Goal: Task Accomplishment & Management: Manage account settings

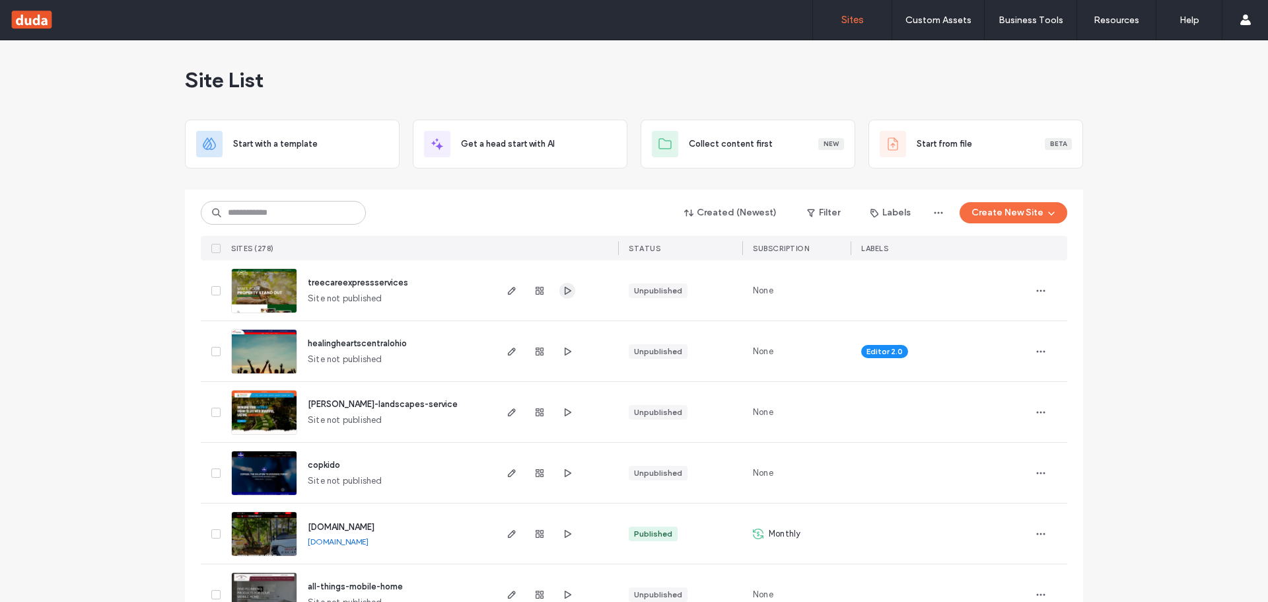
click at [563, 291] on icon "button" at bounding box center [567, 290] width 11 height 11
click at [506, 347] on icon "button" at bounding box center [511, 351] width 11 height 11
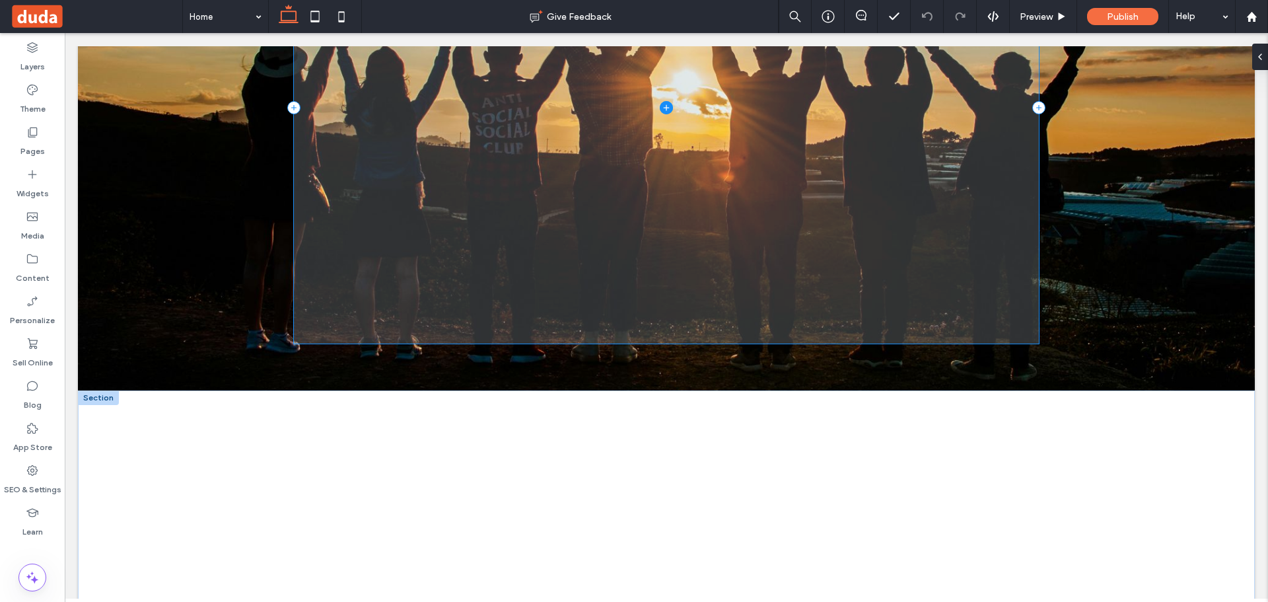
scroll to position [435, 0]
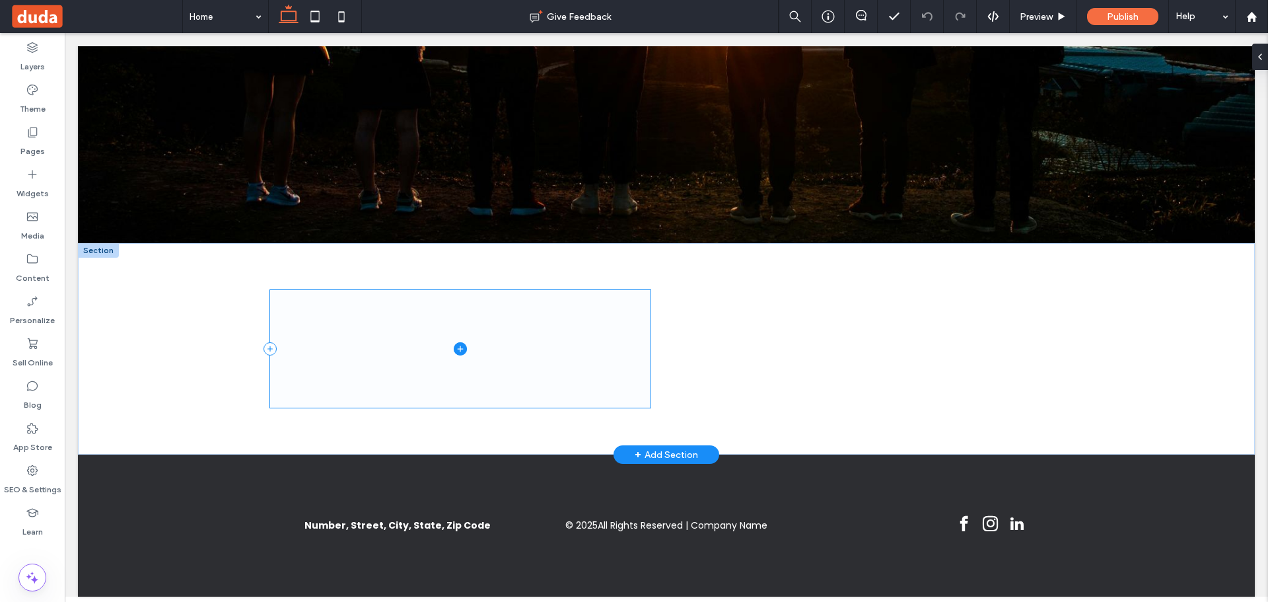
click at [450, 353] on span at bounding box center [460, 348] width 380 height 117
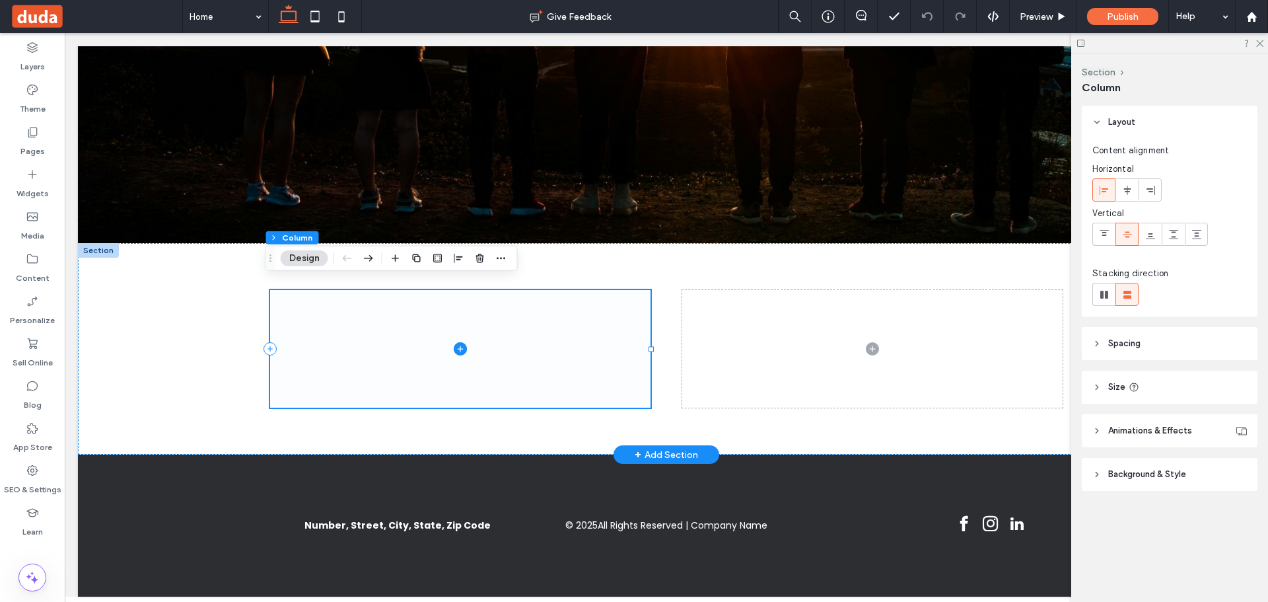
click at [454, 343] on icon at bounding box center [460, 348] width 13 height 13
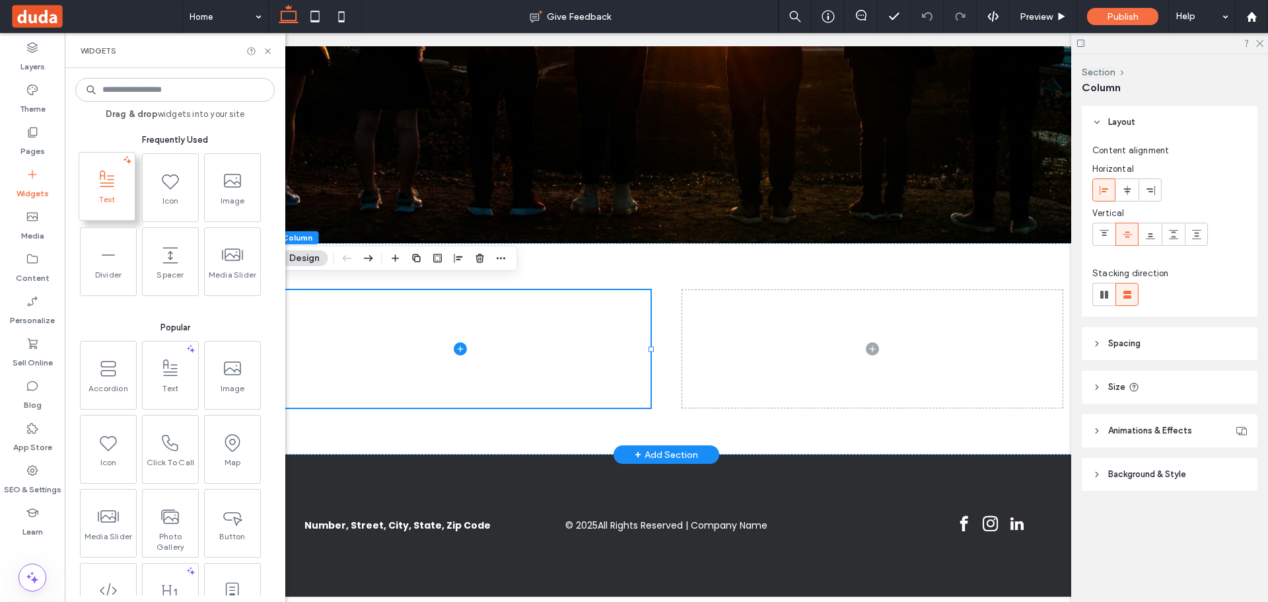
click at [129, 186] on span at bounding box center [106, 179] width 55 height 30
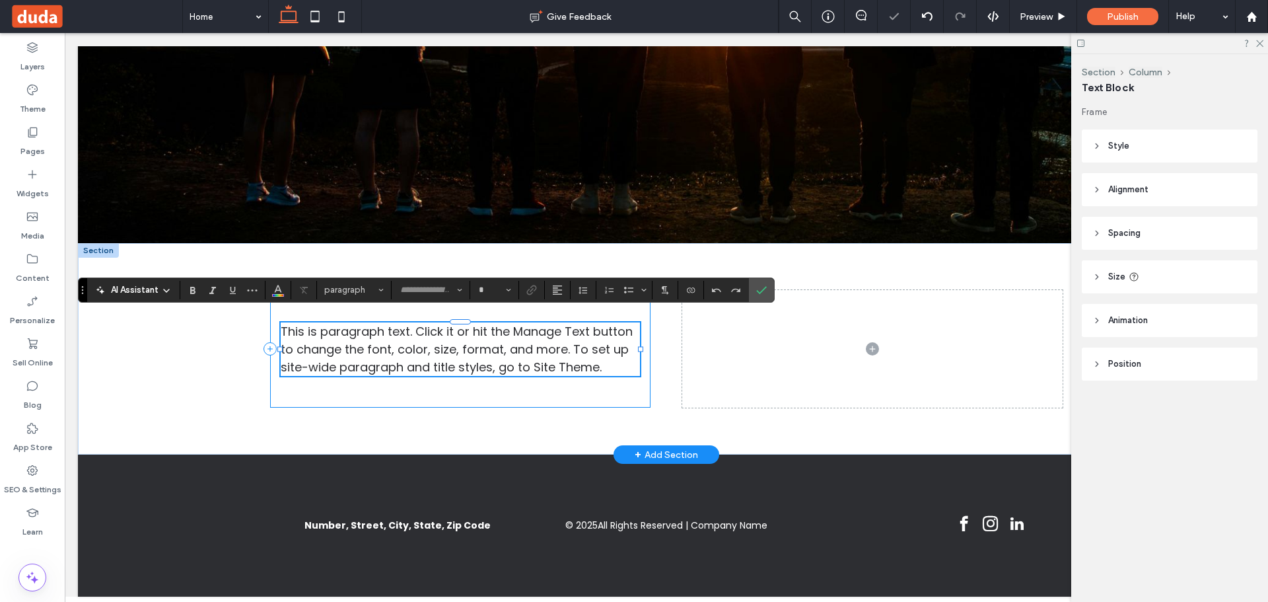
type input "*******"
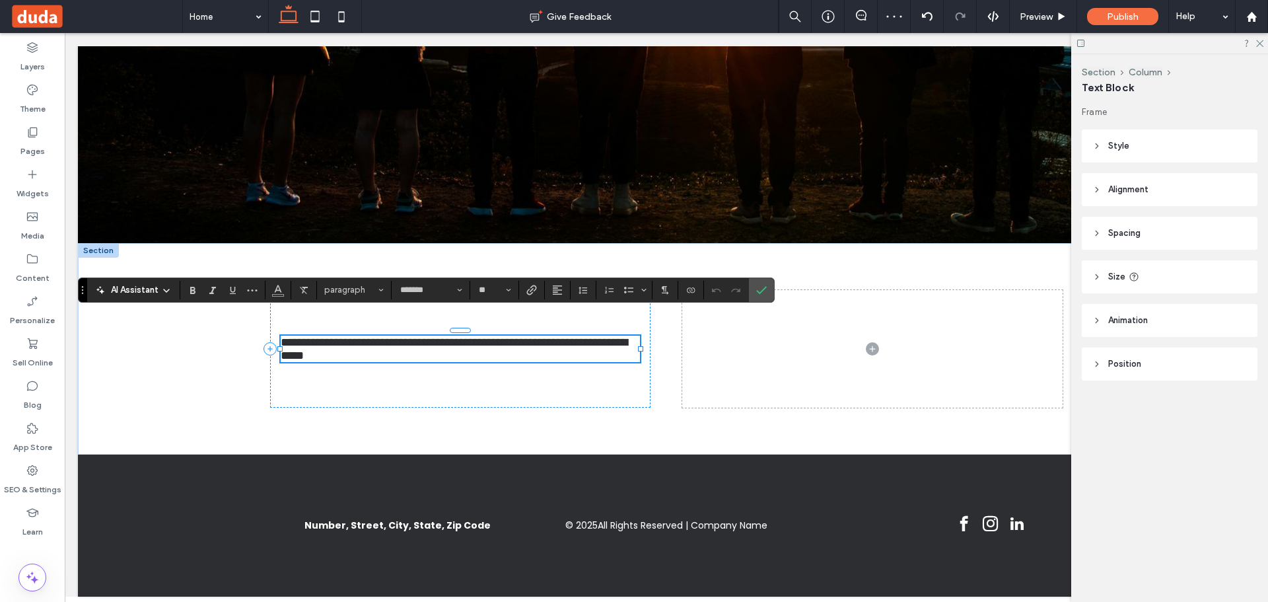
scroll to position [0, 0]
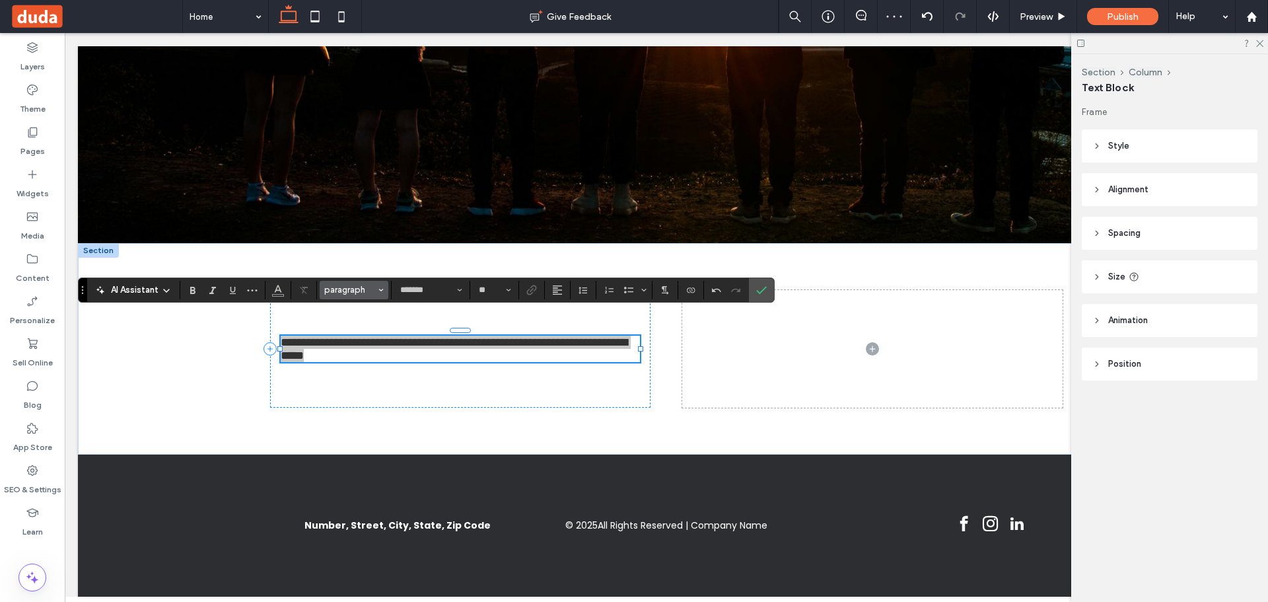
click at [364, 286] on span "paragraph" at bounding box center [350, 290] width 52 height 10
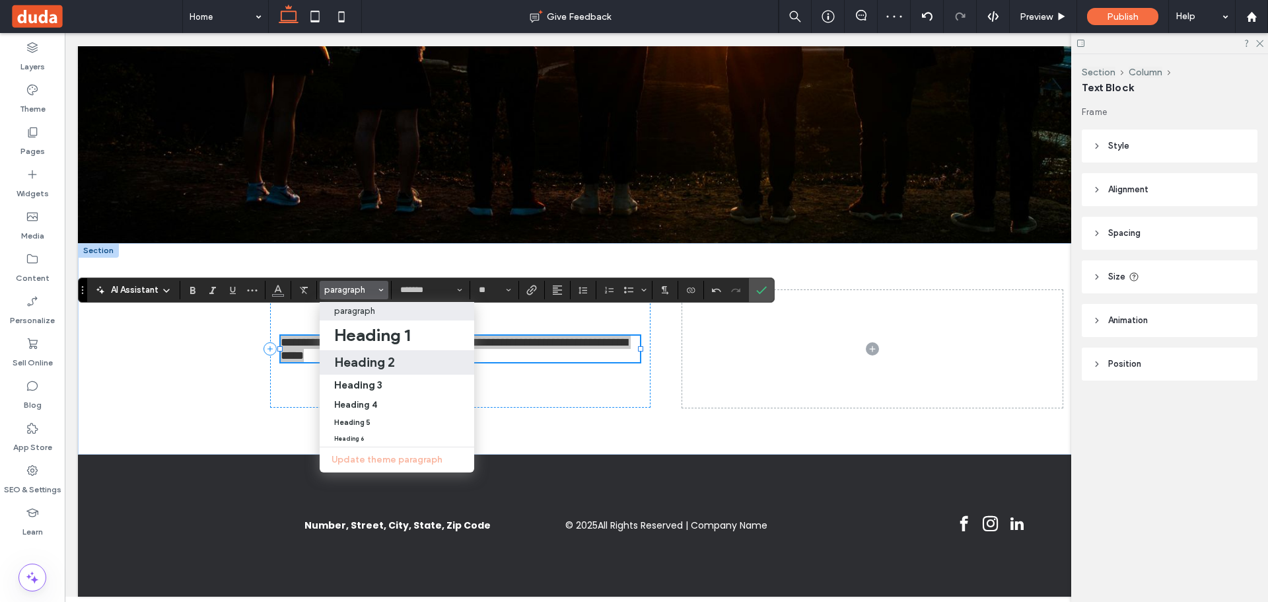
click at [390, 364] on h2 "Heading 2" at bounding box center [364, 362] width 61 height 16
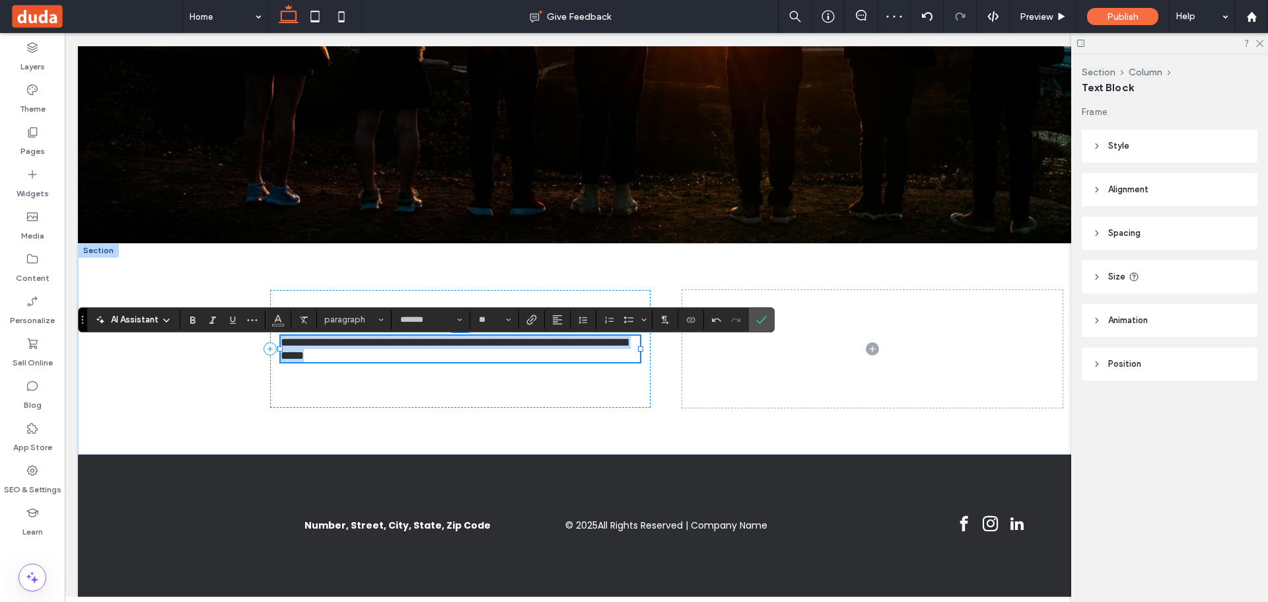
type input "**"
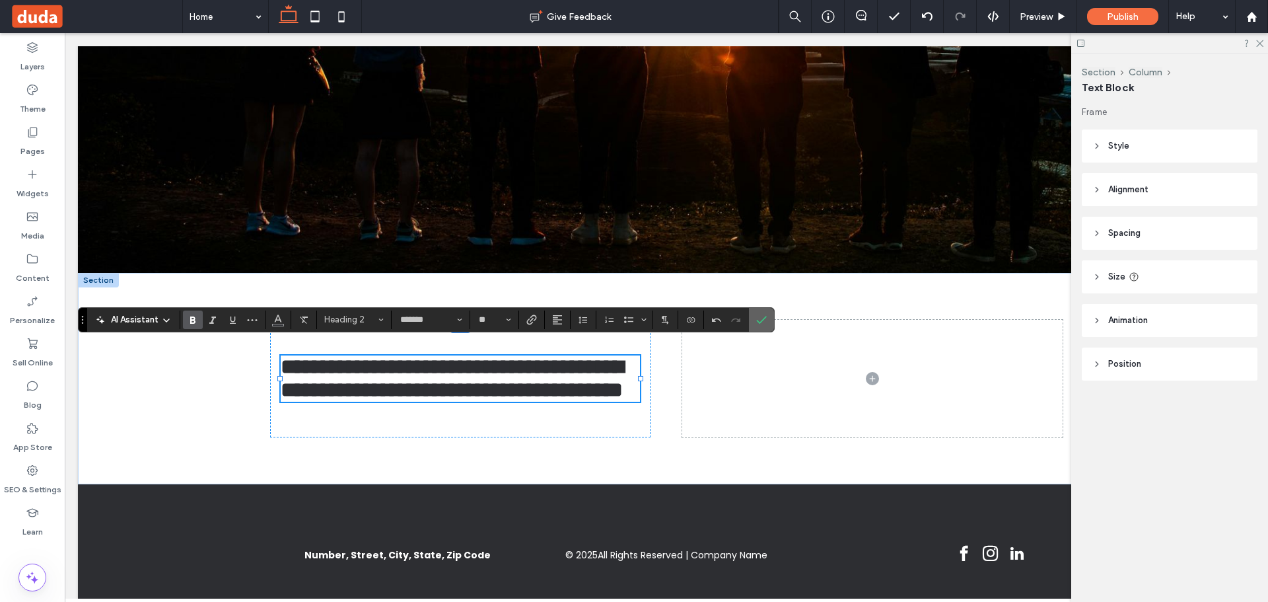
click at [749, 321] on section at bounding box center [761, 320] width 25 height 24
click at [764, 318] on icon "Confirm" at bounding box center [761, 319] width 11 height 11
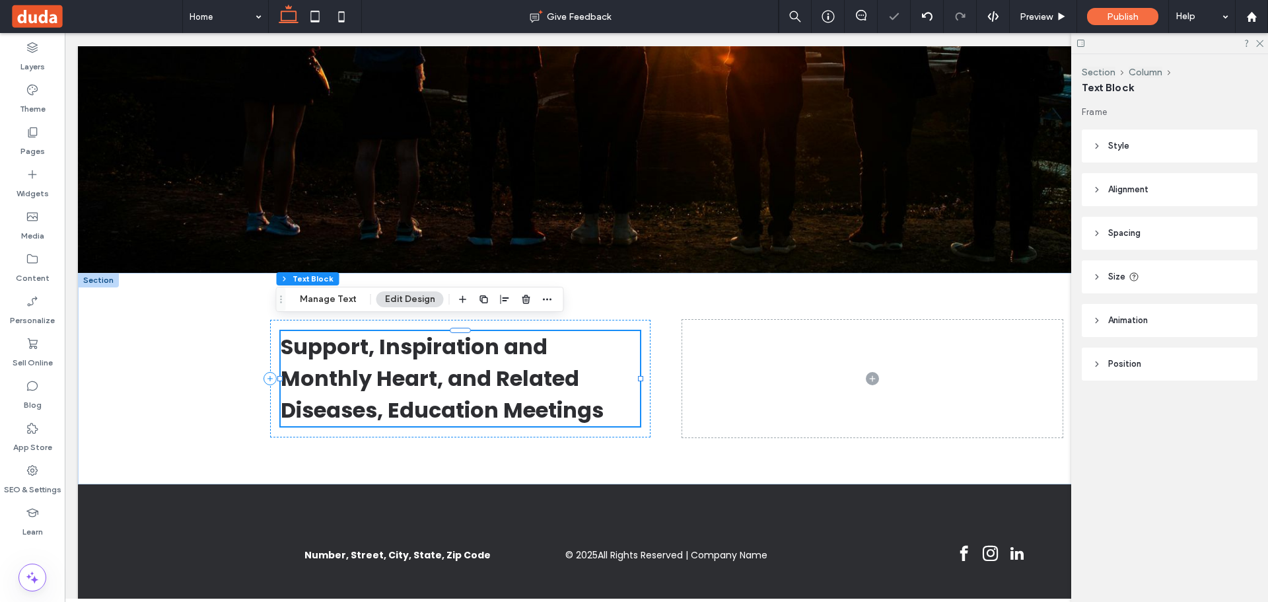
drag, startPoint x: 459, startPoint y: 300, endPoint x: 446, endPoint y: 300, distance: 13.2
click at [459, 299] on icon "button" at bounding box center [463, 299] width 11 height 11
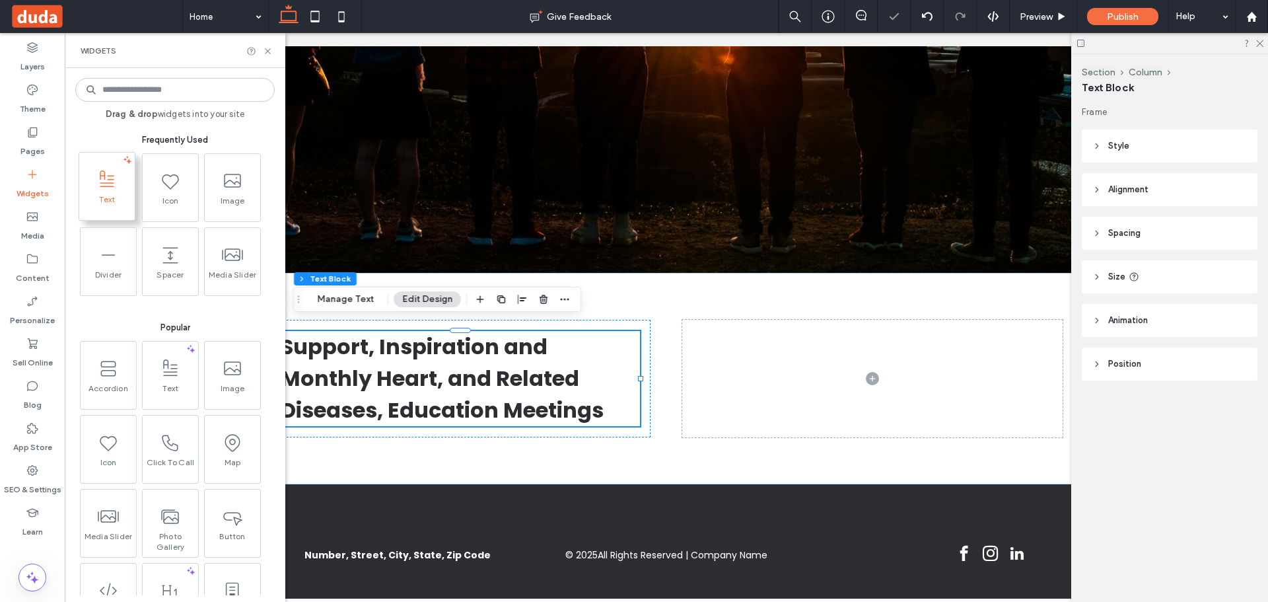
click at [113, 184] on icon at bounding box center [106, 179] width 21 height 21
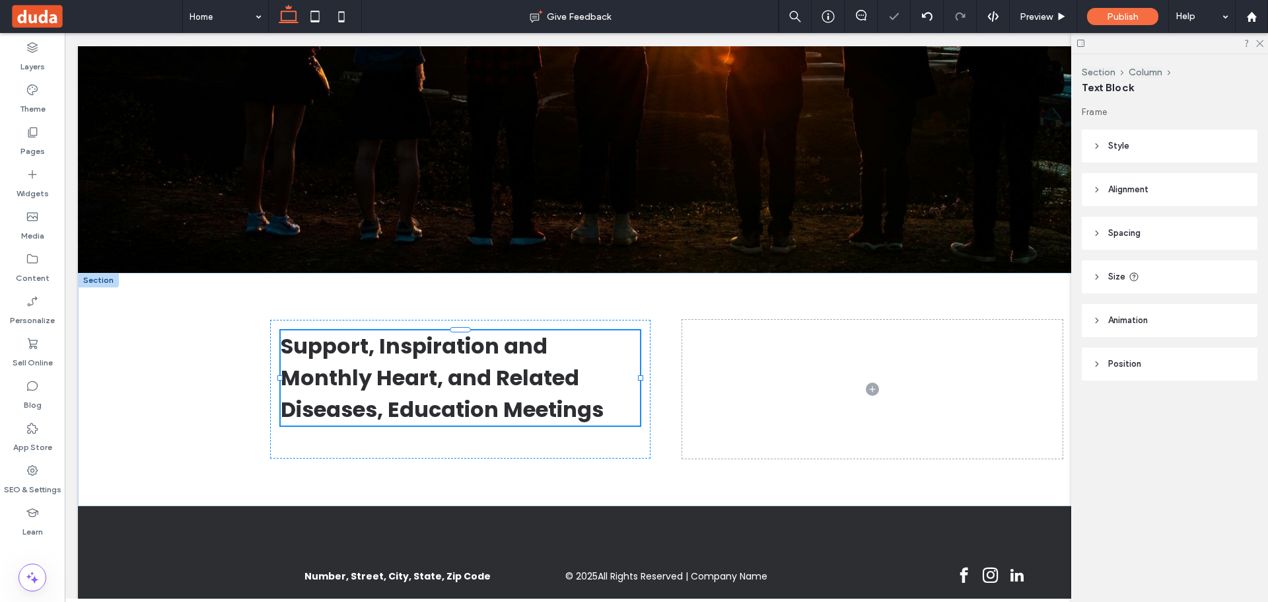
type input "*******"
type input "**"
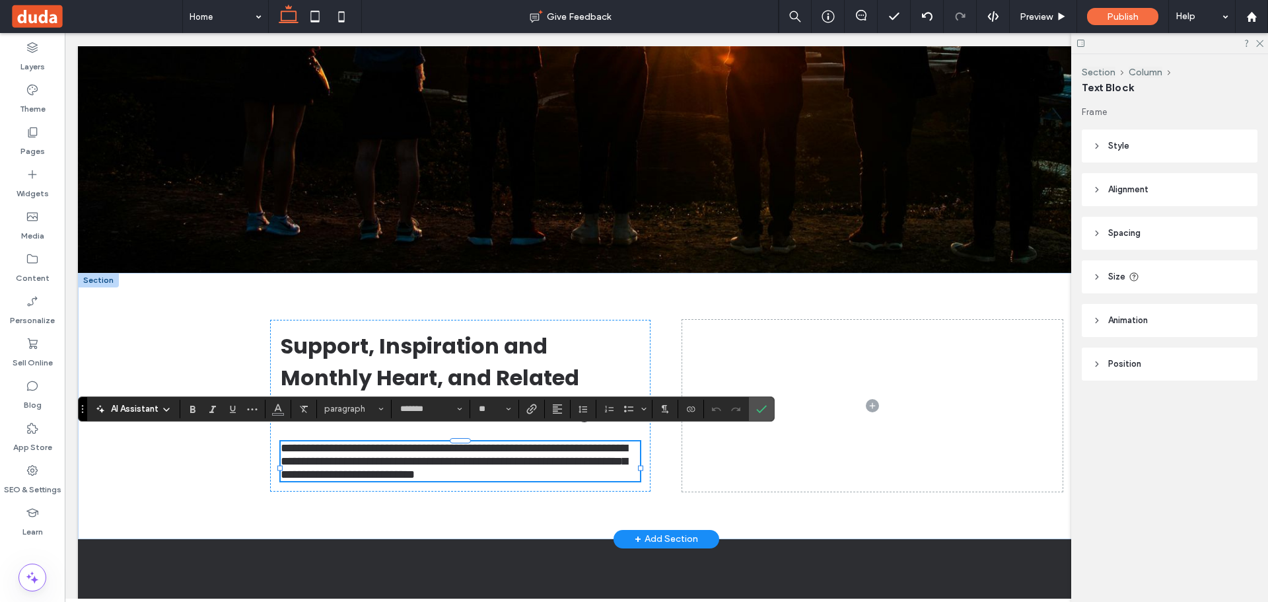
click at [536, 434] on div "**********" at bounding box center [460, 406] width 380 height 172
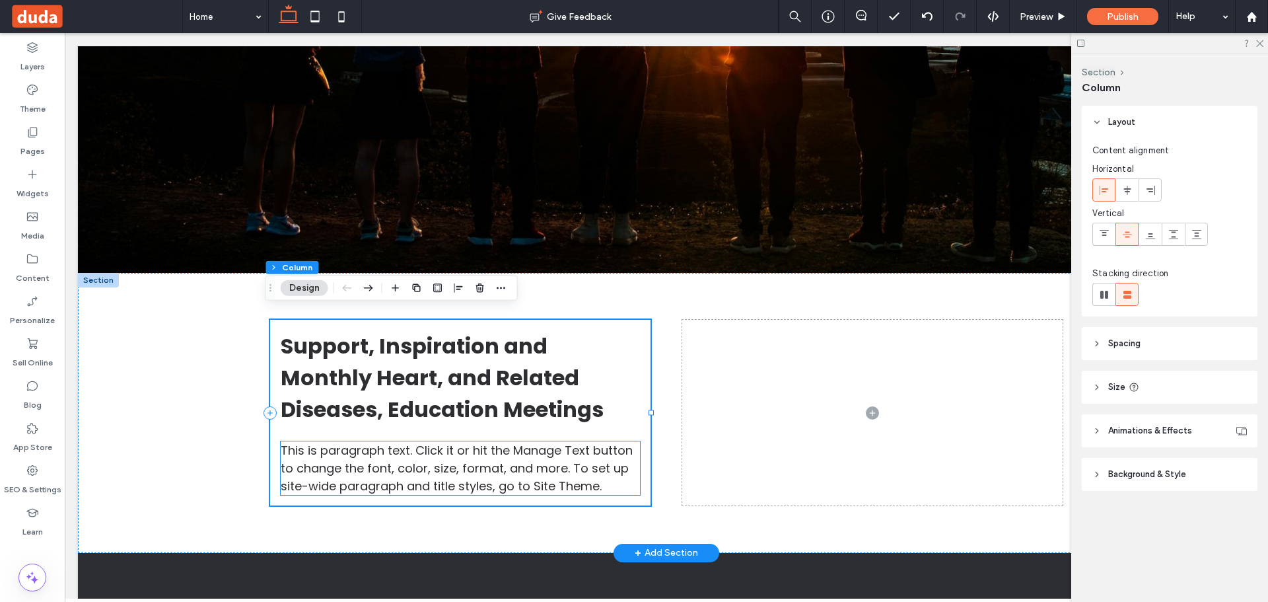
click at [539, 457] on span "This is paragraph text. Click it or hit the Manage Text button to change the fo…" at bounding box center [457, 468] width 352 height 52
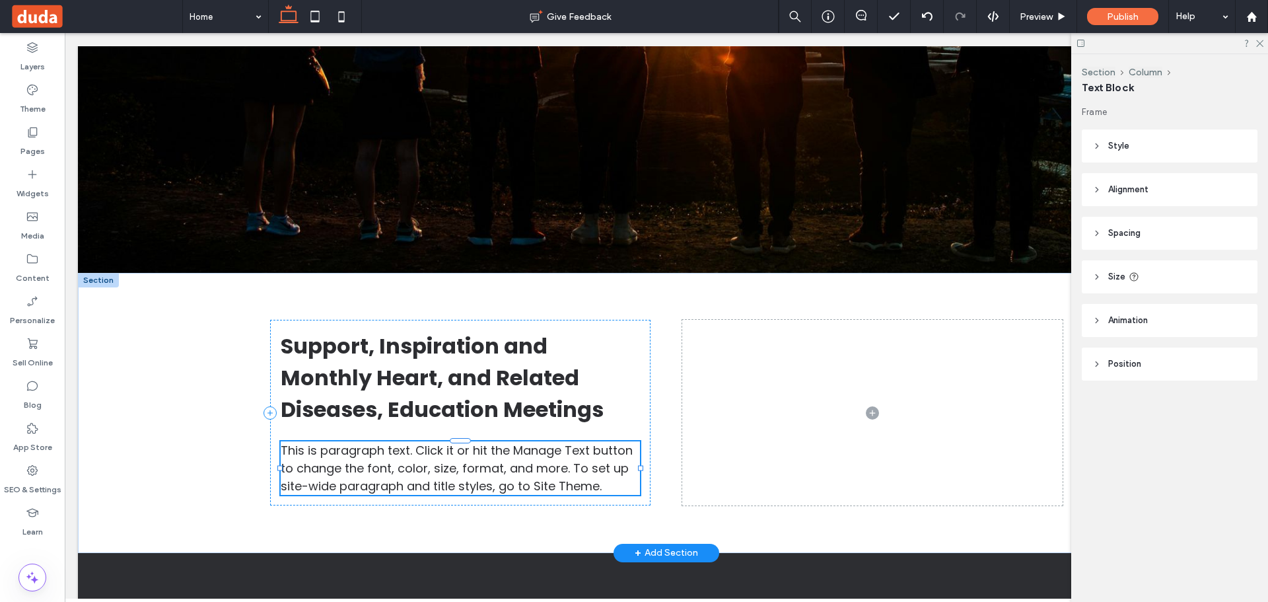
type input "*******"
type input "**"
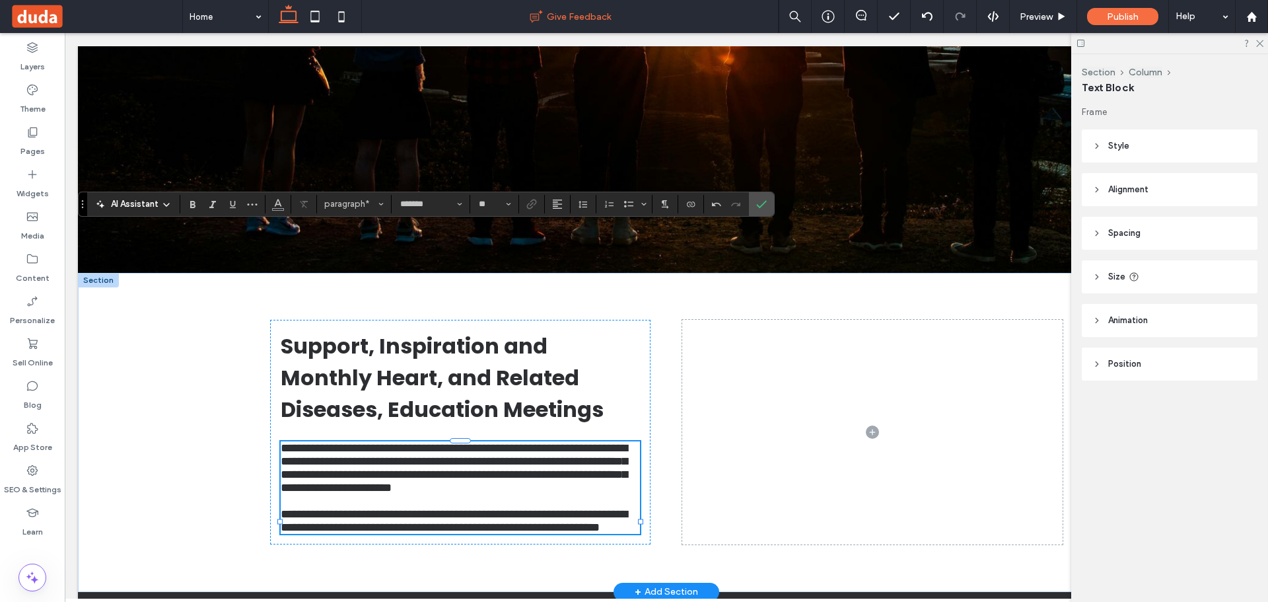
scroll to position [610, 0]
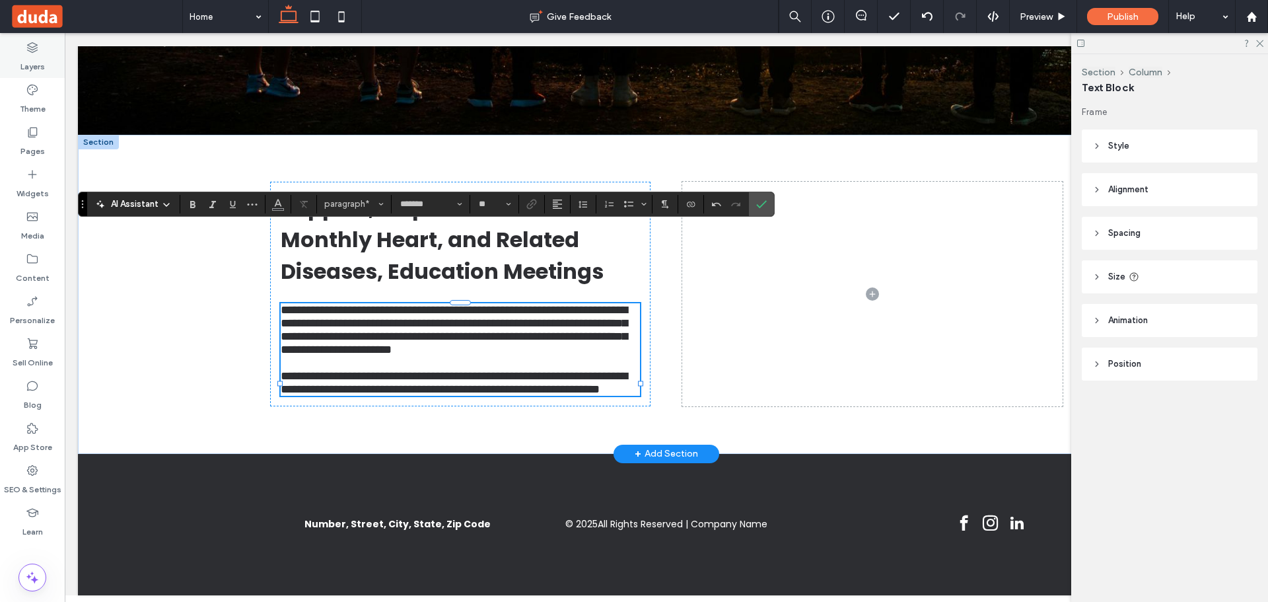
click at [36, 58] on label "Layers" at bounding box center [32, 63] width 24 height 18
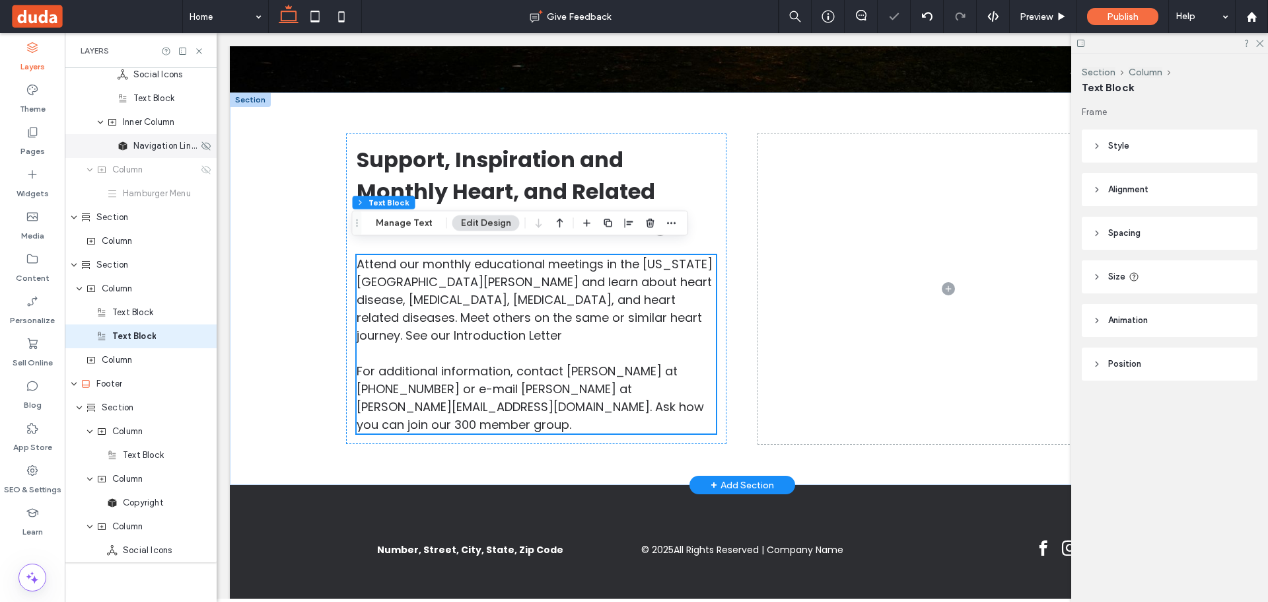
scroll to position [173, 0]
click at [38, 94] on icon at bounding box center [32, 89] width 13 height 13
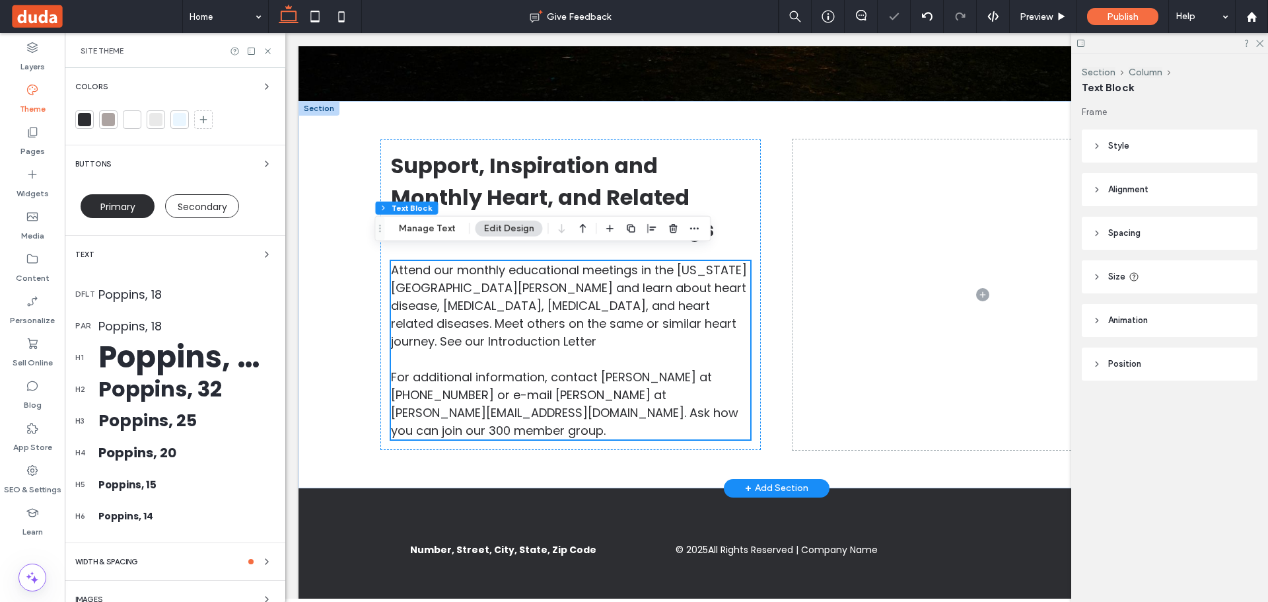
scroll to position [574, 0]
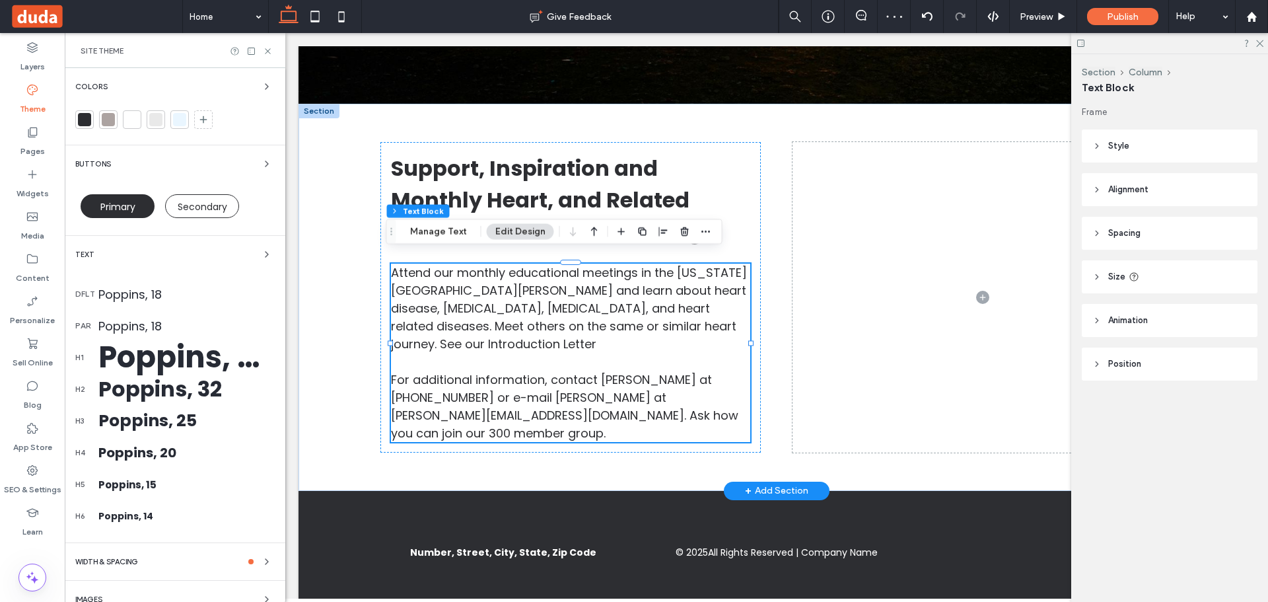
click at [78, 124] on div at bounding box center [84, 119] width 13 height 13
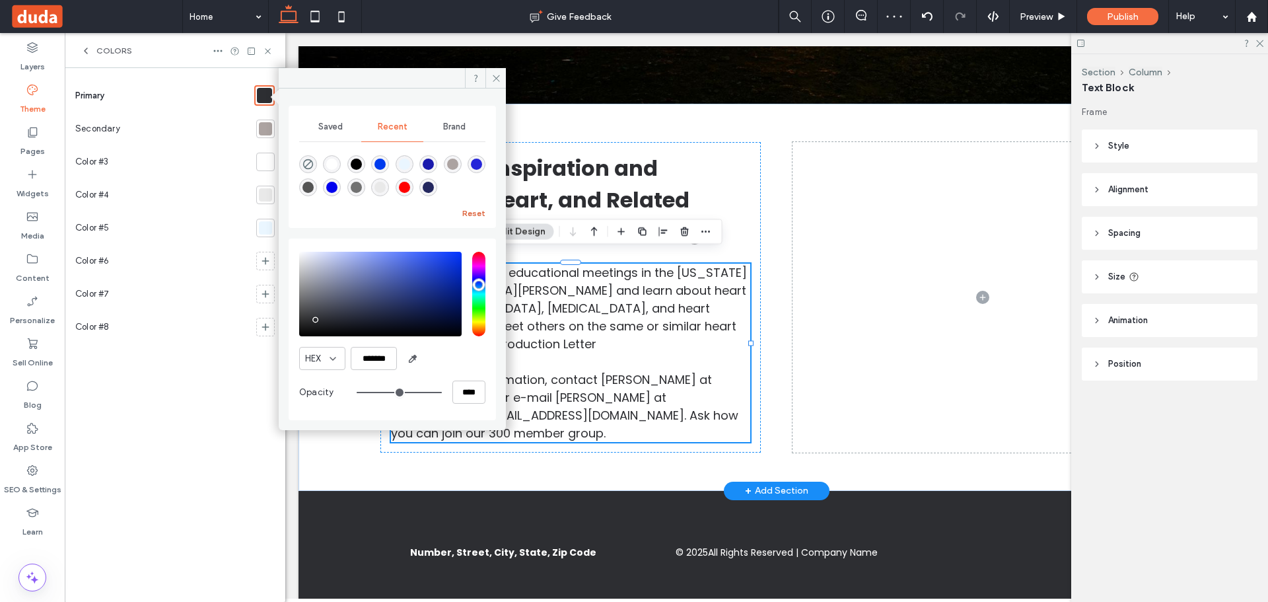
click at [467, 207] on button "Reset" at bounding box center [473, 213] width 23 height 16
click at [343, 126] on div "Saved" at bounding box center [330, 126] width 62 height 29
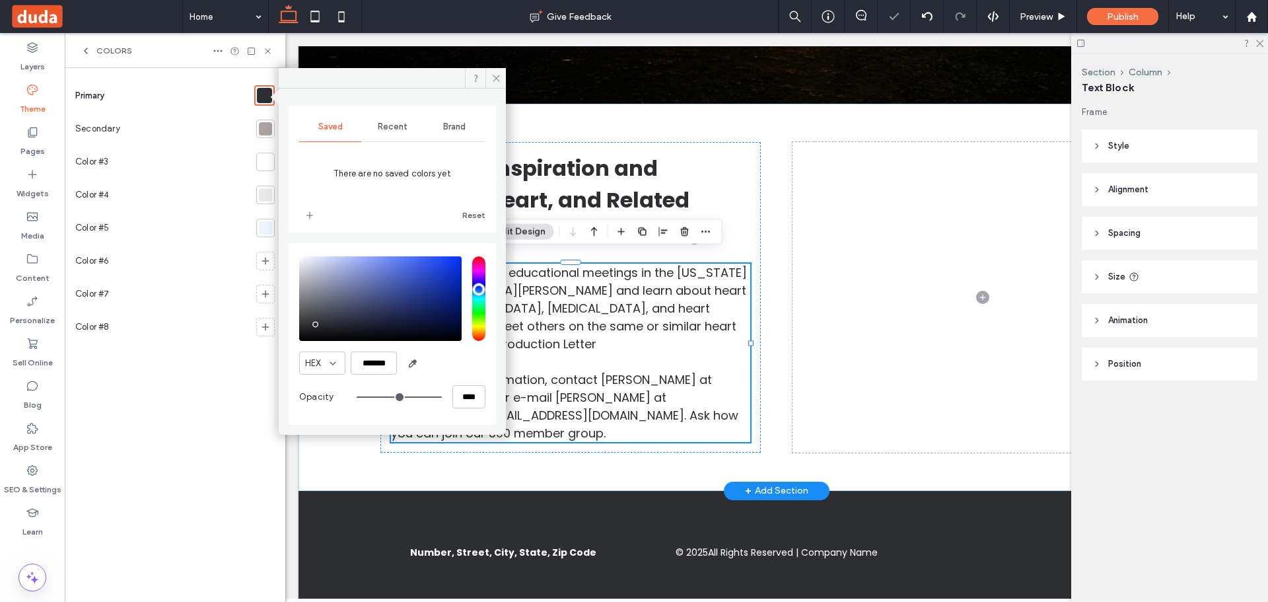
click at [388, 126] on span "Recent" at bounding box center [393, 126] width 30 height 11
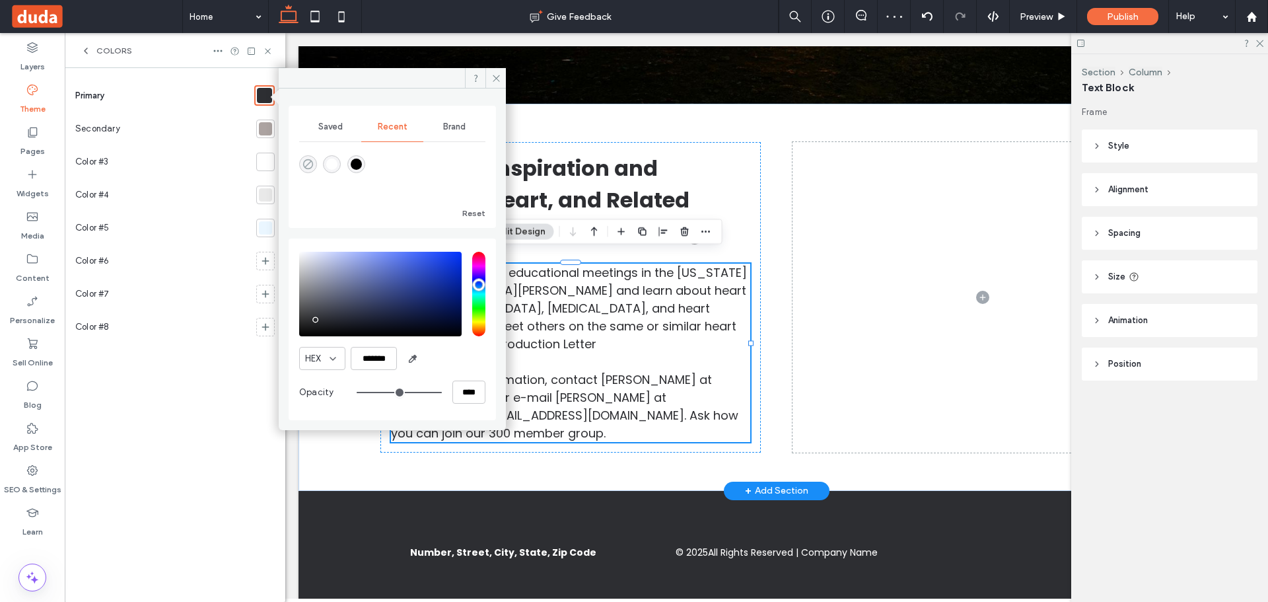
click at [308, 164] on use "rgba(0, 0, 0, 0)" at bounding box center [308, 164] width 10 height 10
type input "*******"
type input "*"
type input "**"
drag, startPoint x: 337, startPoint y: 122, endPoint x: 329, endPoint y: 134, distance: 13.9
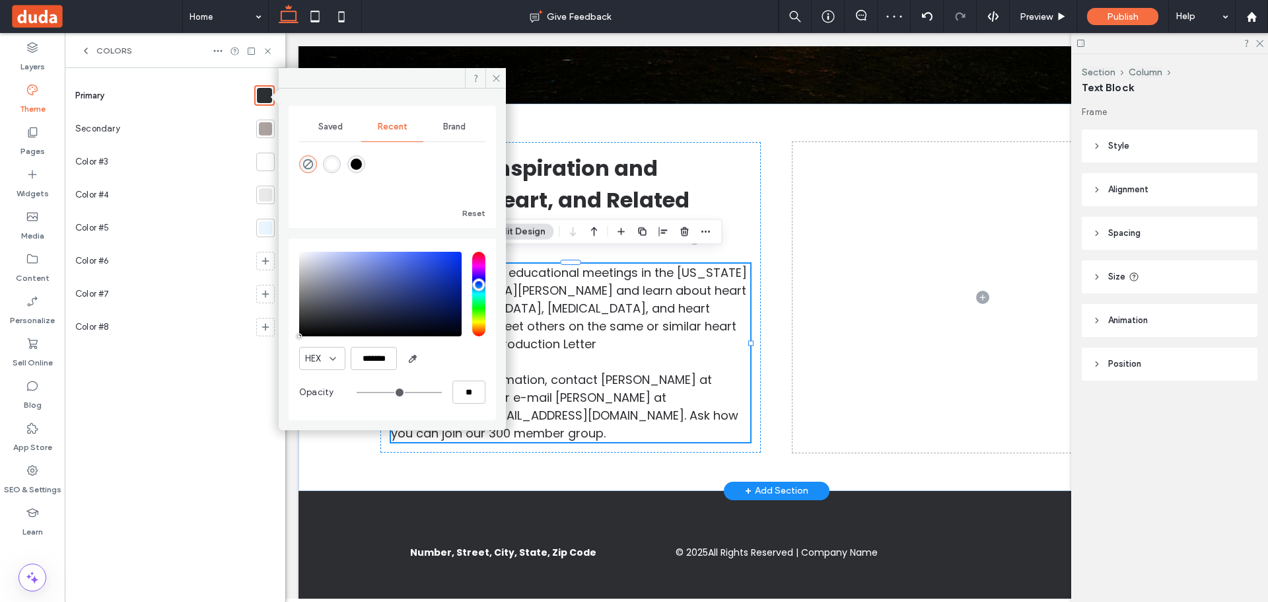
click at [333, 127] on span "Saved" at bounding box center [330, 126] width 24 height 11
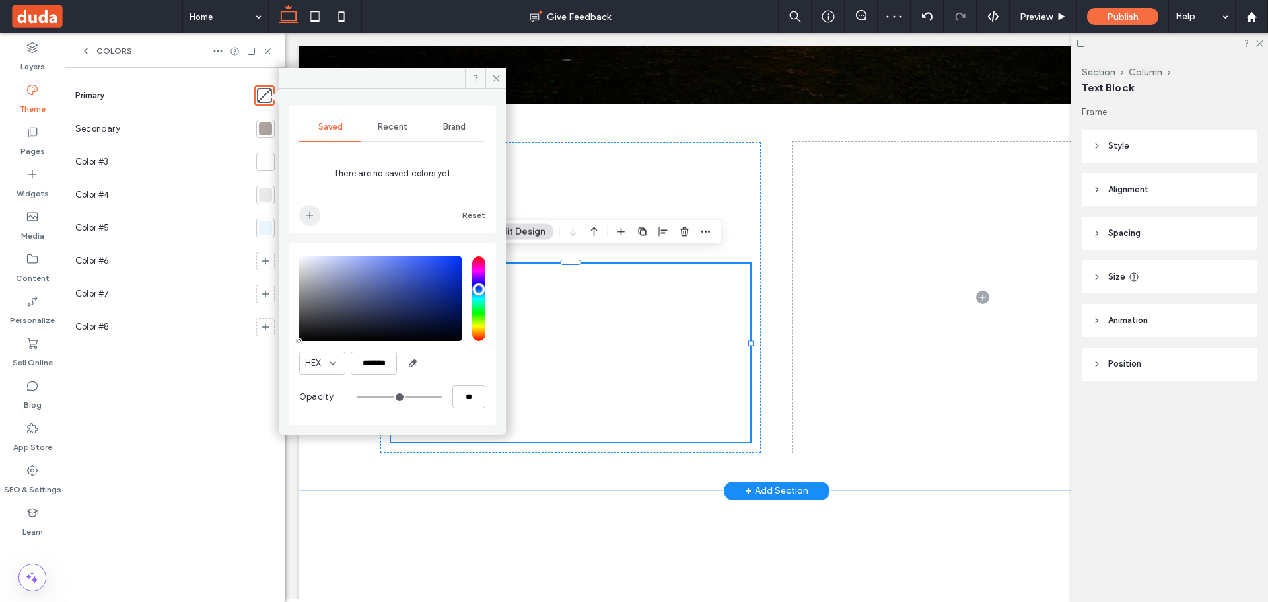
click at [315, 211] on span "add color" at bounding box center [309, 215] width 21 height 21
drag, startPoint x: 394, startPoint y: 130, endPoint x: 386, endPoint y: 136, distance: 9.4
click at [391, 131] on span "Recent" at bounding box center [393, 126] width 30 height 11
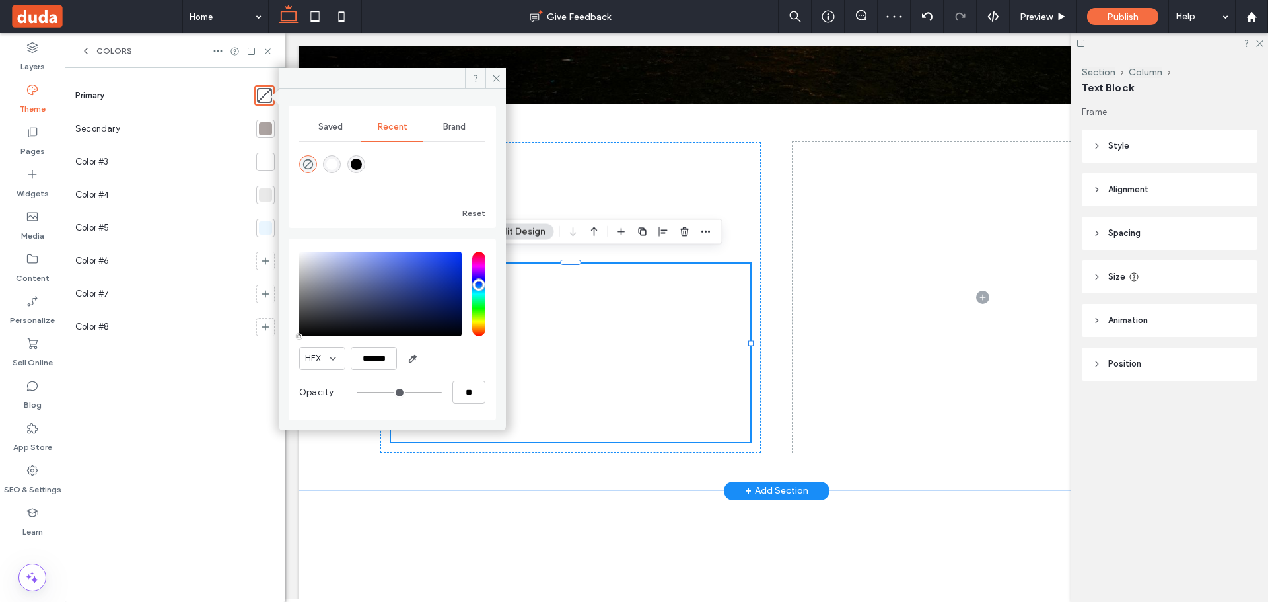
click at [338, 160] on div "rgba(255, 255, 255, 1)" at bounding box center [332, 164] width 18 height 18
type input "*******"
type input "***"
type input "****"
drag, startPoint x: 325, startPoint y: 122, endPoint x: 319, endPoint y: 135, distance: 14.5
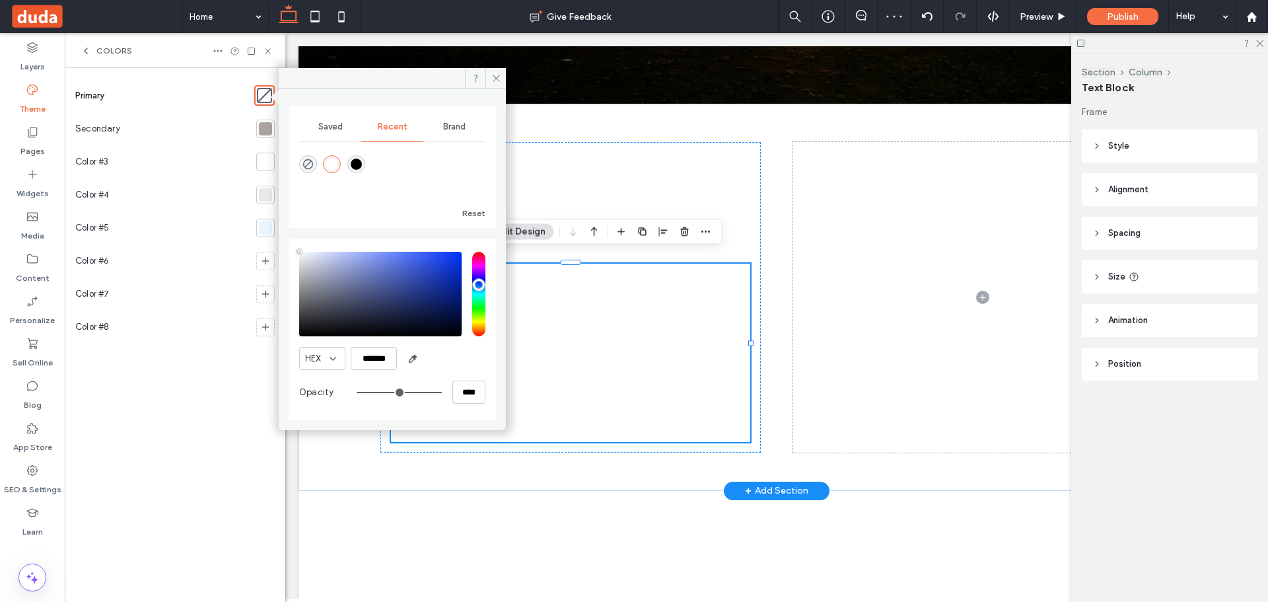
click at [322, 127] on span "Saved" at bounding box center [330, 126] width 24 height 11
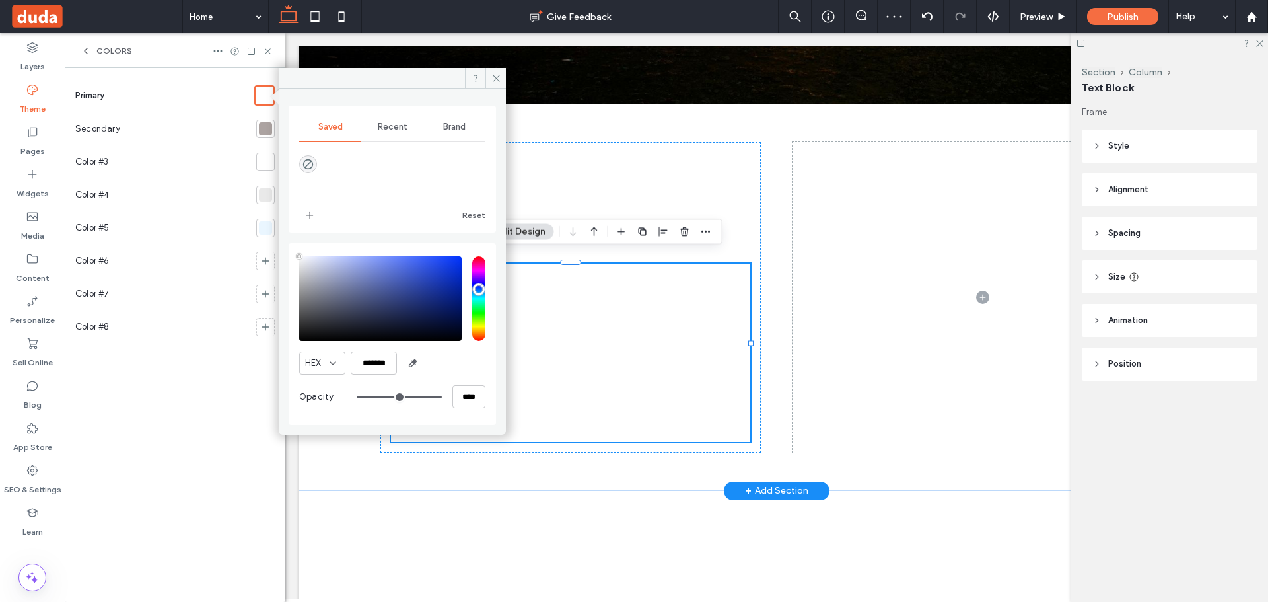
drag, startPoint x: 308, startPoint y: 223, endPoint x: 320, endPoint y: 201, distance: 24.2
click at [310, 218] on span "add color" at bounding box center [309, 215] width 21 height 21
drag, startPoint x: 367, startPoint y: 116, endPoint x: 370, endPoint y: 139, distance: 24.0
click at [371, 116] on div "Recent" at bounding box center [392, 126] width 62 height 29
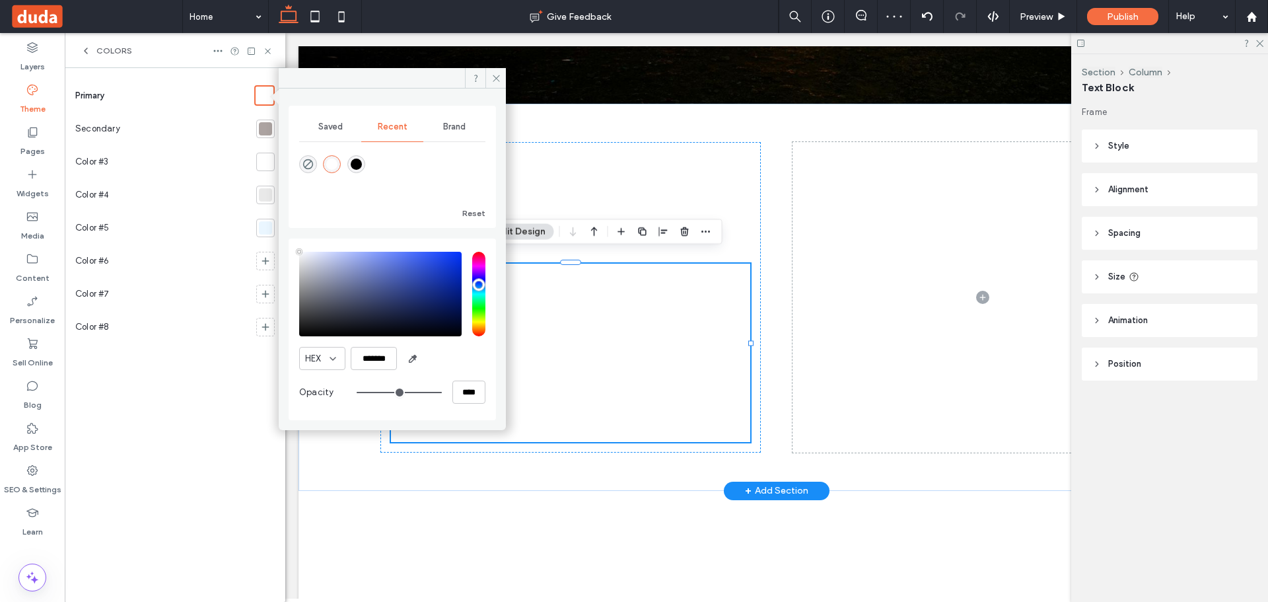
drag, startPoint x: 358, startPoint y: 162, endPoint x: 332, endPoint y: 131, distance: 40.3
click at [357, 162] on div "rgba(0, 0, 0, 1)" at bounding box center [356, 163] width 11 height 11
drag, startPoint x: 329, startPoint y: 128, endPoint x: 321, endPoint y: 137, distance: 12.6
click at [326, 131] on span "Saved" at bounding box center [330, 126] width 24 height 11
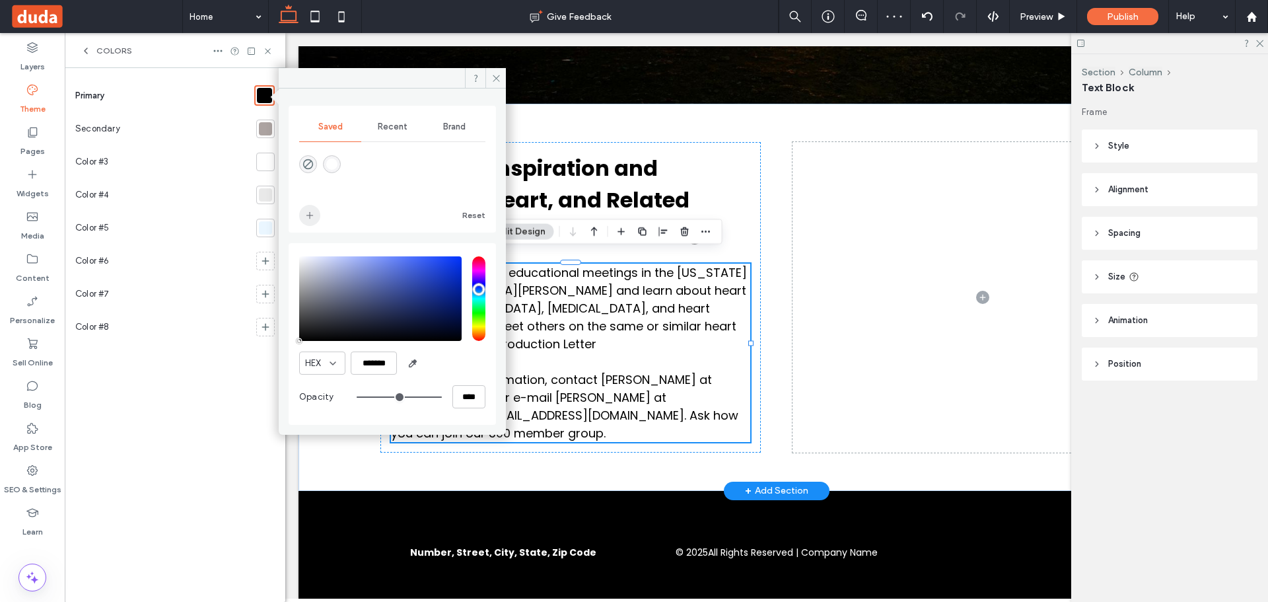
click at [308, 214] on icon "add color" at bounding box center [309, 215] width 11 height 11
click at [384, 364] on input "*******" at bounding box center [374, 362] width 46 height 23
paste input "color picker textbox"
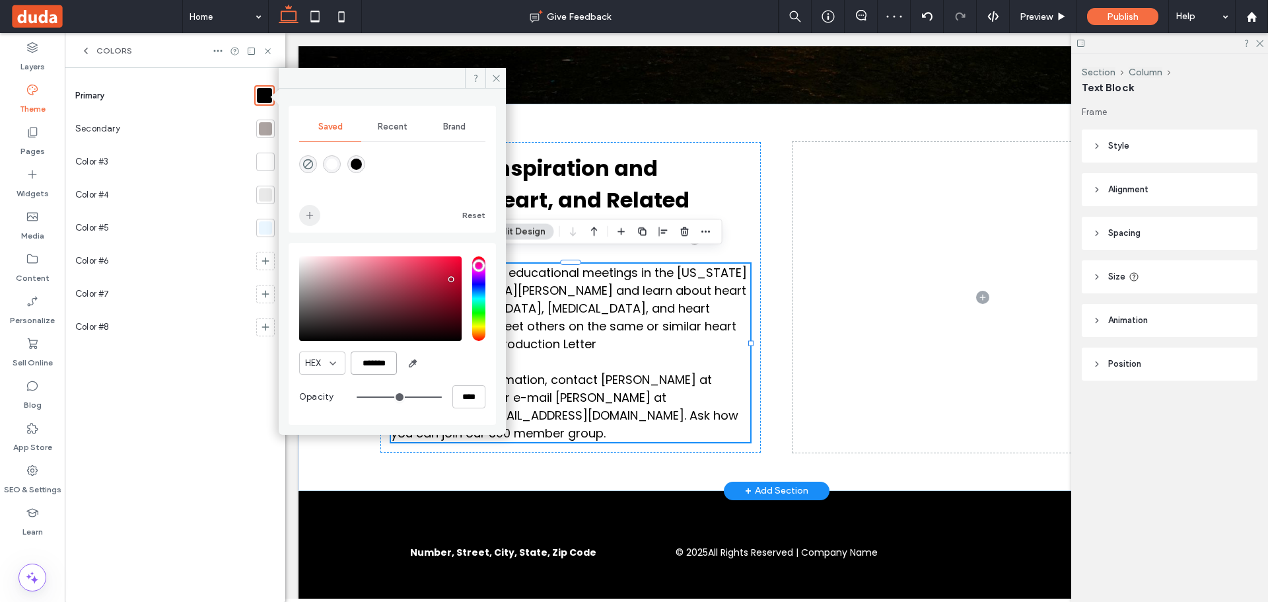
type input "*******"
click at [313, 217] on icon "add color" at bounding box center [309, 215] width 11 height 11
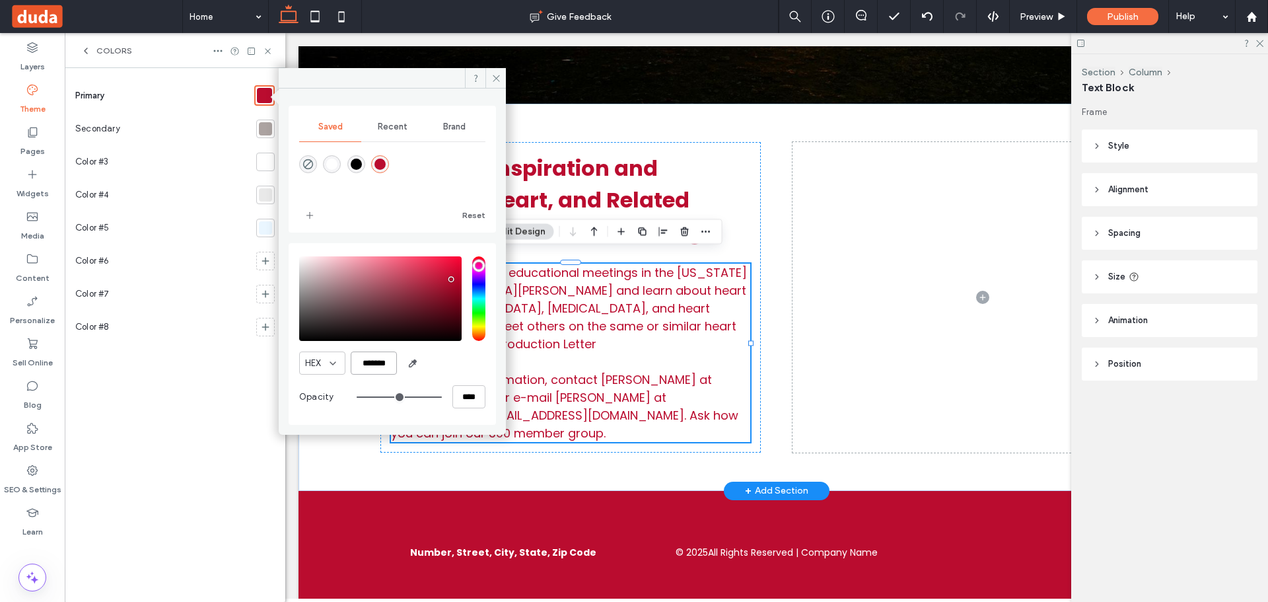
click at [380, 368] on input "*******" at bounding box center [374, 362] width 46 height 23
paste input "color picker textbox"
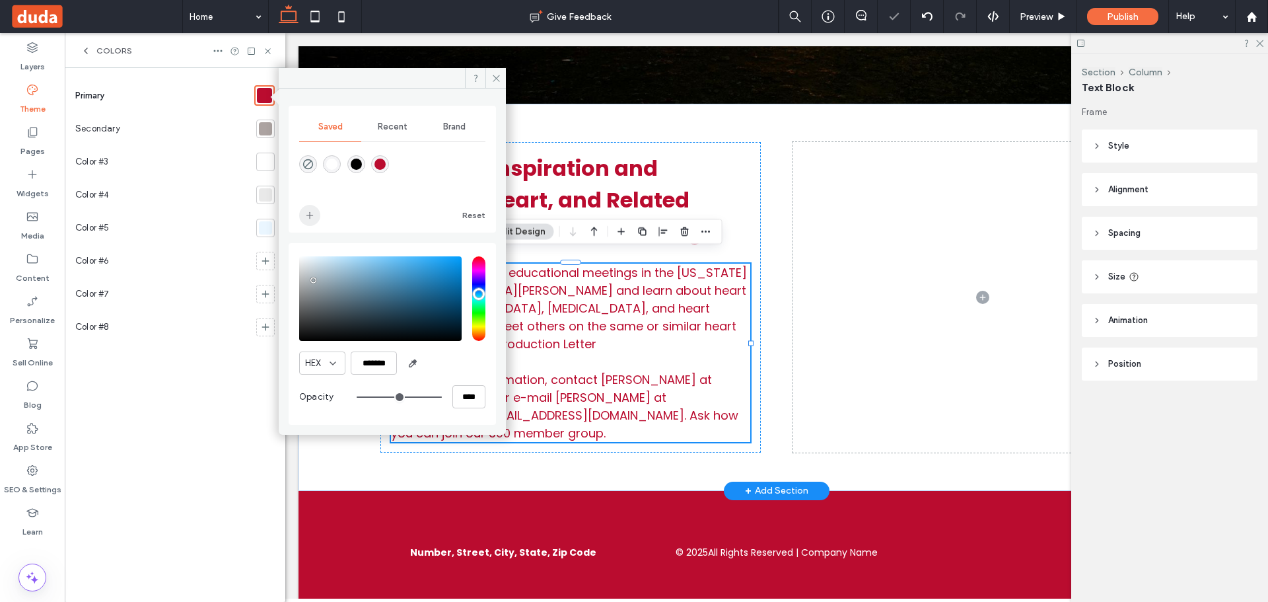
click at [306, 213] on icon "add color" at bounding box center [309, 215] width 11 height 11
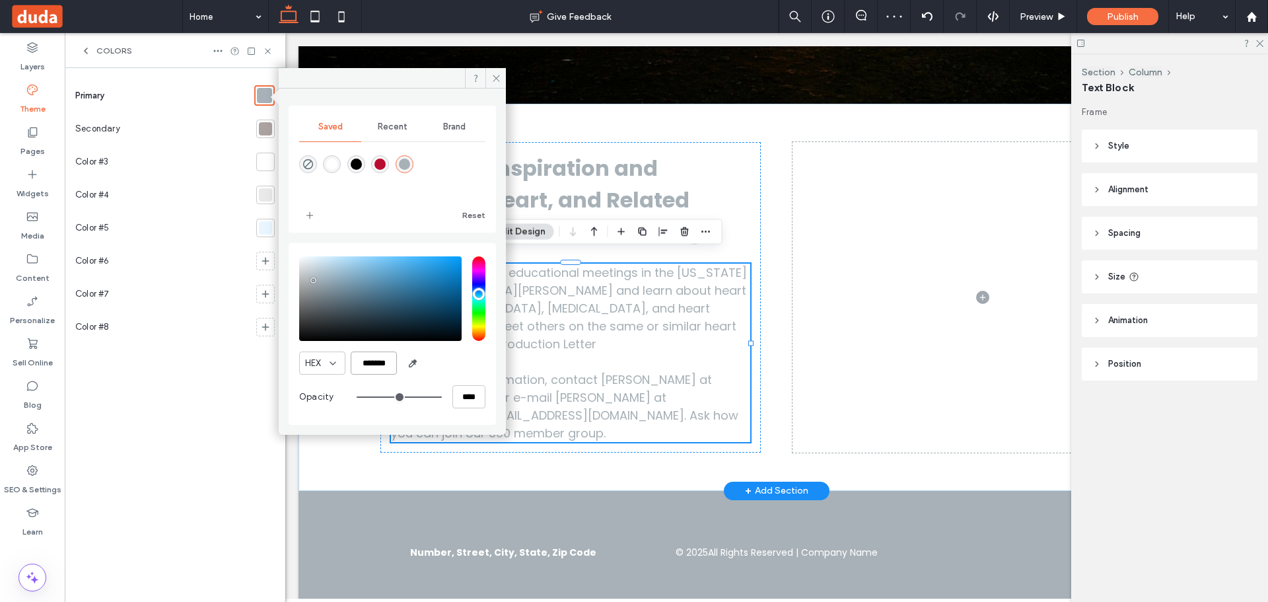
click at [385, 368] on input "*******" at bounding box center [374, 362] width 46 height 23
paste input "color picker textbox"
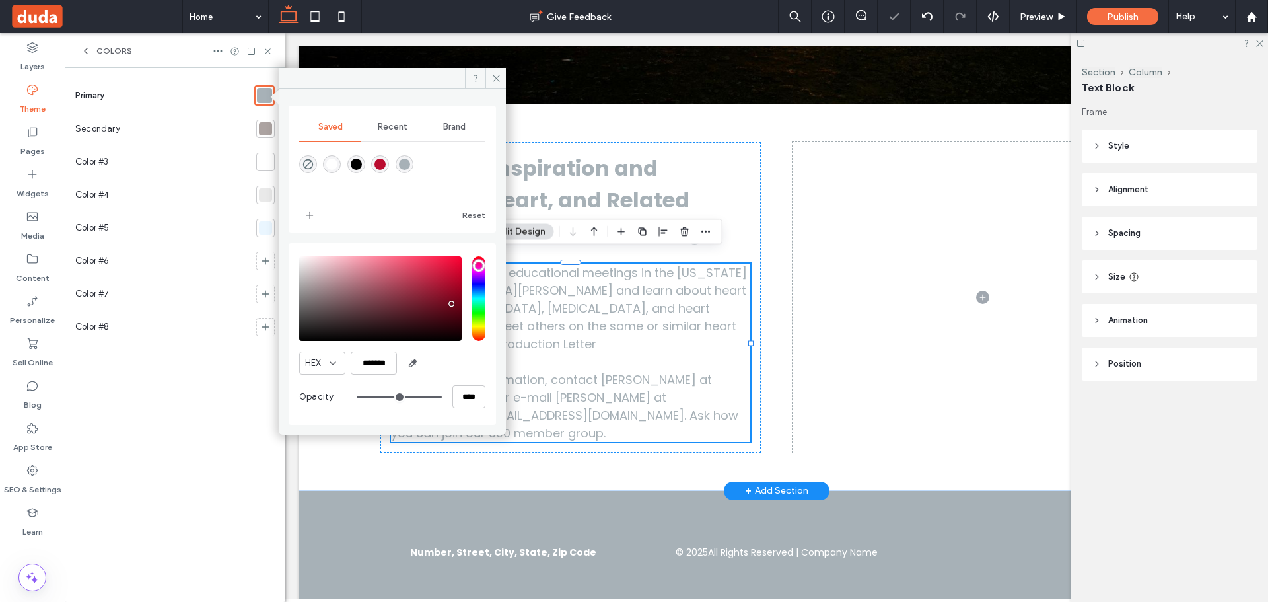
click at [296, 208] on div "Saved Recent Brand Reset" at bounding box center [392, 169] width 207 height 127
click at [302, 209] on span "add color" at bounding box center [309, 215] width 21 height 21
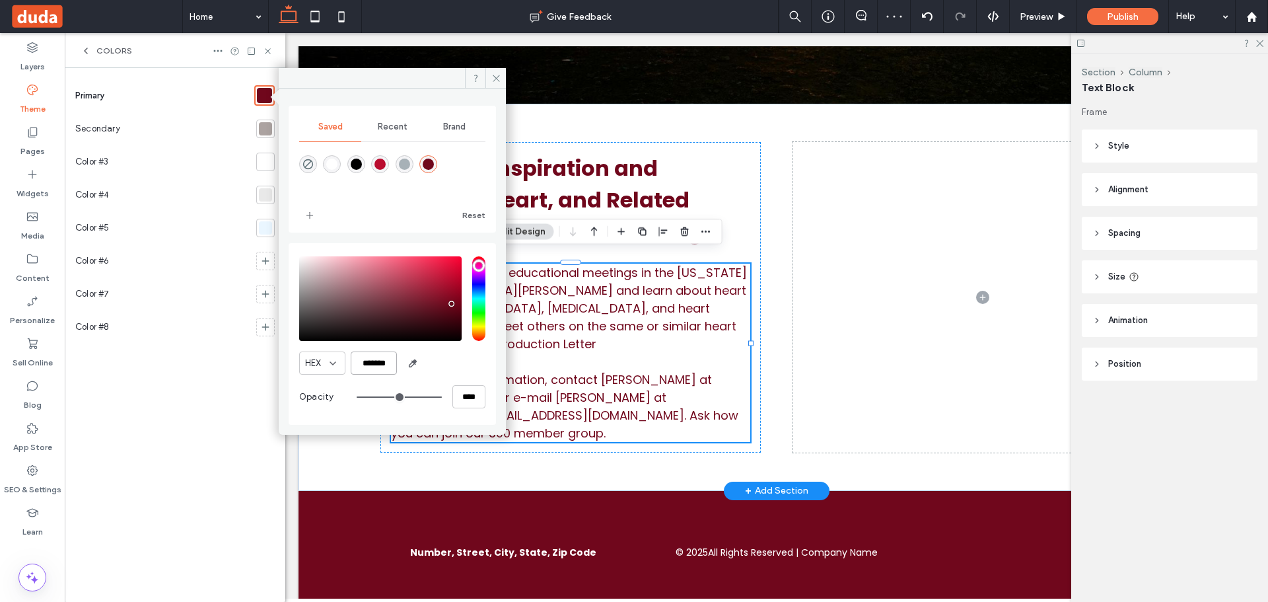
click at [387, 364] on input "*******" at bounding box center [374, 362] width 46 height 23
paste input "color picker textbox"
click at [312, 219] on icon "add color" at bounding box center [309, 215] width 11 height 11
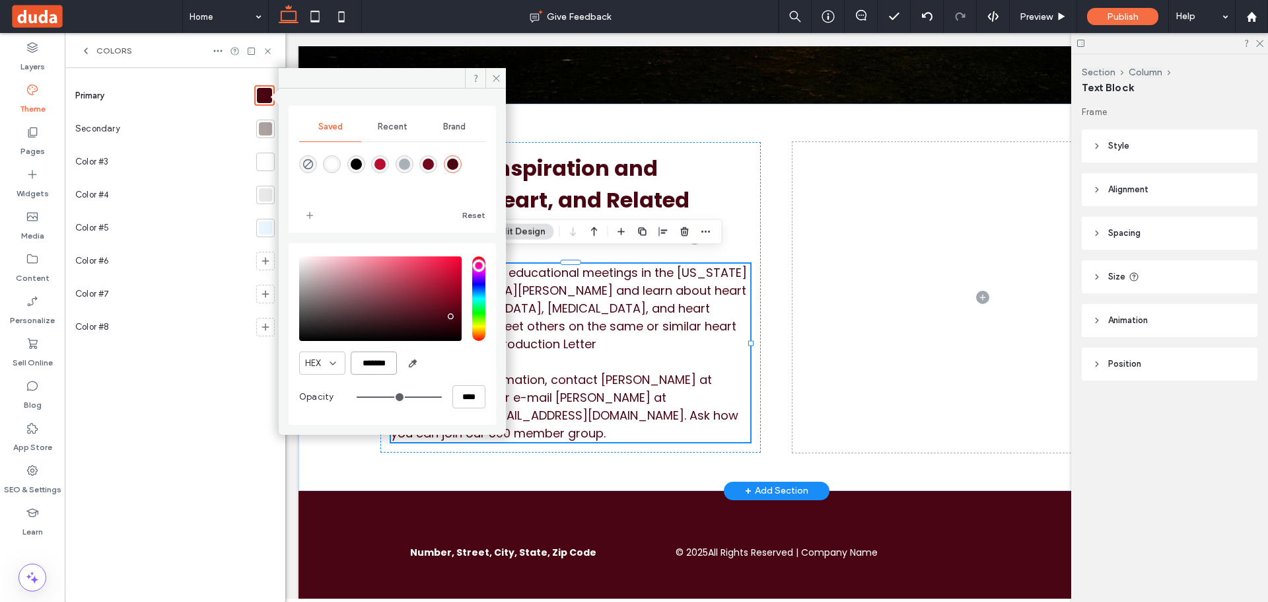
click at [380, 358] on input "*******" at bounding box center [374, 362] width 46 height 23
paste input "color picker textbox"
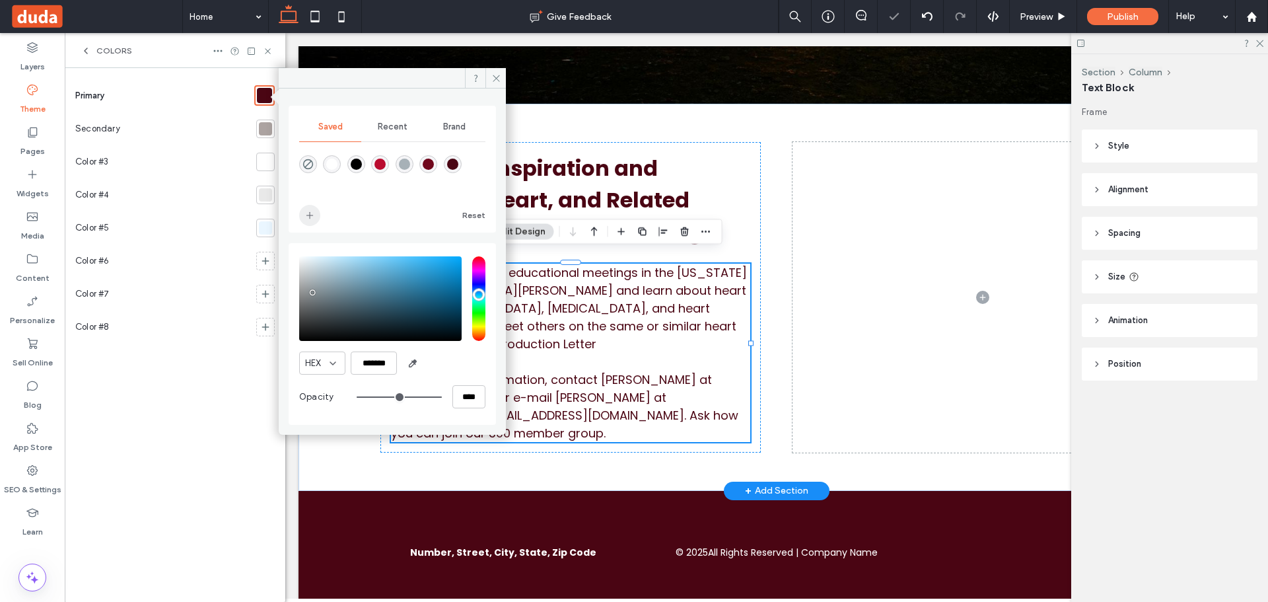
click at [310, 217] on use "add color" at bounding box center [309, 215] width 7 height 7
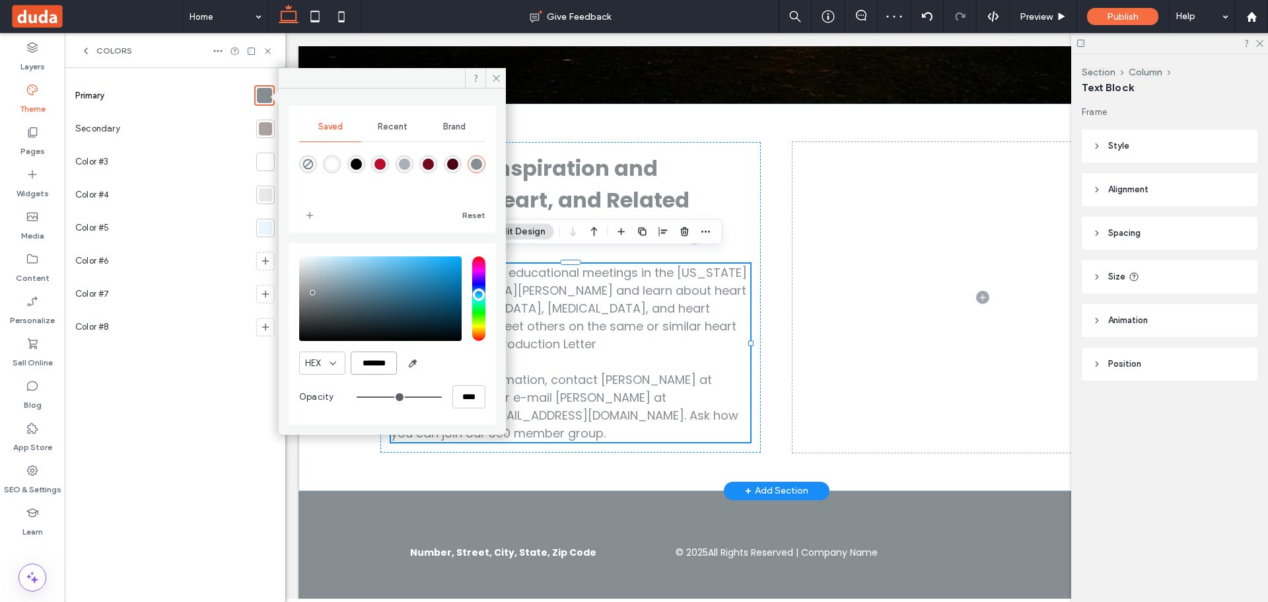
click at [390, 362] on input "*******" at bounding box center [374, 362] width 46 height 23
paste input "color picker textbox"
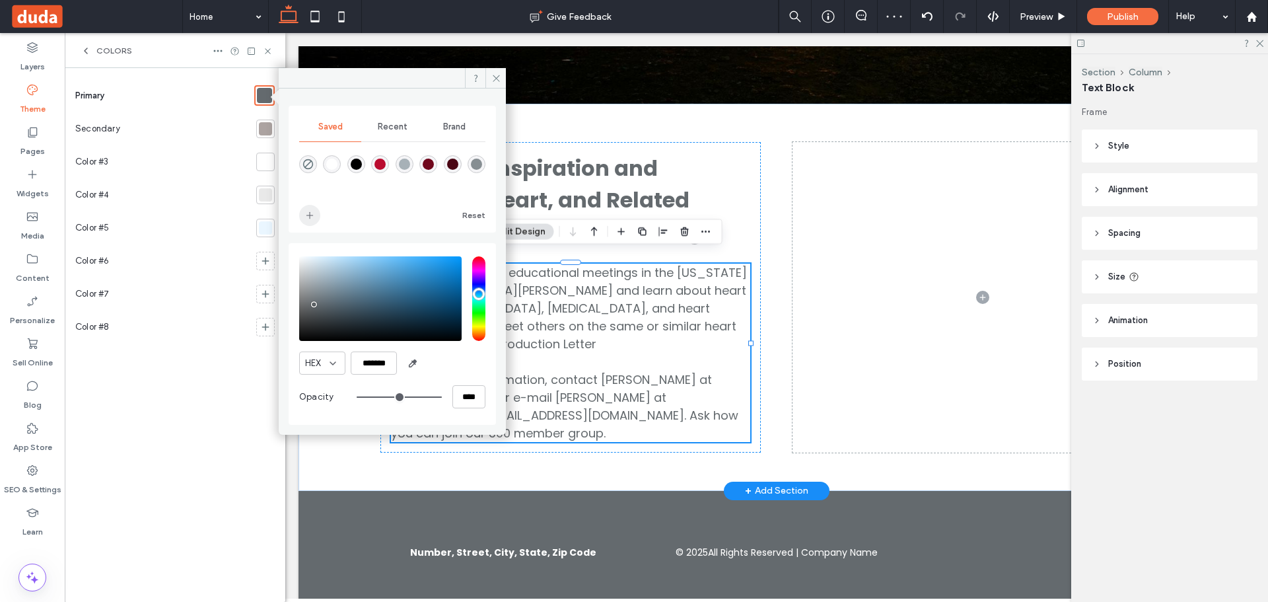
click at [309, 215] on use "add color" at bounding box center [309, 215] width 7 height 7
click at [368, 353] on input "*******" at bounding box center [374, 362] width 46 height 23
paste input "color picker textbox"
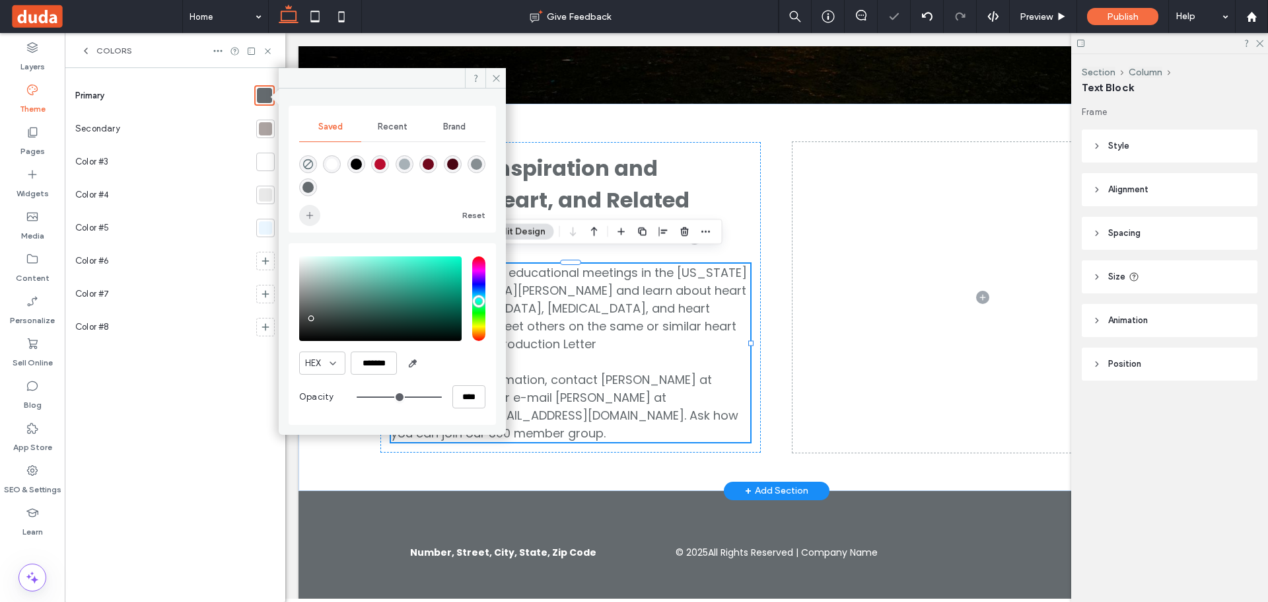
click at [308, 215] on use "add color" at bounding box center [309, 215] width 7 height 7
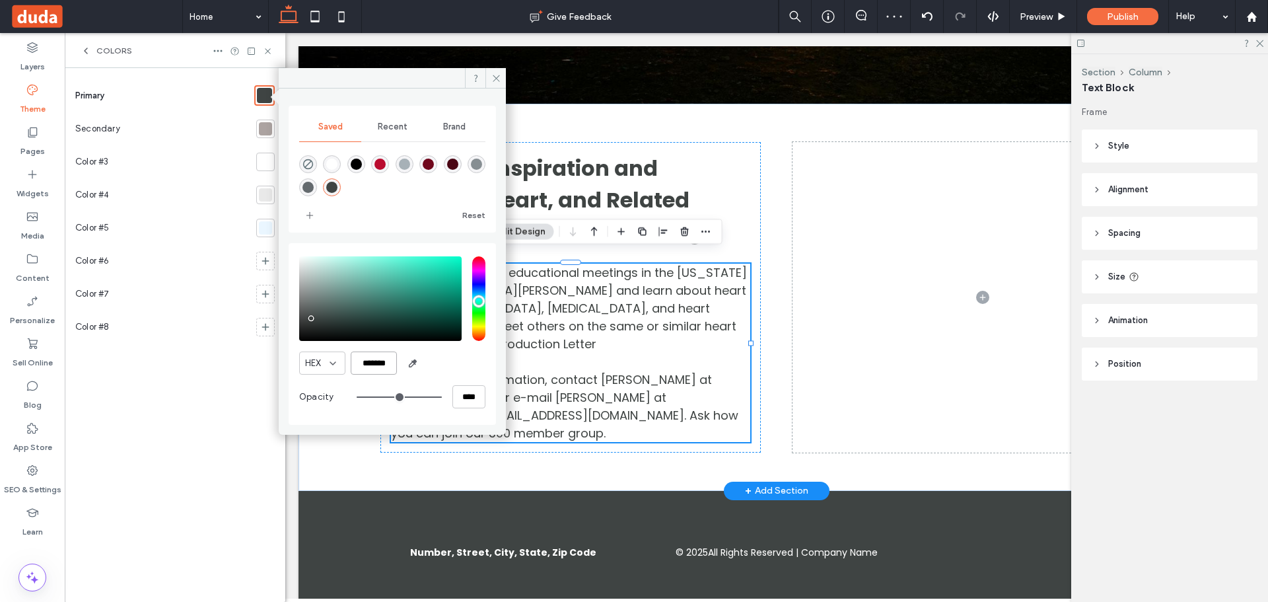
drag, startPoint x: 374, startPoint y: 359, endPoint x: 372, endPoint y: 351, distance: 8.2
click at [376, 359] on input "*******" at bounding box center [374, 362] width 46 height 23
paste input "color picker textbox"
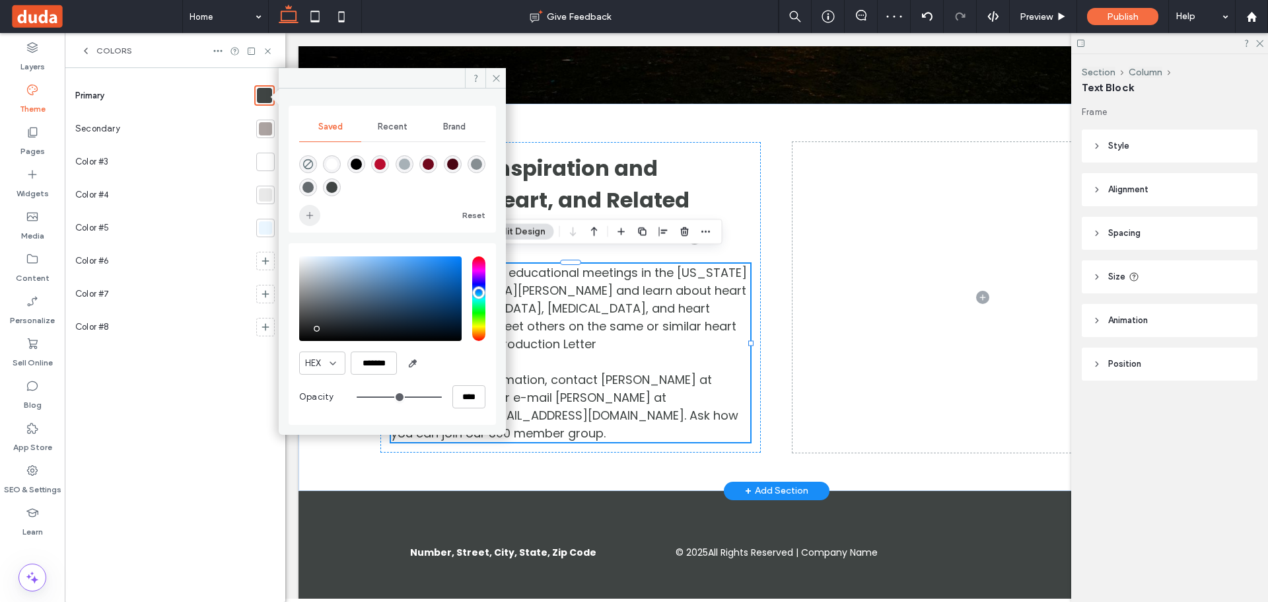
click at [310, 214] on use "add color" at bounding box center [309, 215] width 7 height 7
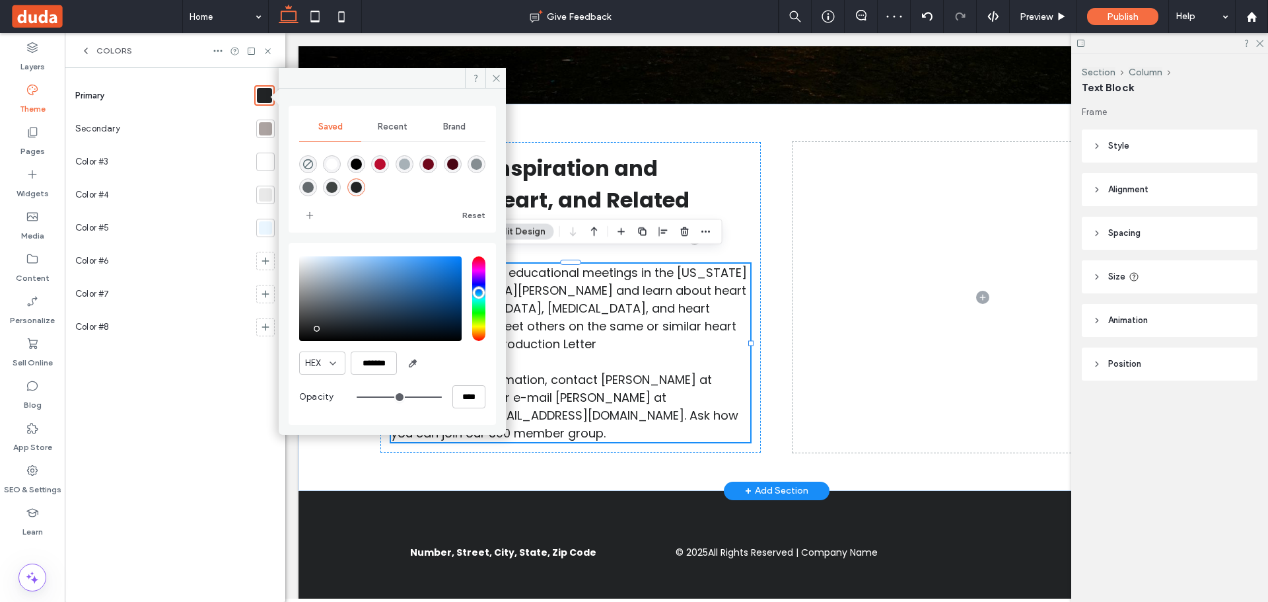
click at [378, 161] on div "rgba(186,12,47,1)" at bounding box center [379, 163] width 11 height 11
type input "*******"
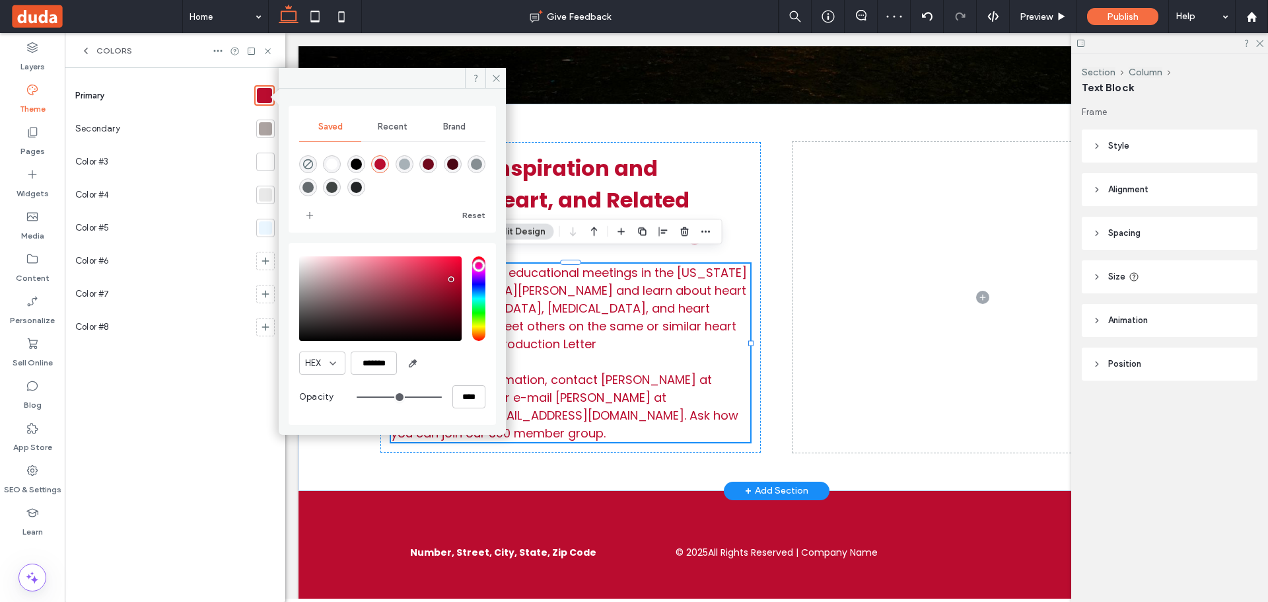
click at [261, 126] on div at bounding box center [265, 128] width 13 height 13
click at [407, 164] on div "rgba(167,177,183,1)" at bounding box center [404, 163] width 11 height 11
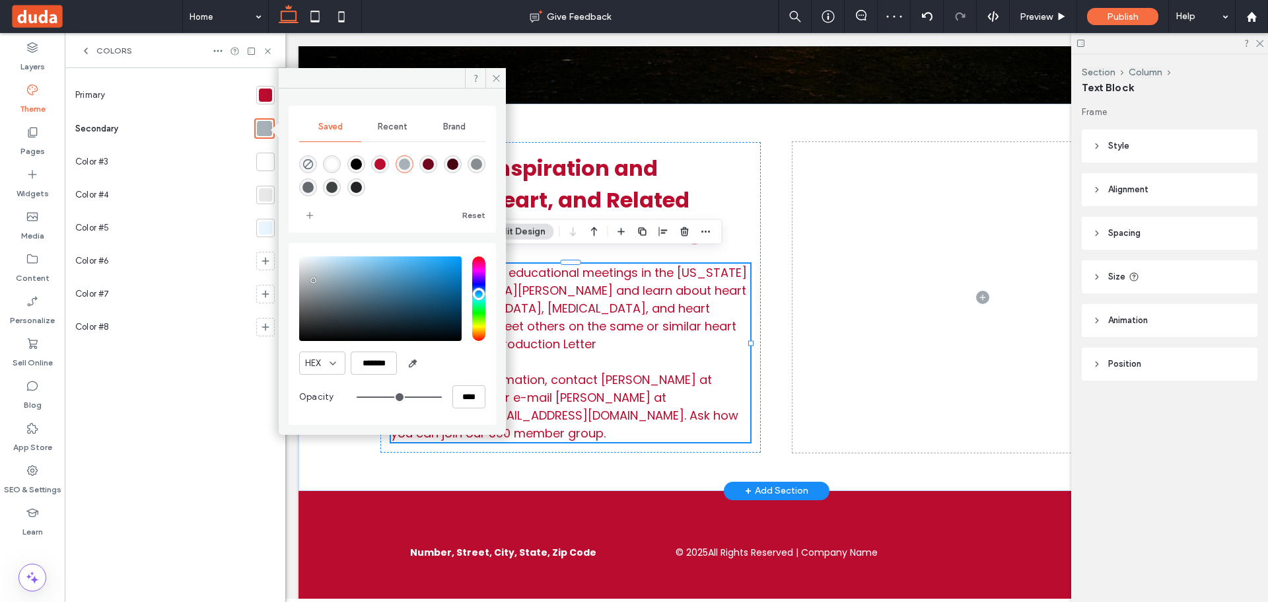
click at [475, 166] on div "rgba(134,142,146,1)" at bounding box center [476, 163] width 11 height 11
click at [409, 162] on div "rgba(167,177,183,1)" at bounding box center [404, 163] width 11 height 11
click at [474, 160] on div "rgba(134,142,146,1)" at bounding box center [476, 163] width 11 height 11
type input "*******"
click at [267, 329] on icon at bounding box center [265, 327] width 11 height 11
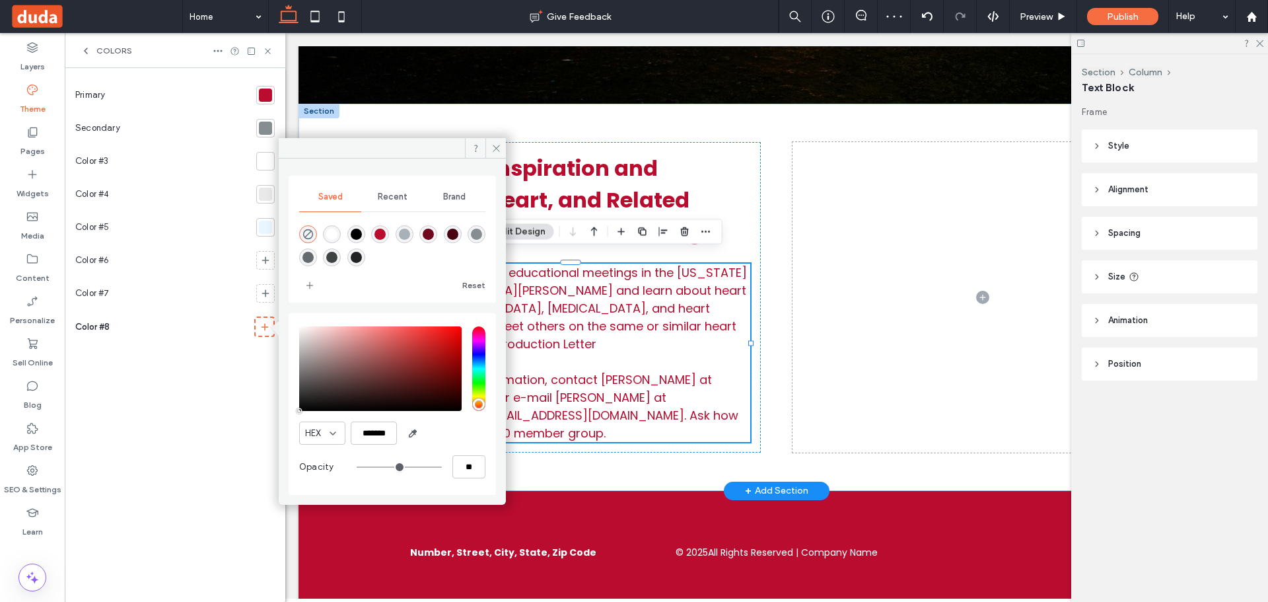
click at [353, 266] on div at bounding box center [392, 244] width 186 height 50
click at [353, 259] on div "rgba(33,35,37,1)" at bounding box center [356, 257] width 11 height 11
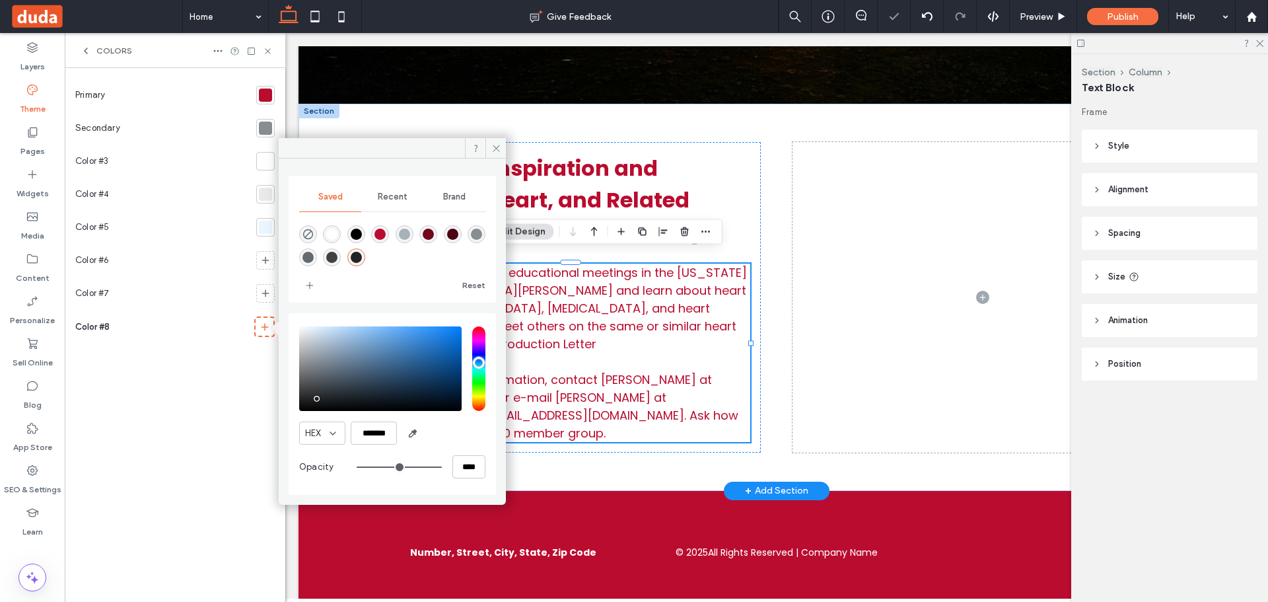
type input "*******"
type input "***"
type input "****"
click at [264, 292] on icon at bounding box center [265, 293] width 11 height 11
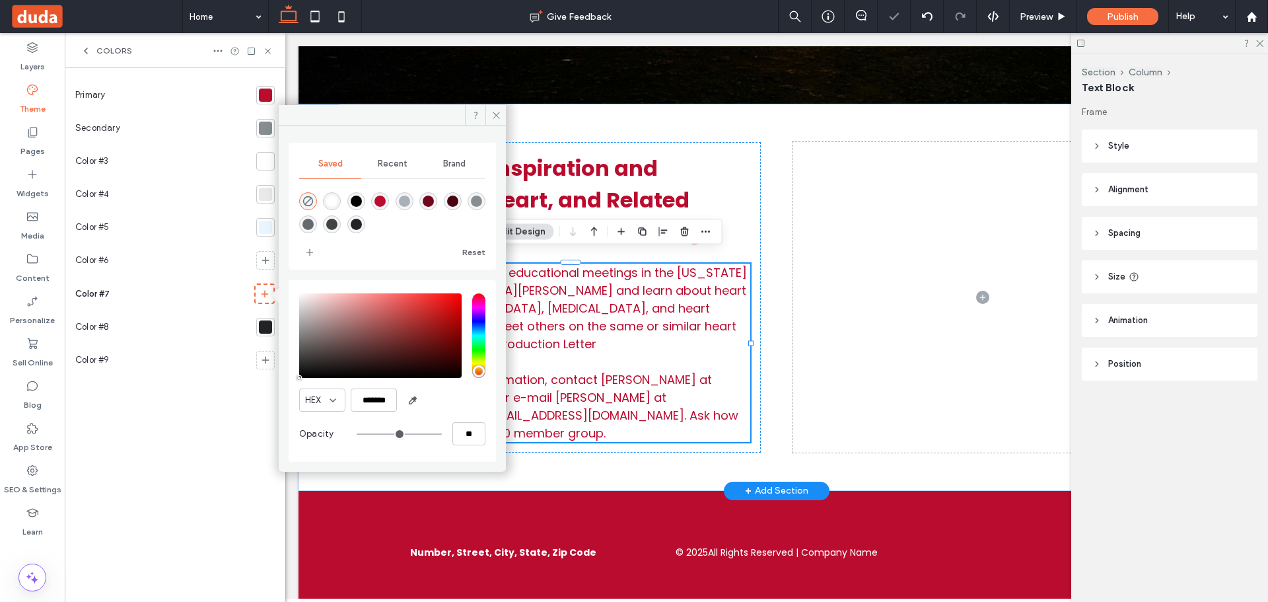
click at [328, 221] on div "rgba(63,68,67,1)" at bounding box center [331, 224] width 11 height 11
type input "*******"
type input "***"
type input "****"
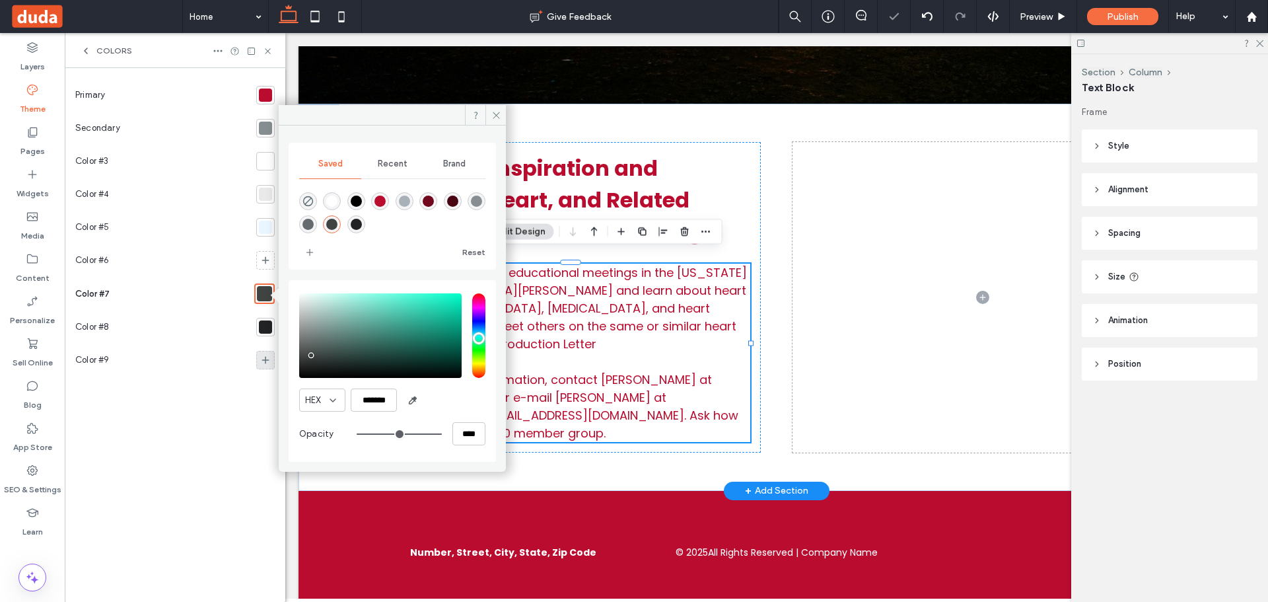
click at [266, 352] on div at bounding box center [265, 360] width 18 height 18
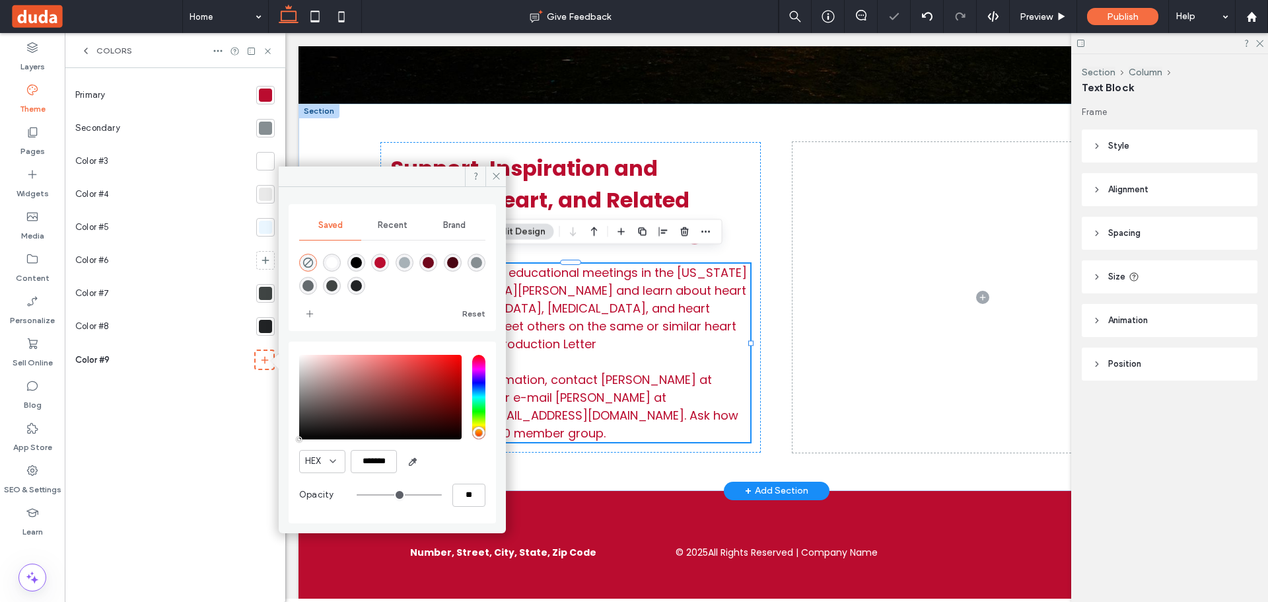
click at [312, 283] on div "rgba(100,106,110,1)" at bounding box center [307, 285] width 11 height 11
type input "*******"
type input "***"
type input "****"
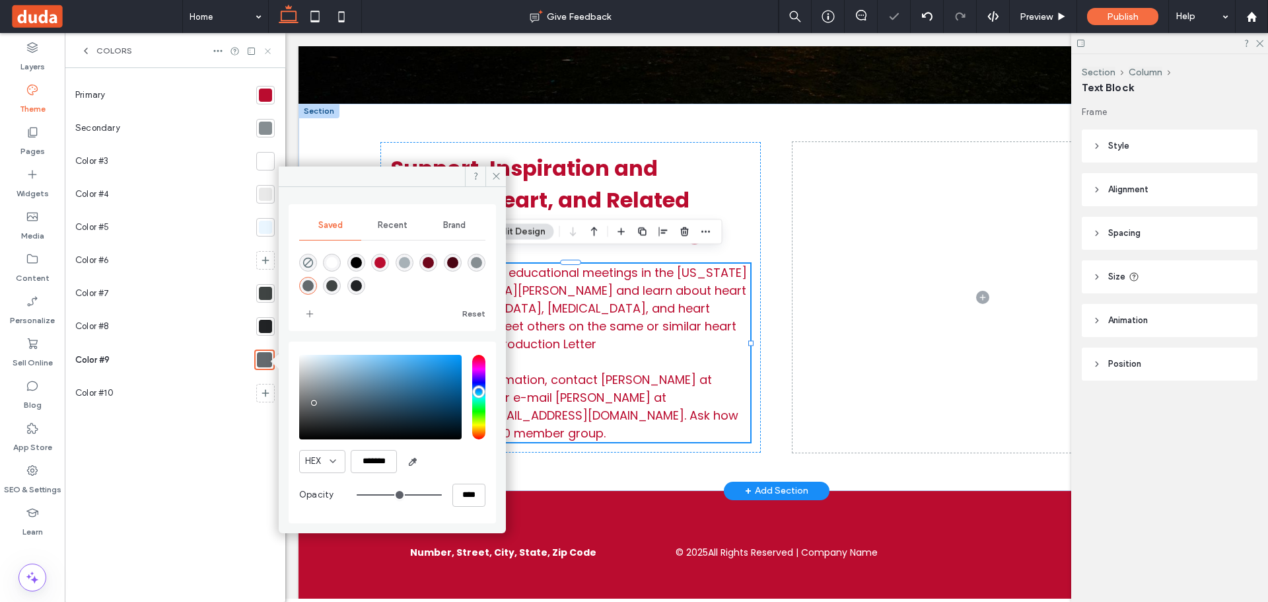
click at [269, 52] on icon at bounding box center [268, 51] width 10 height 10
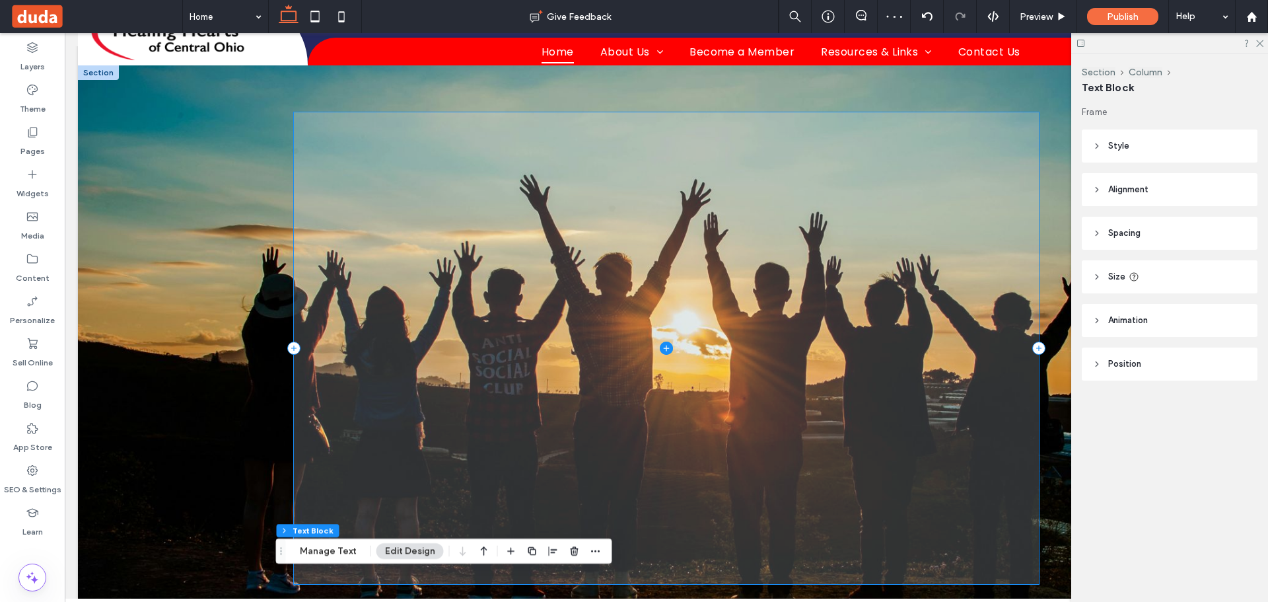
scroll to position [0, 0]
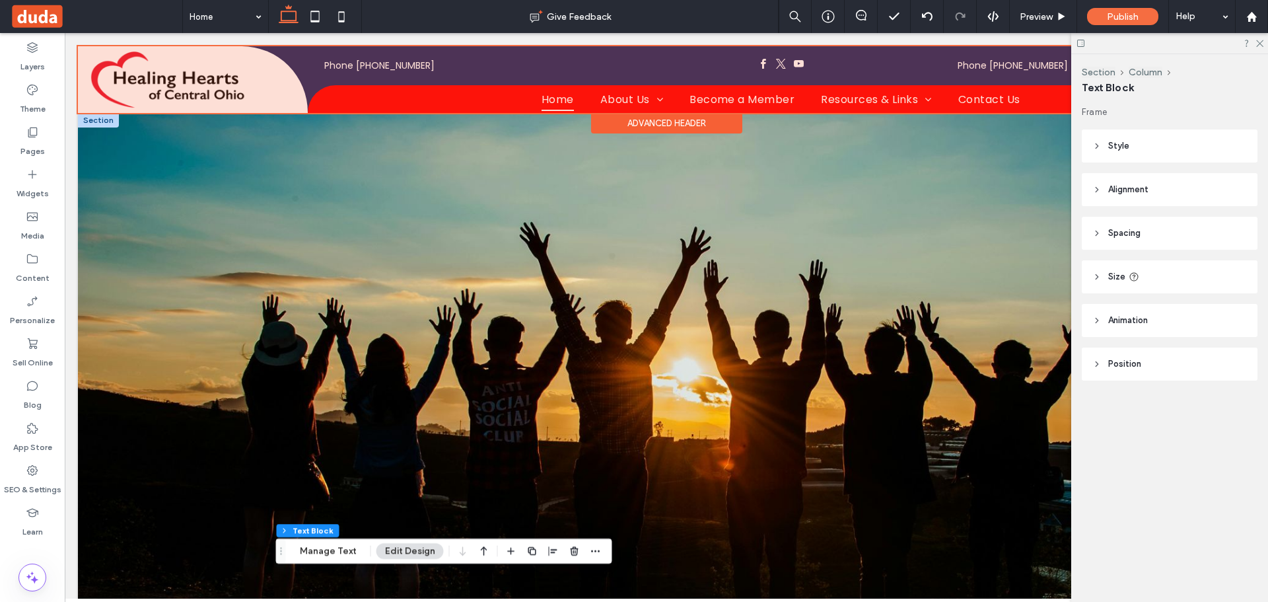
click at [345, 96] on div at bounding box center [666, 79] width 1177 height 67
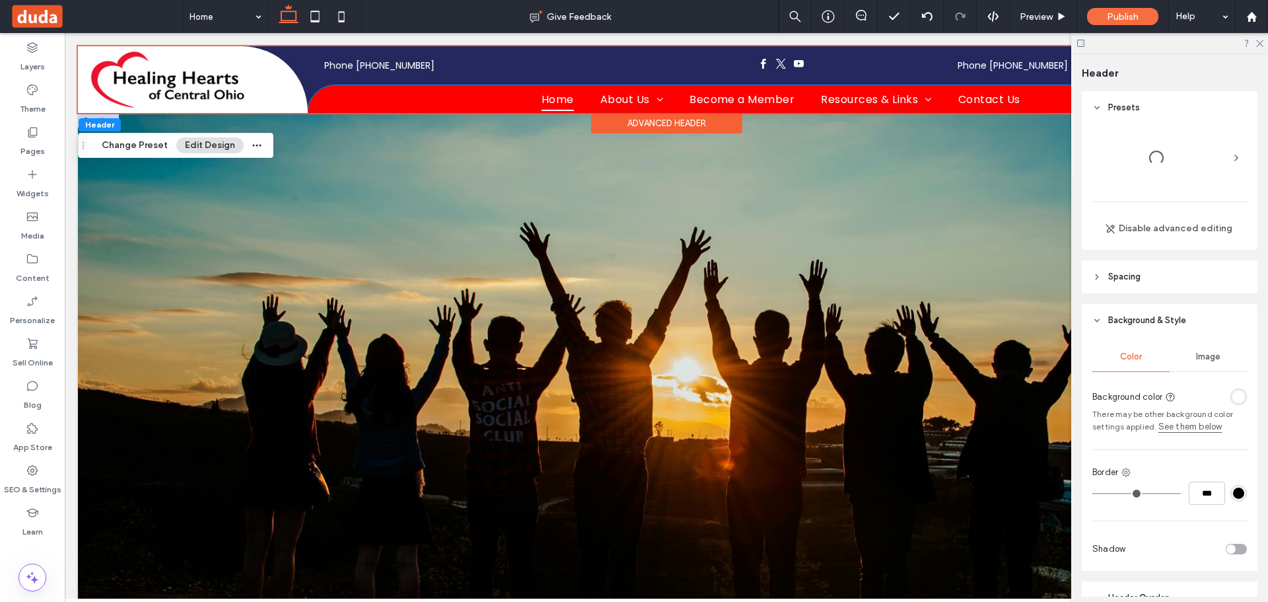
click at [345, 96] on ul "Home About Us Heart Success Stories Our Purpose Become a Member Resources & Lin…" at bounding box center [781, 98] width 946 height 23
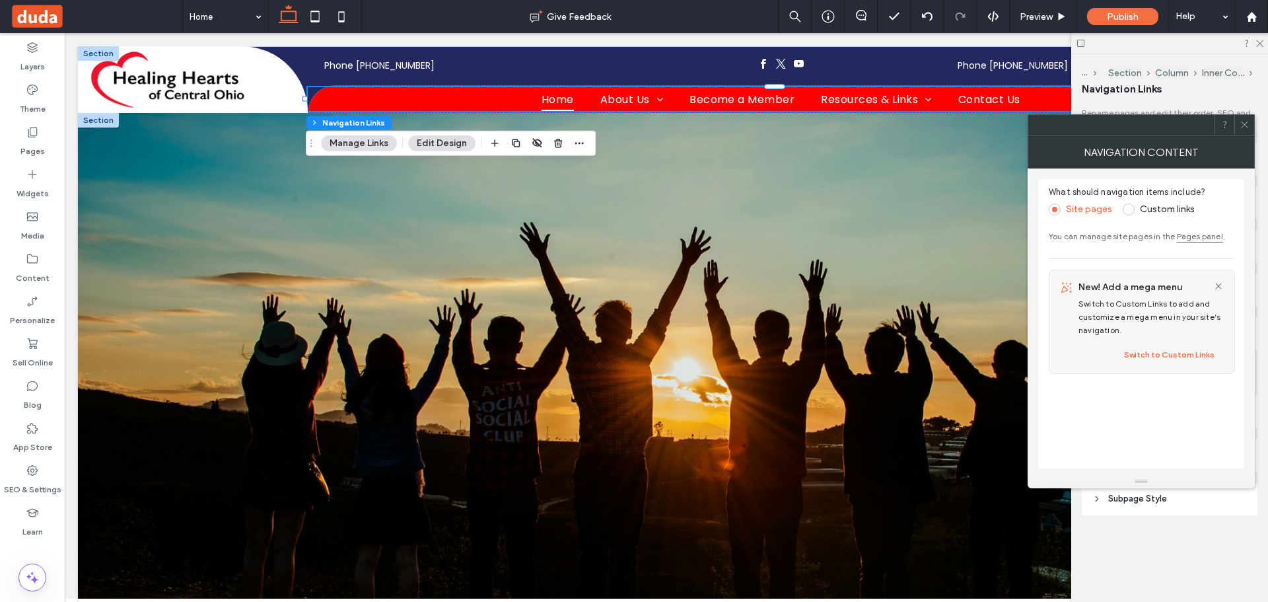
click at [428, 145] on button "Edit Design" at bounding box center [441, 143] width 67 height 16
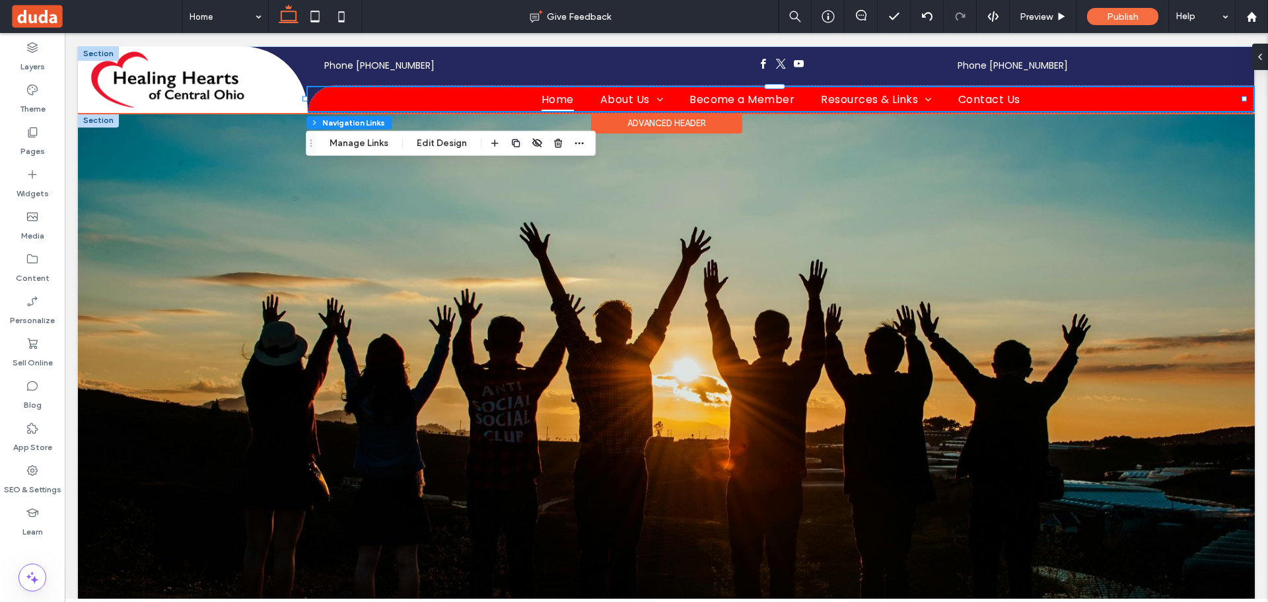
click at [349, 97] on ul "Home About Us Heart Success Stories Our Purpose Become a Member Resources & Lin…" at bounding box center [781, 98] width 946 height 23
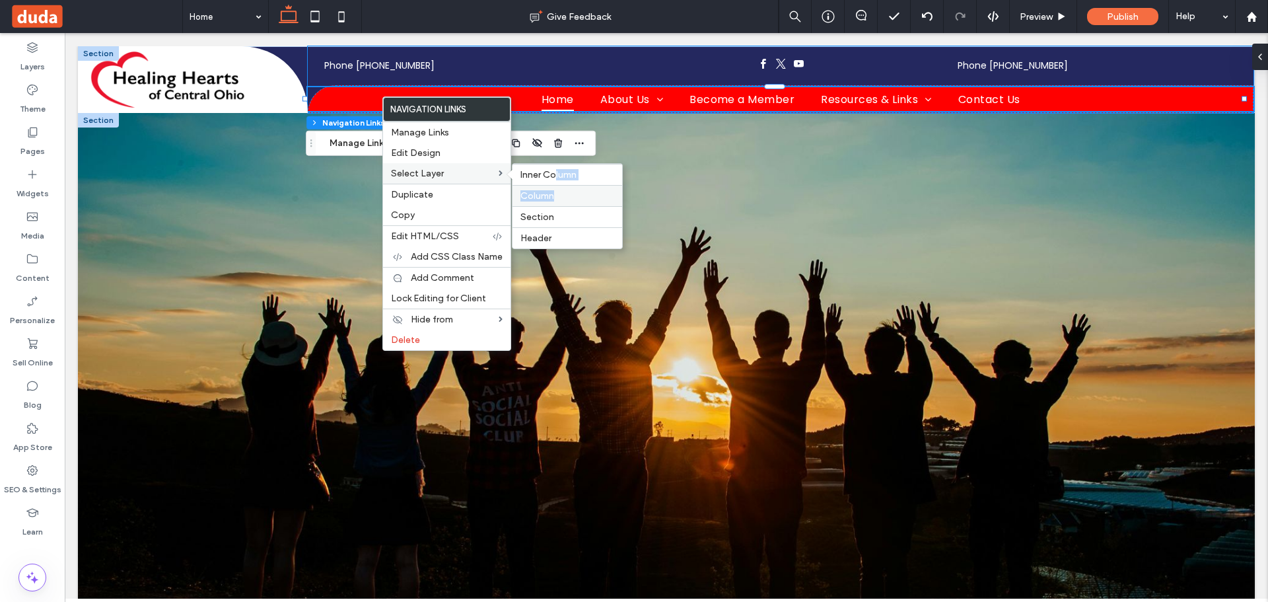
drag, startPoint x: 556, startPoint y: 177, endPoint x: 557, endPoint y: 189, distance: 11.9
click at [557, 189] on div "Inner Column Column Section Header" at bounding box center [567, 206] width 111 height 86
click at [557, 189] on div "Column" at bounding box center [567, 195] width 110 height 21
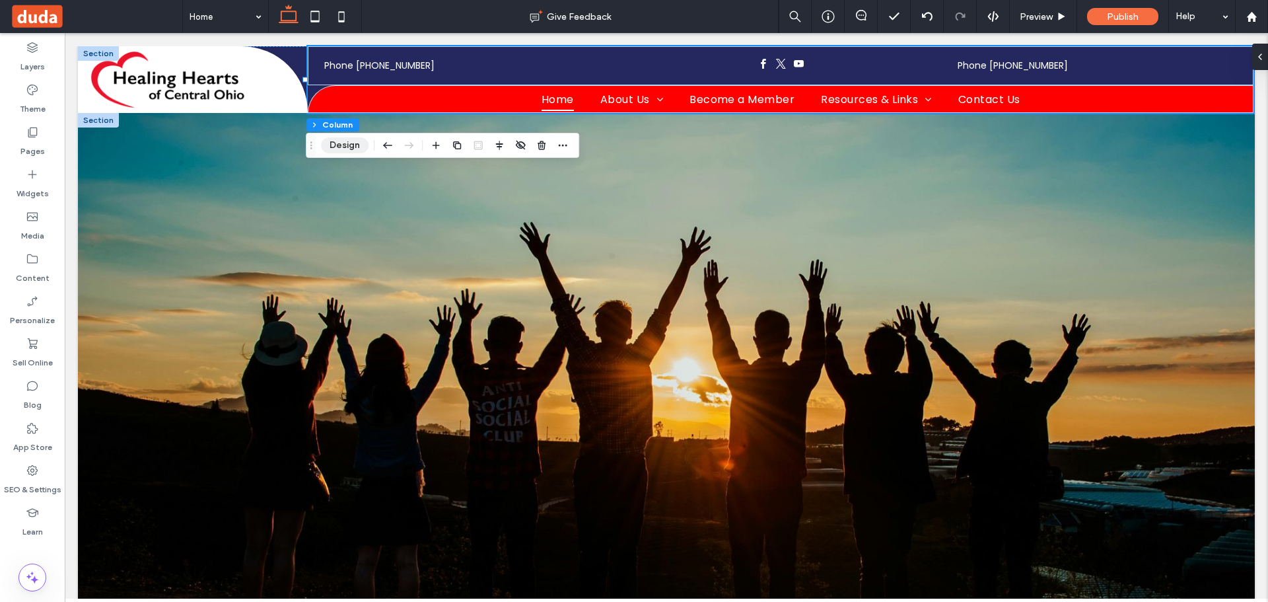
click at [355, 145] on button "Design" at bounding box center [345, 145] width 48 height 16
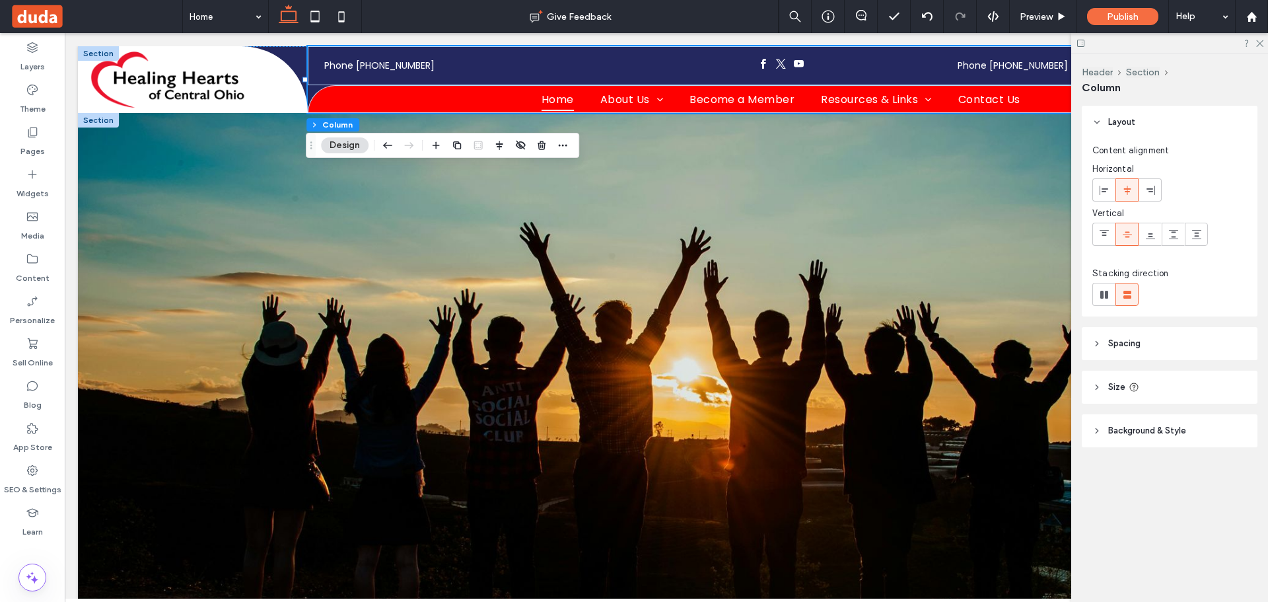
drag, startPoint x: 1166, startPoint y: 428, endPoint x: 1229, endPoint y: 403, distance: 67.9
click at [1165, 428] on span "Background & Style" at bounding box center [1147, 430] width 78 height 13
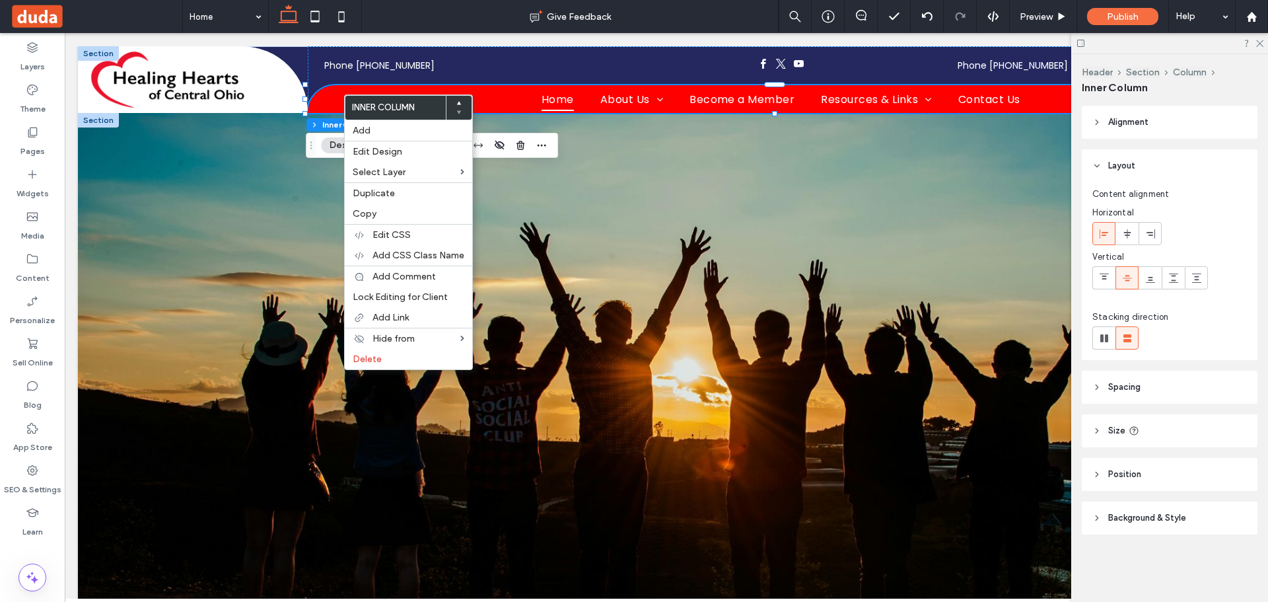
click at [1156, 503] on header "Background & Style" at bounding box center [1170, 517] width 176 height 33
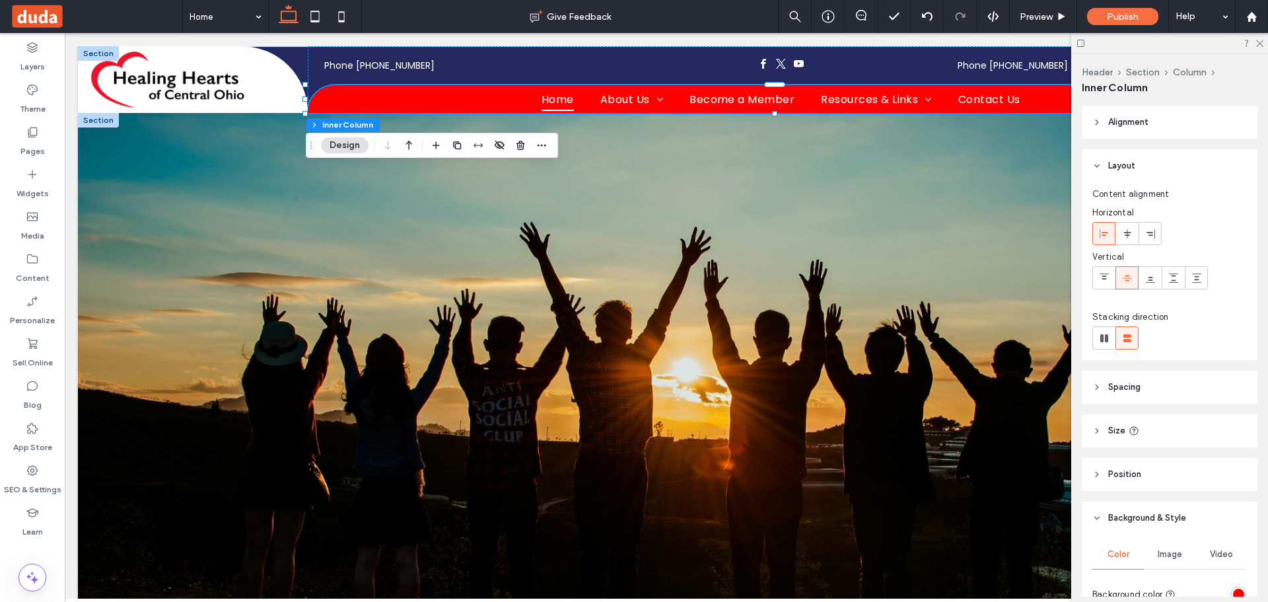
scroll to position [66, 0]
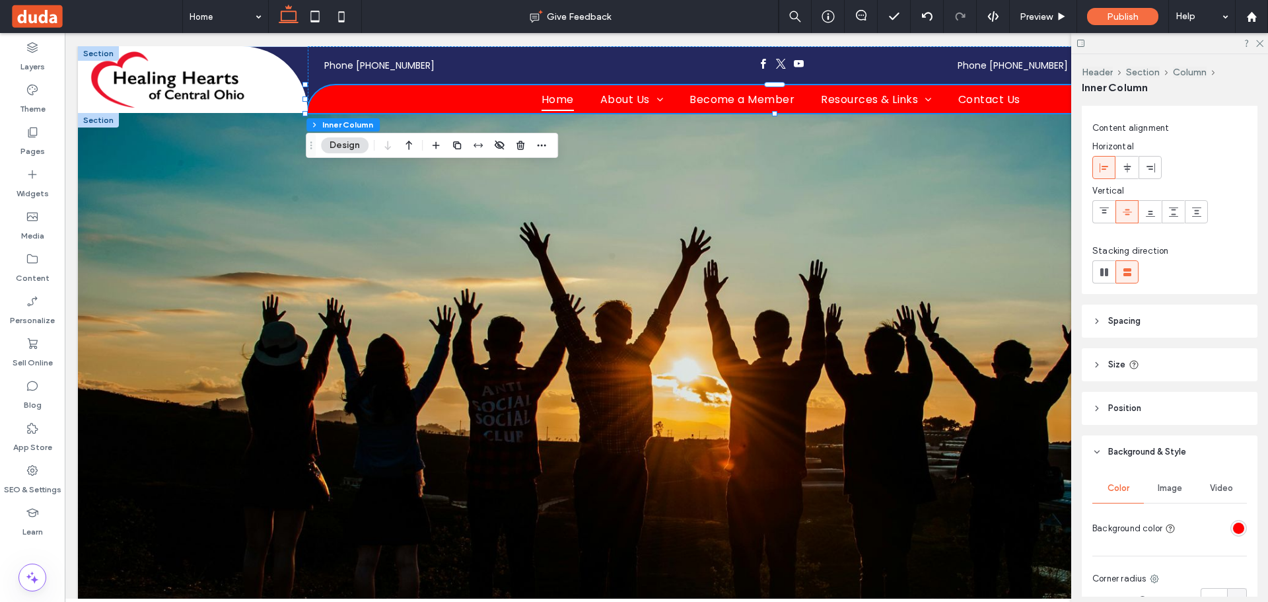
click at [1233, 530] on div "rgba(255, 0, 0, 1)" at bounding box center [1238, 527] width 11 height 11
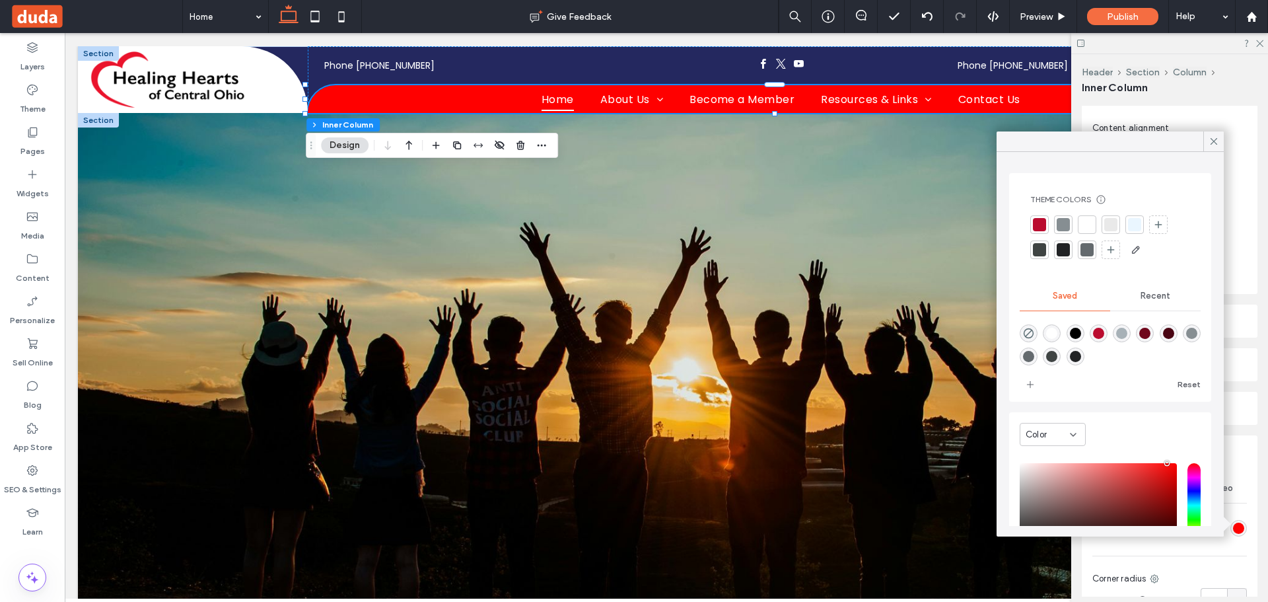
click at [1034, 225] on div at bounding box center [1039, 224] width 18 height 18
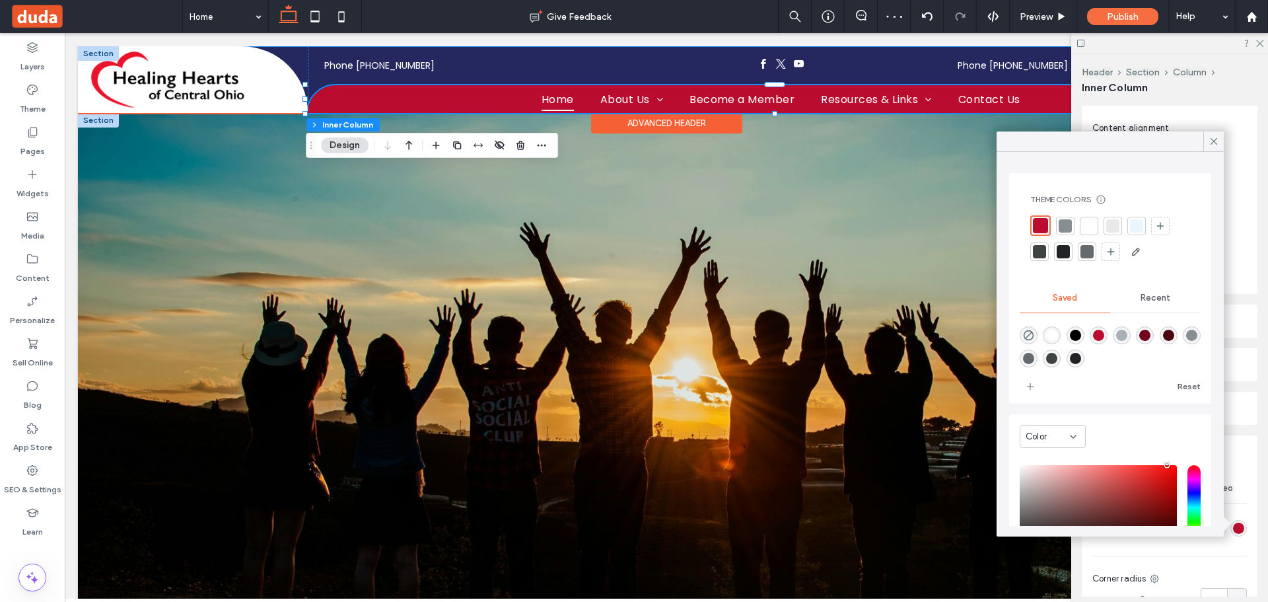
click at [293, 50] on div "Phone (614) 404-6463 Phone (614) 404-6463 Home About Us Heart Success Stories O…" at bounding box center [666, 79] width 1177 height 67
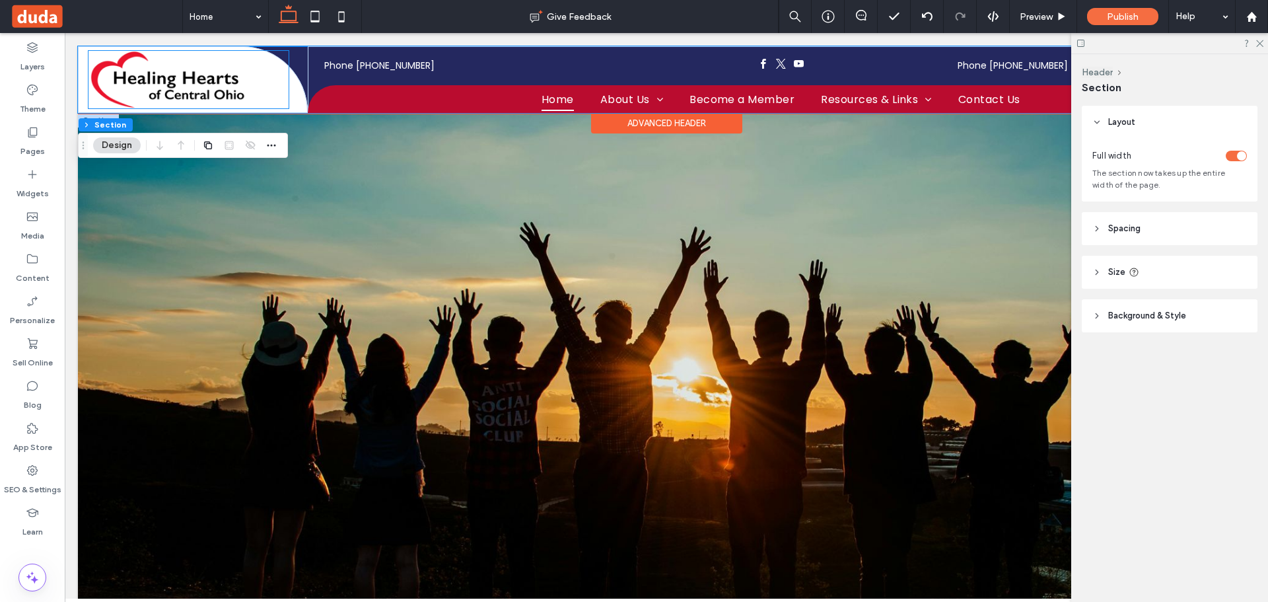
click at [88, 61] on div at bounding box center [193, 79] width 230 height 67
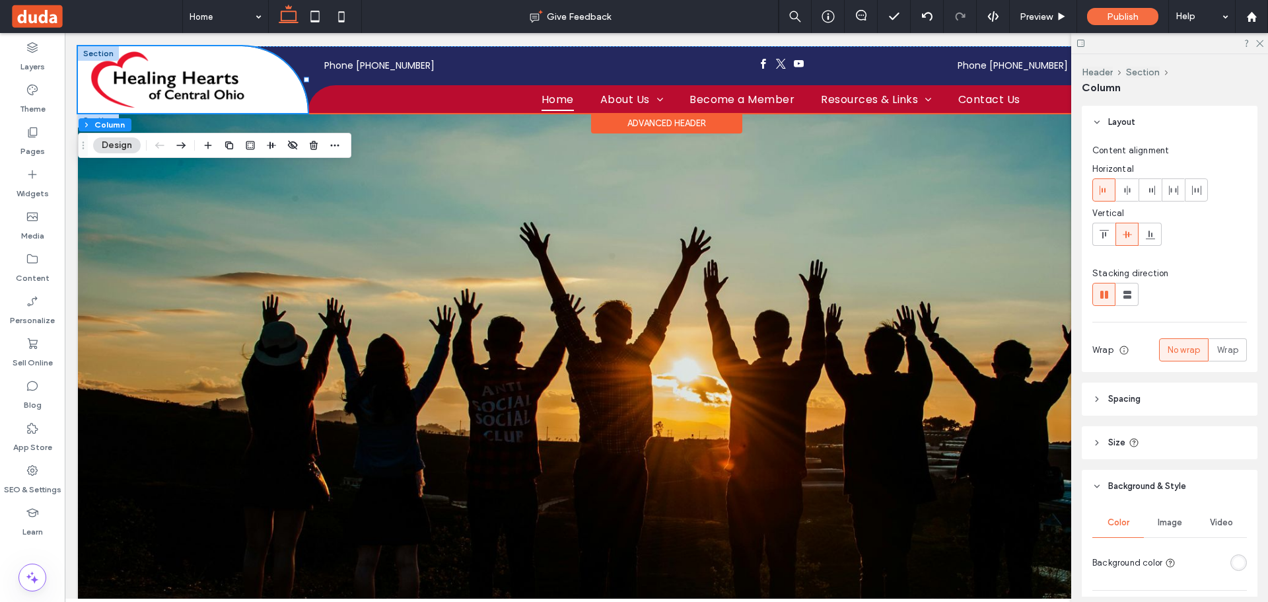
click at [85, 51] on div at bounding box center [98, 53] width 41 height 15
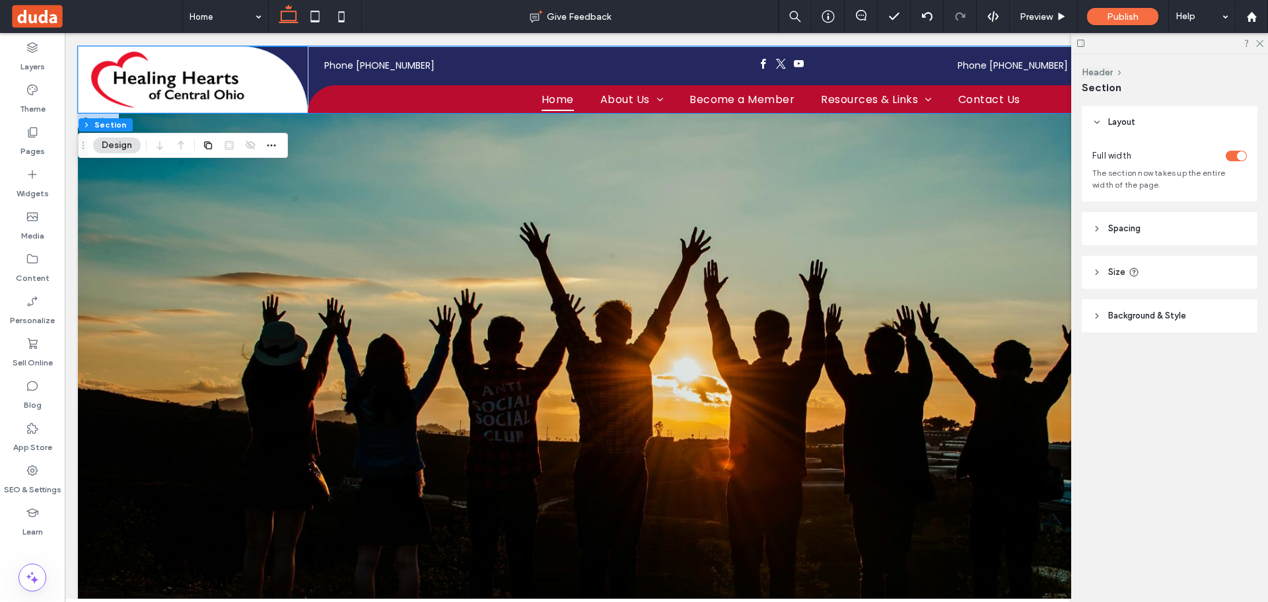
click at [1154, 317] on span "Background & Style" at bounding box center [1147, 315] width 78 height 13
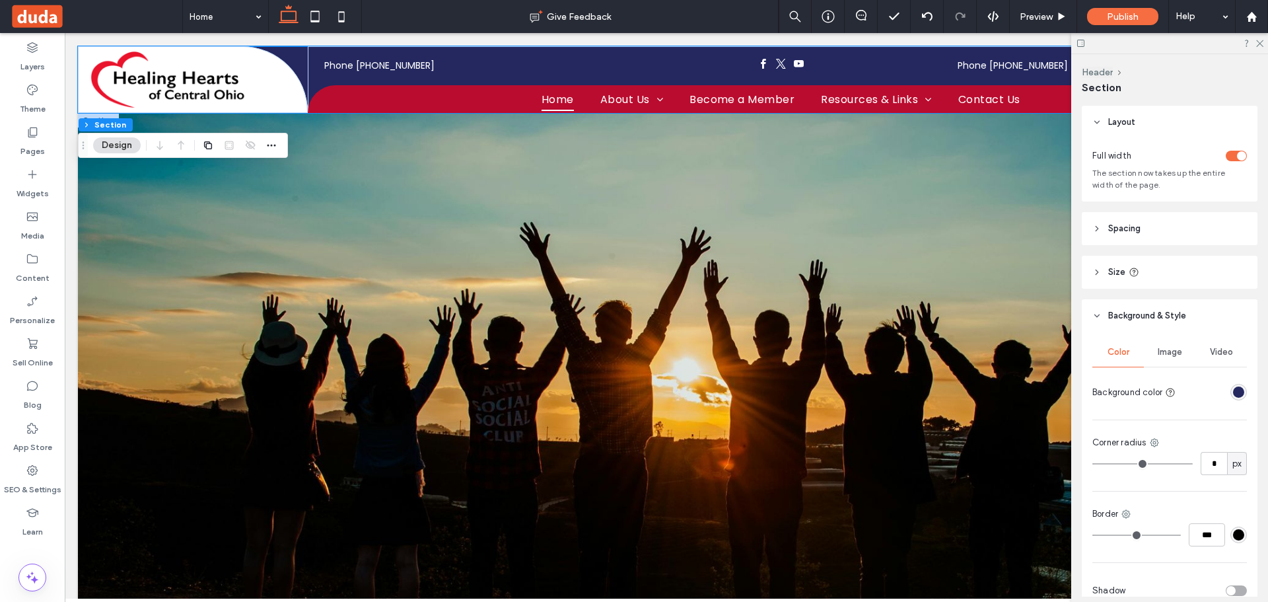
click at [1230, 386] on div "rgba(36, 40, 95, 1)" at bounding box center [1238, 392] width 17 height 17
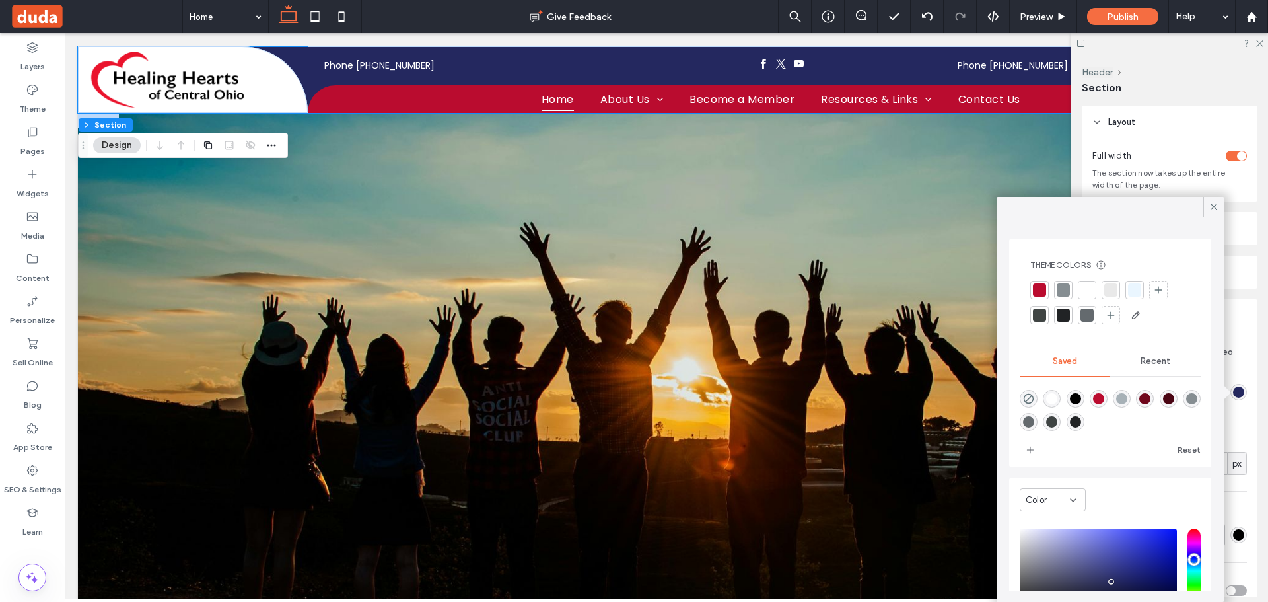
click at [1064, 314] on div at bounding box center [1062, 314] width 13 height 13
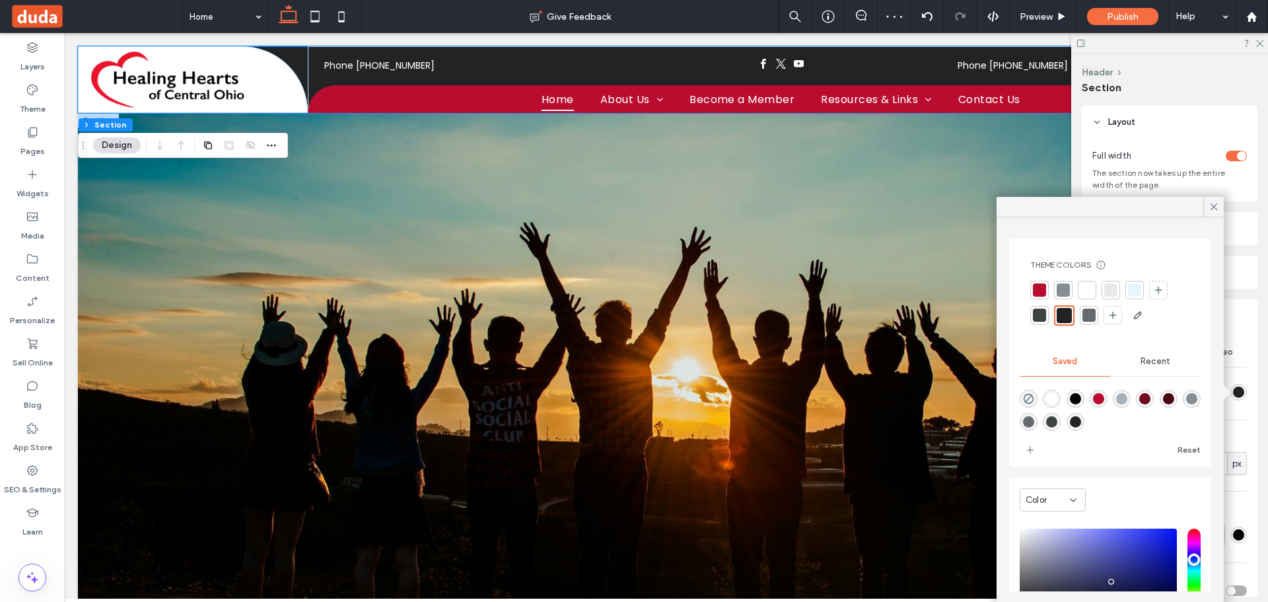
click at [1087, 290] on div at bounding box center [1086, 289] width 13 height 13
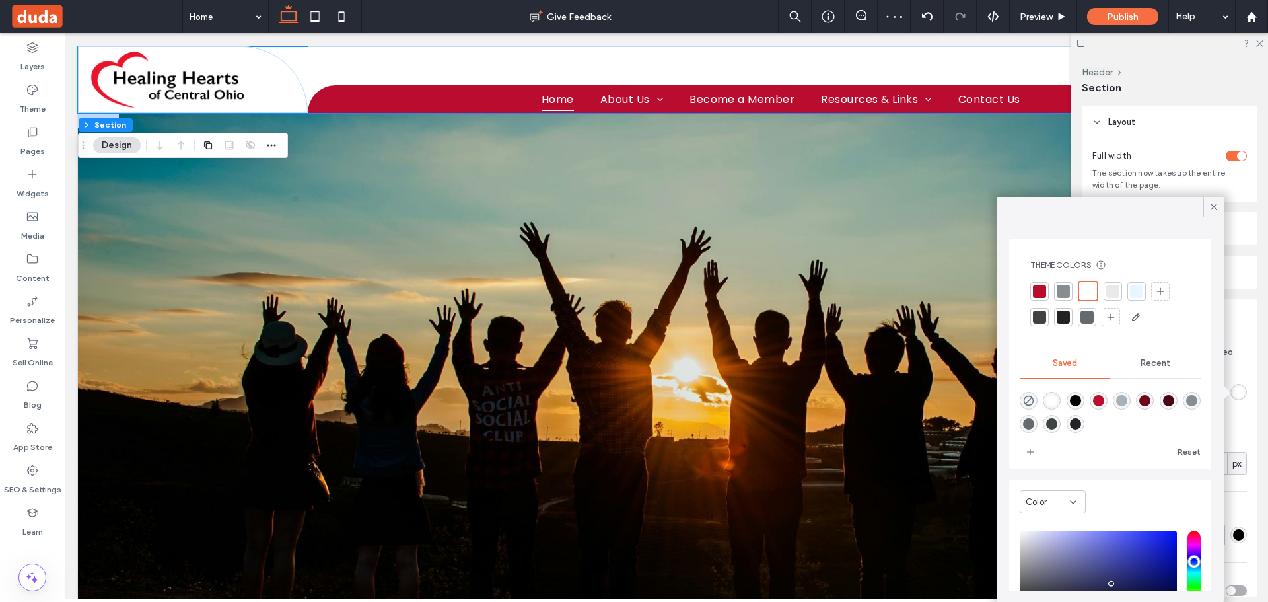
click at [1064, 287] on div at bounding box center [1062, 291] width 13 height 13
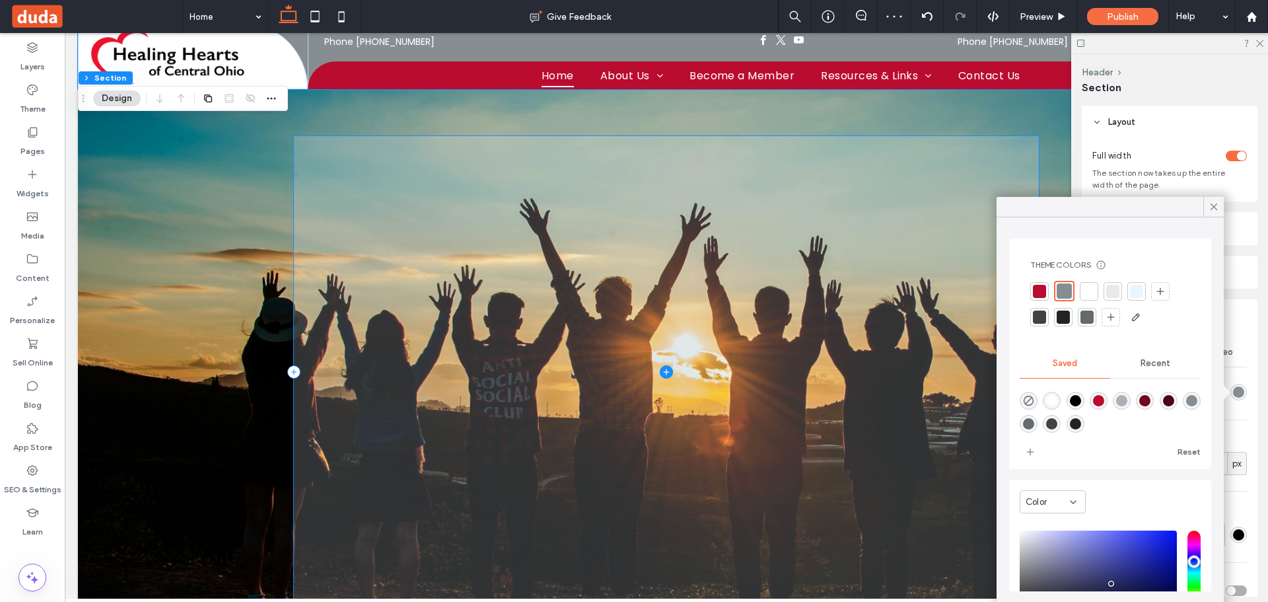
scroll to position [0, 0]
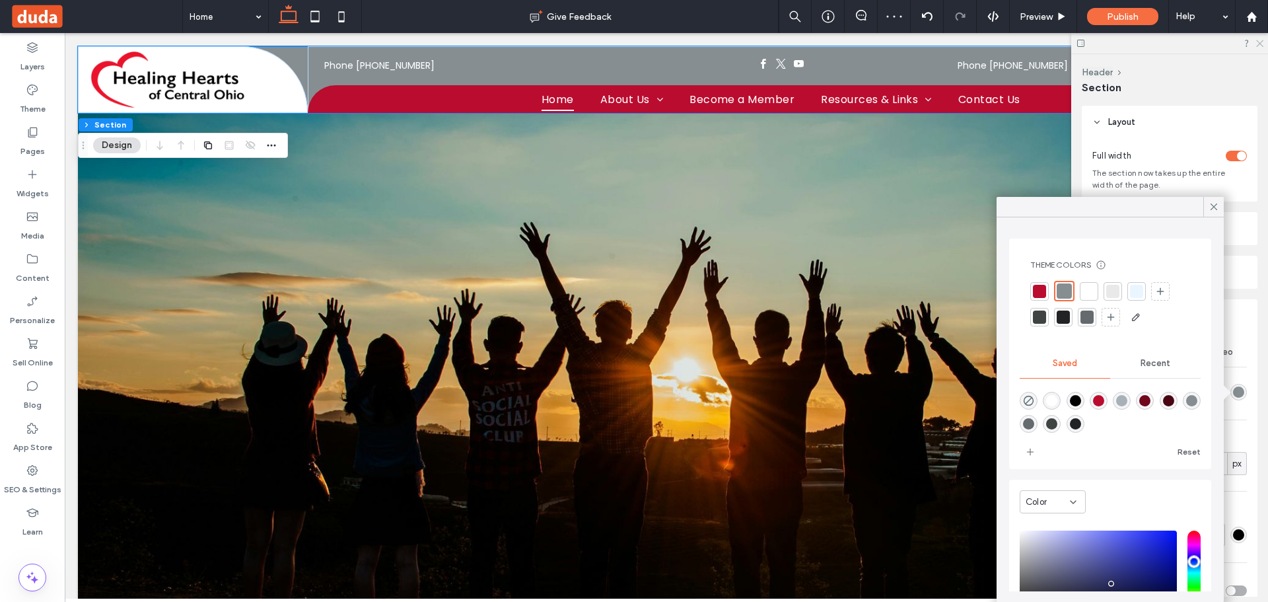
click at [1262, 45] on icon at bounding box center [1259, 42] width 9 height 9
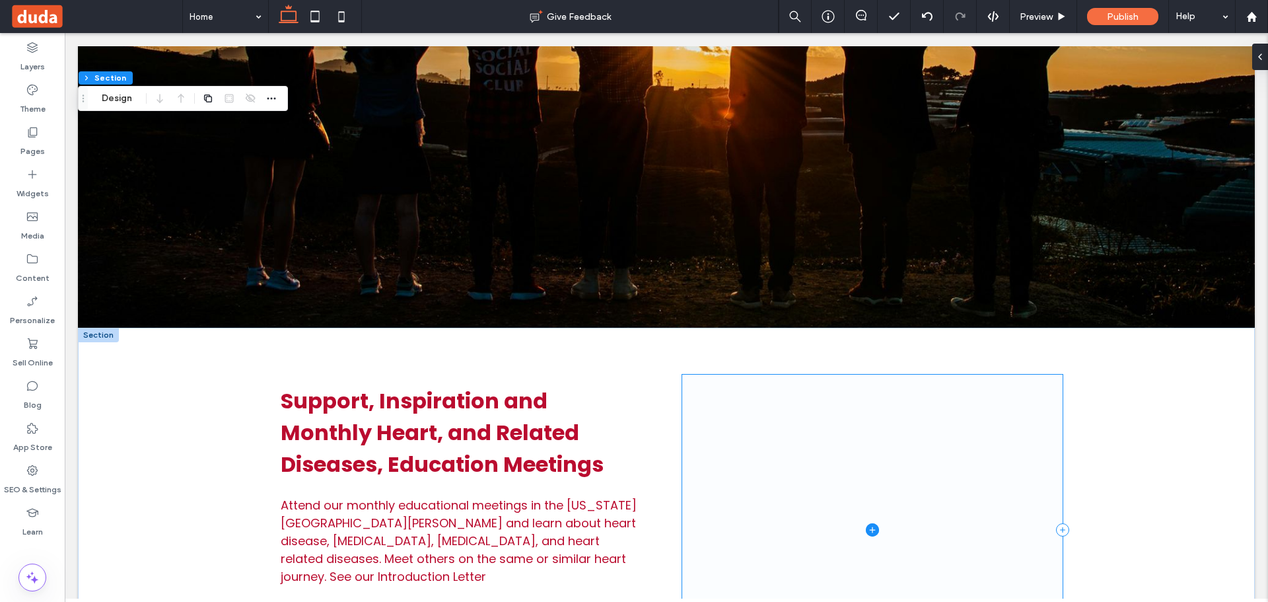
scroll to position [610, 0]
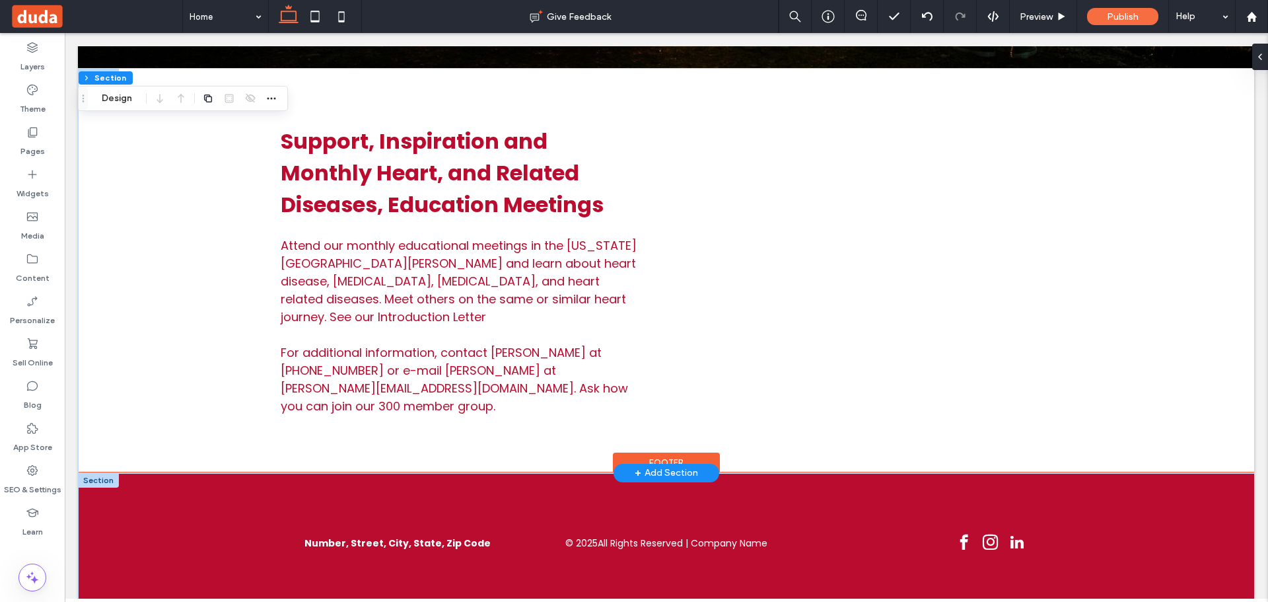
drag, startPoint x: 92, startPoint y: 458, endPoint x: 99, endPoint y: 461, distance: 7.1
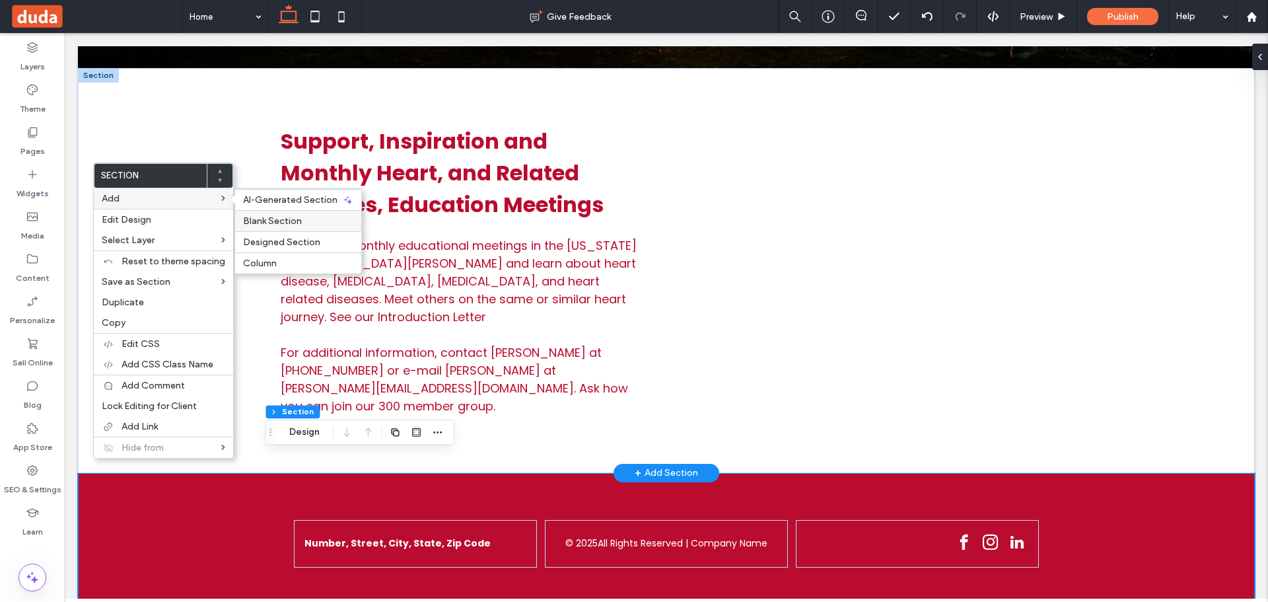
click at [263, 221] on span "Blank Section" at bounding box center [272, 220] width 59 height 11
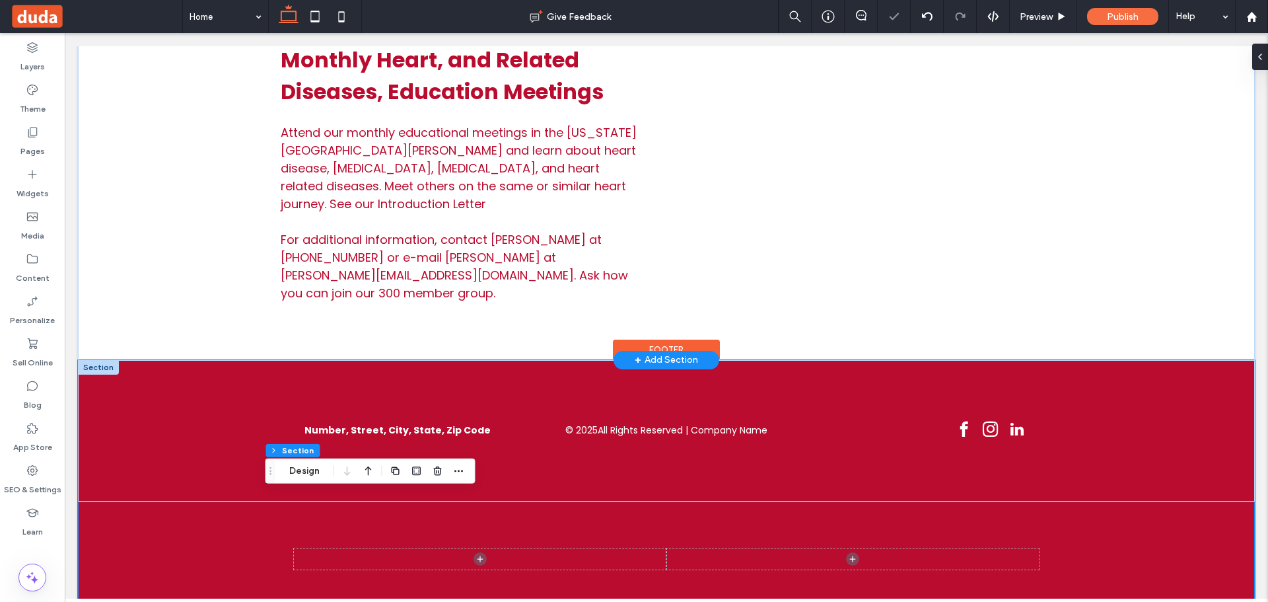
scroll to position [724, 0]
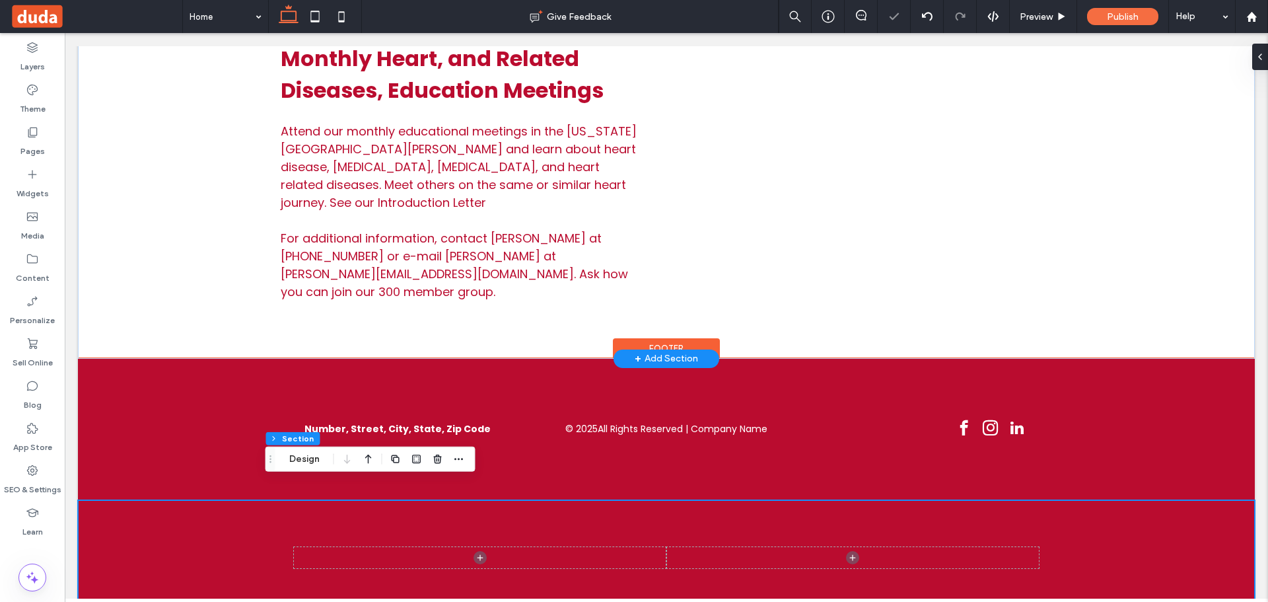
click at [246, 500] on div at bounding box center [666, 558] width 1177 height 116
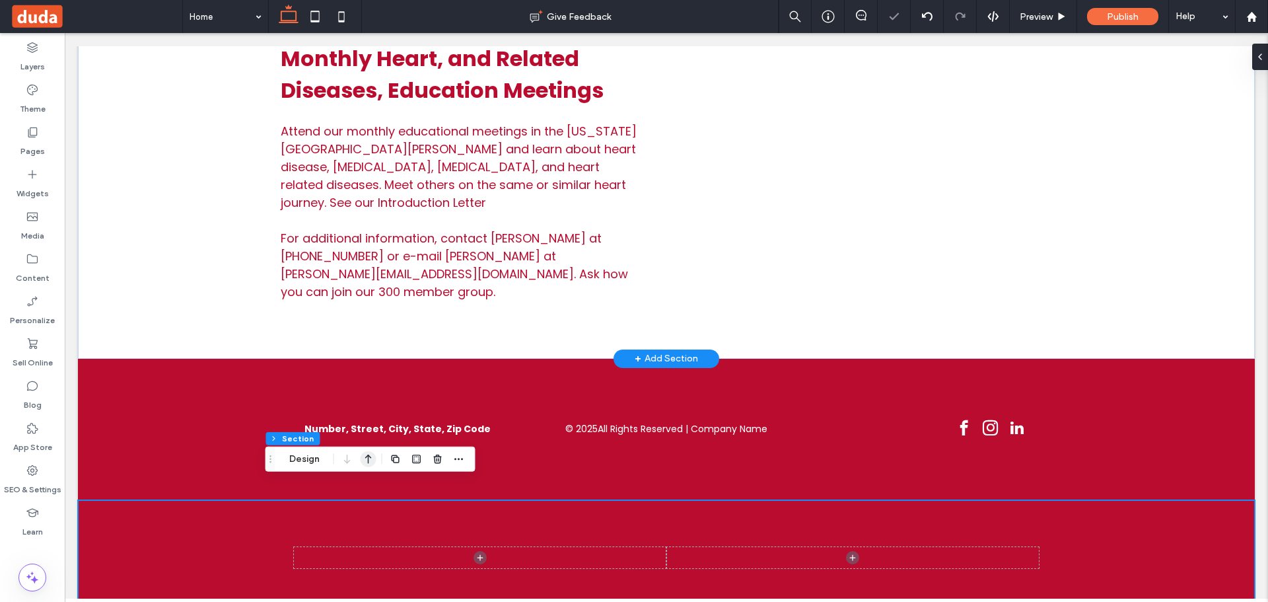
click at [366, 460] on icon "button" at bounding box center [369, 459] width 16 height 24
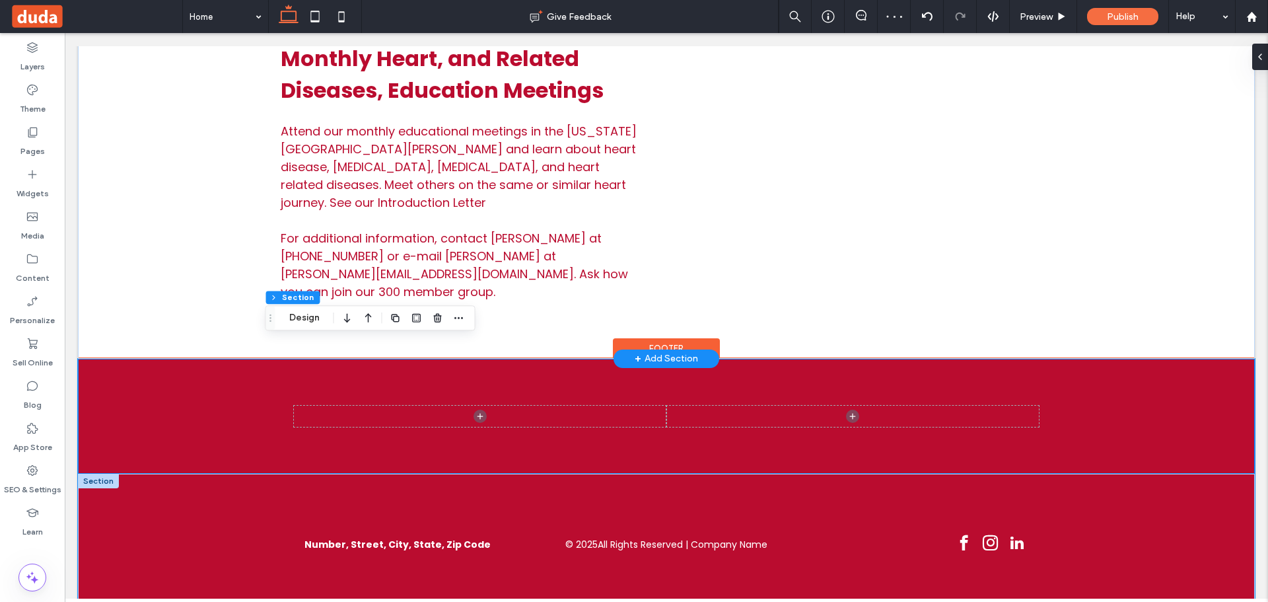
click at [256, 531] on div "Number, Street, City, State, Zip Code © 2025 All Rights Reserved | Company Name" at bounding box center [666, 544] width 1177 height 142
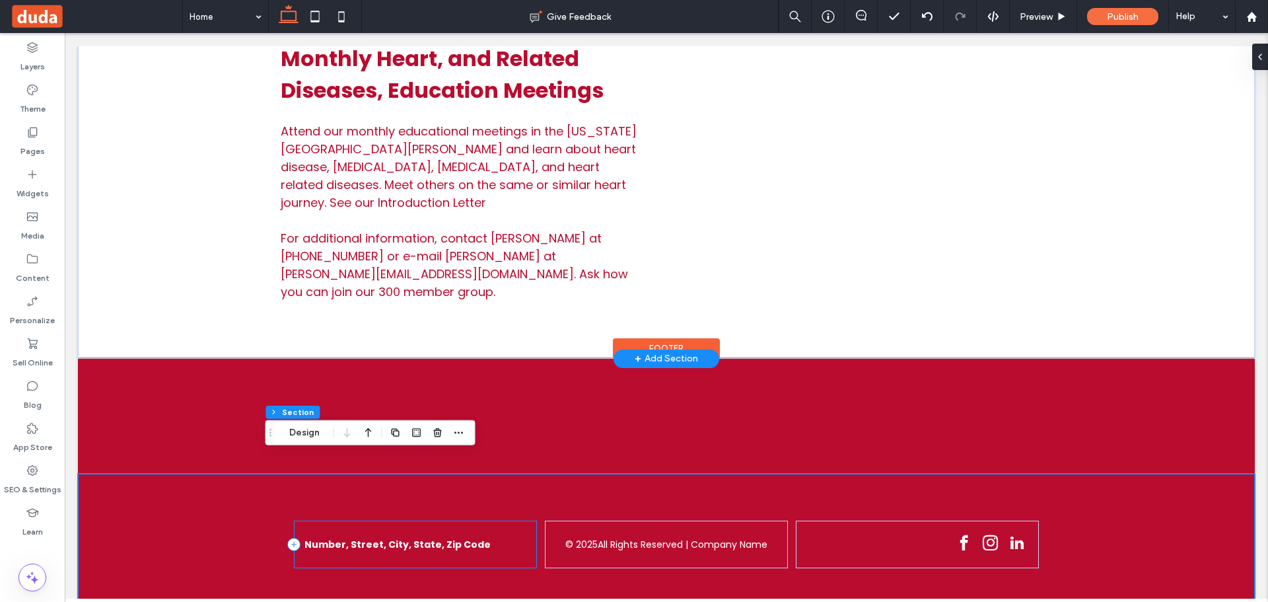
click at [527, 524] on div "Number, Street, City, State, Zip Code" at bounding box center [416, 544] width 244 height 48
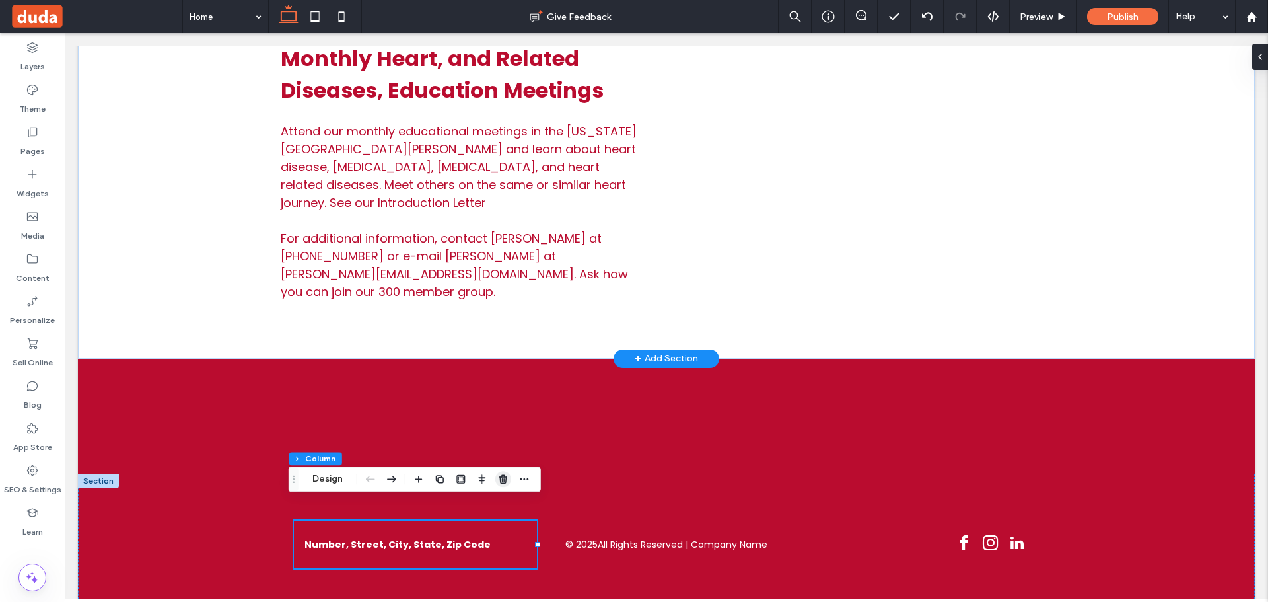
click at [499, 476] on icon "button" at bounding box center [503, 478] width 11 height 11
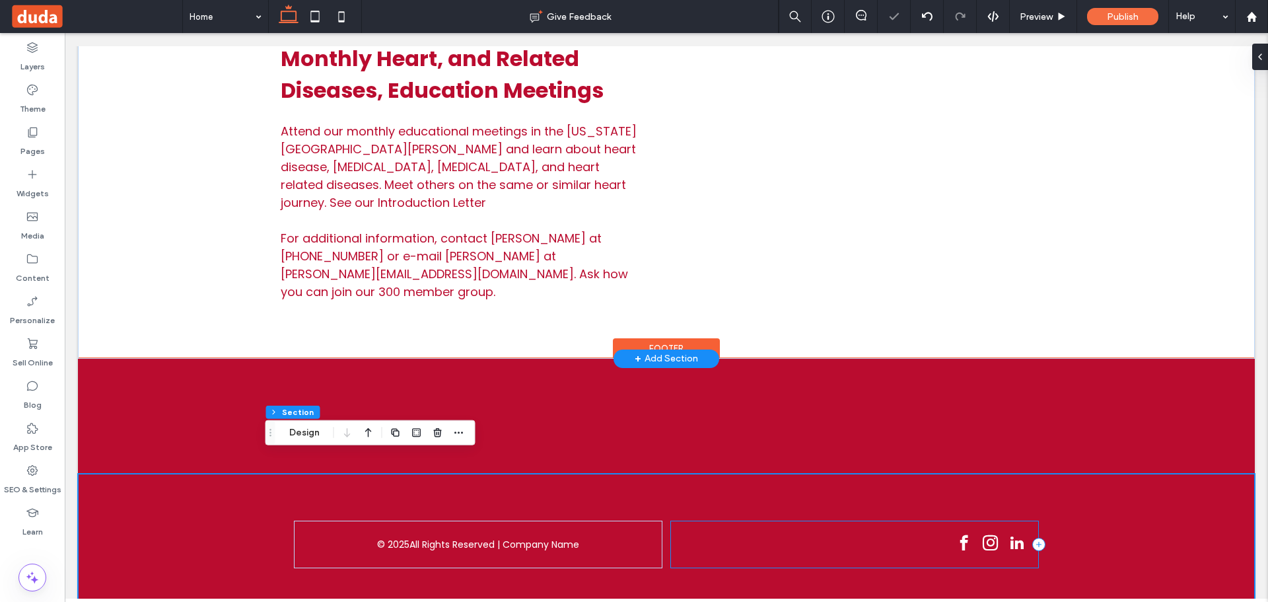
click at [783, 520] on div at bounding box center [854, 544] width 369 height 48
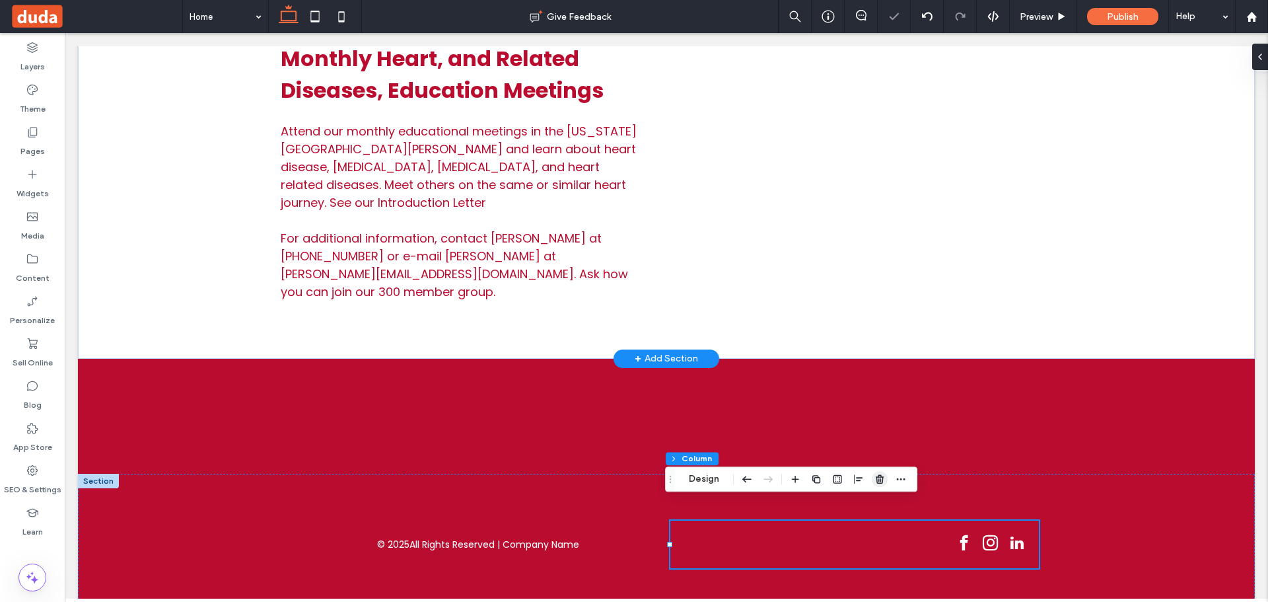
click at [877, 474] on icon "button" at bounding box center [879, 478] width 11 height 11
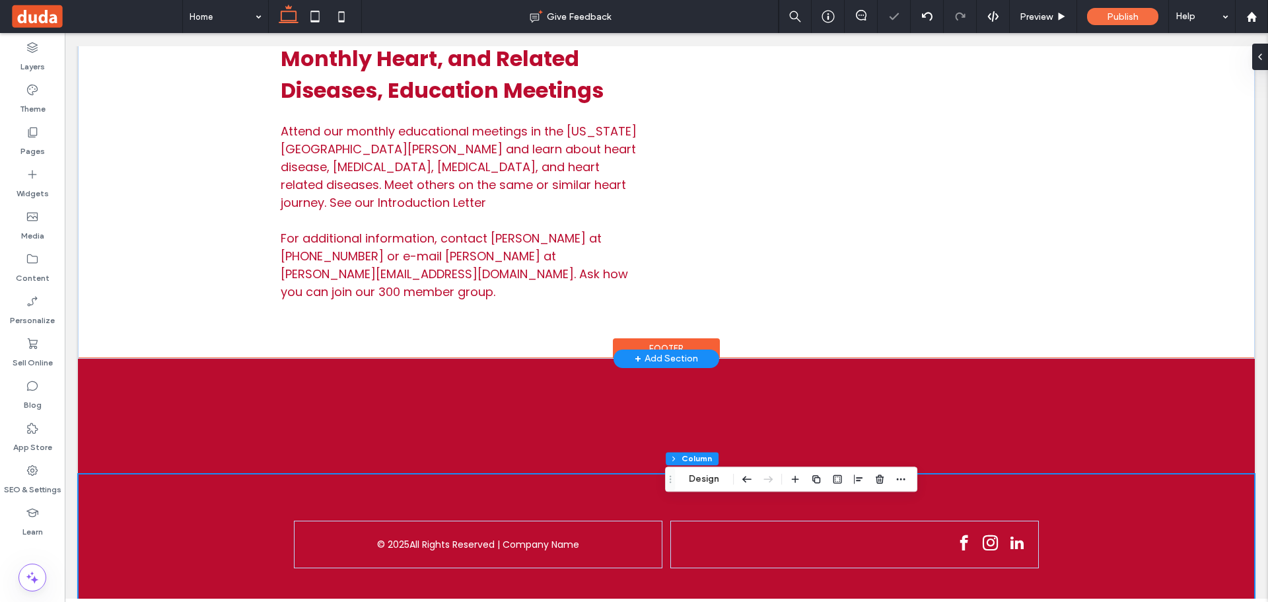
scroll to position [712, 0]
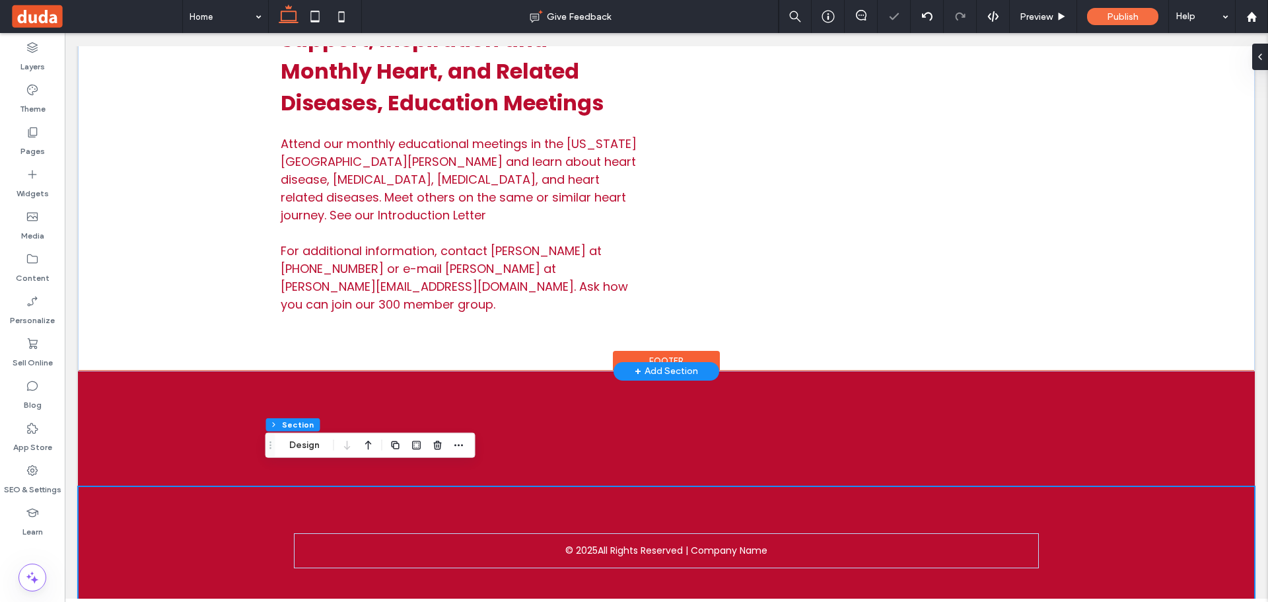
click at [368, 486] on div "© 2025 All Rights Reserved | Company Name" at bounding box center [666, 550] width 792 height 129
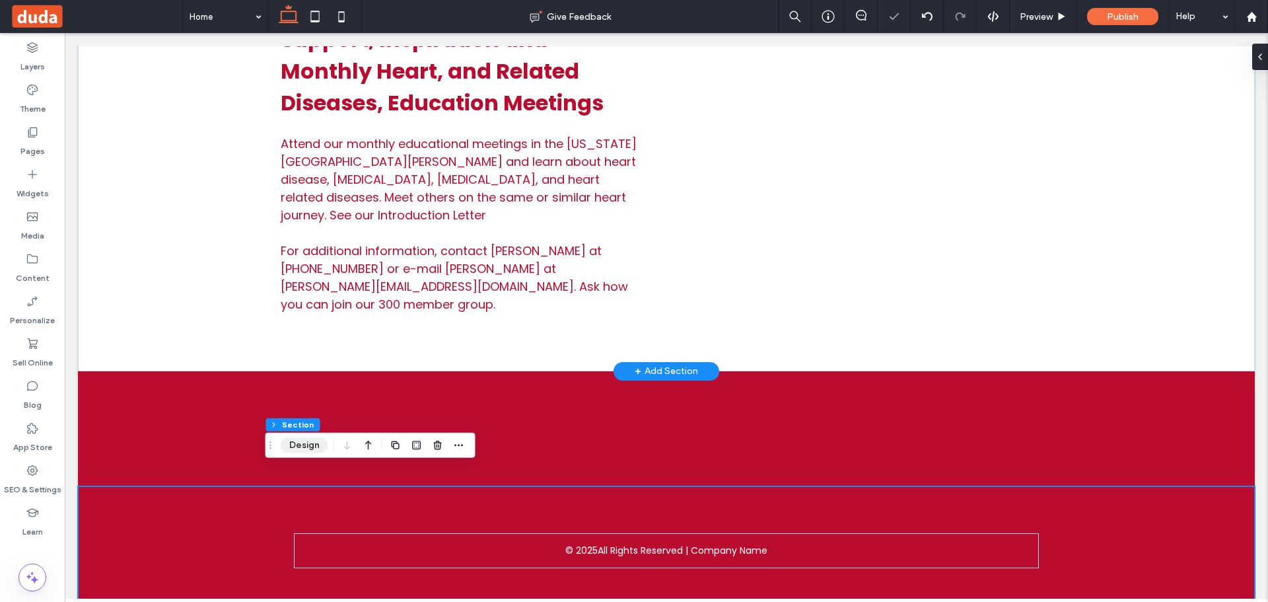
click at [312, 446] on button "Design" at bounding box center [305, 445] width 48 height 16
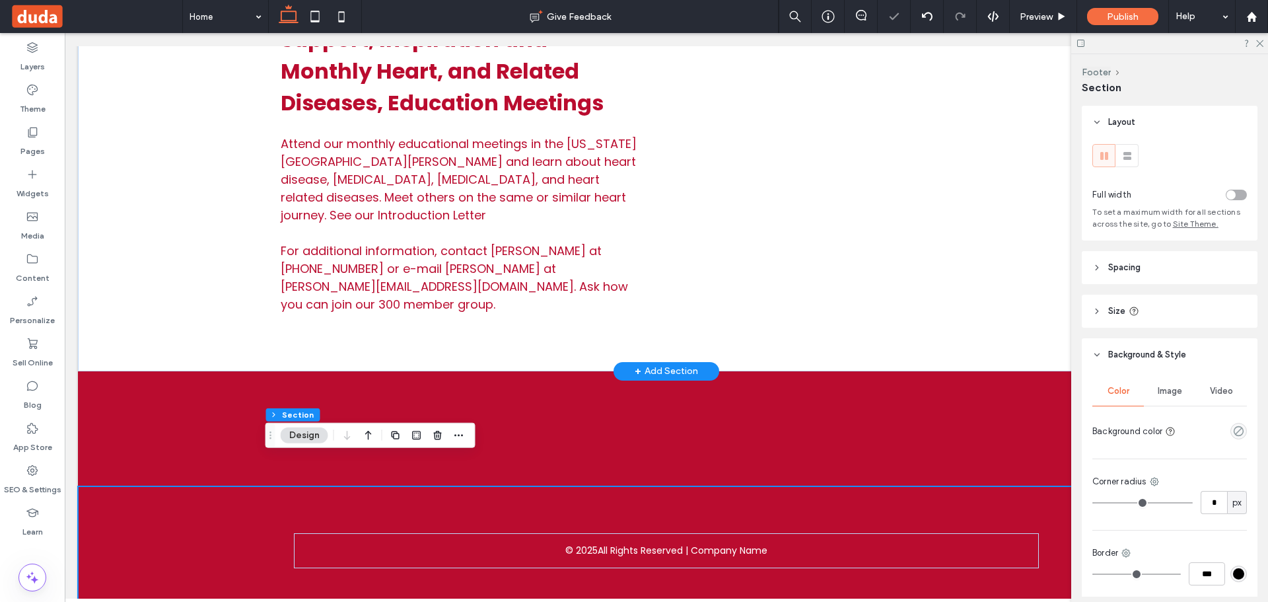
click at [1139, 312] on header "Size" at bounding box center [1170, 310] width 176 height 33
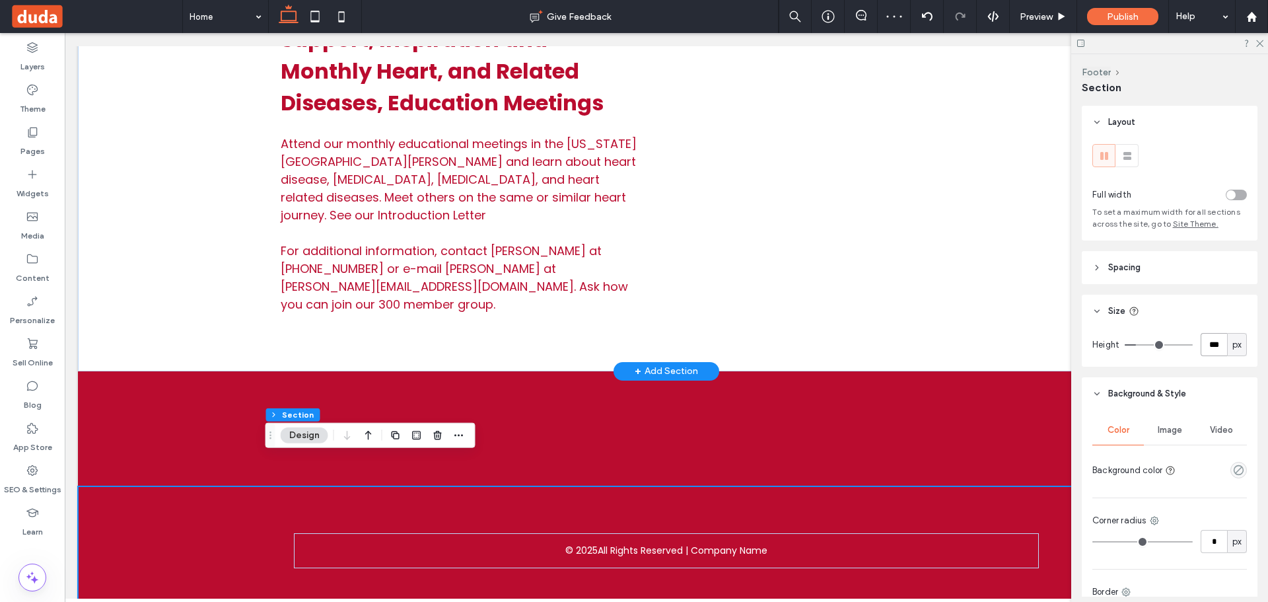
drag, startPoint x: 1217, startPoint y: 345, endPoint x: 1161, endPoint y: 341, distance: 56.2
click at [1184, 343] on div "*** px" at bounding box center [1185, 344] width 122 height 23
type input "**"
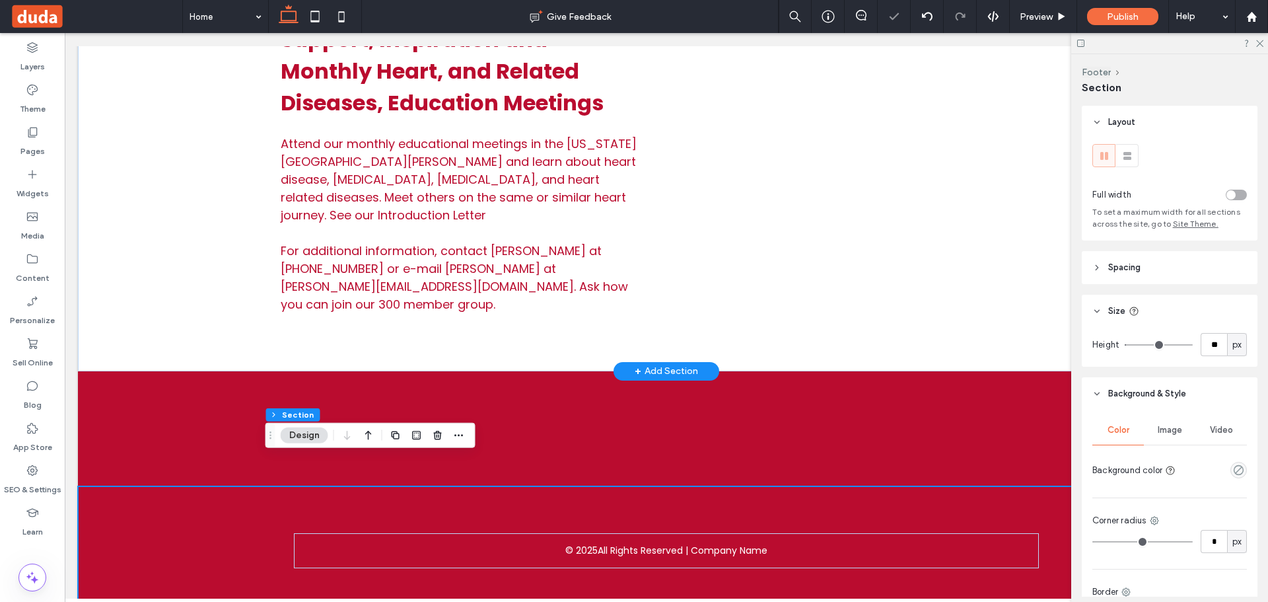
type input "*"
drag, startPoint x: 1128, startPoint y: 345, endPoint x: 1013, endPoint y: 351, distance: 115.7
type input "*"
click at [1124, 345] on input "range" at bounding box center [1158, 344] width 68 height 1
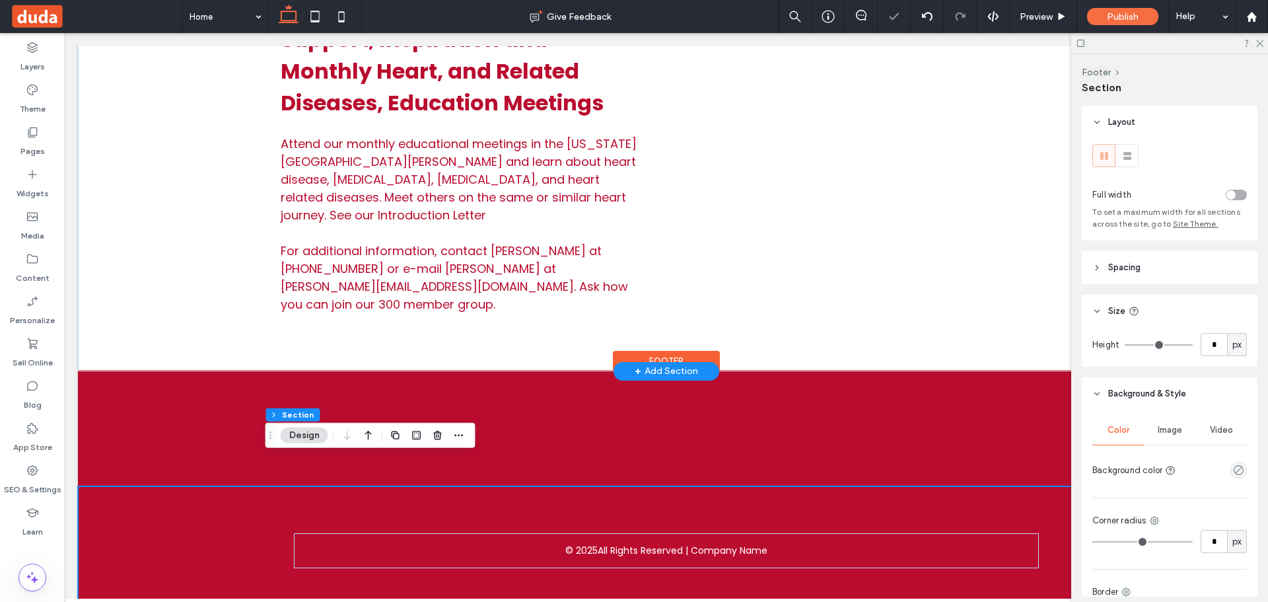
click at [489, 486] on div "© 2025 All Rights Reserved | Company Name" at bounding box center [666, 550] width 792 height 129
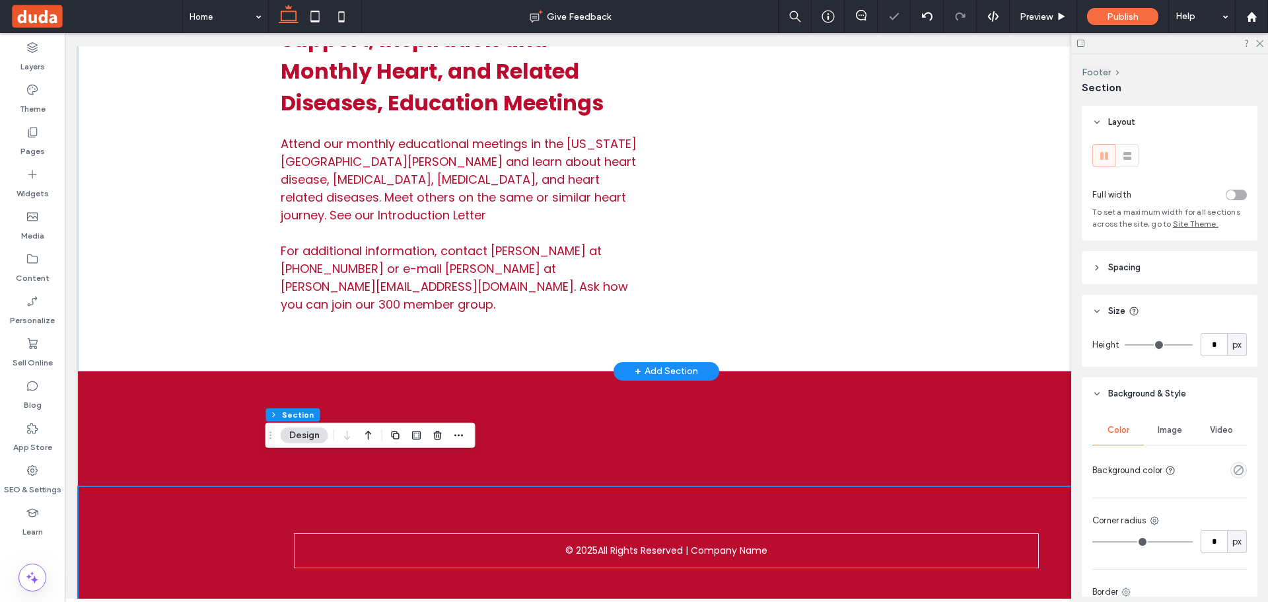
click at [1147, 261] on header "Spacing" at bounding box center [1170, 267] width 176 height 33
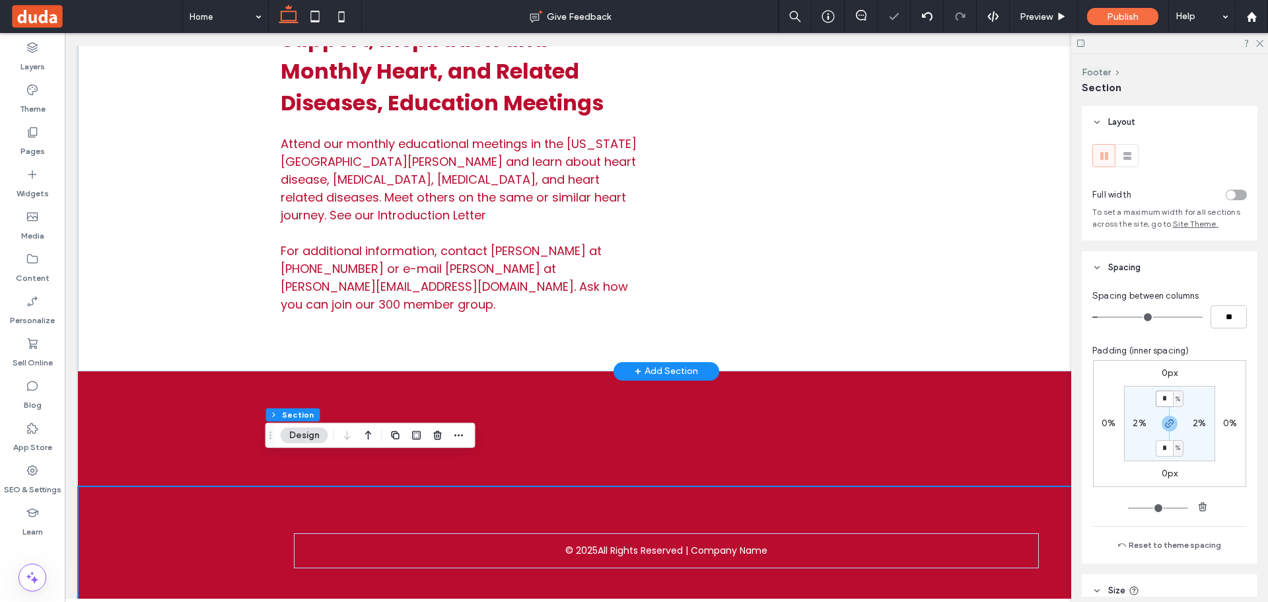
click at [1166, 394] on input "*" at bounding box center [1164, 398] width 17 height 17
type input "*"
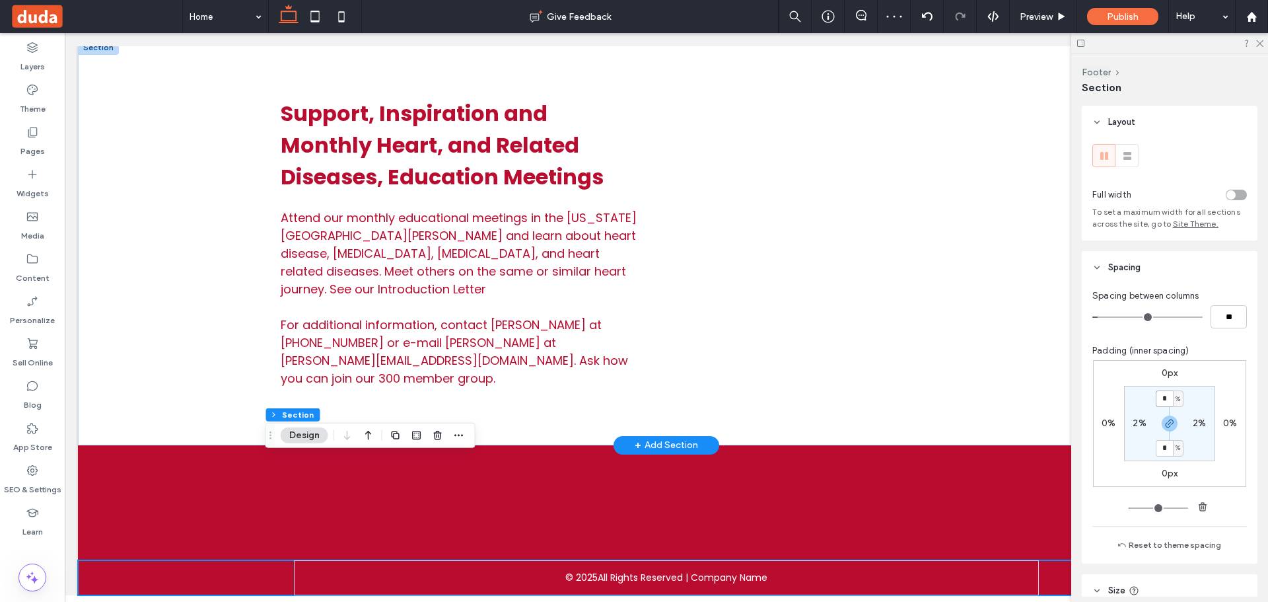
scroll to position [619, 0]
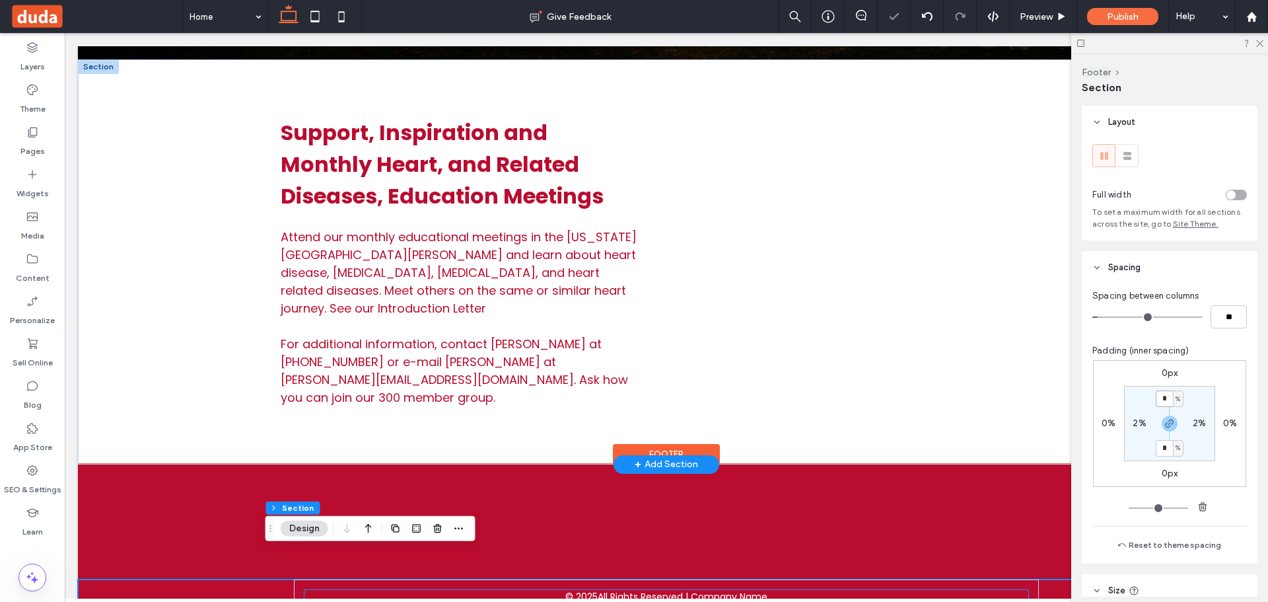
click at [627, 590] on span "All Rights Reserved | Company Name" at bounding box center [683, 597] width 170 height 14
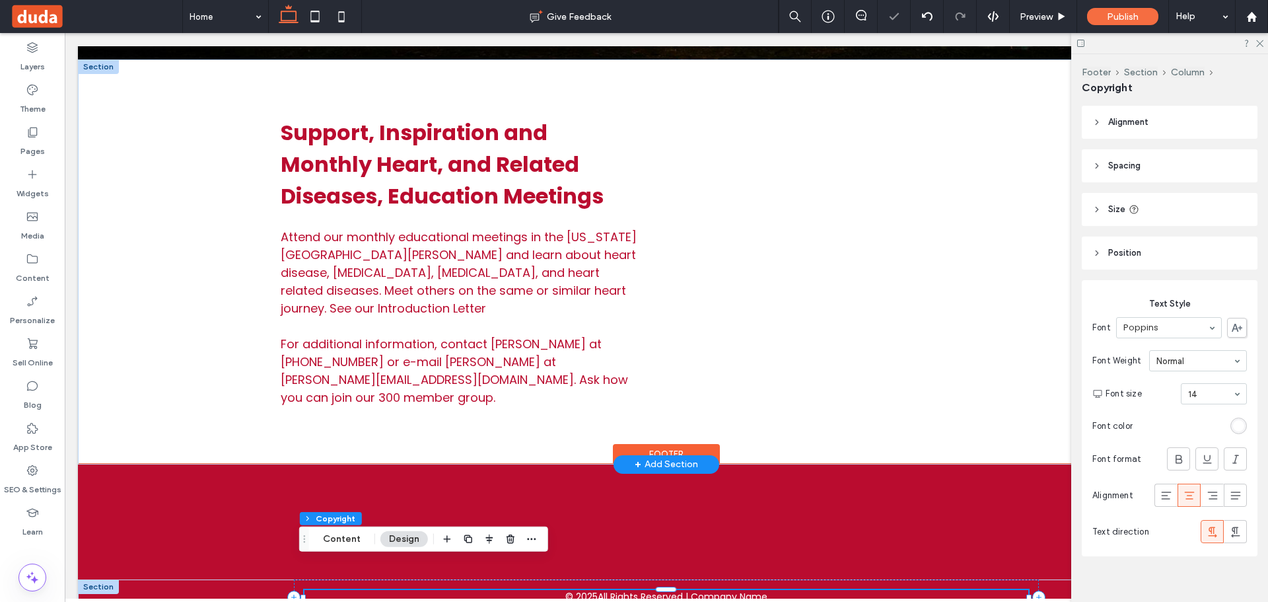
click at [627, 590] on span "All Rights Reserved | Company Name" at bounding box center [683, 597] width 170 height 14
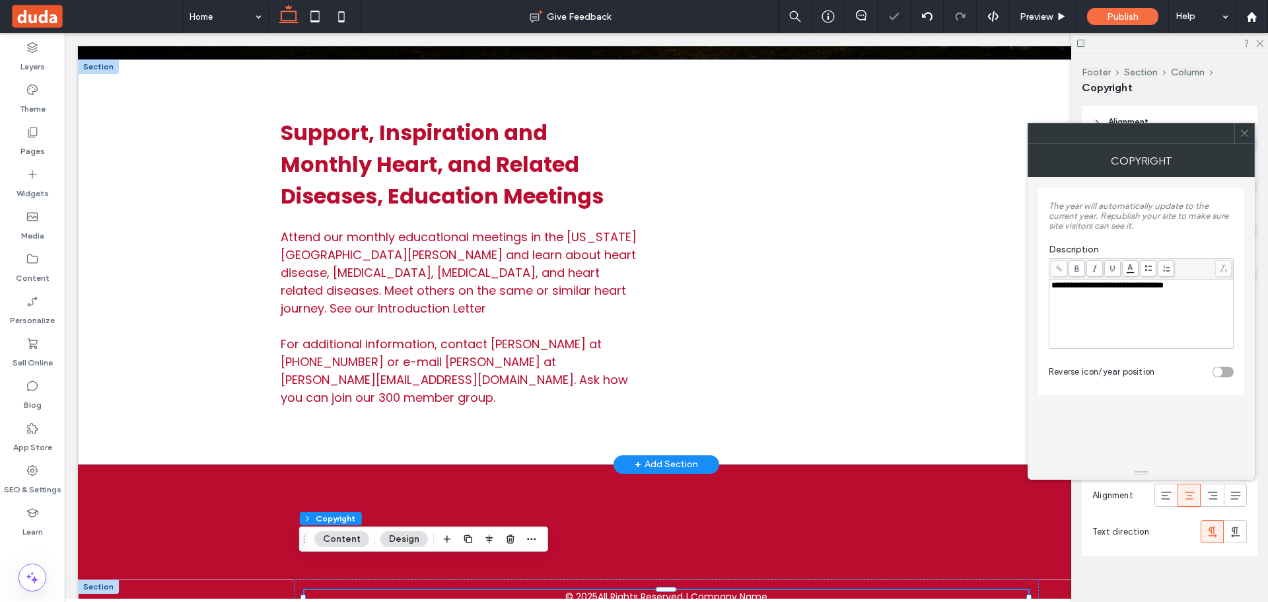
click at [1244, 138] on span at bounding box center [1244, 133] width 10 height 20
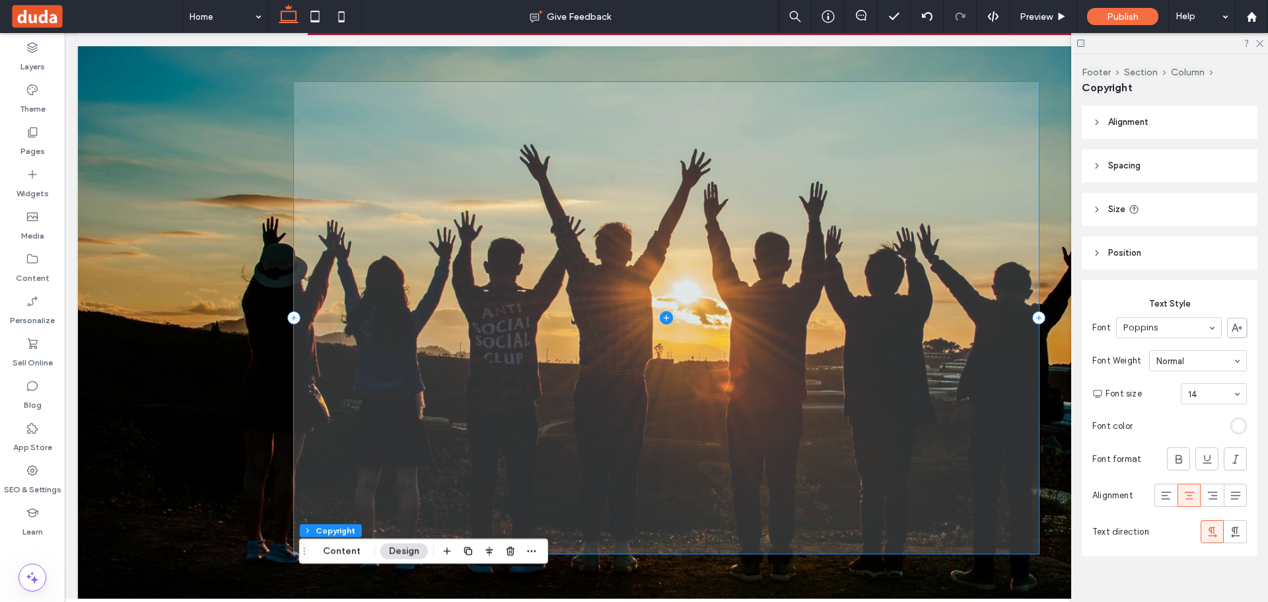
scroll to position [0, 0]
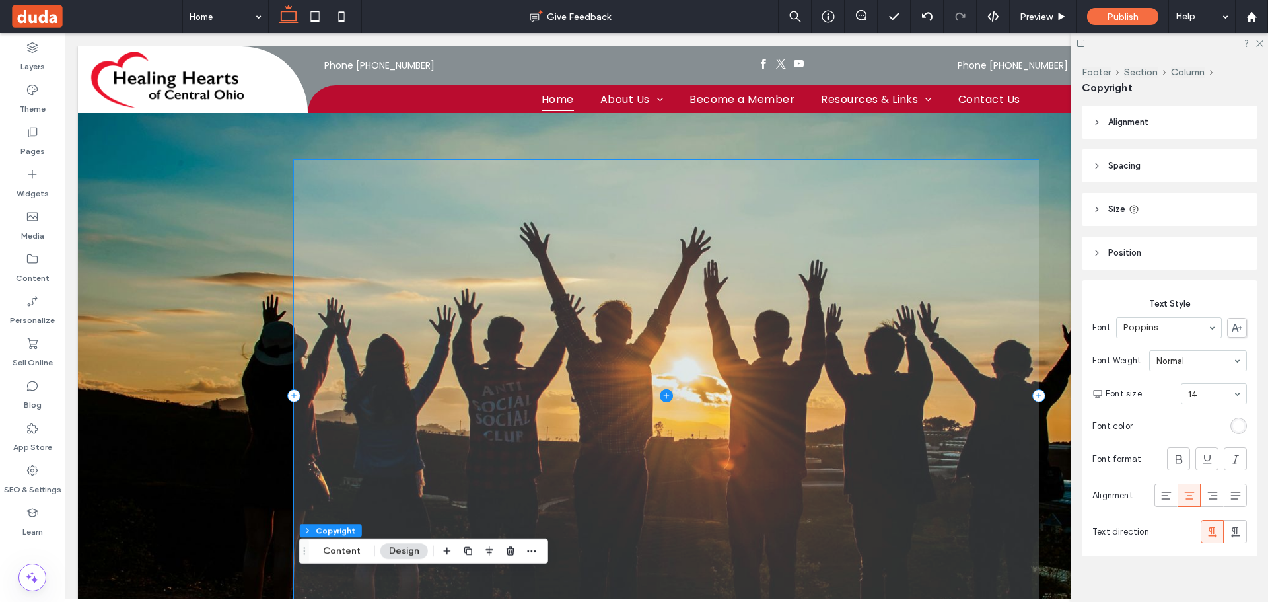
click at [669, 390] on span at bounding box center [666, 395] width 745 height 471
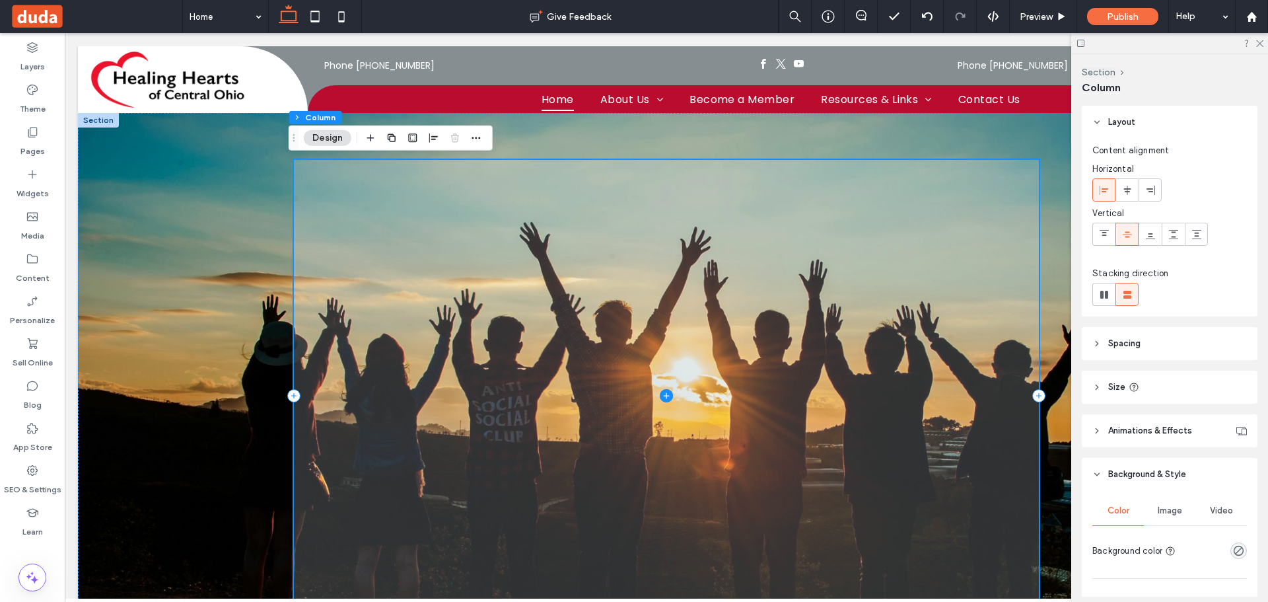
click at [664, 389] on icon at bounding box center [666, 395] width 13 height 13
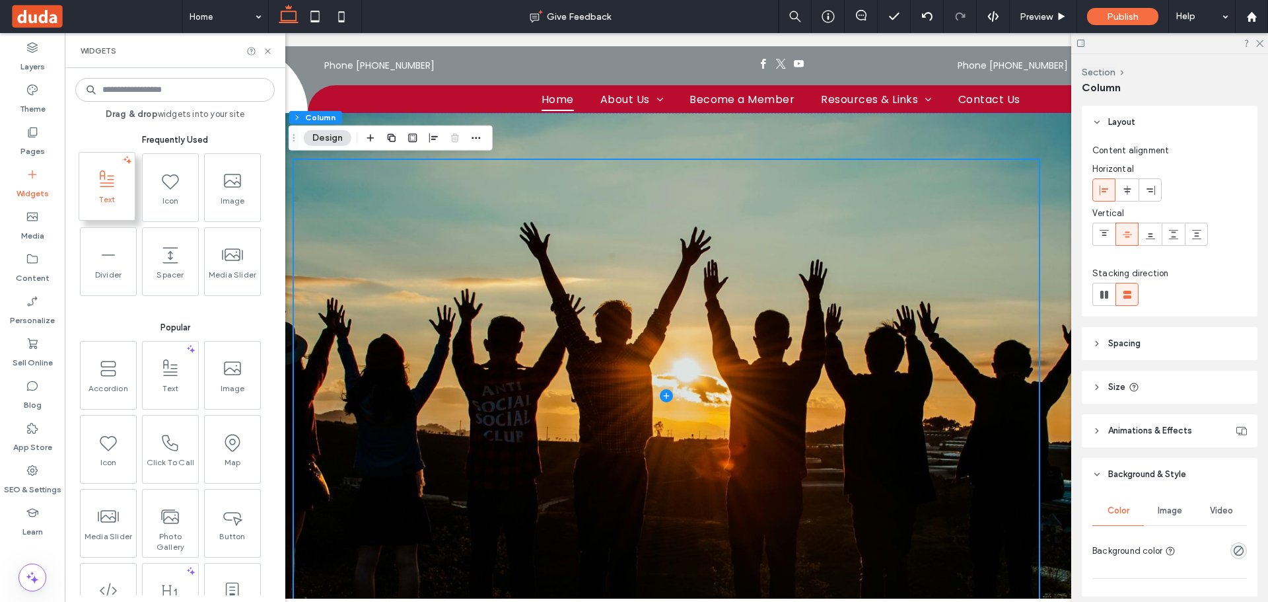
click at [119, 197] on span "Text" at bounding box center [106, 203] width 55 height 18
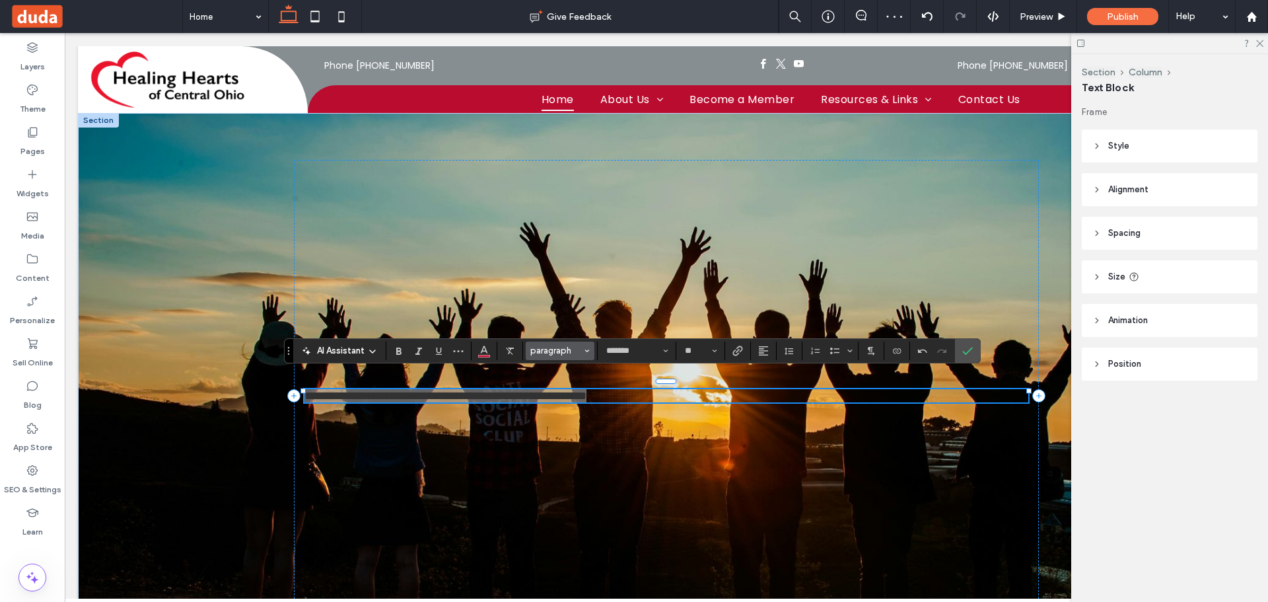
drag, startPoint x: 567, startPoint y: 351, endPoint x: 574, endPoint y: 345, distance: 9.8
click at [569, 351] on span "paragraph" at bounding box center [556, 350] width 52 height 10
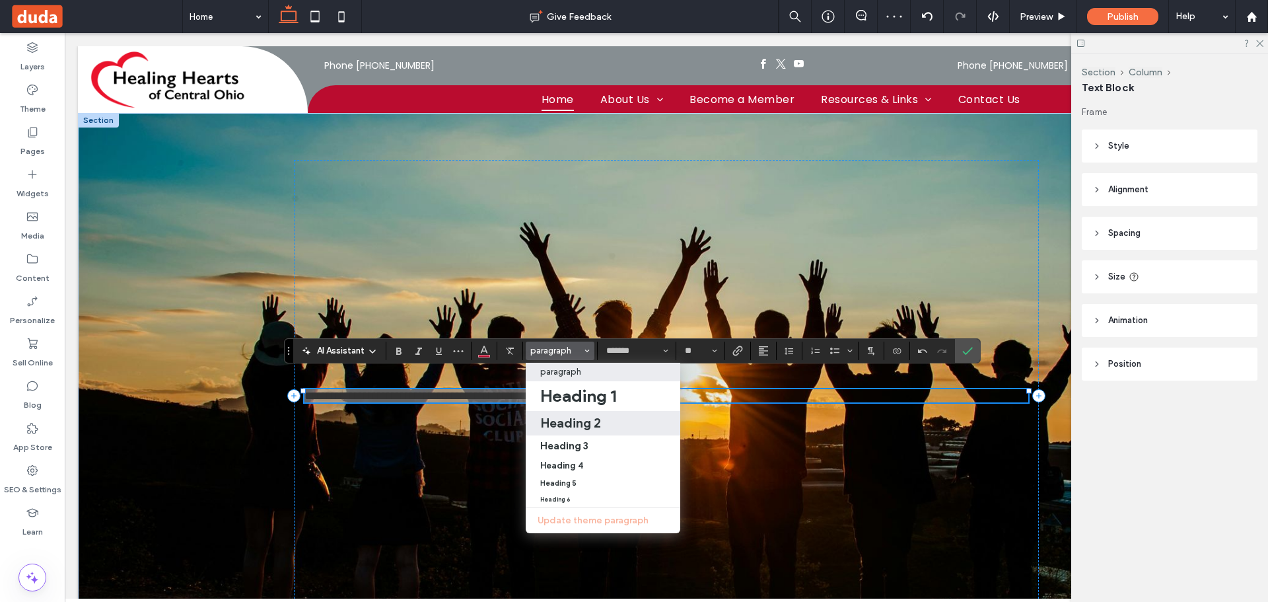
click at [587, 420] on h2 "Heading 2" at bounding box center [570, 423] width 61 height 16
type input "**"
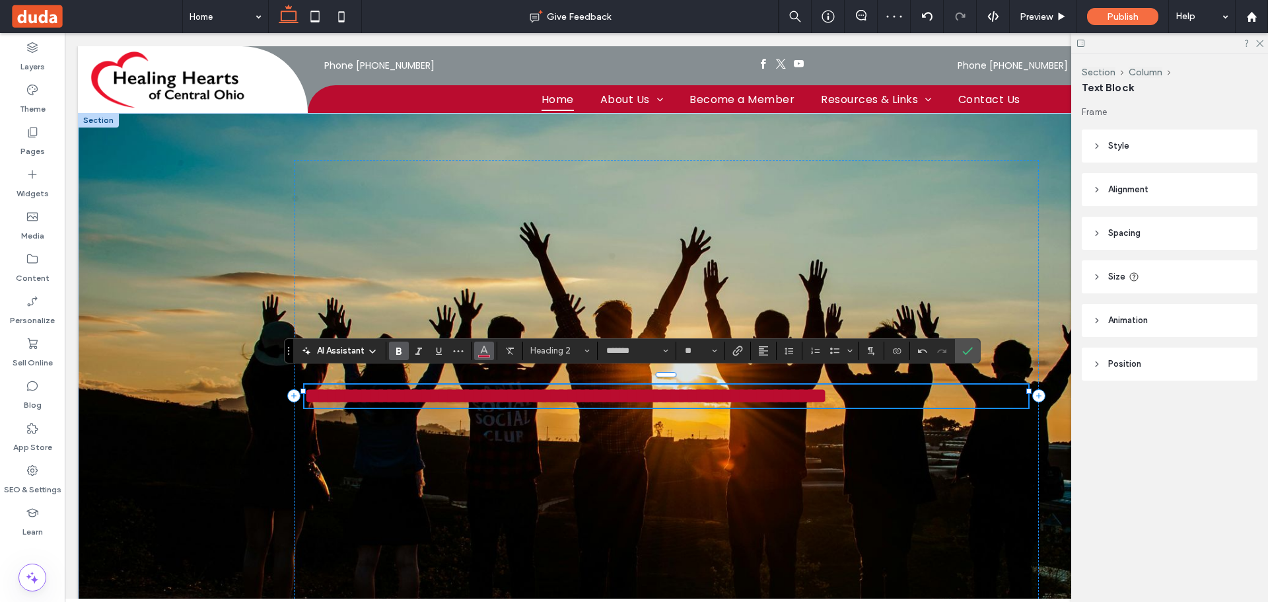
click at [483, 357] on span "Color" at bounding box center [484, 349] width 11 height 17
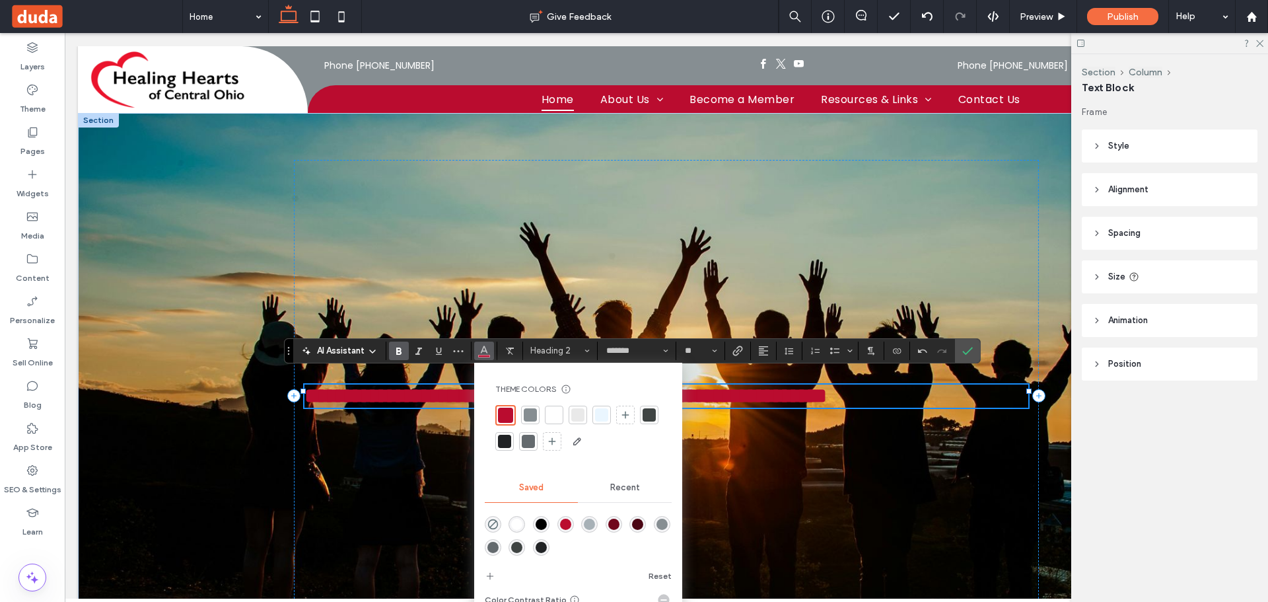
click at [553, 411] on div at bounding box center [553, 414] width 13 height 13
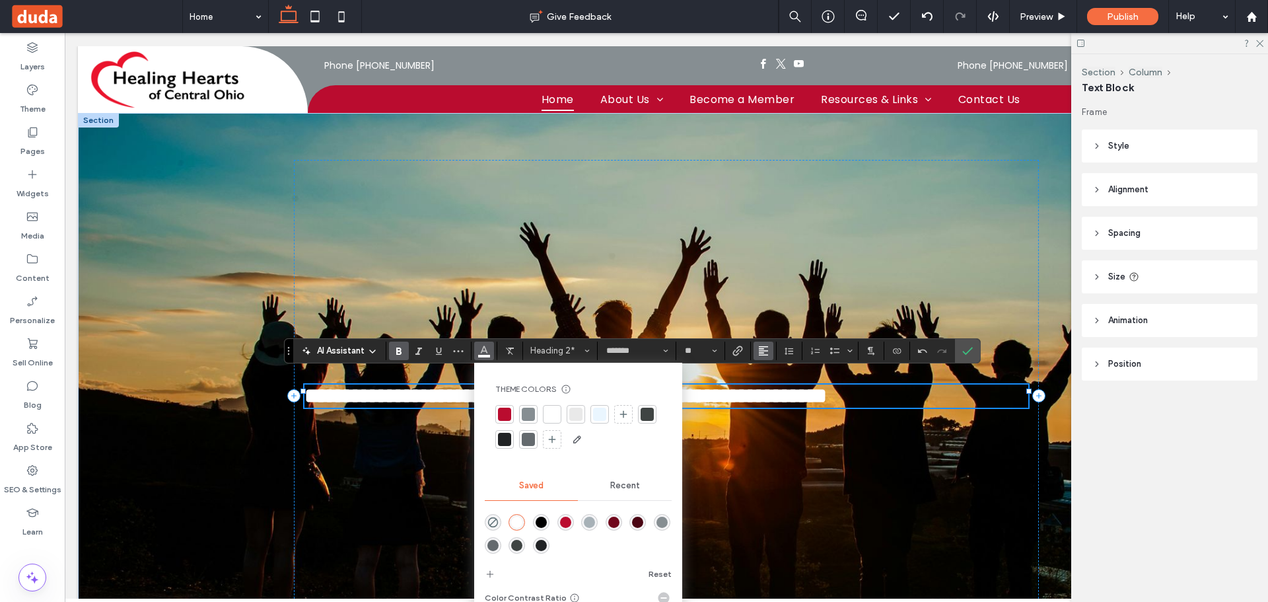
click at [757, 351] on button "Alignment" at bounding box center [763, 350] width 20 height 18
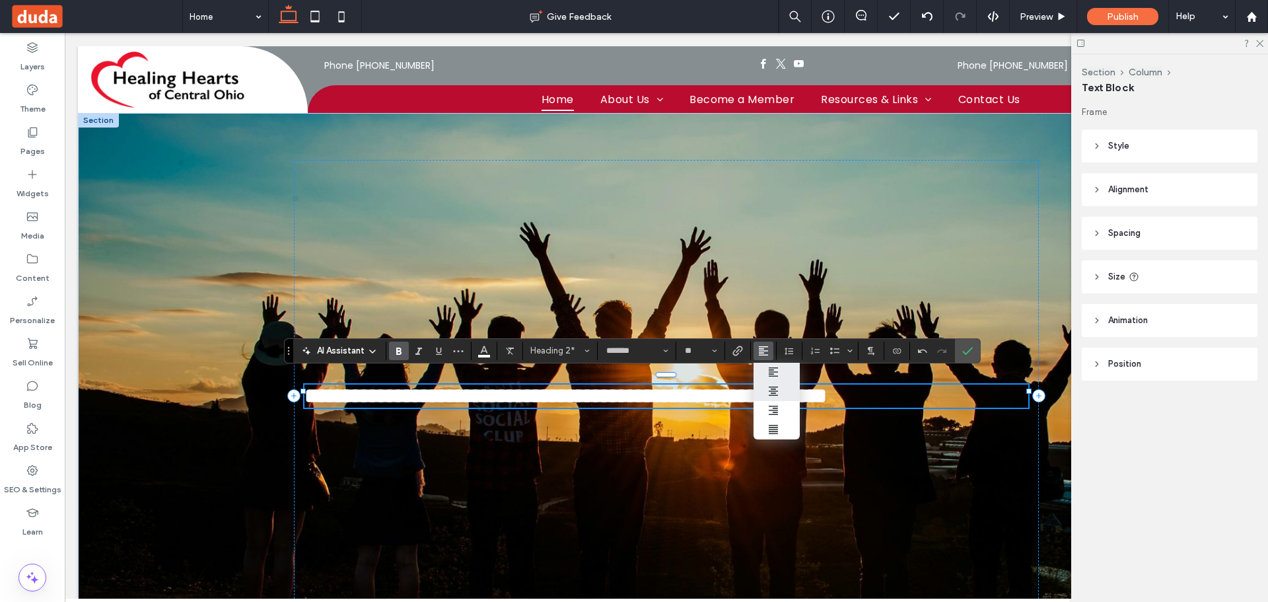
click at [772, 393] on use "ui.textEditor.alignment.center" at bounding box center [773, 390] width 9 height 9
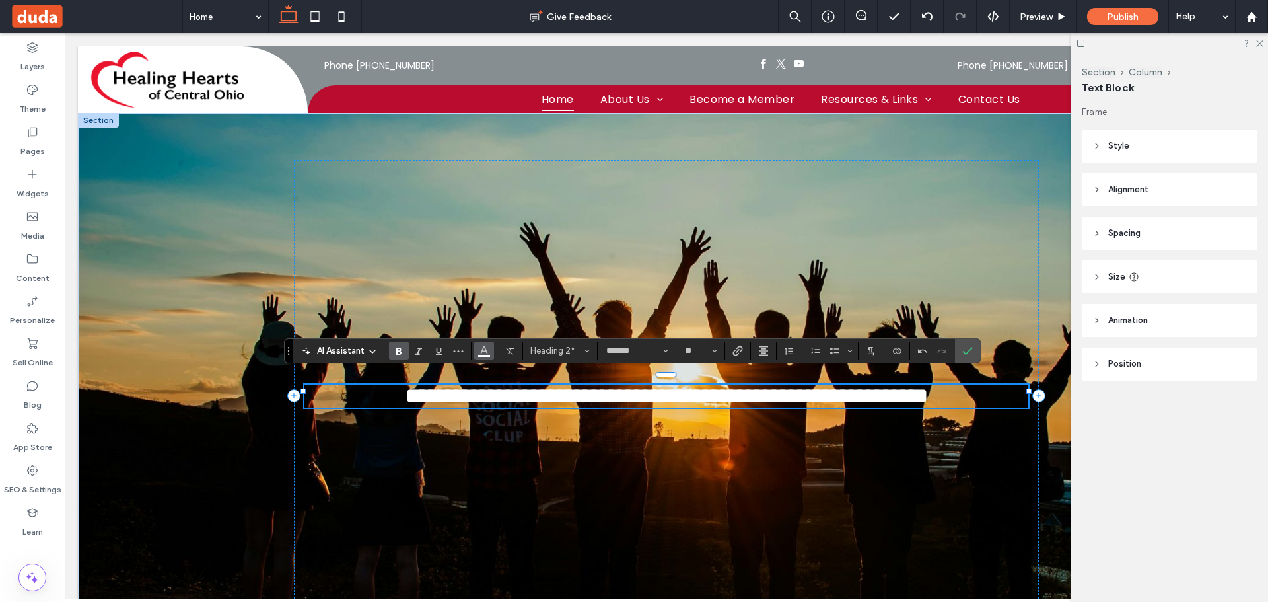
click at [479, 349] on icon "Color" at bounding box center [484, 349] width 11 height 11
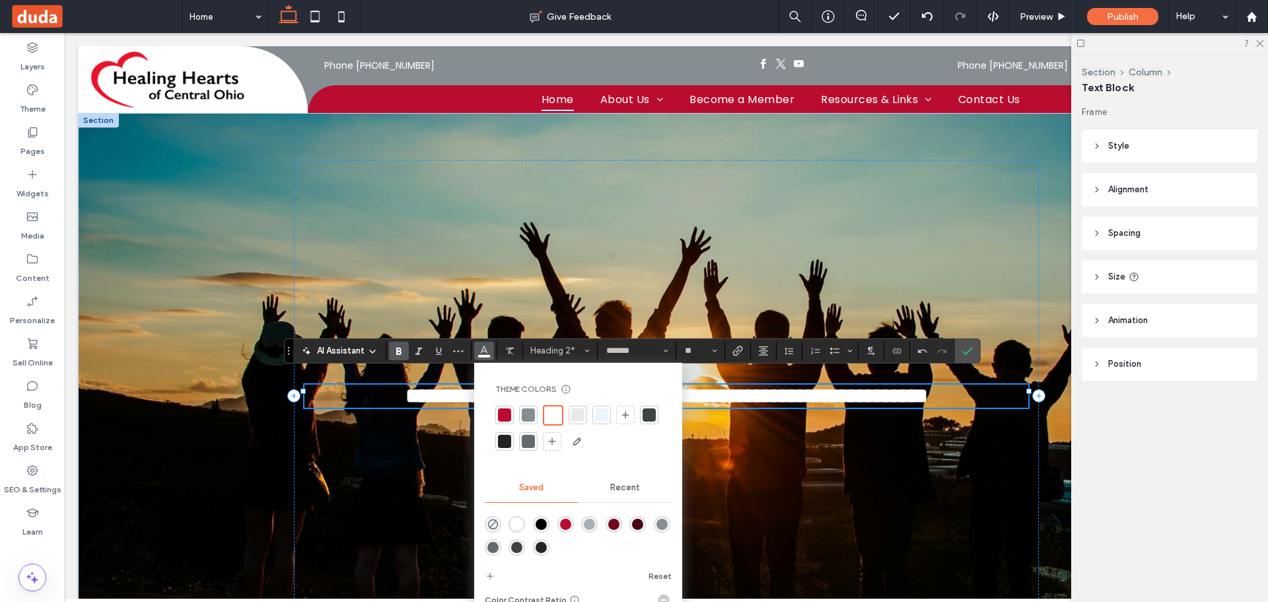
click at [549, 414] on div at bounding box center [552, 414] width 15 height 15
click at [967, 353] on use "Confirm" at bounding box center [967, 351] width 11 height 8
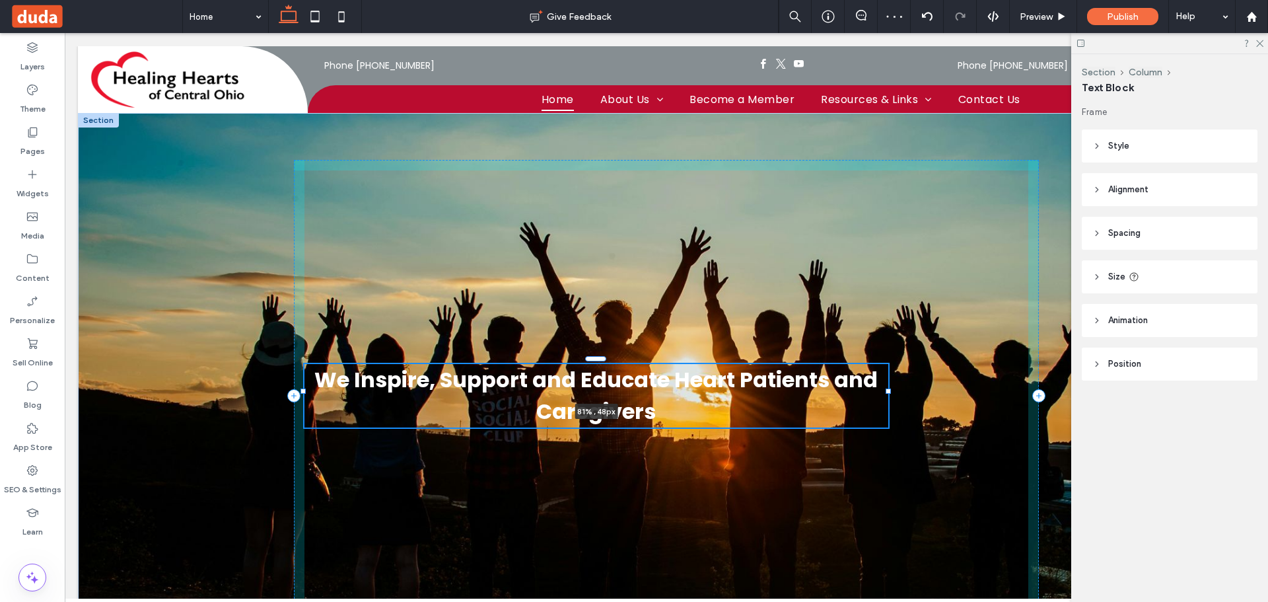
drag, startPoint x: 1023, startPoint y: 389, endPoint x: 881, endPoint y: 380, distance: 142.2
click at [304, 360] on div at bounding box center [304, 359] width 1 height 1
type input "**"
type input "****"
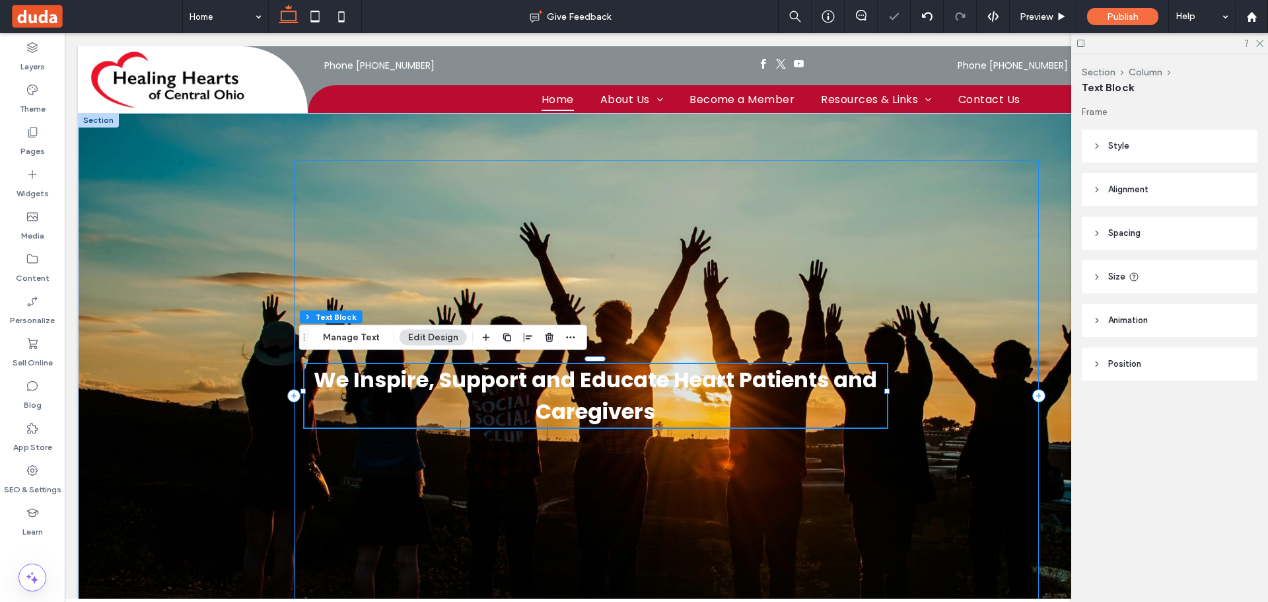
click at [970, 421] on div "We Inspire, Support and Educate Heart Patients and Caregivers 80% , 48px" at bounding box center [666, 395] width 745 height 471
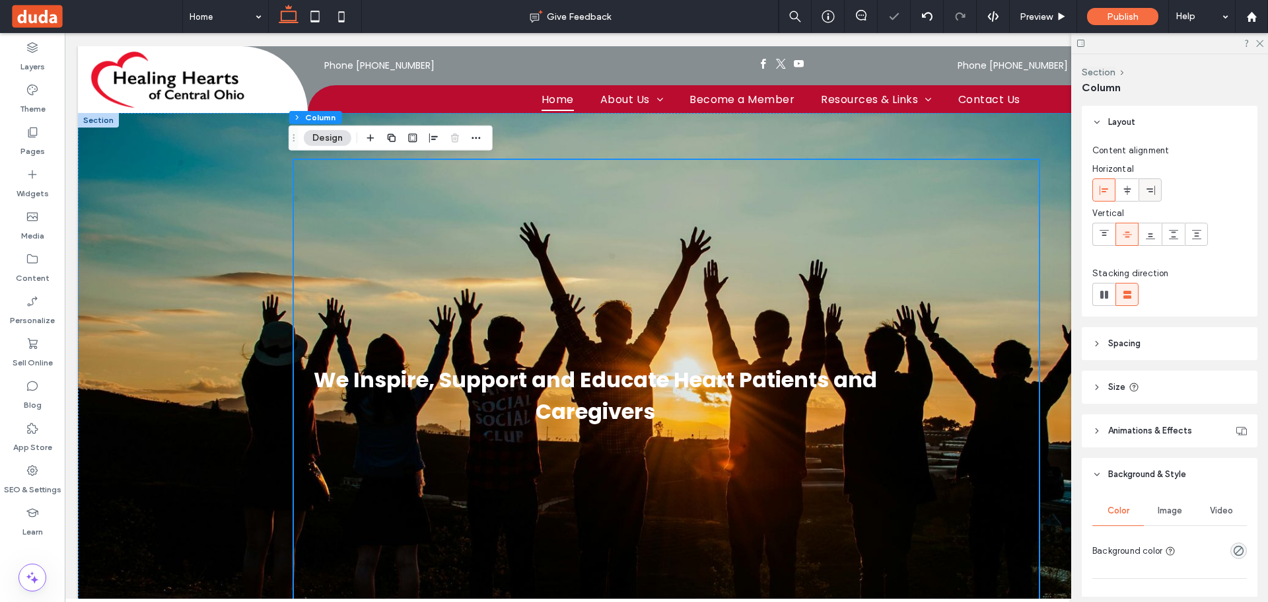
click at [1126, 188] on use at bounding box center [1126, 189] width 7 height 9
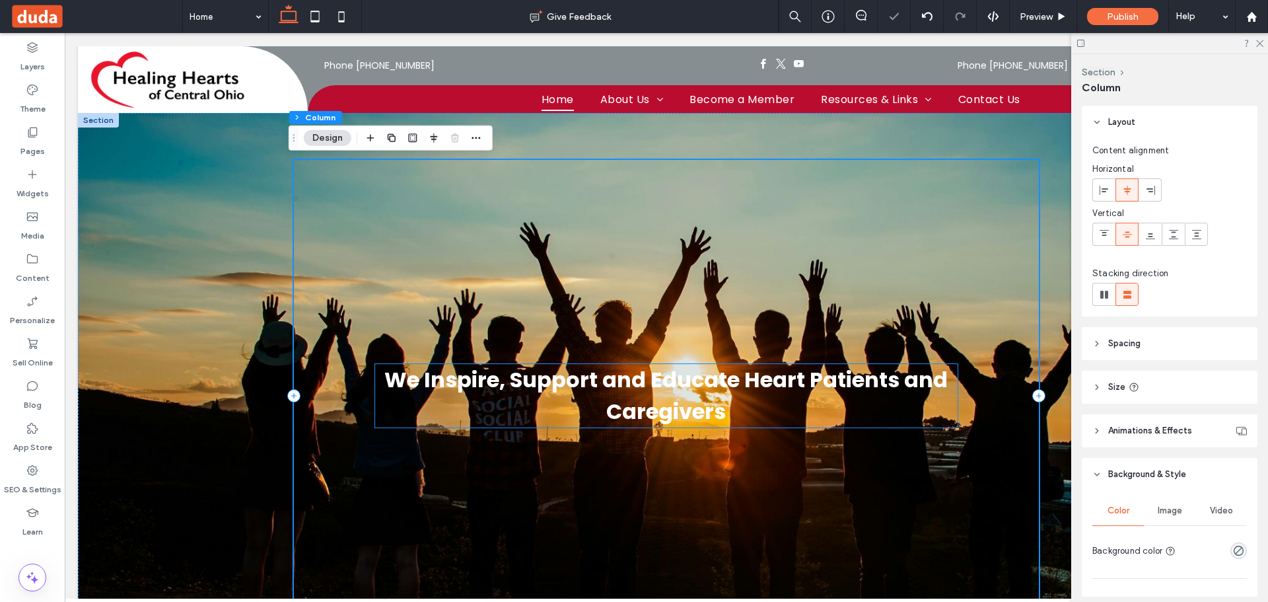
click at [677, 388] on span "We Inspire, Support and Educate Heart Patients and Caregivers" at bounding box center [665, 394] width 563 height 61
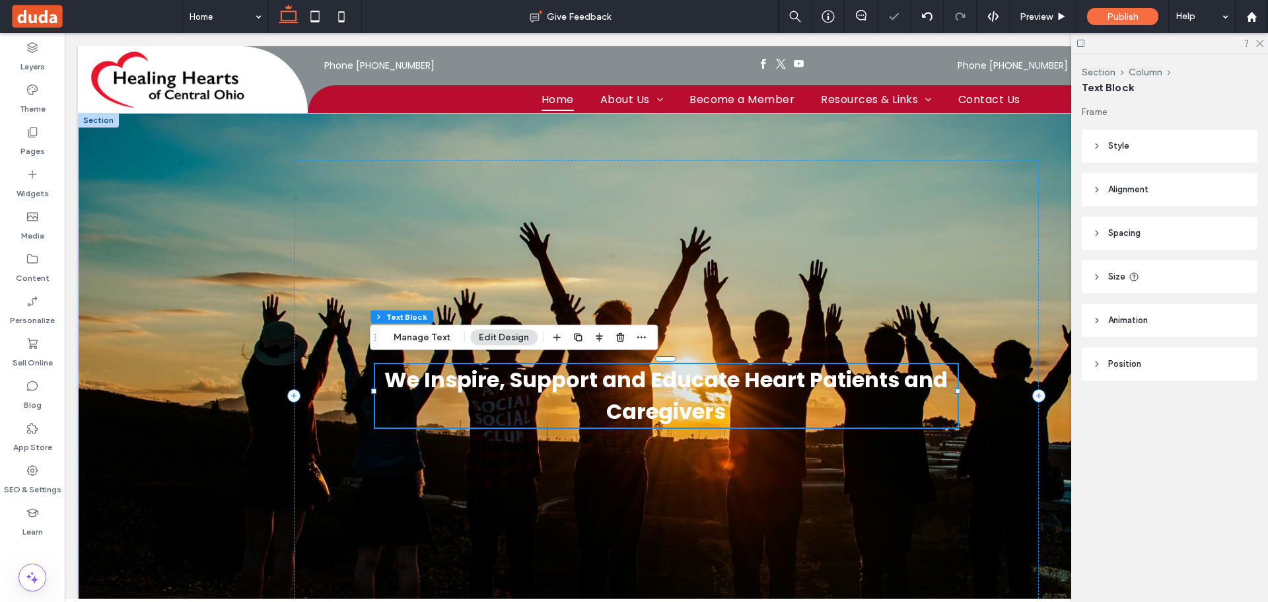
click at [544, 335] on div "Section Column Text Block Manage Text Edit Design" at bounding box center [514, 337] width 288 height 25
click at [566, 339] on div at bounding box center [599, 338] width 100 height 24
click at [555, 340] on icon "button" at bounding box center [556, 337] width 11 height 11
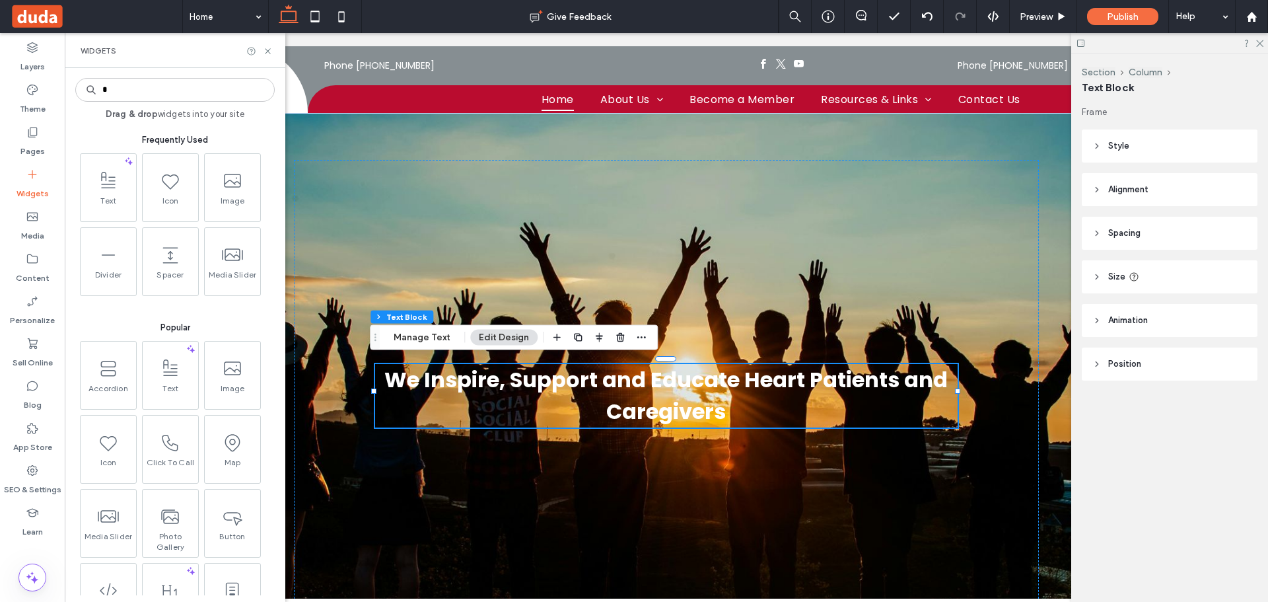
type input "*"
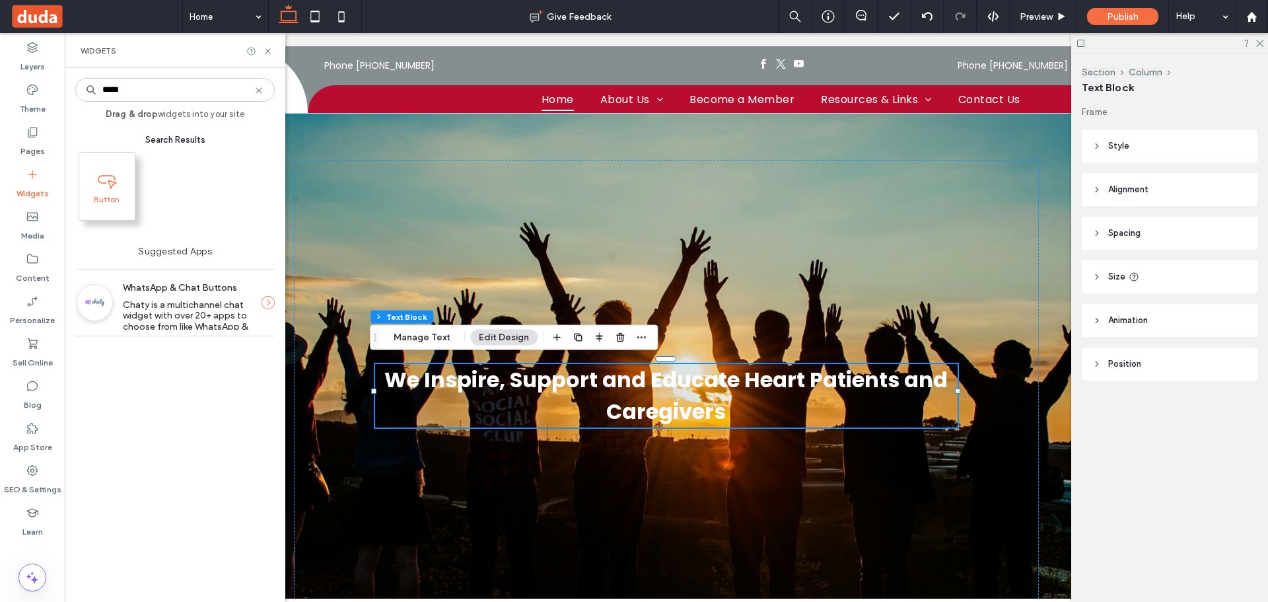
type input "****"
click at [121, 205] on span "Button" at bounding box center [106, 203] width 55 height 18
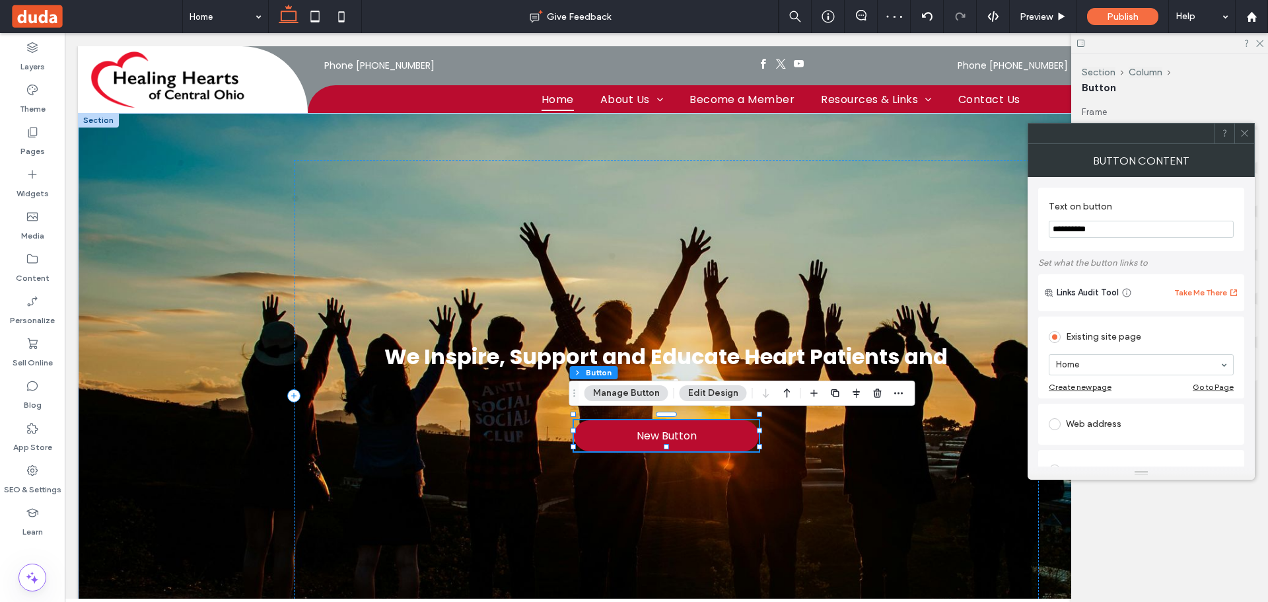
click at [722, 397] on button "Edit Design" at bounding box center [712, 393] width 67 height 16
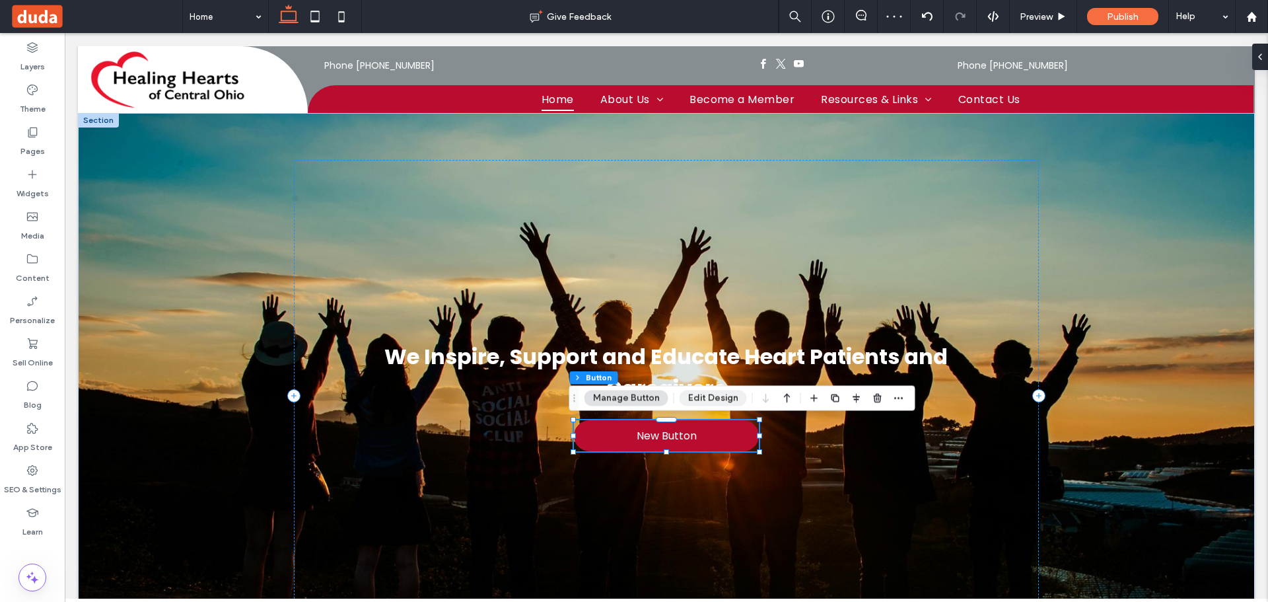
click at [720, 393] on button "Edit Design" at bounding box center [712, 398] width 67 height 16
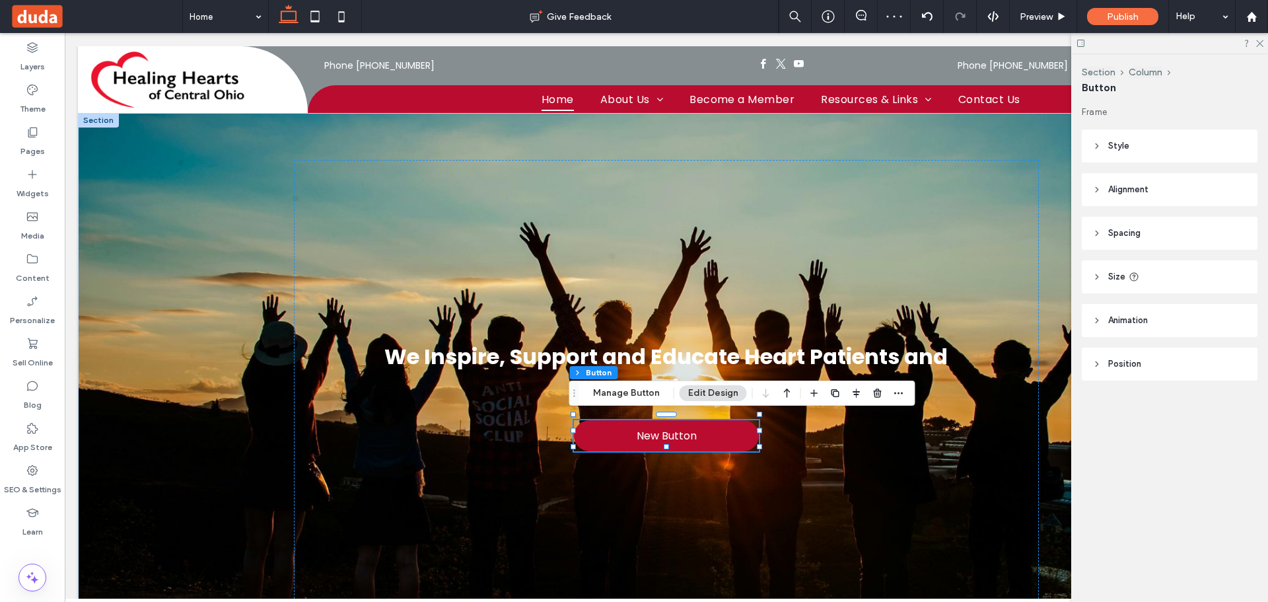
click at [1154, 277] on header "Size" at bounding box center [1170, 276] width 176 height 33
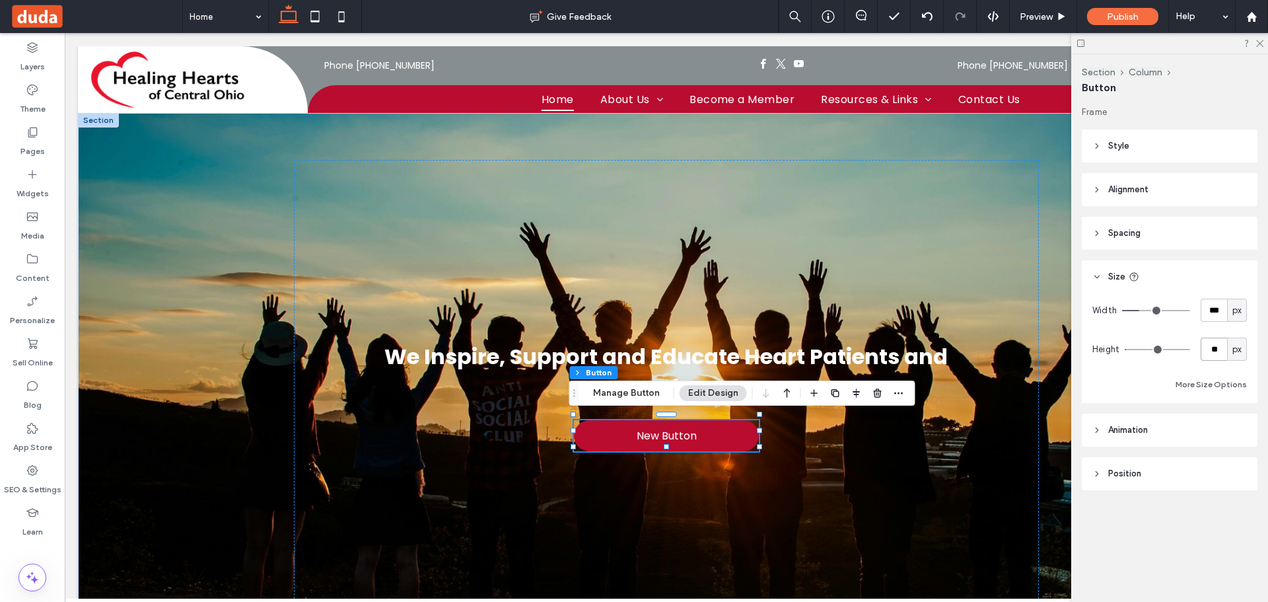
click at [1210, 353] on input "**" at bounding box center [1213, 348] width 26 height 23
type input "**"
drag, startPoint x: 1211, startPoint y: 310, endPoint x: 1198, endPoint y: 311, distance: 12.6
click at [1200, 311] on div "Width *** px" at bounding box center [1169, 309] width 155 height 23
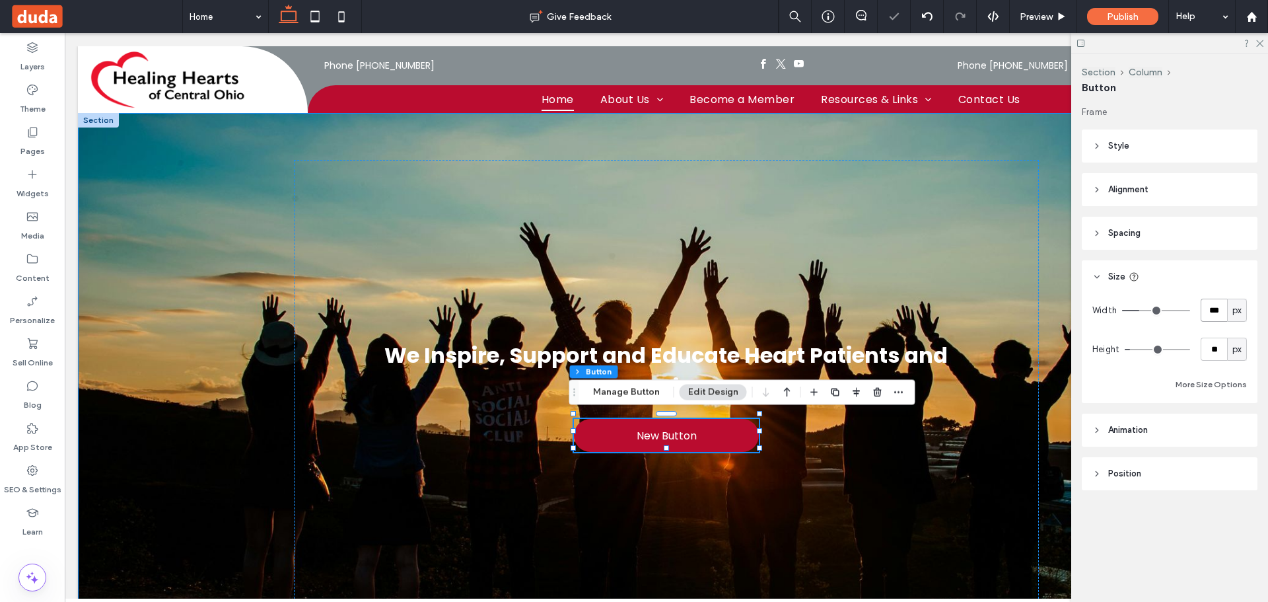
type input "***"
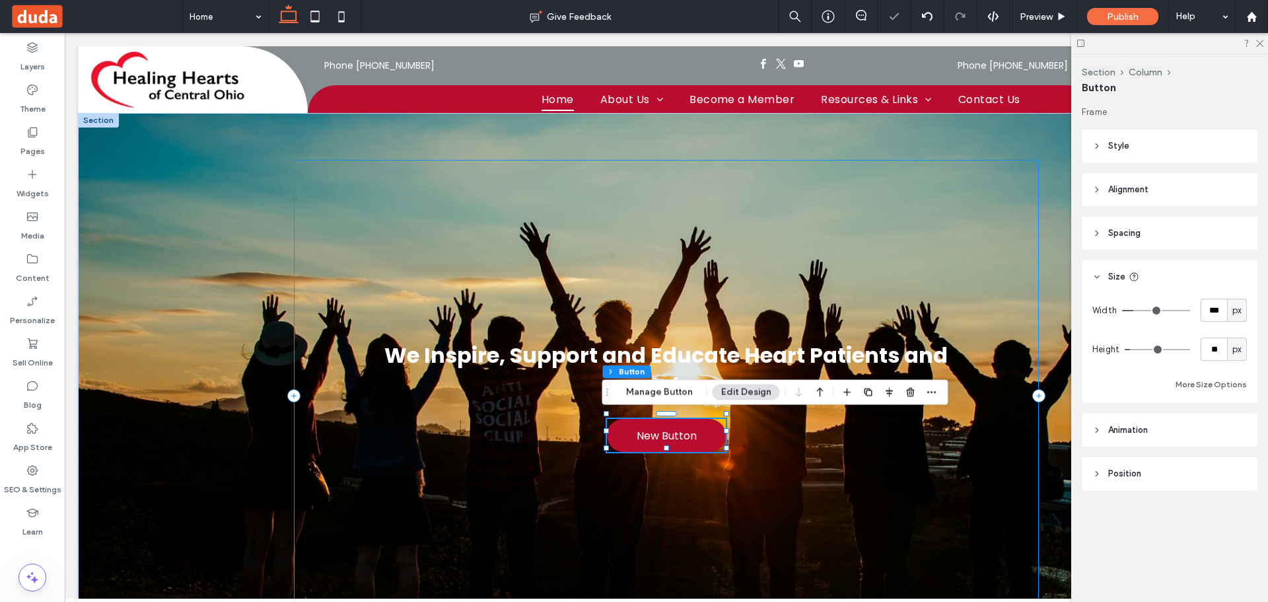
click at [637, 260] on div "We Inspire, Support and Educate Heart Patients and Caregivers New Button" at bounding box center [666, 395] width 745 height 471
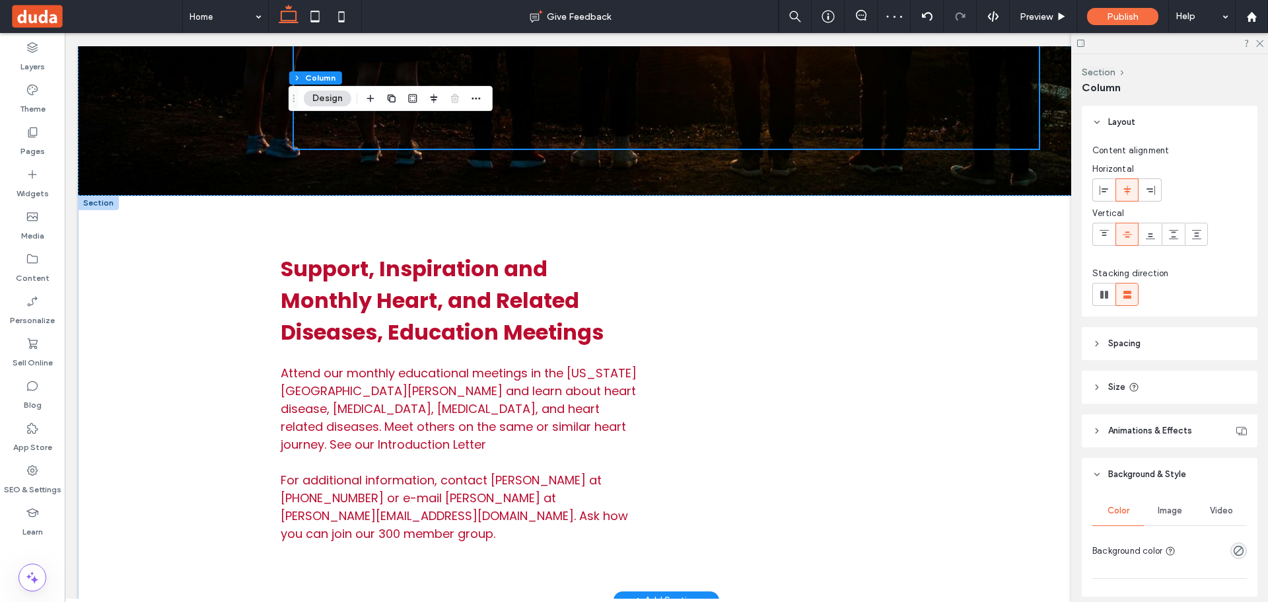
scroll to position [594, 0]
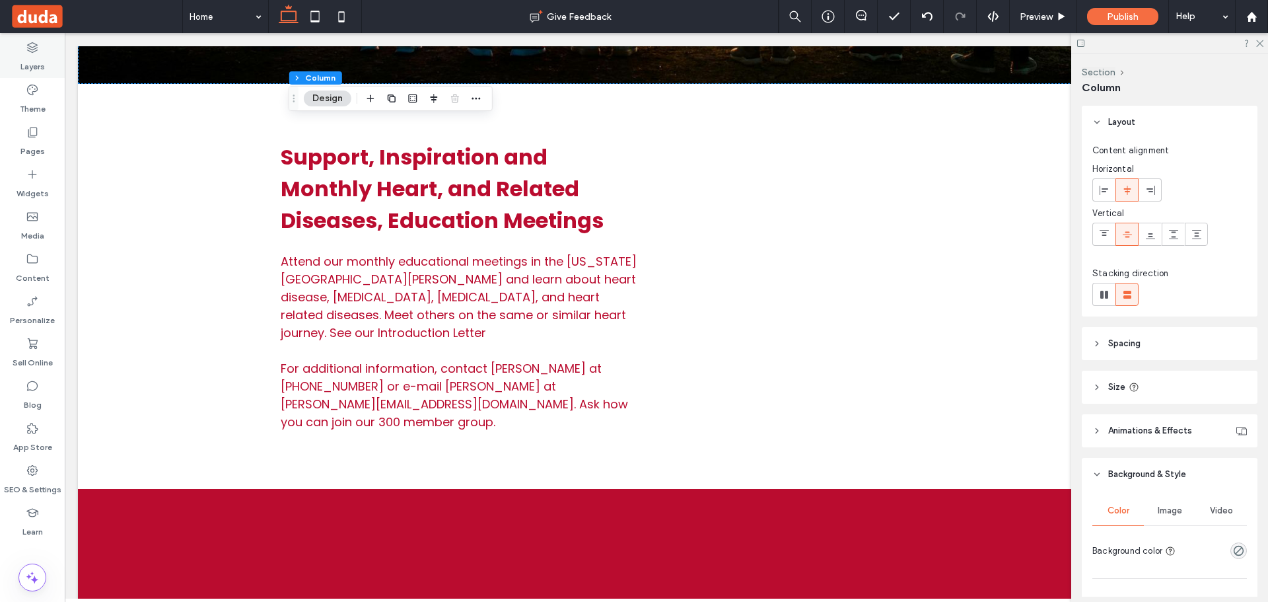
click at [23, 52] on div "Layers" at bounding box center [32, 57] width 65 height 42
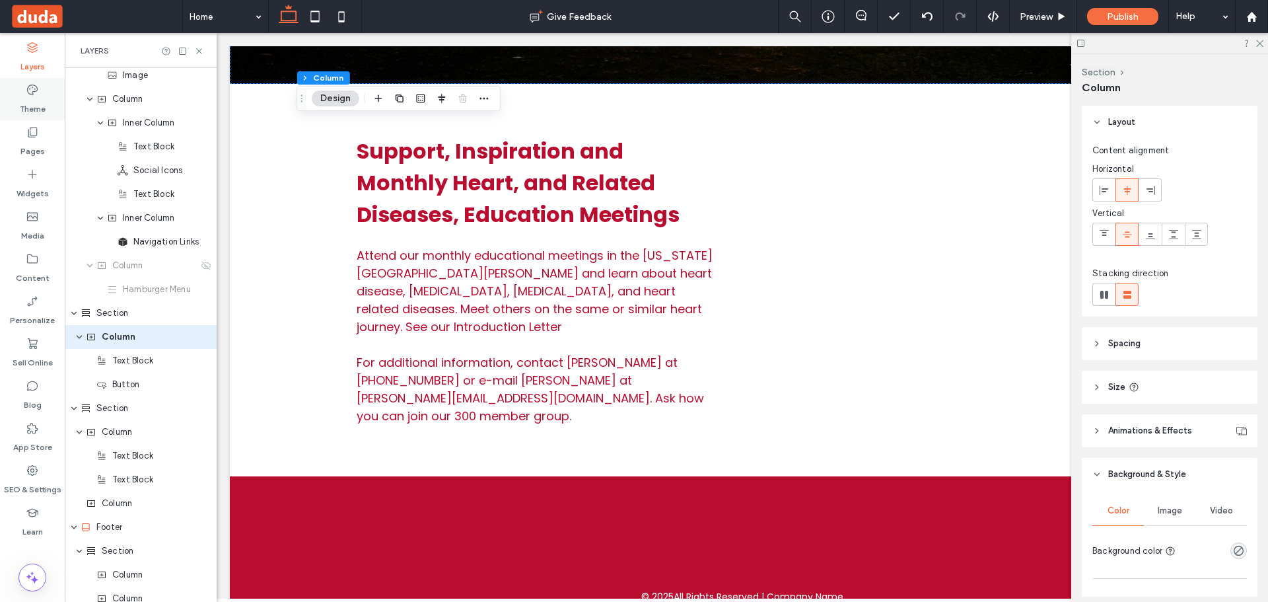
scroll to position [78, 0]
click at [25, 92] on div "Theme" at bounding box center [32, 99] width 65 height 42
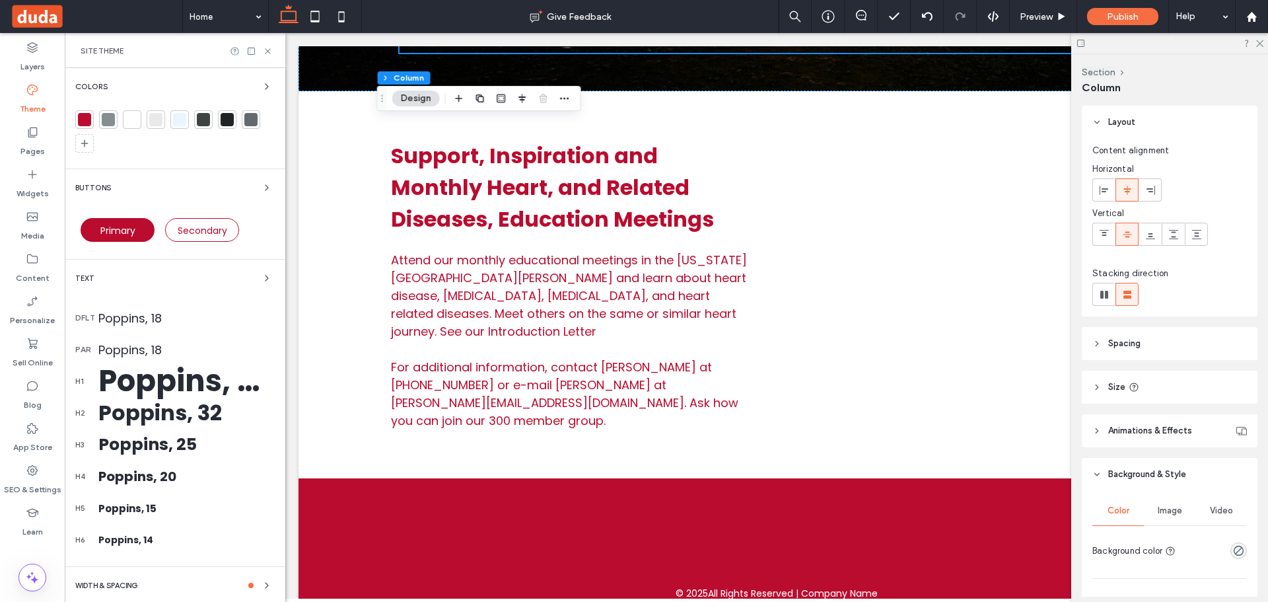
scroll to position [583, 0]
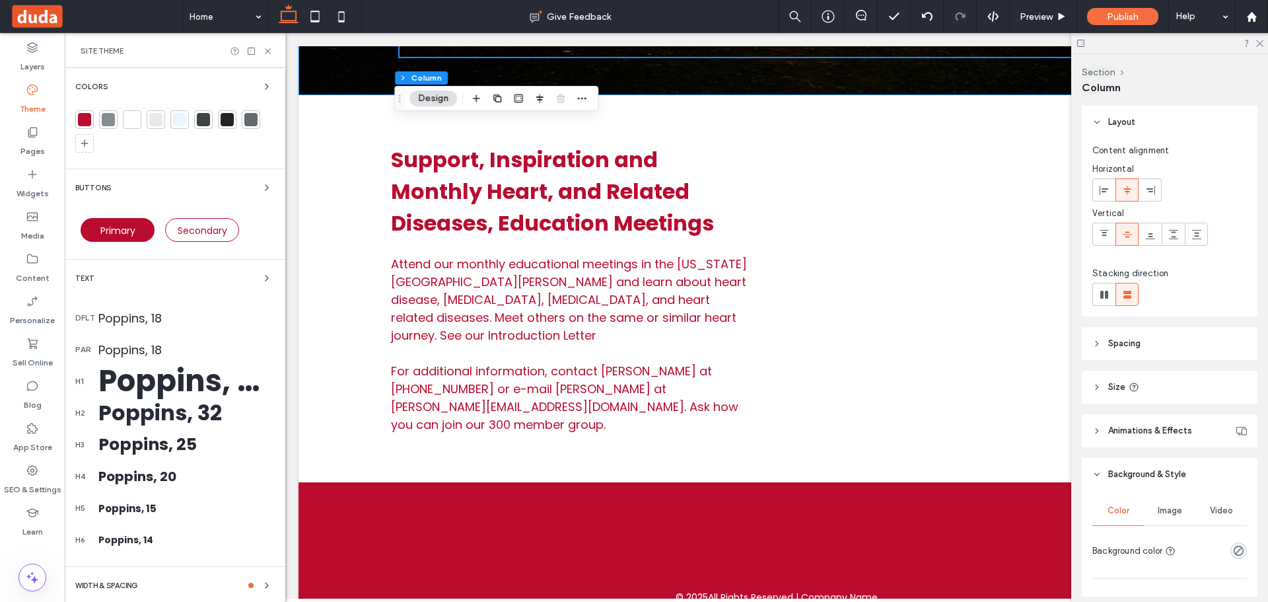
click at [153, 316] on div "Poppins, 18" at bounding box center [186, 318] width 176 height 18
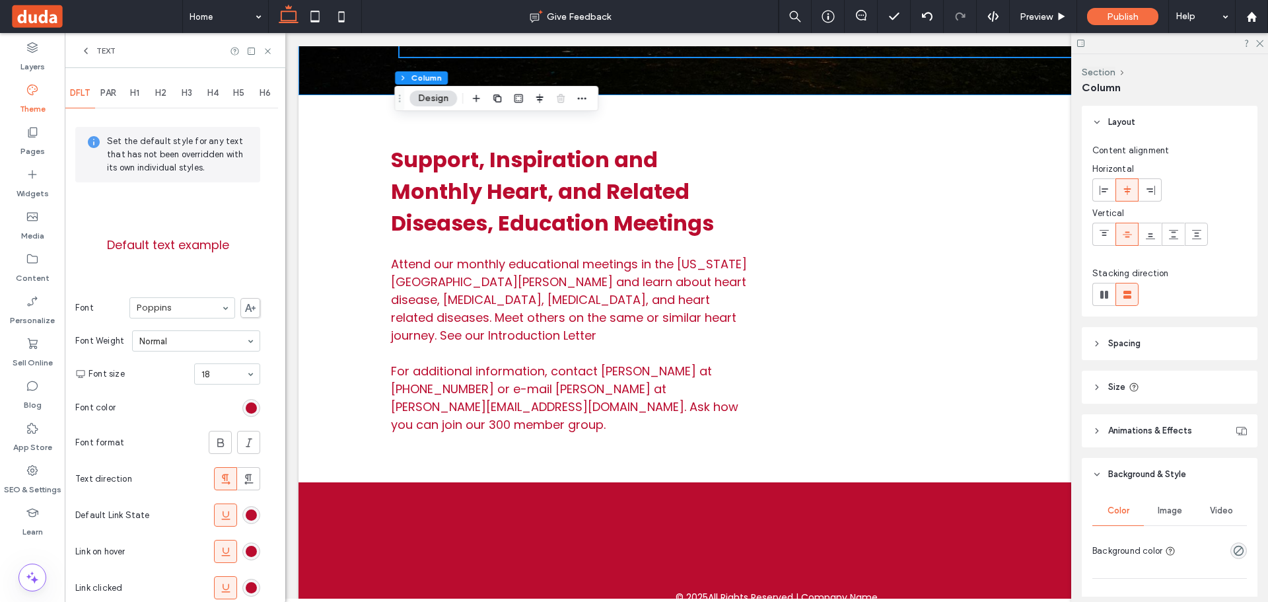
drag, startPoint x: 226, startPoint y: 370, endPoint x: 225, endPoint y: 378, distance: 8.7
click at [108, 87] on div "PAR" at bounding box center [108, 93] width 26 height 29
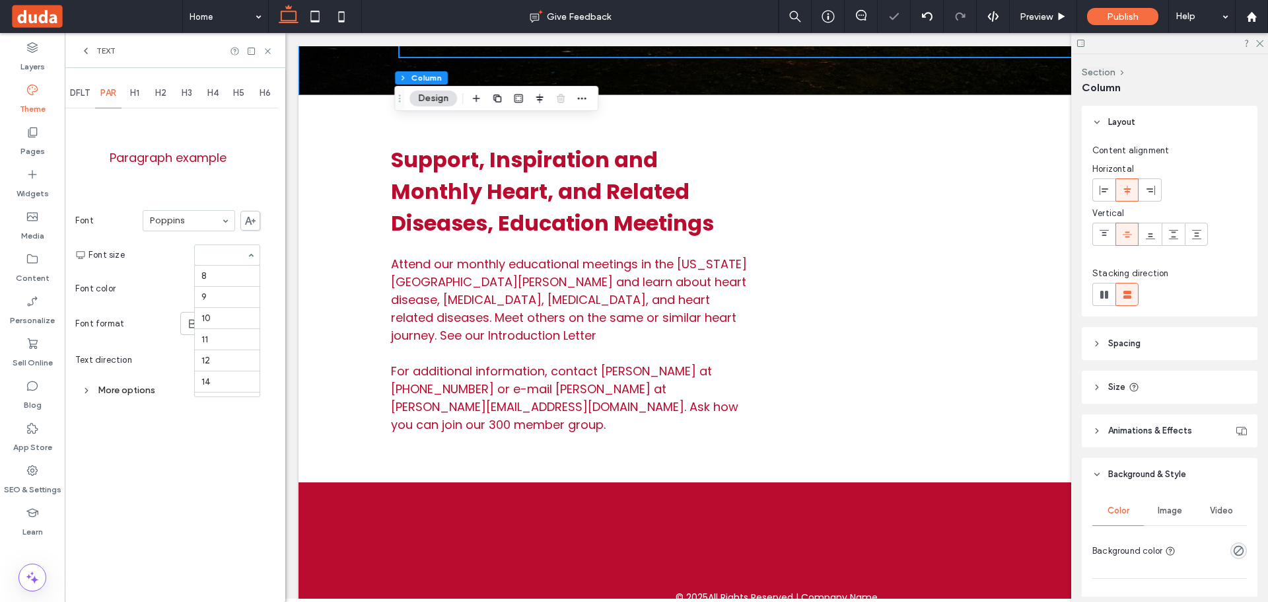
drag, startPoint x: 211, startPoint y: 254, endPoint x: 216, endPoint y: 315, distance: 61.6
drag, startPoint x: 220, startPoint y: 366, endPoint x: 245, endPoint y: 326, distance: 47.5
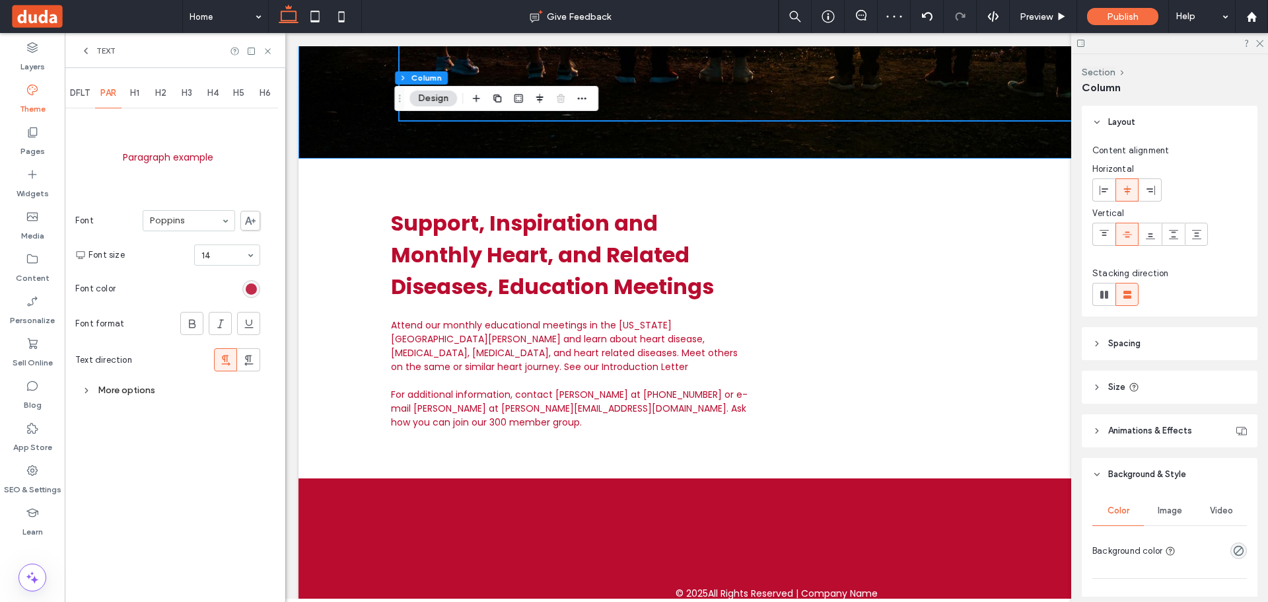
click at [248, 289] on div "rgb(186, 12, 47)" at bounding box center [251, 288] width 11 height 11
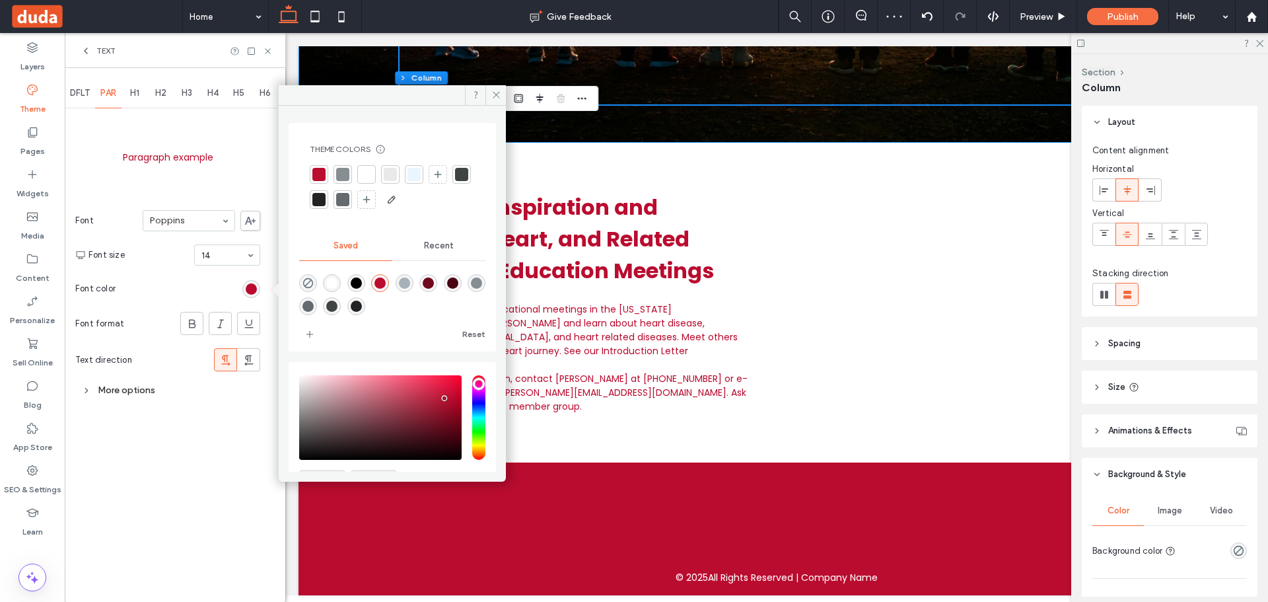
scroll to position [520, 0]
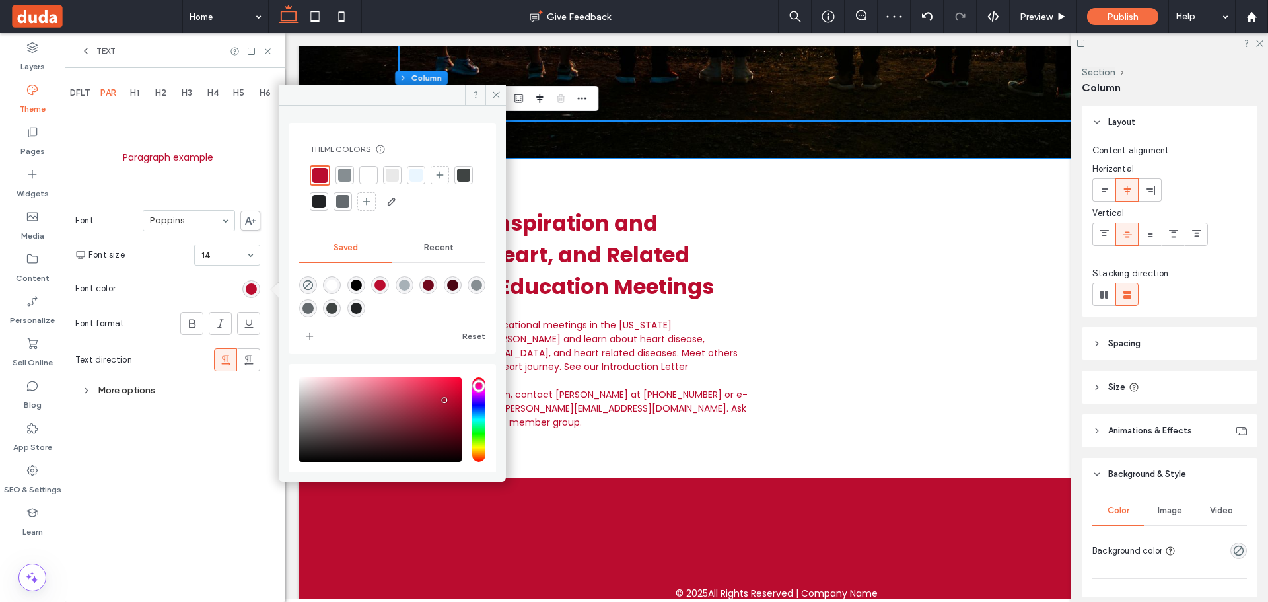
click at [349, 197] on div at bounding box center [342, 201] width 13 height 13
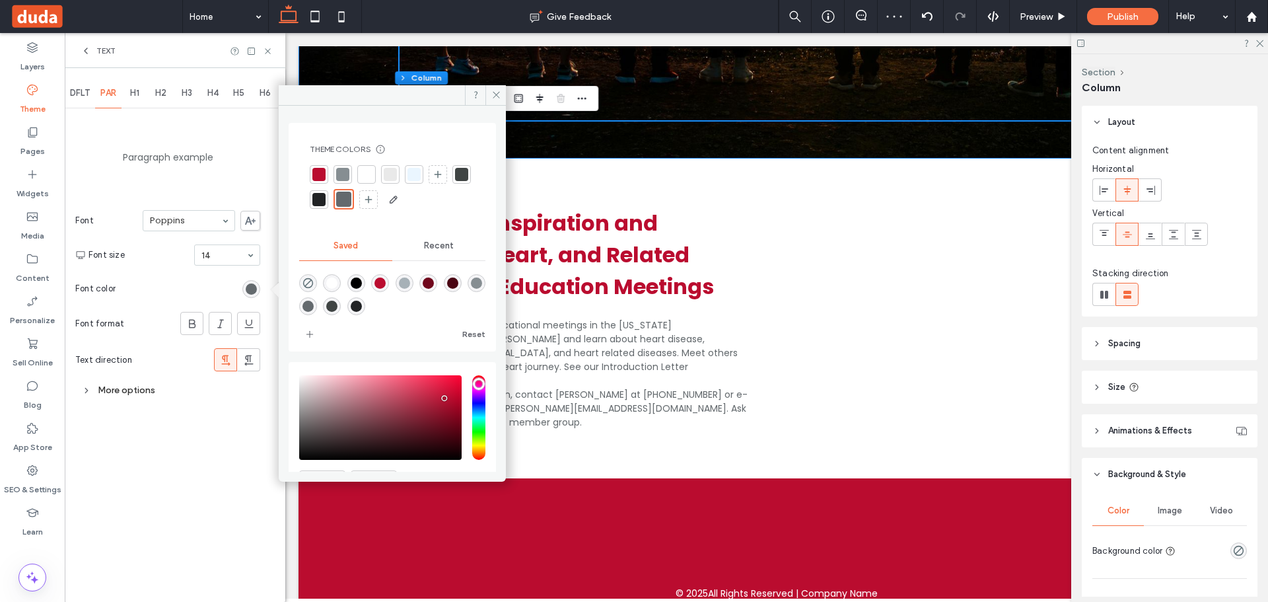
drag, startPoint x: 83, startPoint y: 86, endPoint x: 90, endPoint y: 100, distance: 16.0
click at [82, 87] on div "DFLT" at bounding box center [80, 93] width 30 height 29
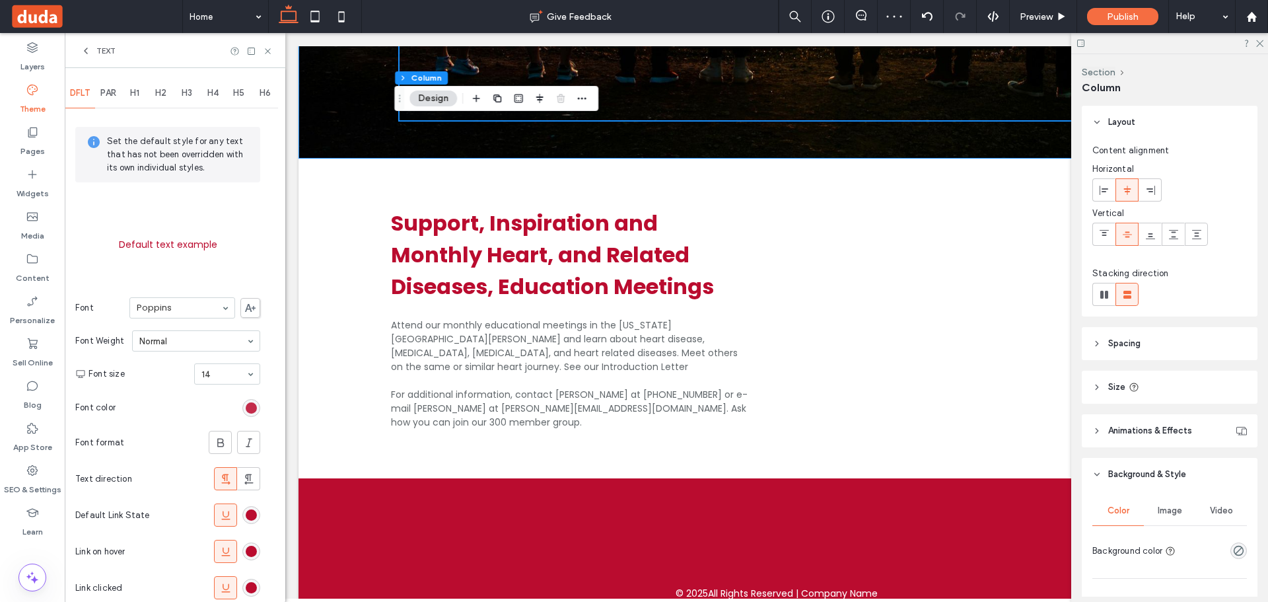
click at [252, 412] on div "rgb(186, 12, 47)" at bounding box center [251, 407] width 11 height 11
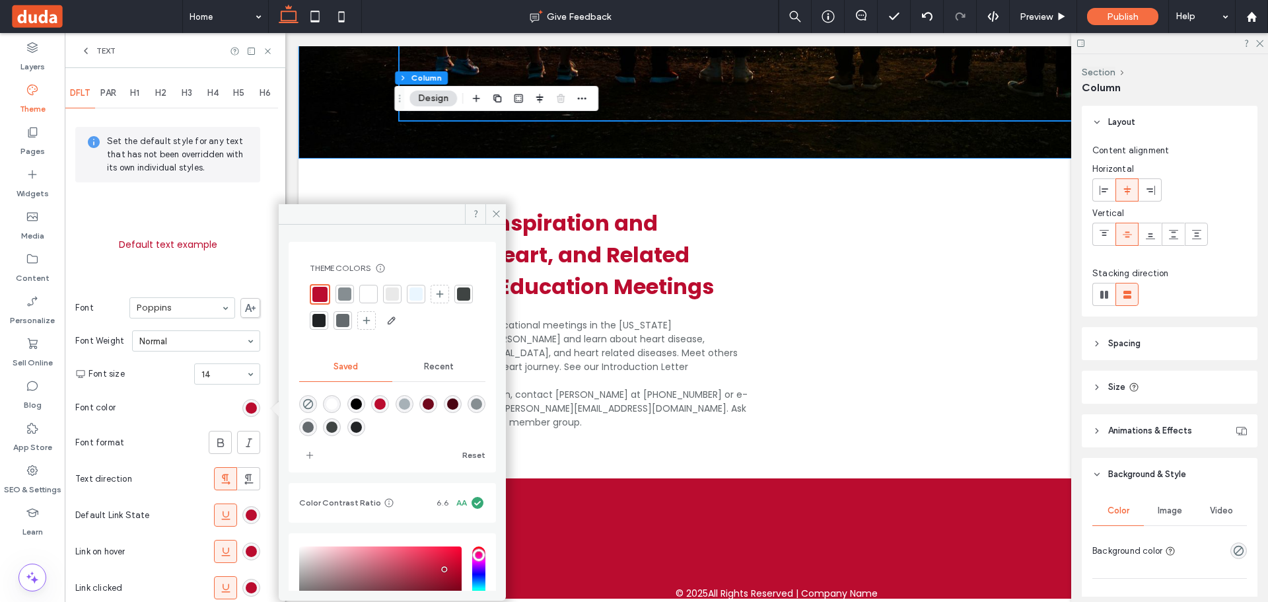
click at [334, 300] on div at bounding box center [392, 307] width 165 height 47
drag, startPoint x: 228, startPoint y: 506, endPoint x: 222, endPoint y: 538, distance: 32.9
click at [226, 508] on span at bounding box center [225, 515] width 13 height 22
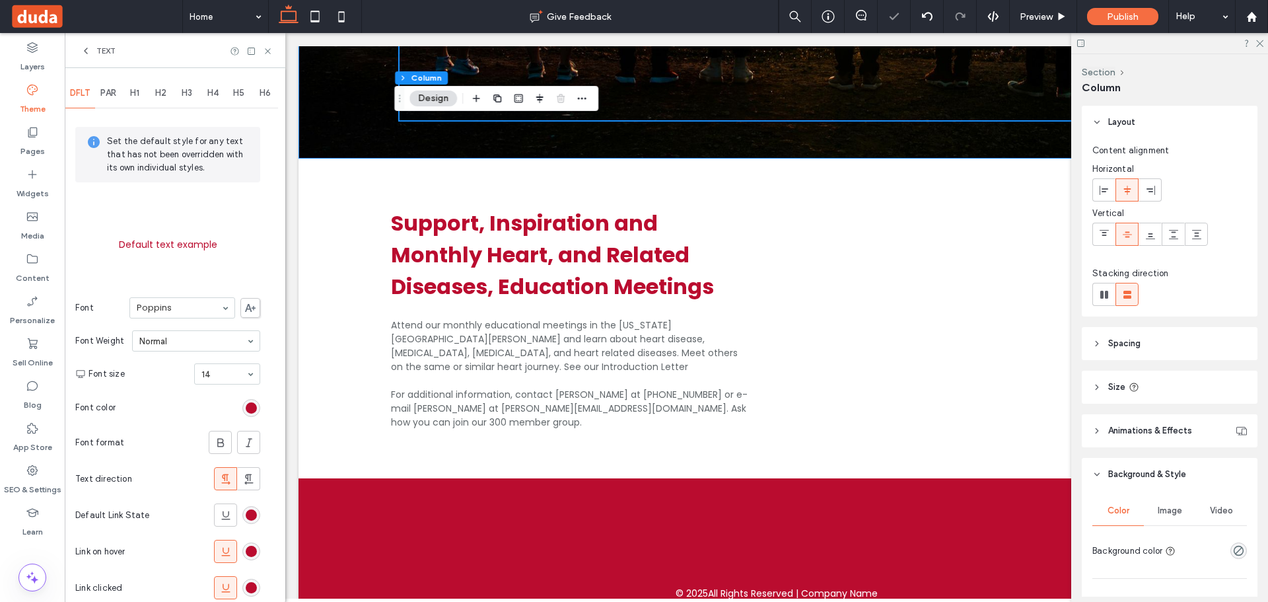
click at [222, 539] on section "Link on hover" at bounding box center [167, 551] width 185 height 36
click at [221, 569] on section "Link on hover" at bounding box center [167, 551] width 185 height 36
click at [225, 586] on icon at bounding box center [225, 587] width 13 height 13
click at [233, 559] on div at bounding box center [226, 551] width 22 height 22
click at [271, 48] on icon at bounding box center [268, 51] width 10 height 10
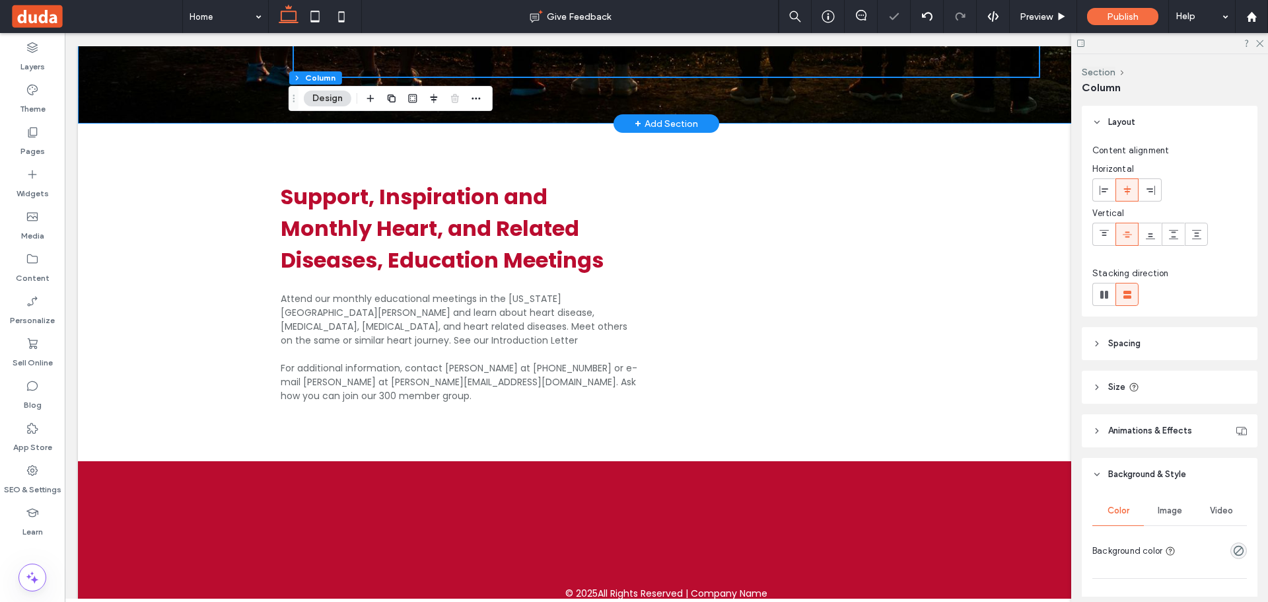
scroll to position [555, 0]
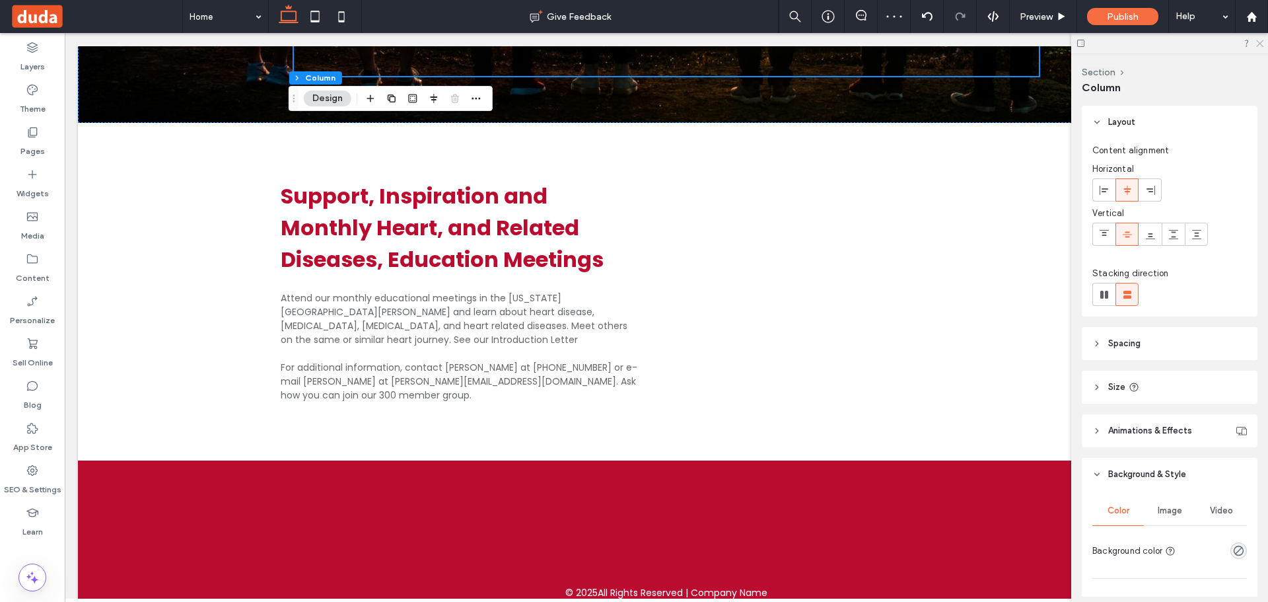
click at [1257, 44] on icon at bounding box center [1259, 42] width 9 height 9
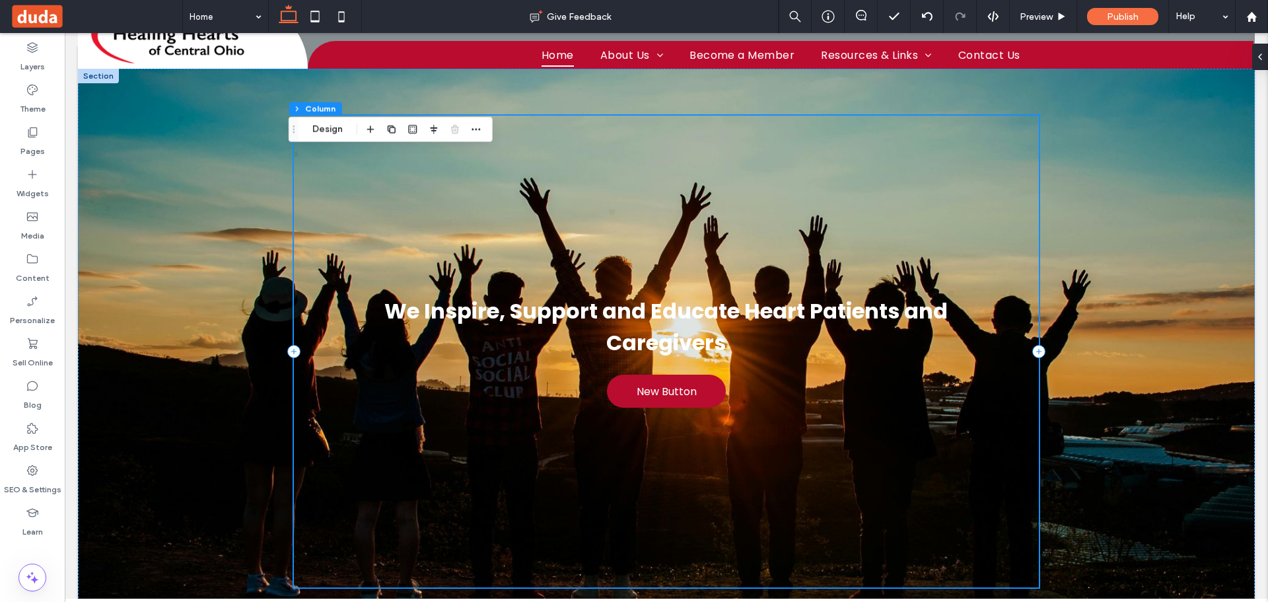
scroll to position [132, 0]
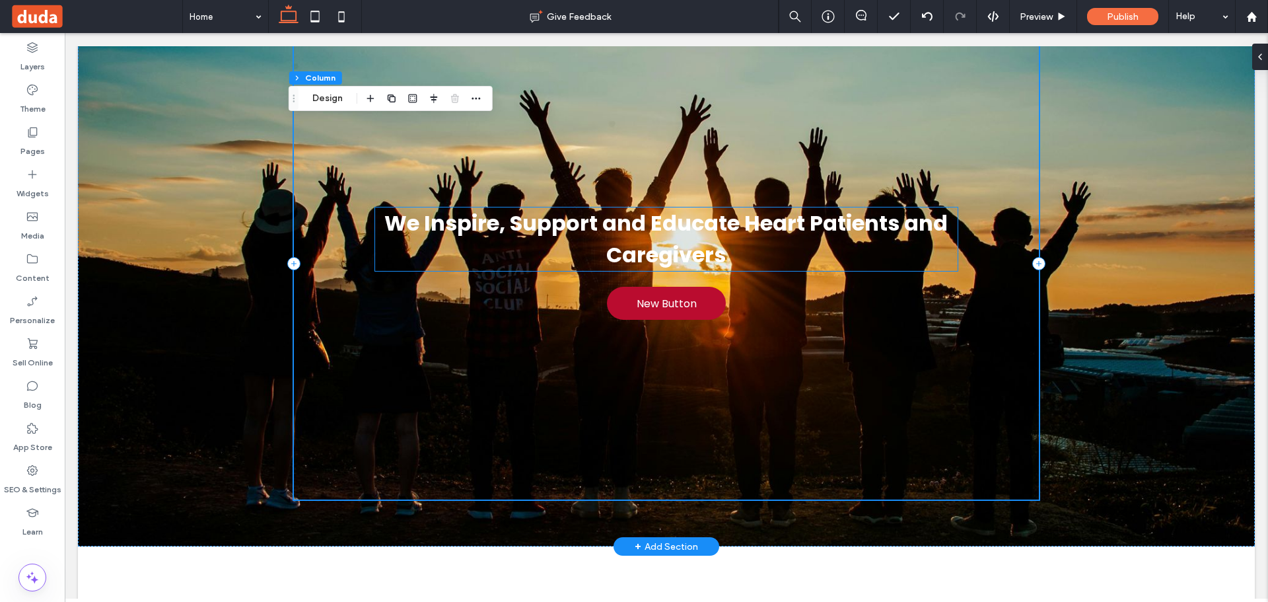
click at [837, 217] on span "We Inspire, Support and Educate Heart Patients and Caregivers" at bounding box center [665, 238] width 563 height 61
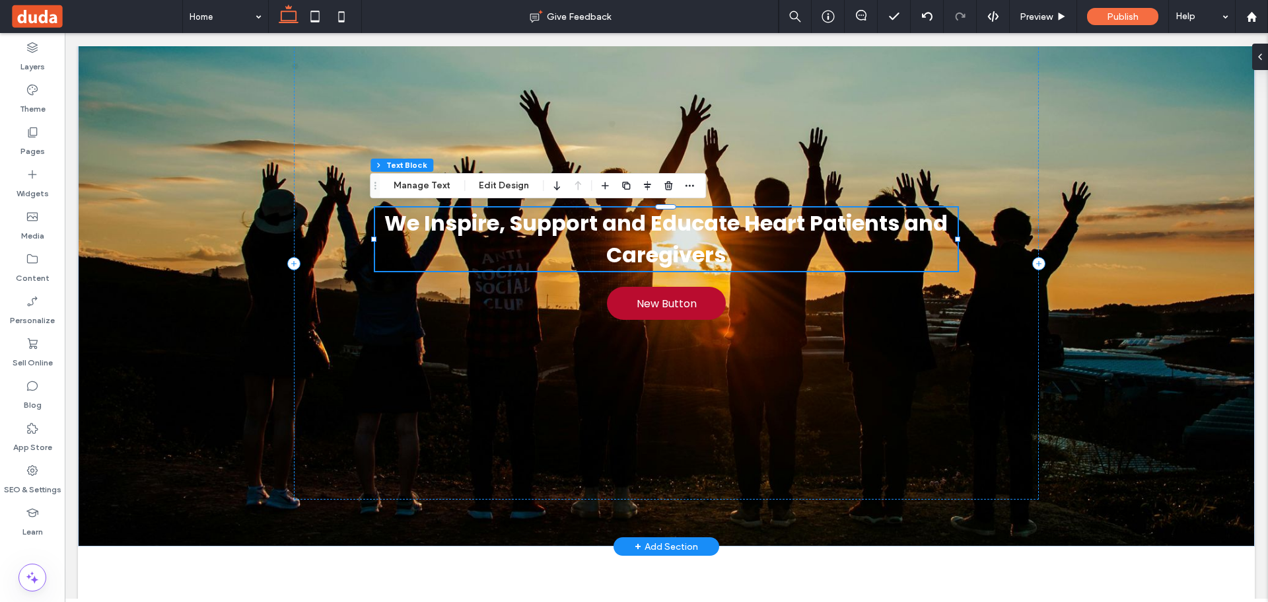
click at [837, 217] on div "We Inspire, Support and Educate Heart Patients and Caregivers" at bounding box center [666, 238] width 582 height 63
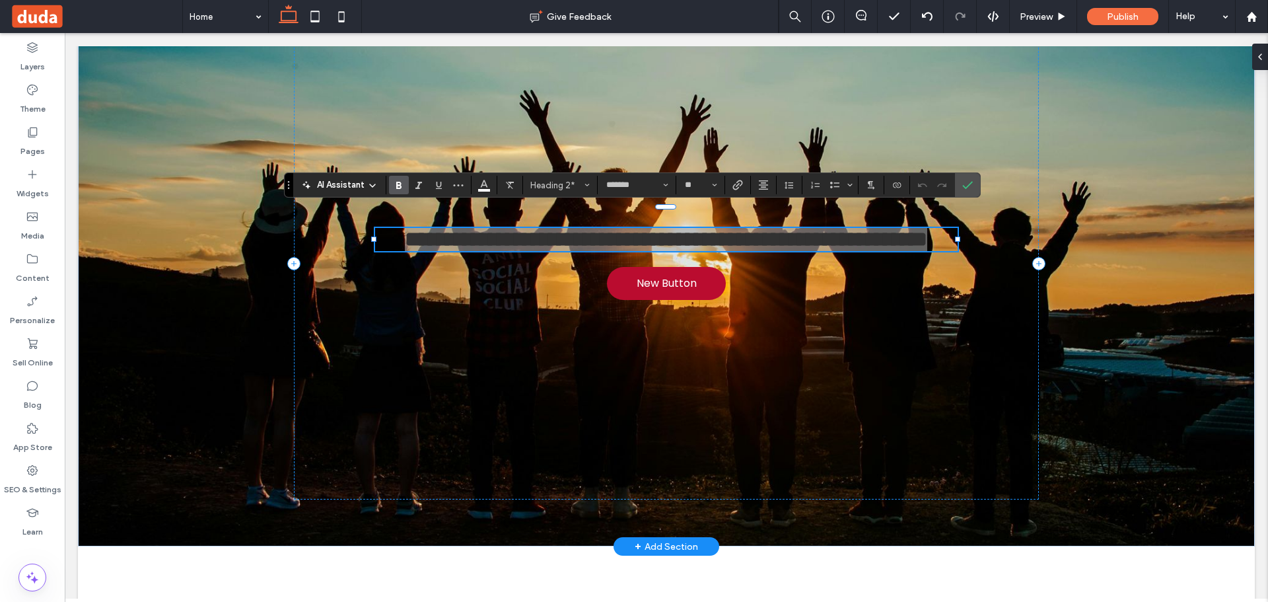
click at [395, 189] on icon "Bold" at bounding box center [399, 185] width 11 height 11
click at [962, 188] on icon "Confirm" at bounding box center [967, 185] width 11 height 11
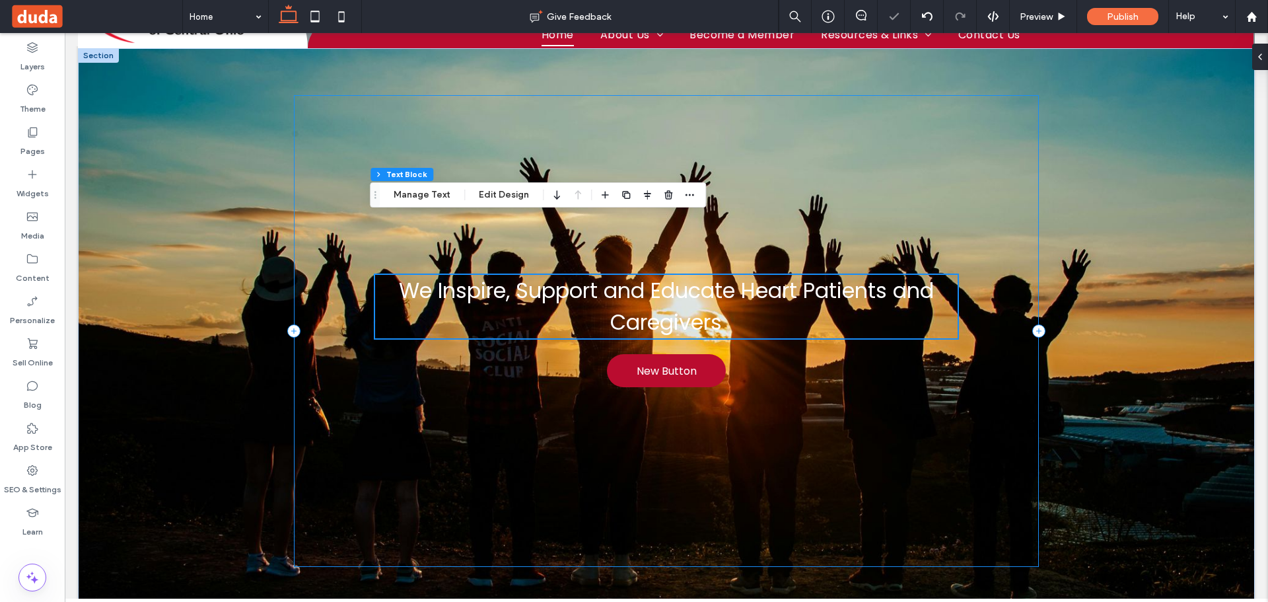
scroll to position [0, 0]
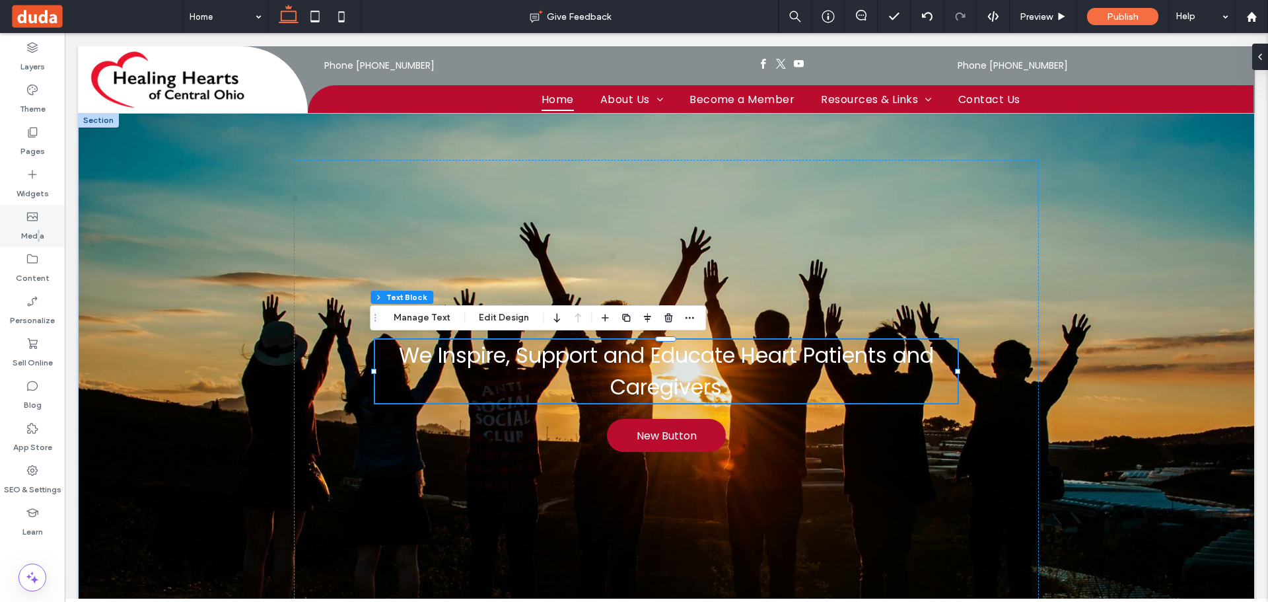
drag, startPoint x: 38, startPoint y: 240, endPoint x: 48, endPoint y: 237, distance: 10.3
click at [42, 240] on label "Media" at bounding box center [32, 232] width 23 height 18
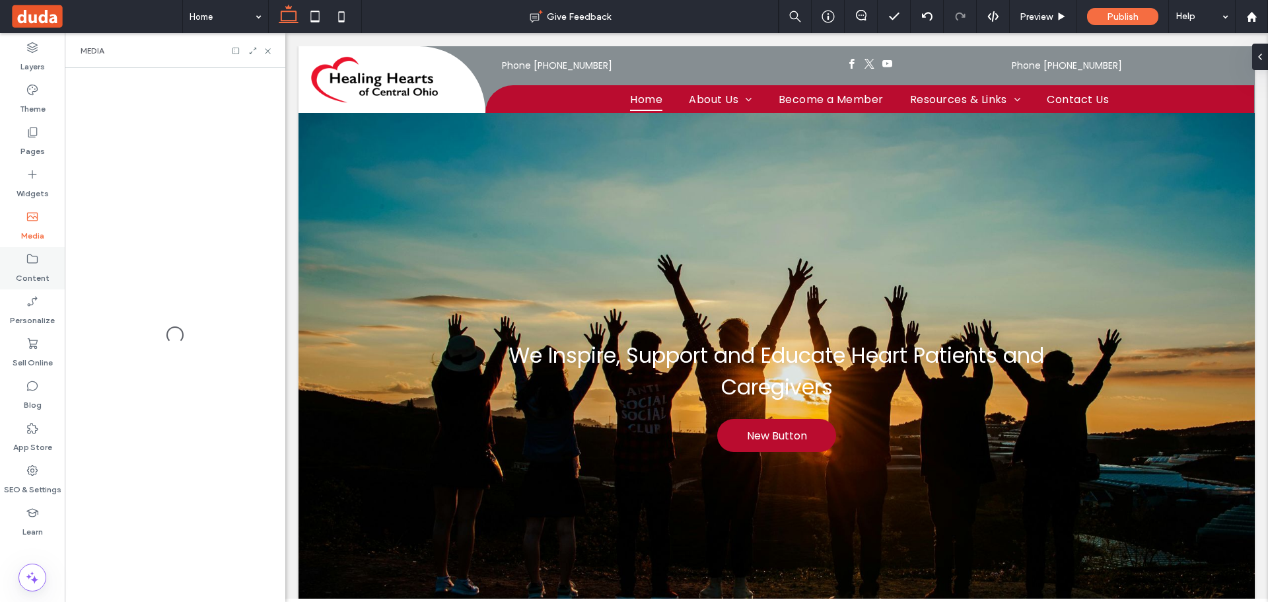
click at [24, 250] on div "Content" at bounding box center [32, 268] width 65 height 42
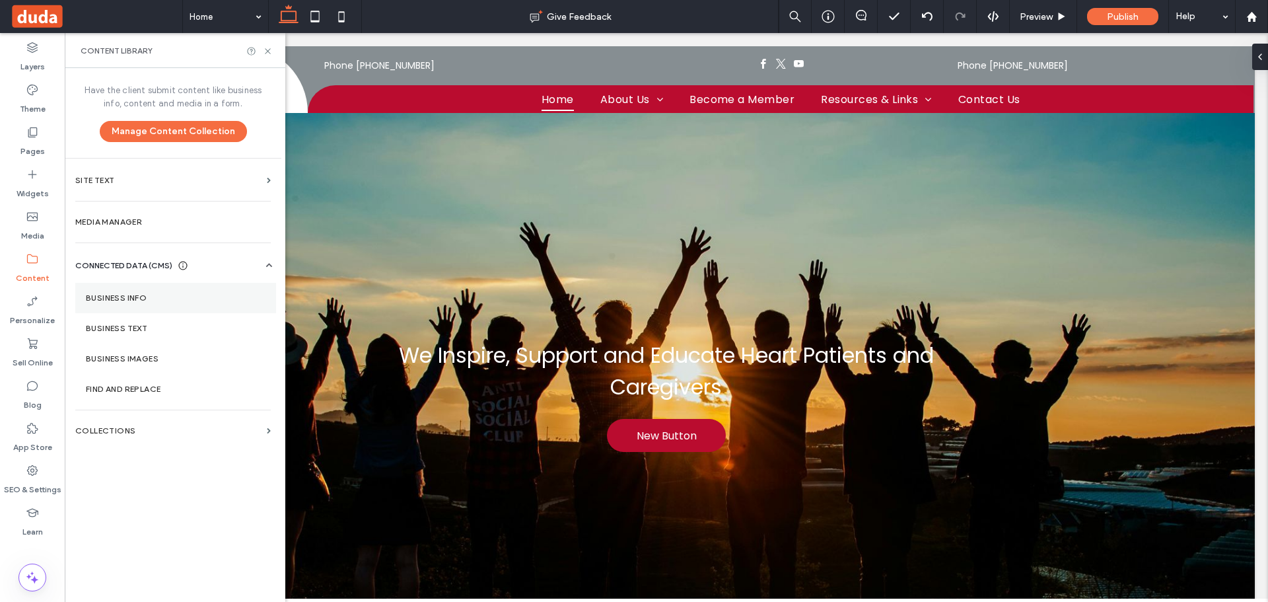
click at [158, 300] on label "Business Info" at bounding box center [176, 297] width 180 height 9
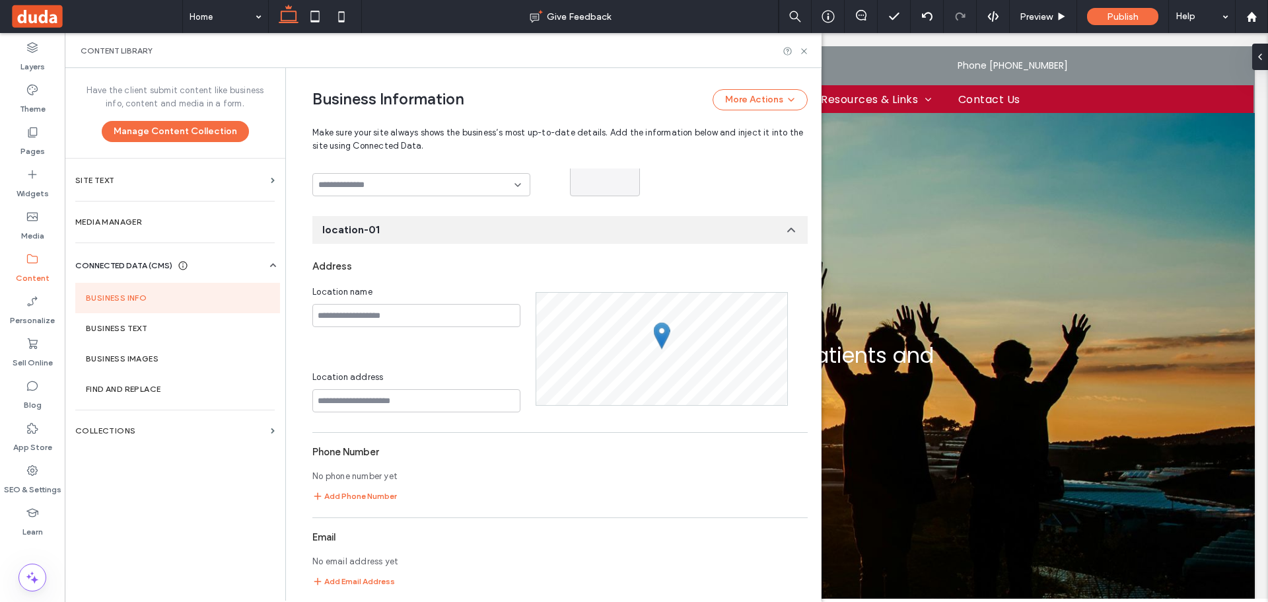
scroll to position [69, 0]
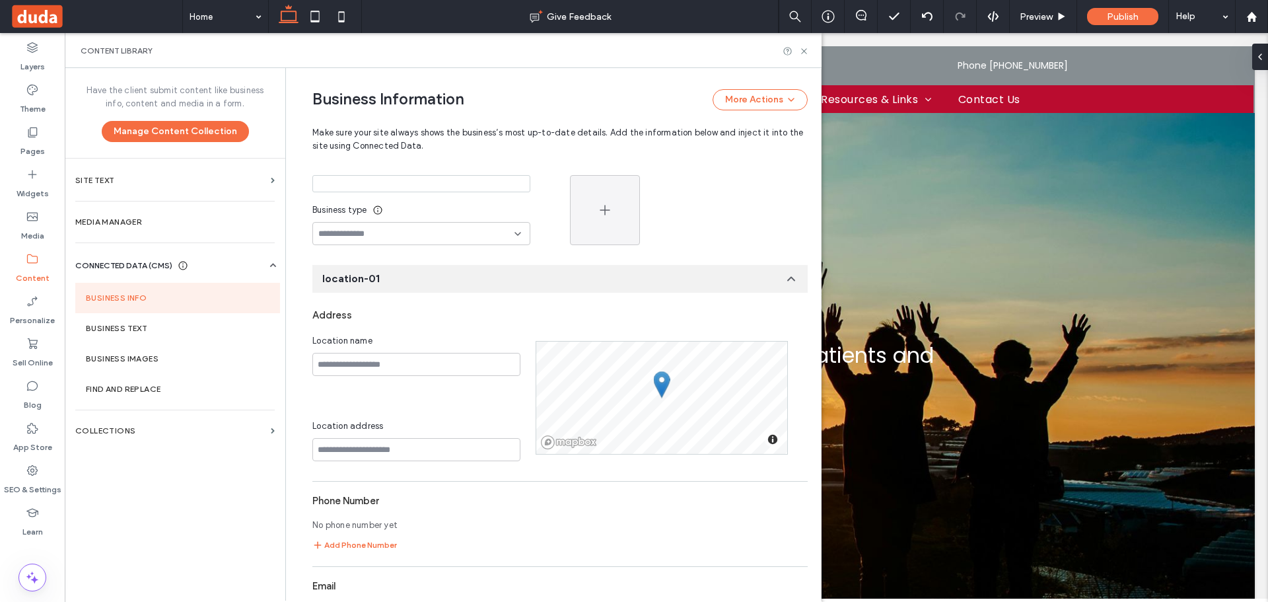
click at [397, 227] on div at bounding box center [421, 233] width 218 height 23
click at [405, 191] on input at bounding box center [421, 183] width 218 height 17
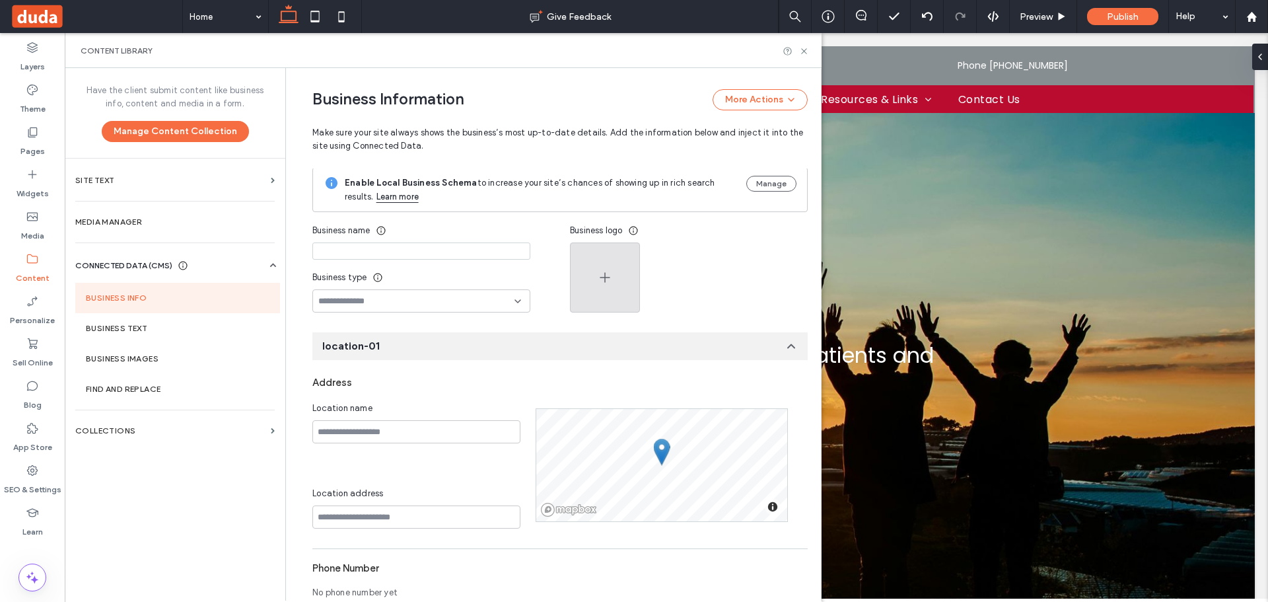
scroll to position [0, 0]
paste input "**********"
type input "**********"
click at [609, 277] on button "button" at bounding box center [605, 279] width 70 height 70
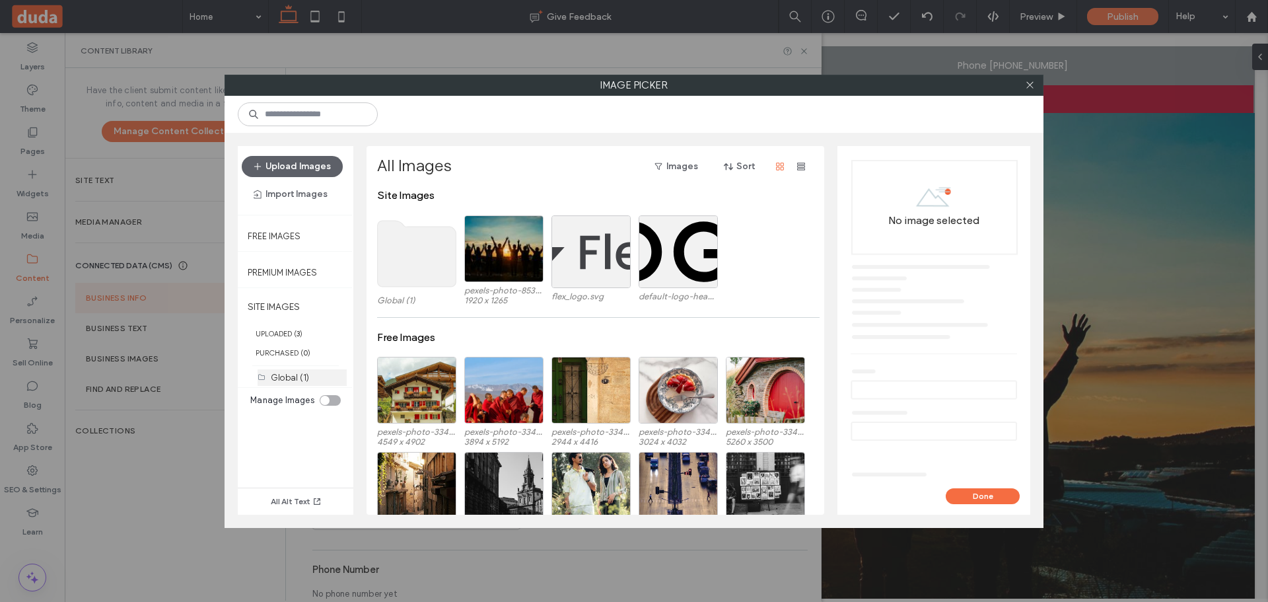
click at [289, 375] on label "Global (1)" at bounding box center [290, 377] width 38 height 10
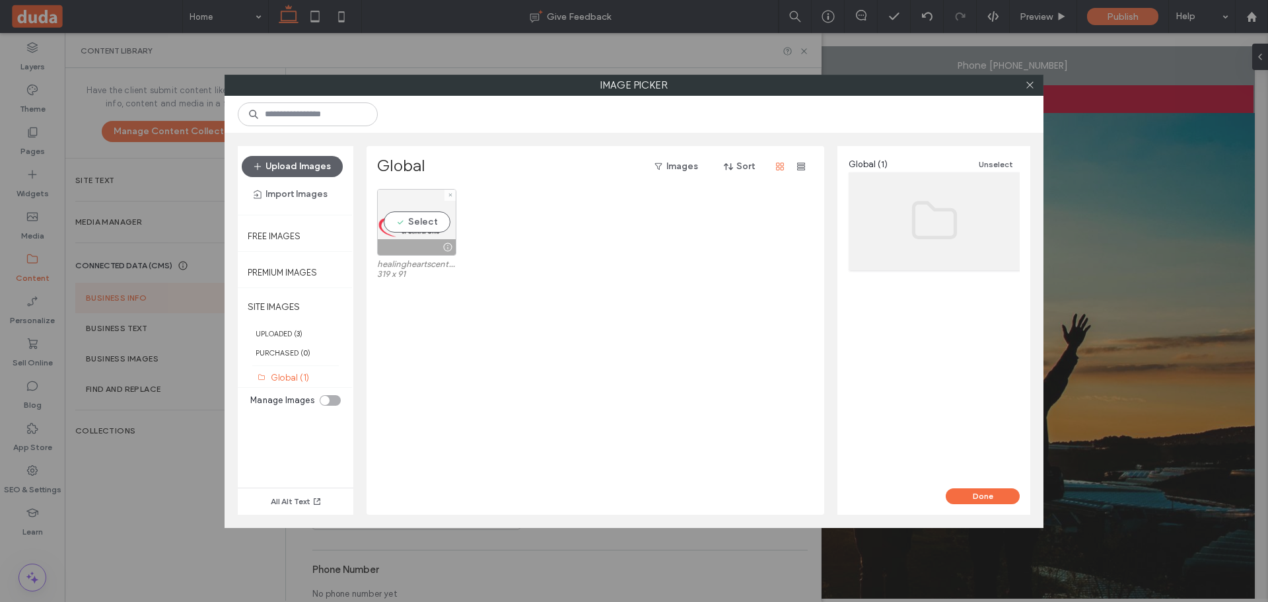
click at [424, 223] on div "Select" at bounding box center [416, 222] width 79 height 67
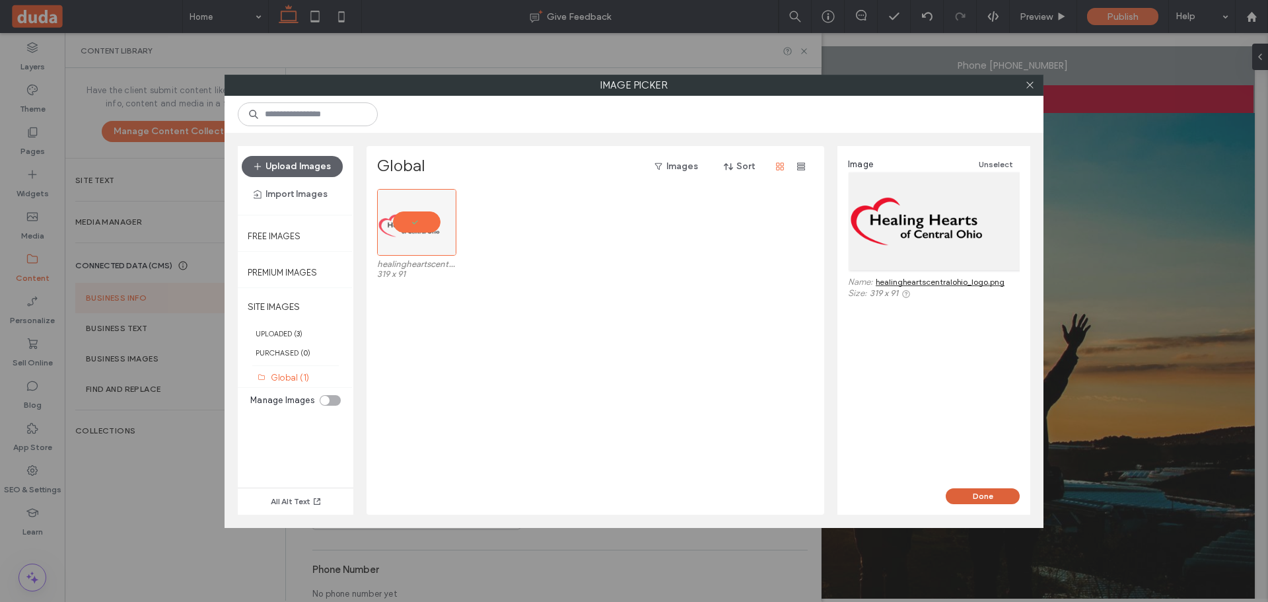
click at [1008, 495] on button "Done" at bounding box center [983, 496] width 74 height 16
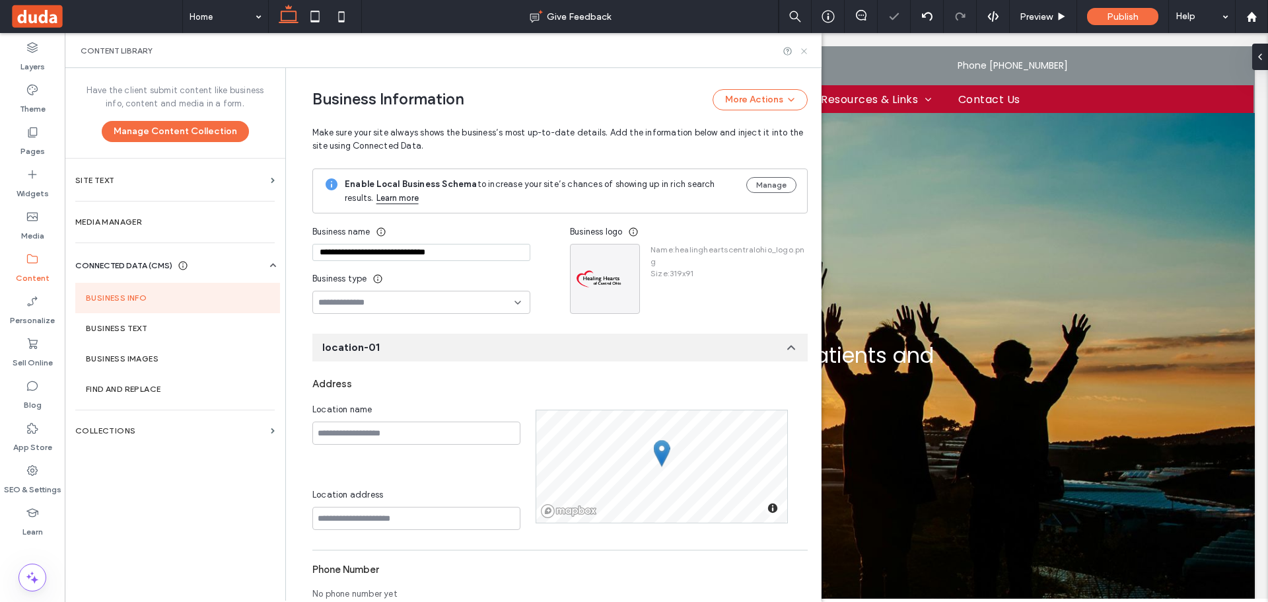
click at [804, 52] on use at bounding box center [803, 50] width 5 height 5
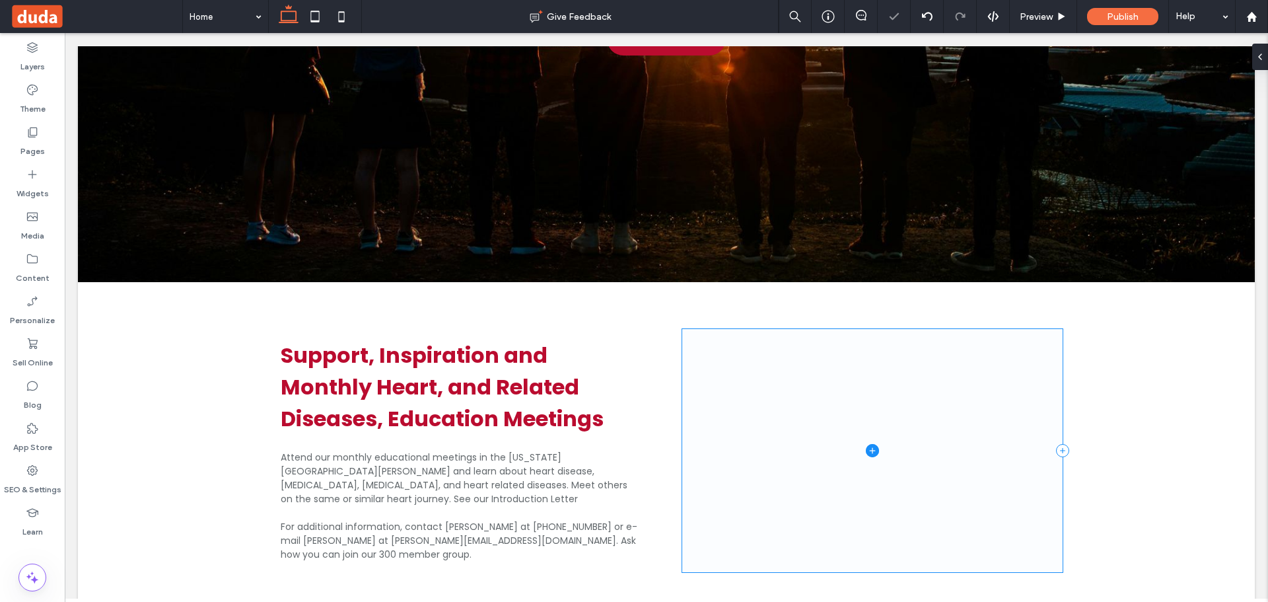
scroll to position [555, 0]
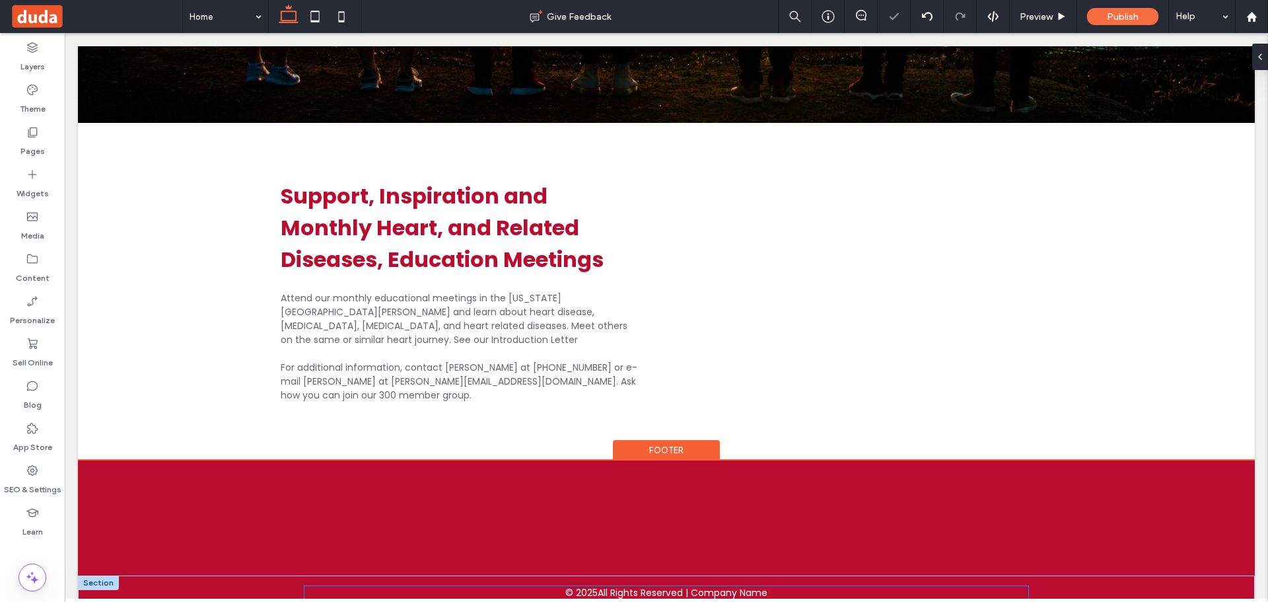
click at [569, 586] on span "© 2025" at bounding box center [581, 593] width 32 height 14
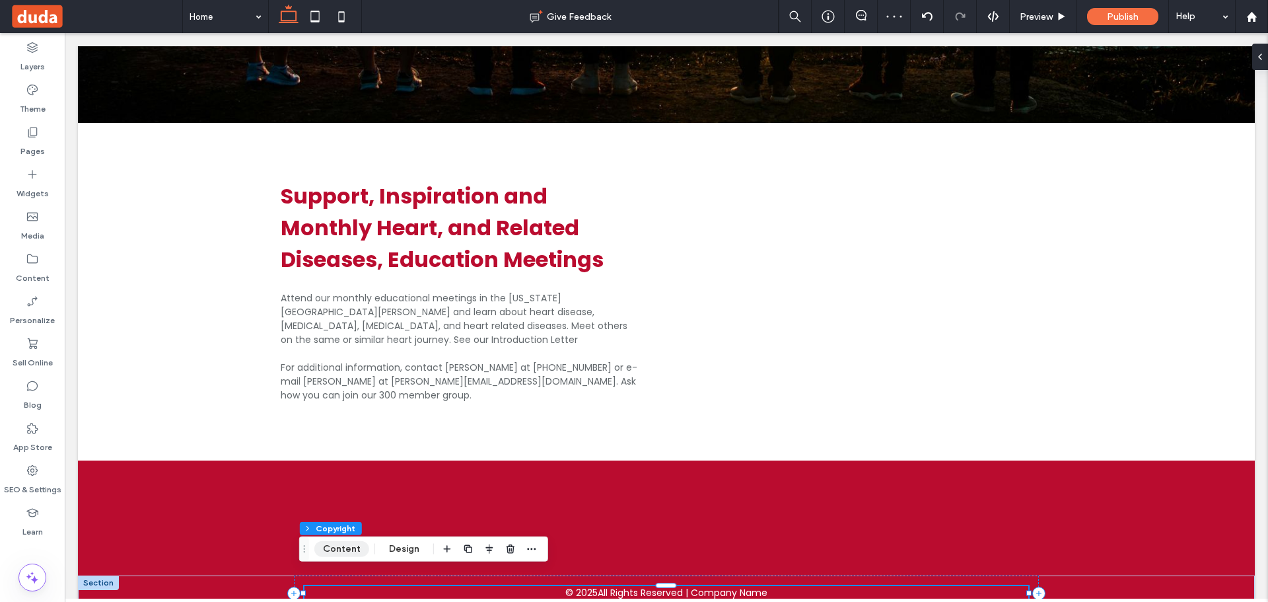
click at [355, 545] on button "Content" at bounding box center [341, 549] width 55 height 16
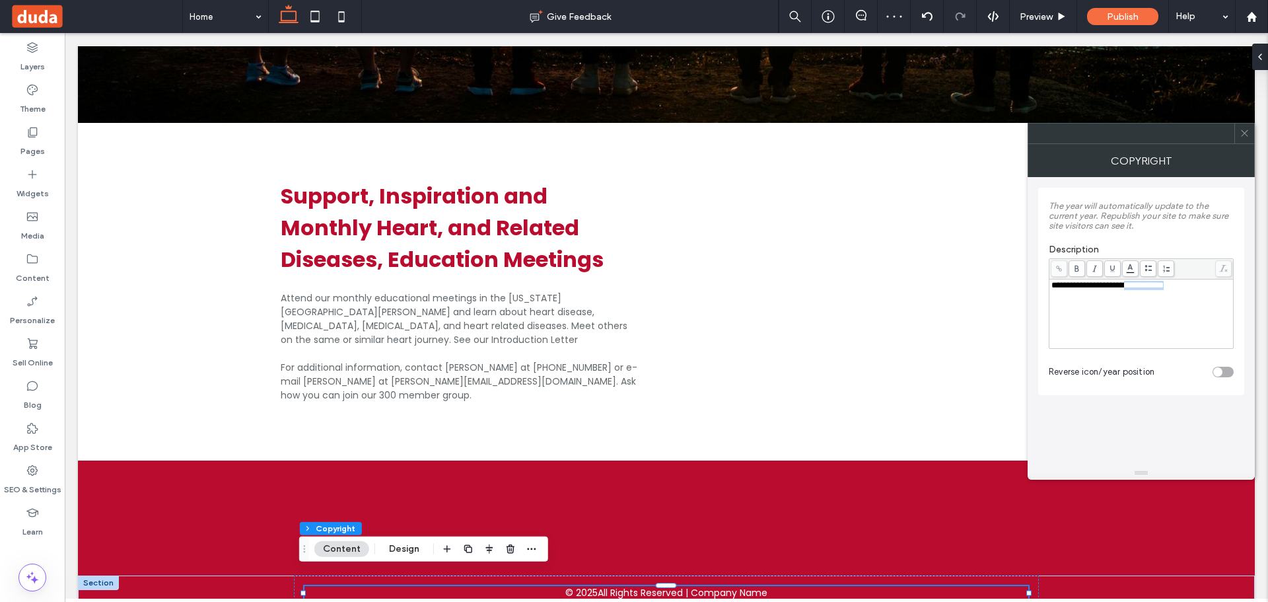
drag, startPoint x: 1205, startPoint y: 286, endPoint x: 1133, endPoint y: 284, distance: 72.0
click at [1133, 284] on div "**********" at bounding box center [1141, 285] width 180 height 9
click at [1245, 131] on icon at bounding box center [1244, 133] width 10 height 10
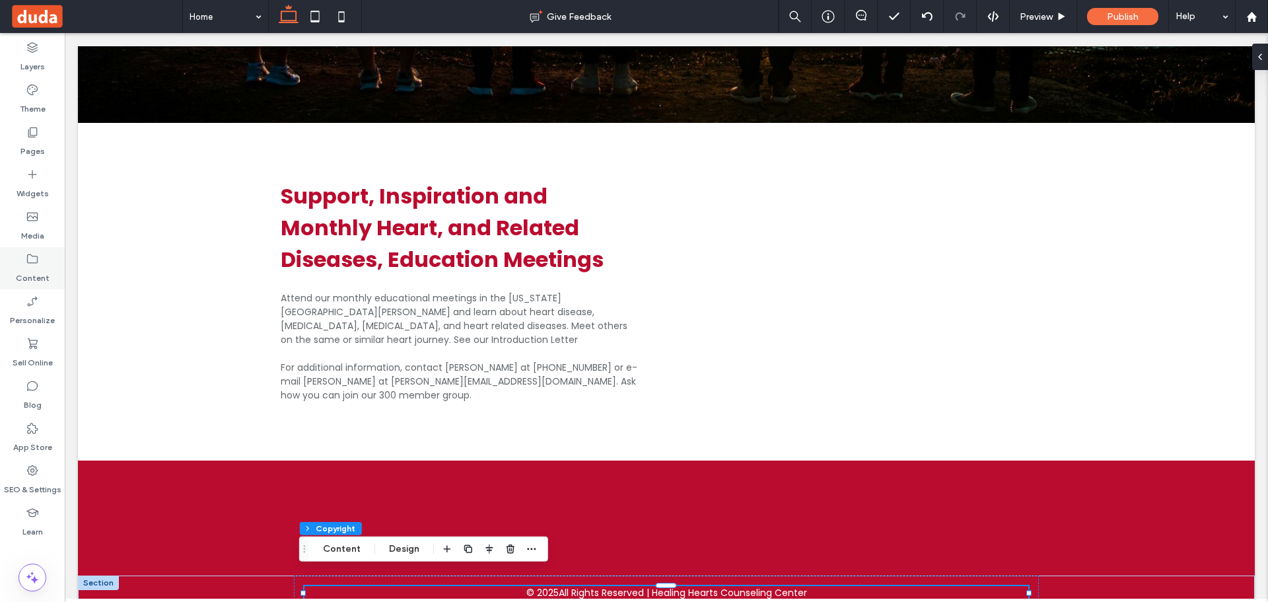
click at [22, 258] on div "Content" at bounding box center [32, 268] width 65 height 42
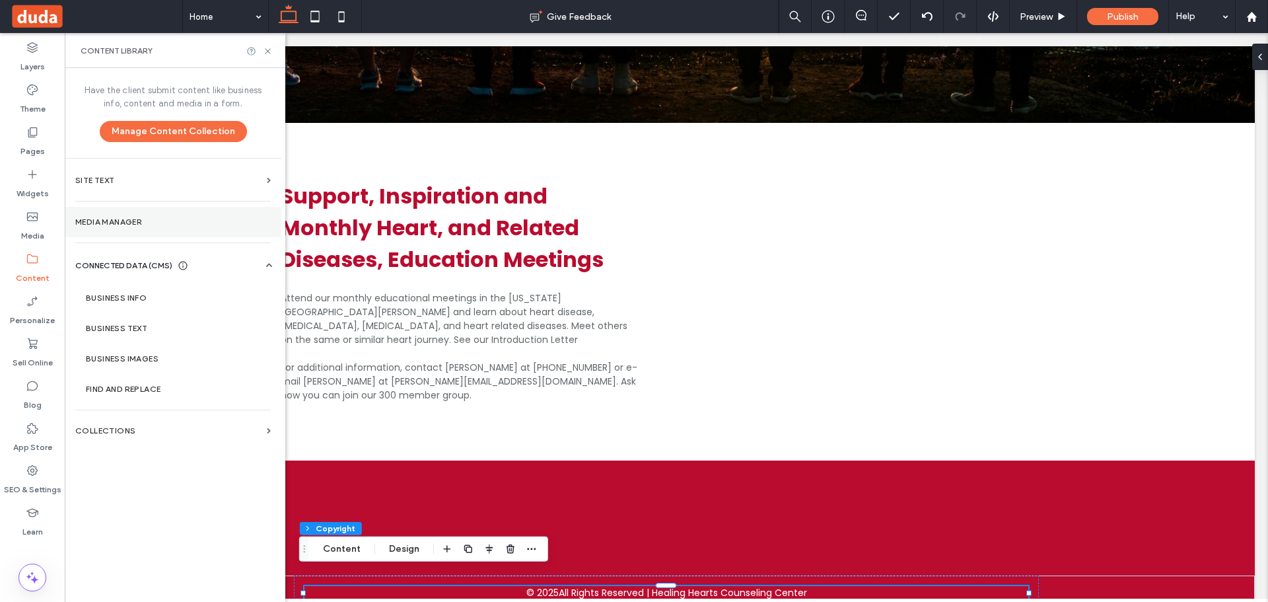
click at [132, 221] on label "Media Manager" at bounding box center [172, 221] width 195 height 9
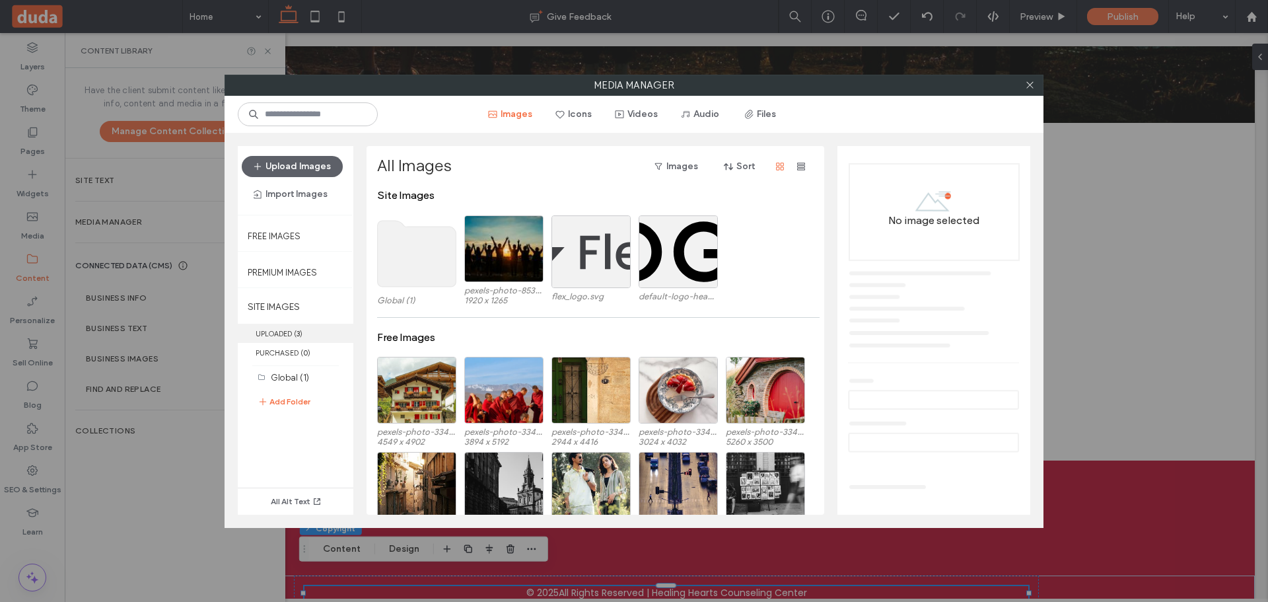
click at [287, 333] on label "UPLOADED ( 3 )" at bounding box center [296, 333] width 116 height 19
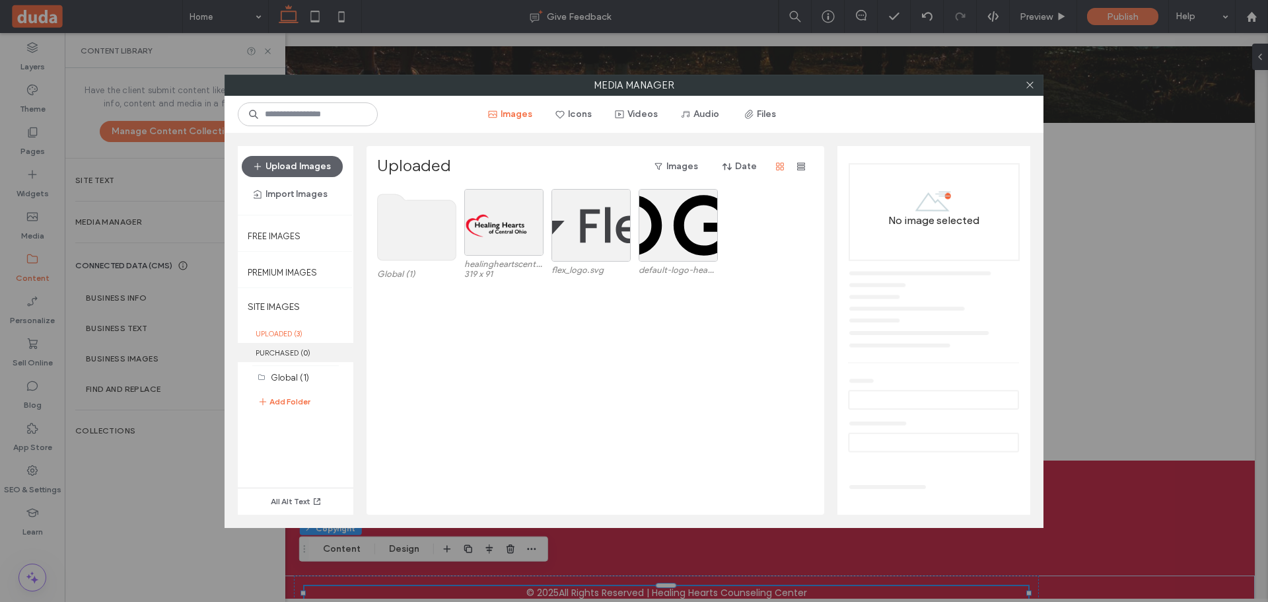
click at [273, 351] on label "PURCHASED ( 0 )" at bounding box center [296, 352] width 116 height 19
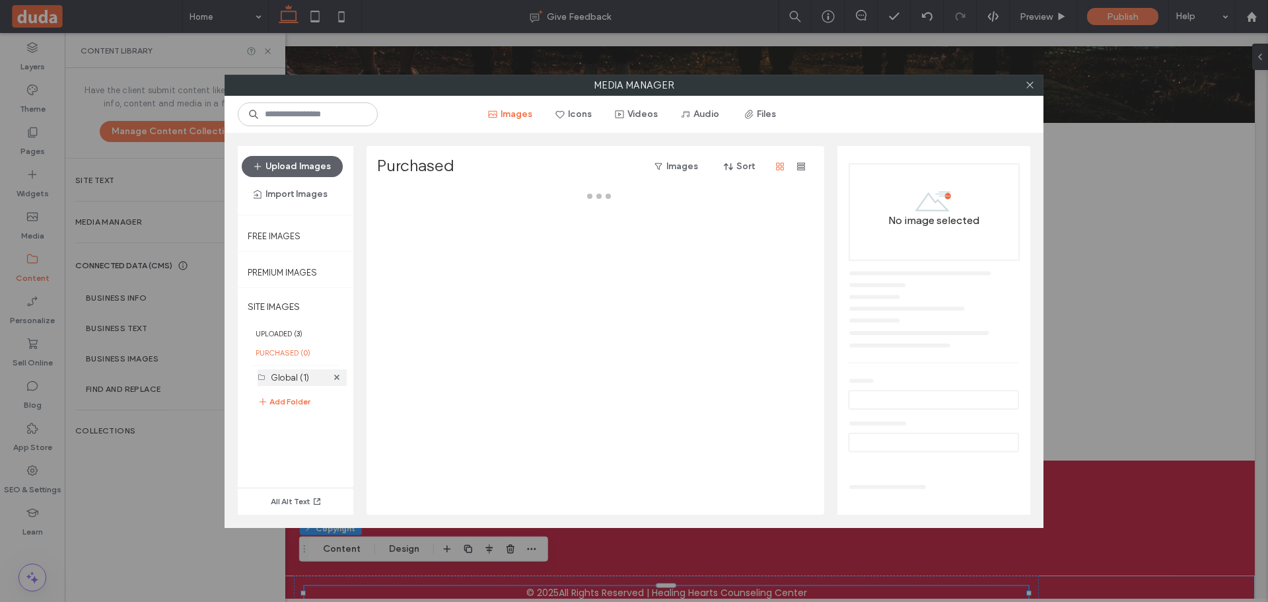
click at [289, 382] on label "Global (1)" at bounding box center [290, 377] width 38 height 10
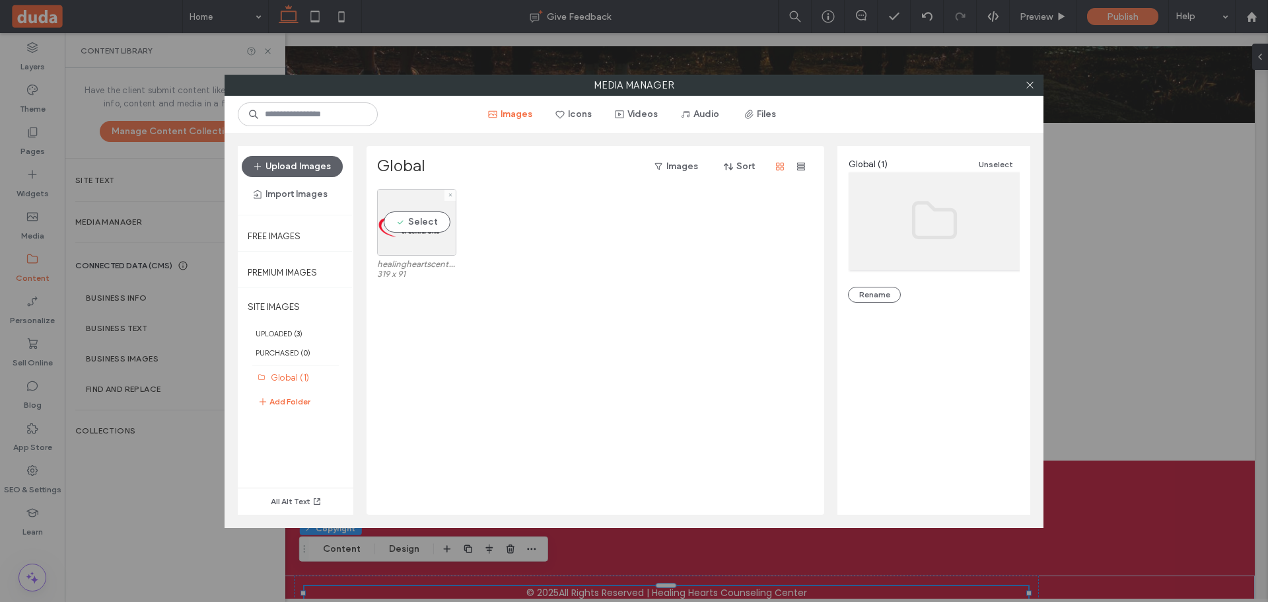
click at [425, 243] on div "Select" at bounding box center [416, 222] width 79 height 67
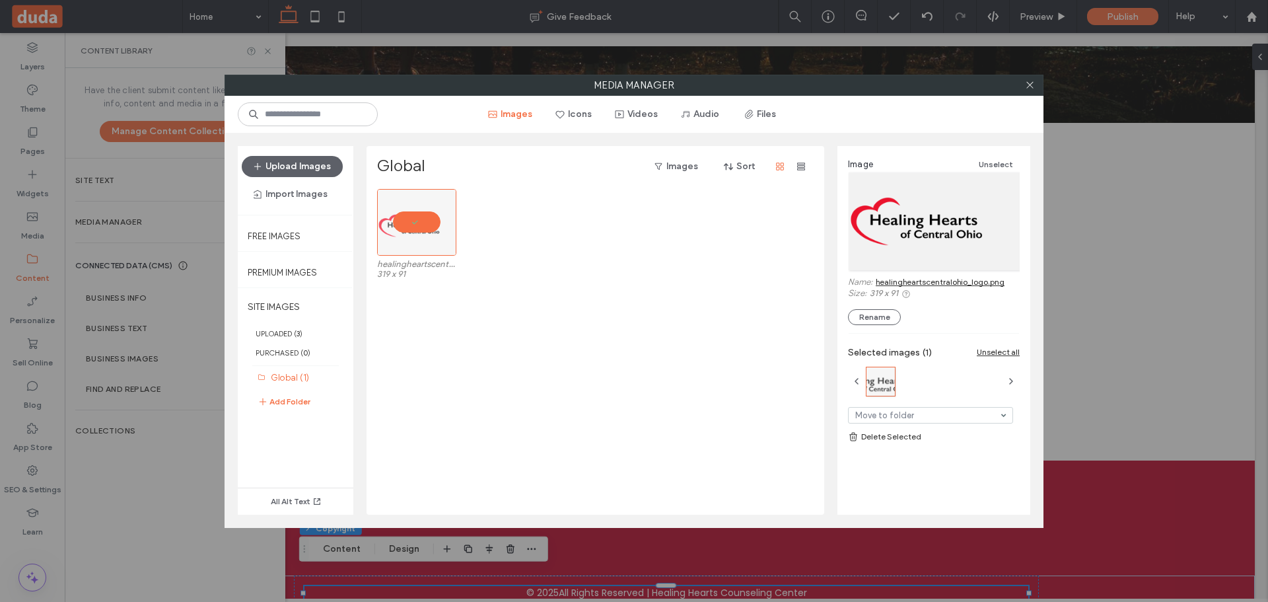
click at [922, 285] on link "healingheartscentralohio_logo.png" at bounding box center [940, 282] width 129 height 10
drag, startPoint x: 1025, startPoint y: 85, endPoint x: 1016, endPoint y: 77, distance: 11.2
click at [1026, 86] on icon at bounding box center [1030, 85] width 10 height 10
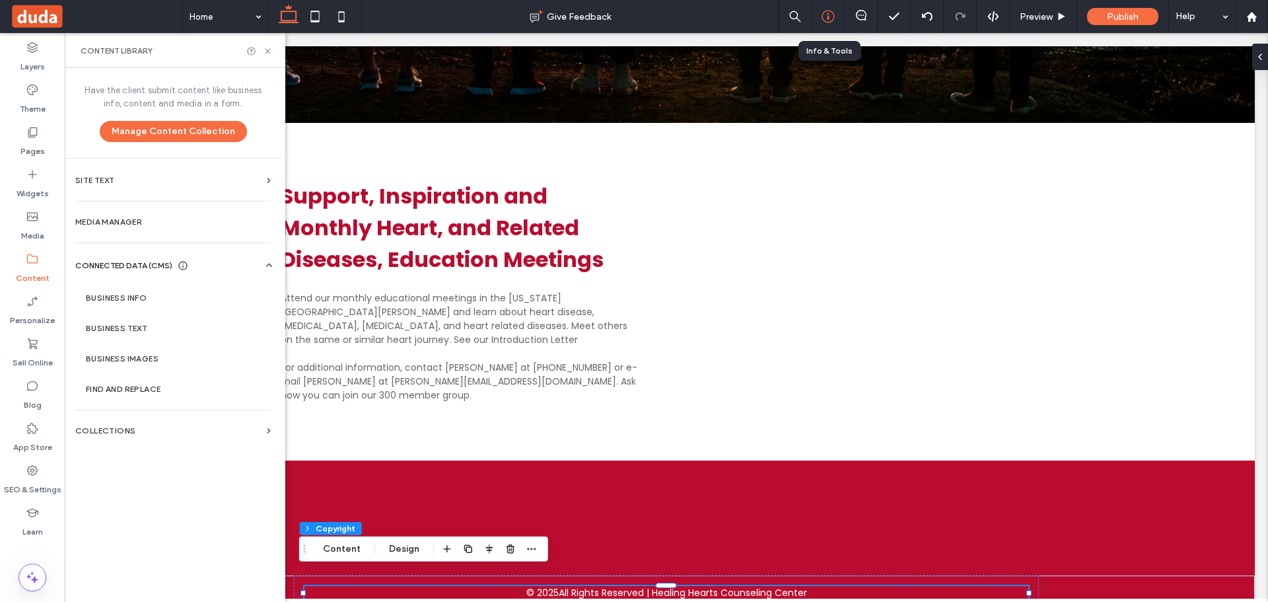
click at [825, 20] on icon at bounding box center [827, 16] width 13 height 13
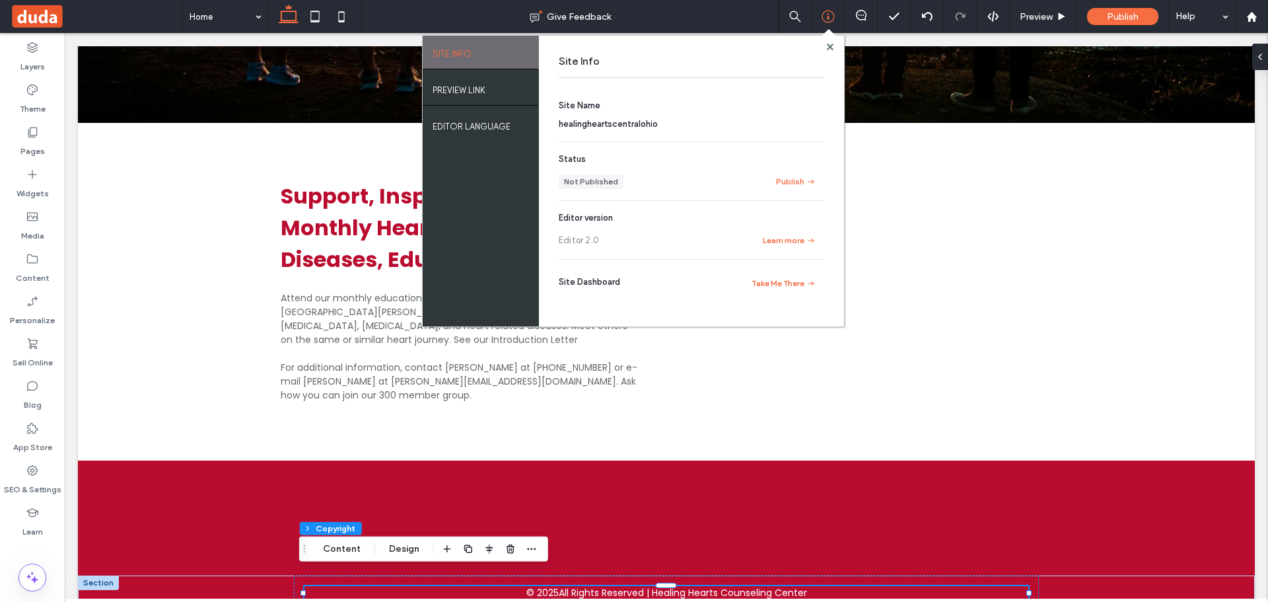
click at [596, 126] on span "healingheartscentralohio" at bounding box center [608, 124] width 99 height 10
copy span "healingheartscentralohio"
click at [11, 471] on div "SEO & Settings" at bounding box center [32, 479] width 65 height 42
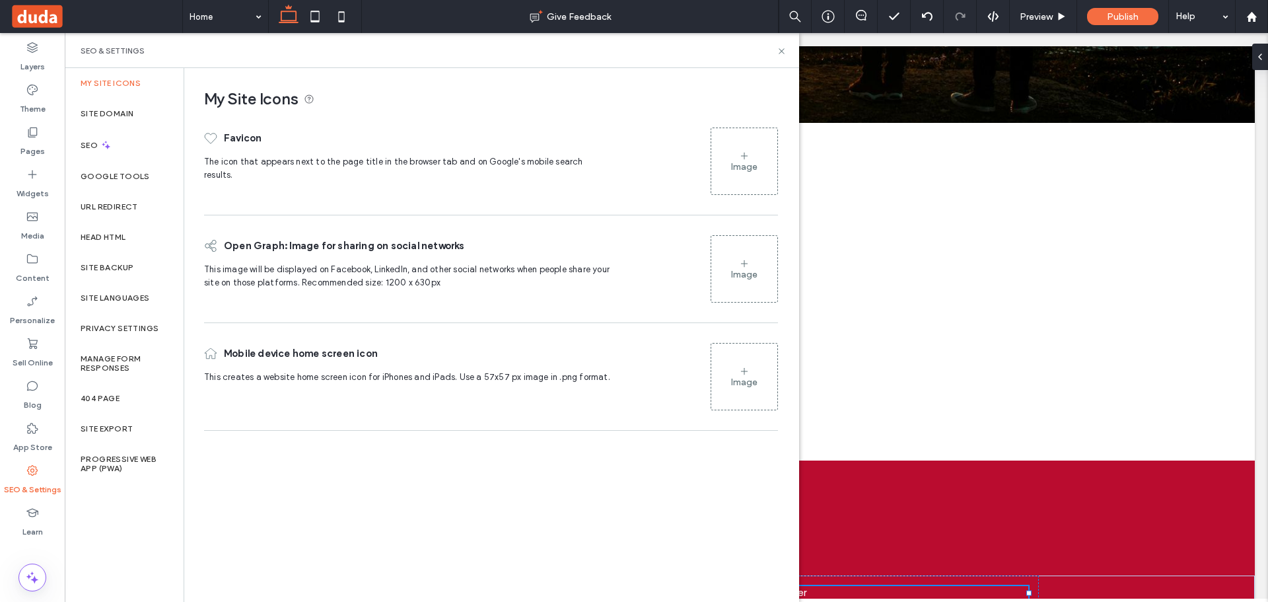
click at [738, 171] on div "Image" at bounding box center [744, 166] width 26 height 11
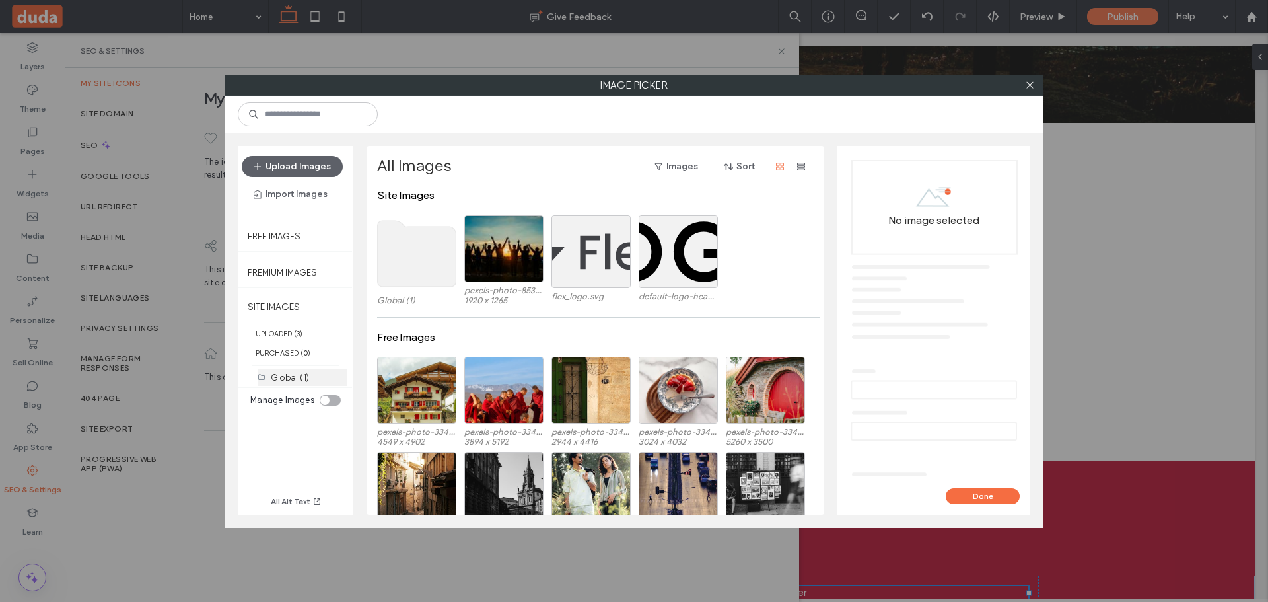
click at [291, 379] on label "Global (1)" at bounding box center [290, 377] width 38 height 10
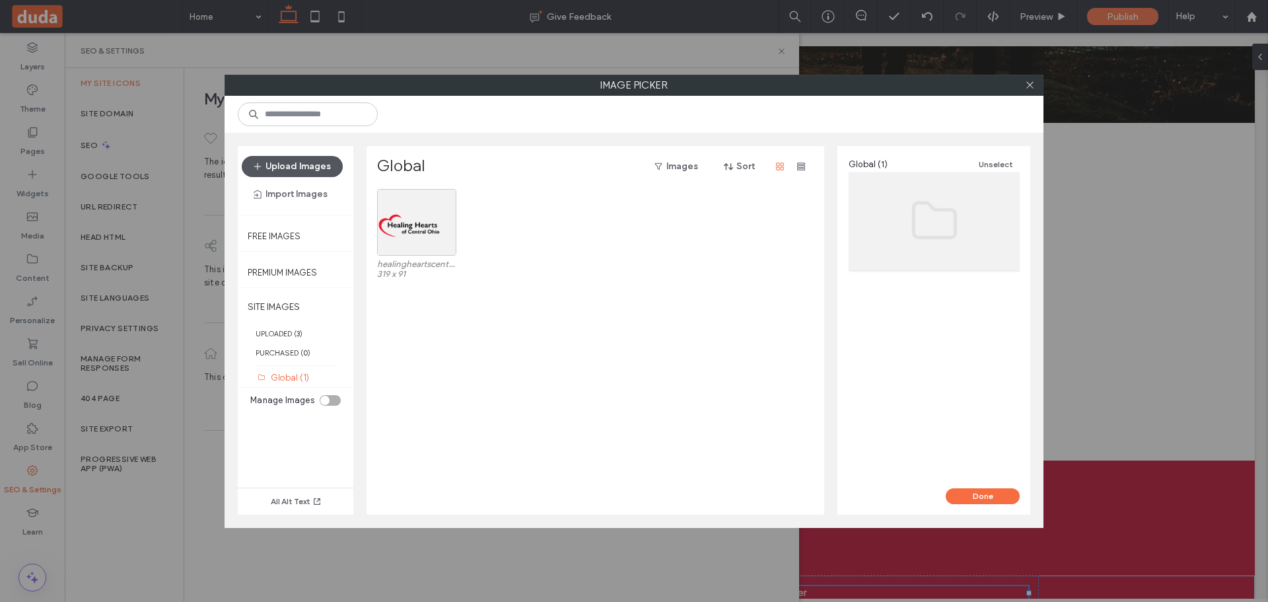
click at [305, 176] on button "Upload Images" at bounding box center [292, 166] width 101 height 21
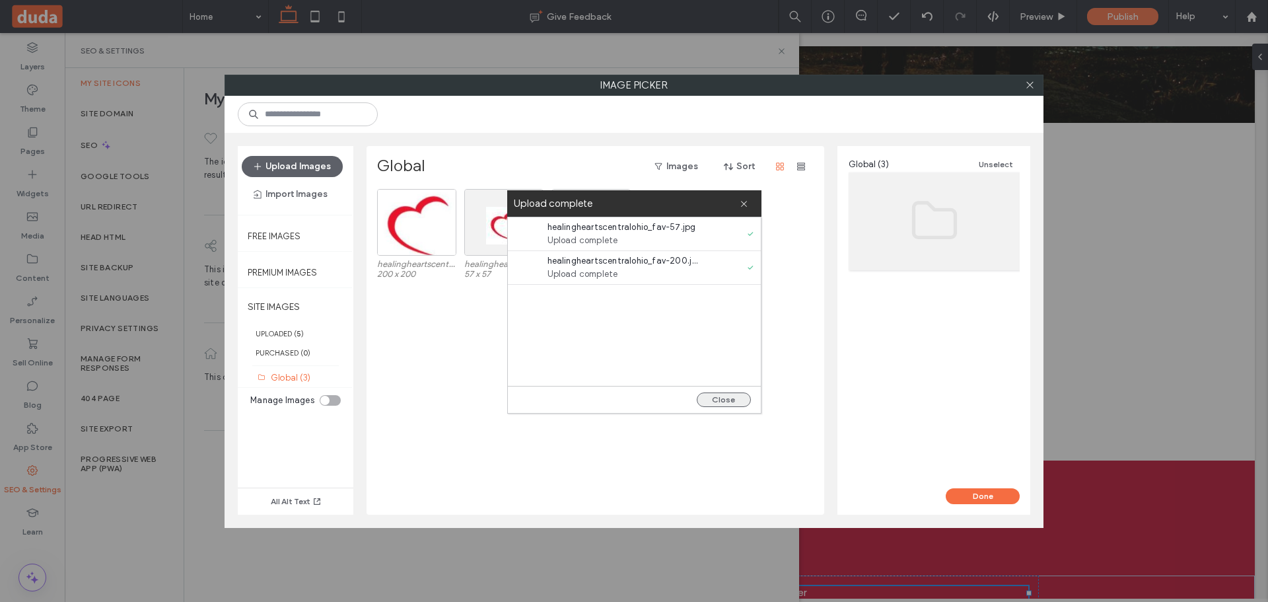
drag, startPoint x: 724, startPoint y: 394, endPoint x: 714, endPoint y: 394, distance: 9.9
click at [724, 395] on button "Close" at bounding box center [724, 399] width 54 height 15
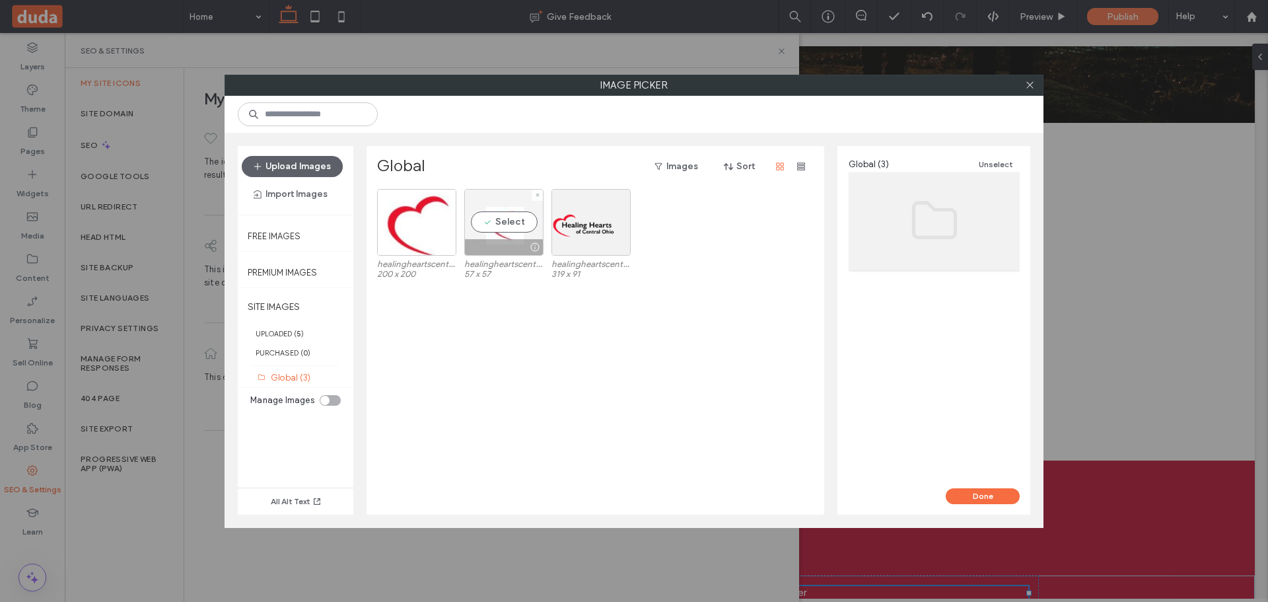
click at [485, 229] on div "Select" at bounding box center [503, 222] width 79 height 67
click at [974, 491] on button "Done" at bounding box center [983, 496] width 74 height 16
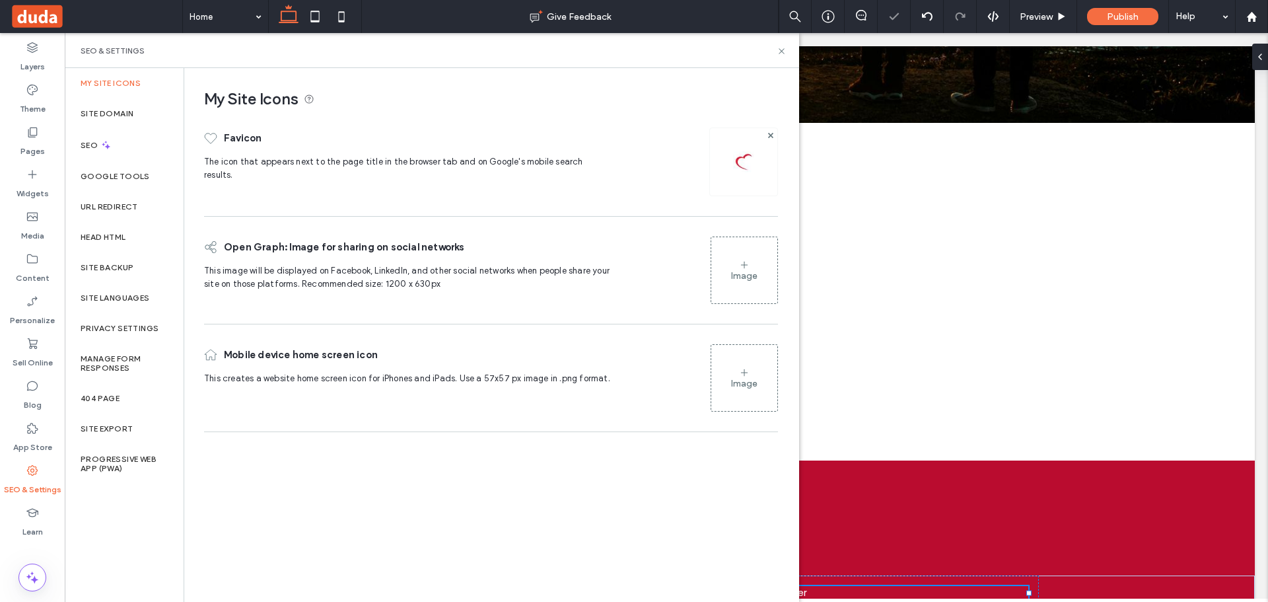
click at [741, 267] on icon at bounding box center [744, 264] width 11 height 11
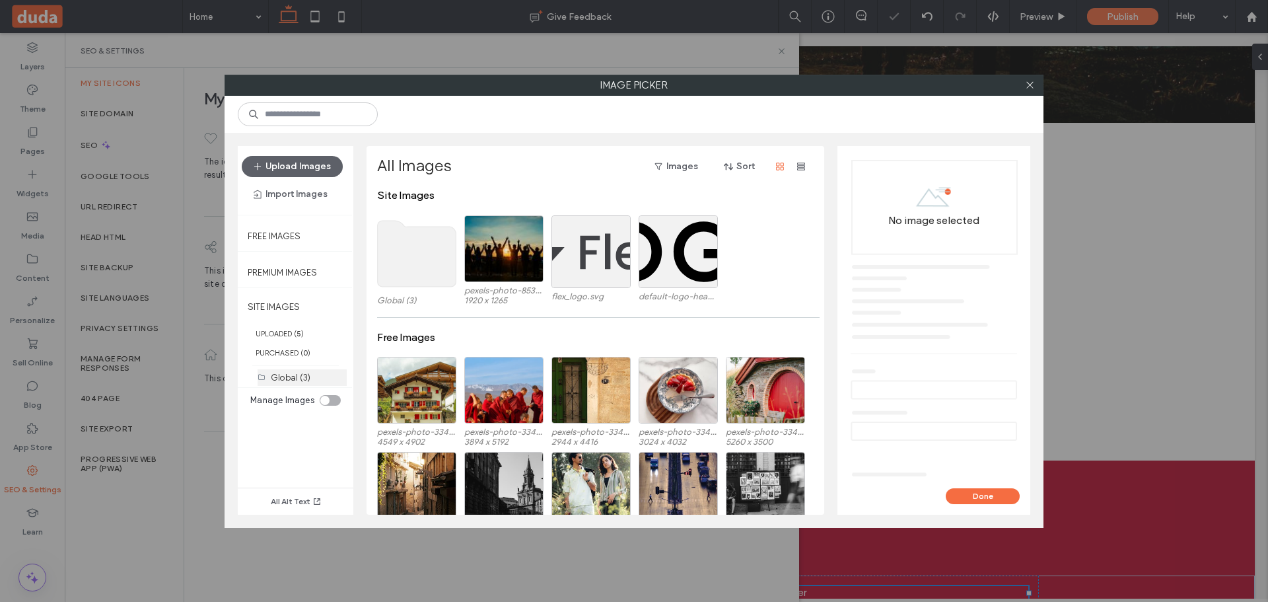
click at [294, 372] on label "Global (3)" at bounding box center [291, 377] width 40 height 10
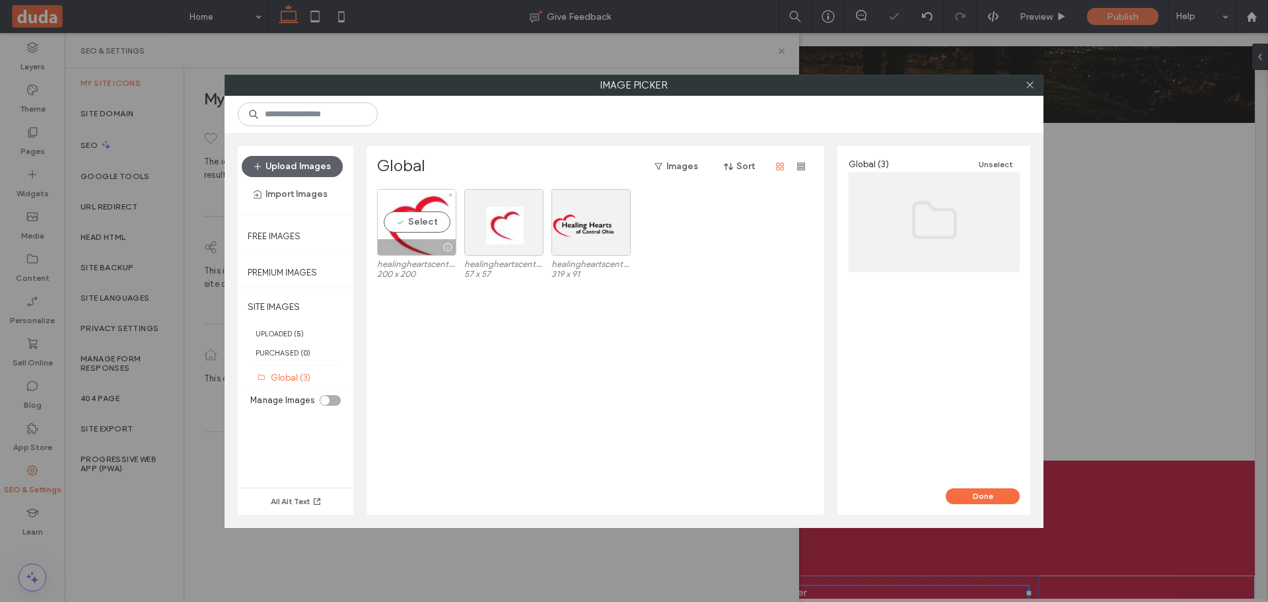
click at [401, 250] on div at bounding box center [417, 247] width 78 height 16
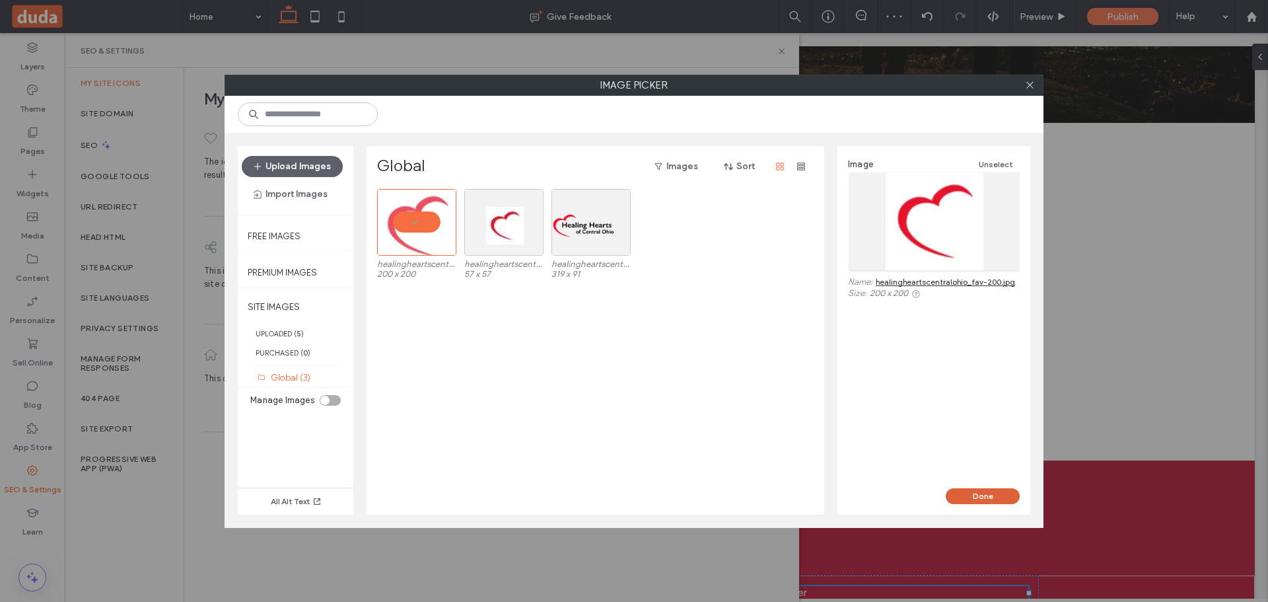
drag, startPoint x: 978, startPoint y: 493, endPoint x: 953, endPoint y: 487, distance: 25.0
click at [977, 493] on button "Done" at bounding box center [983, 496] width 74 height 16
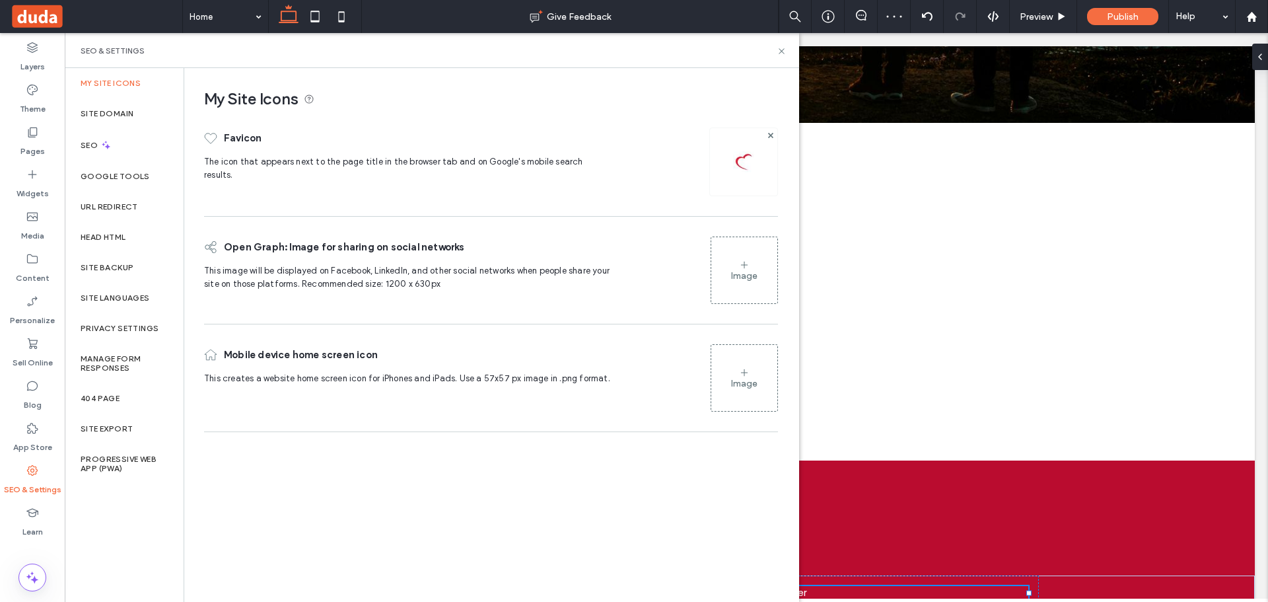
click at [738, 377] on div "Image" at bounding box center [744, 377] width 66 height 63
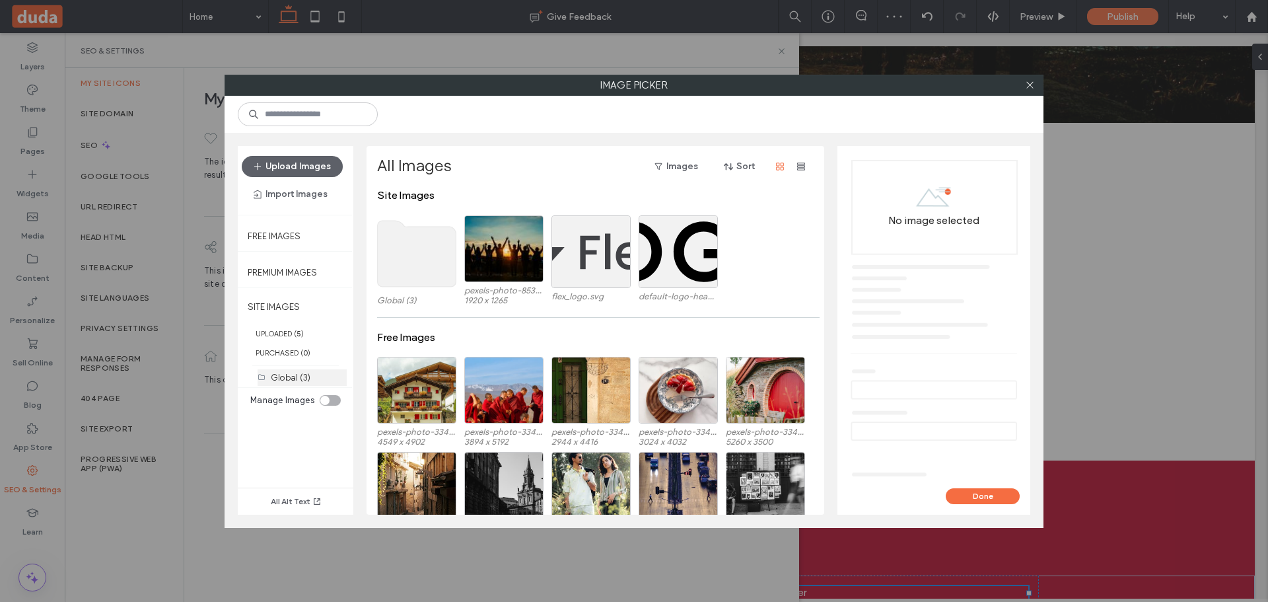
click at [305, 373] on label "Global (3)" at bounding box center [291, 377] width 40 height 10
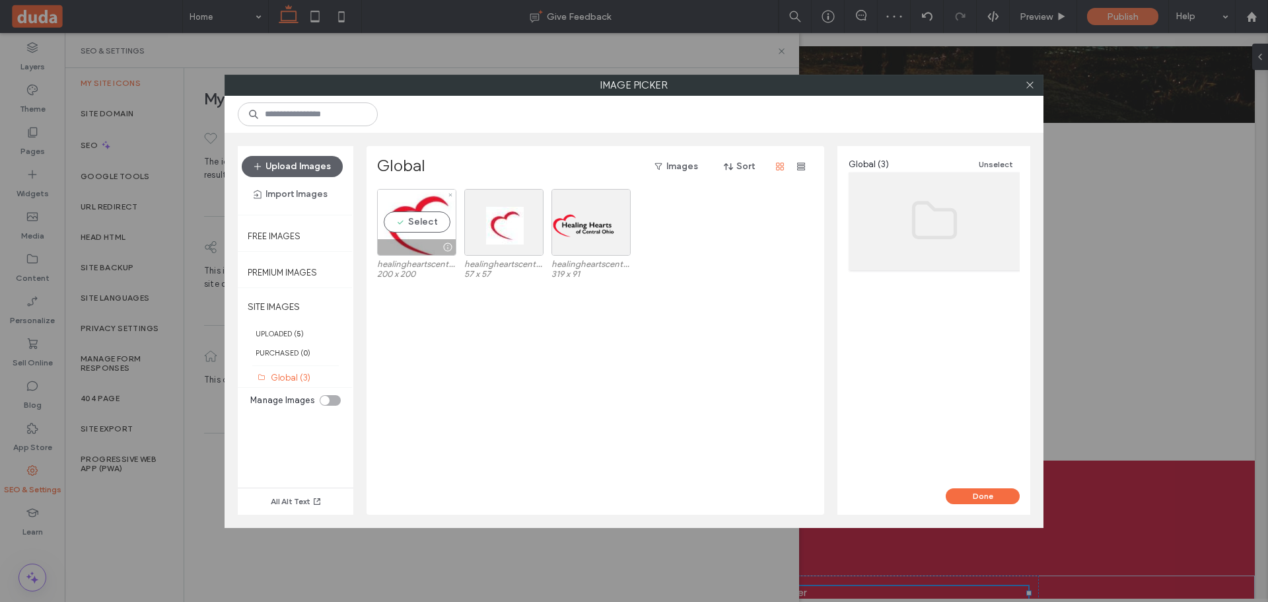
click at [422, 246] on div at bounding box center [417, 247] width 78 height 16
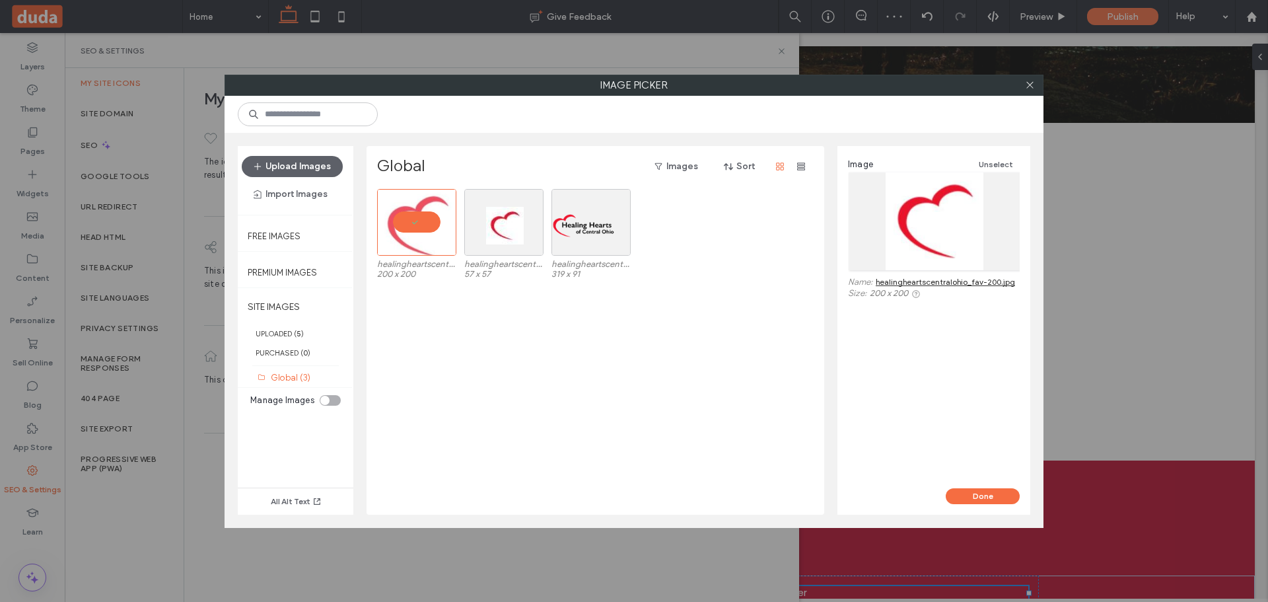
drag, startPoint x: 990, startPoint y: 488, endPoint x: 979, endPoint y: 482, distance: 12.1
click at [990, 488] on button "Done" at bounding box center [983, 496] width 74 height 16
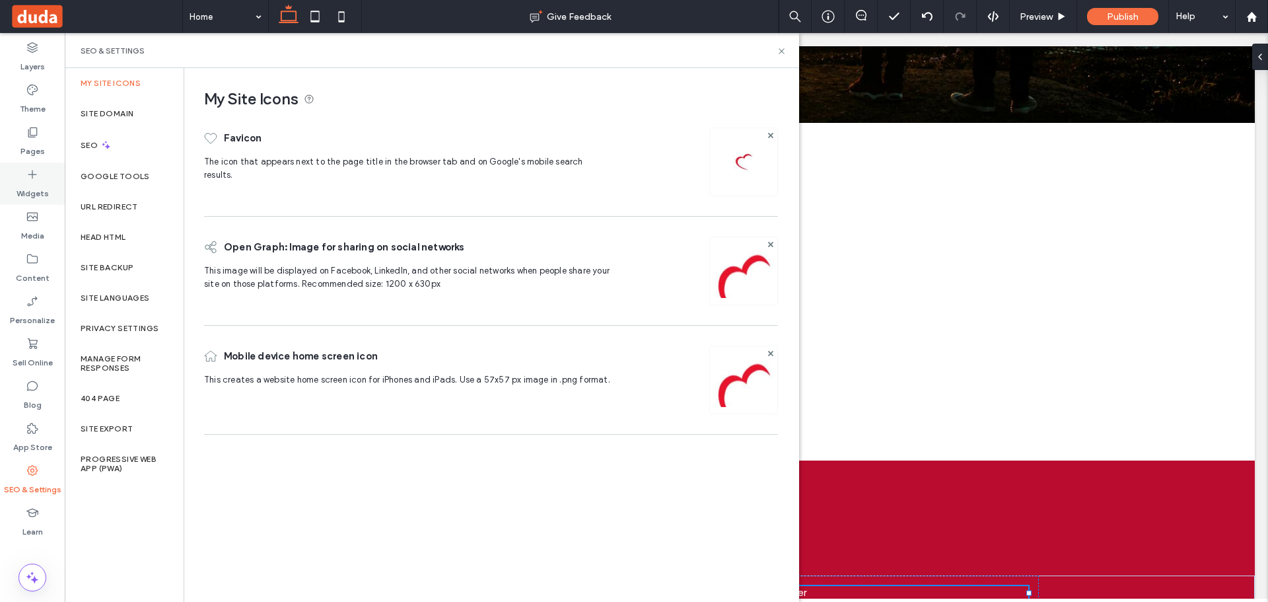
click at [38, 190] on label "Widgets" at bounding box center [33, 190] width 32 height 18
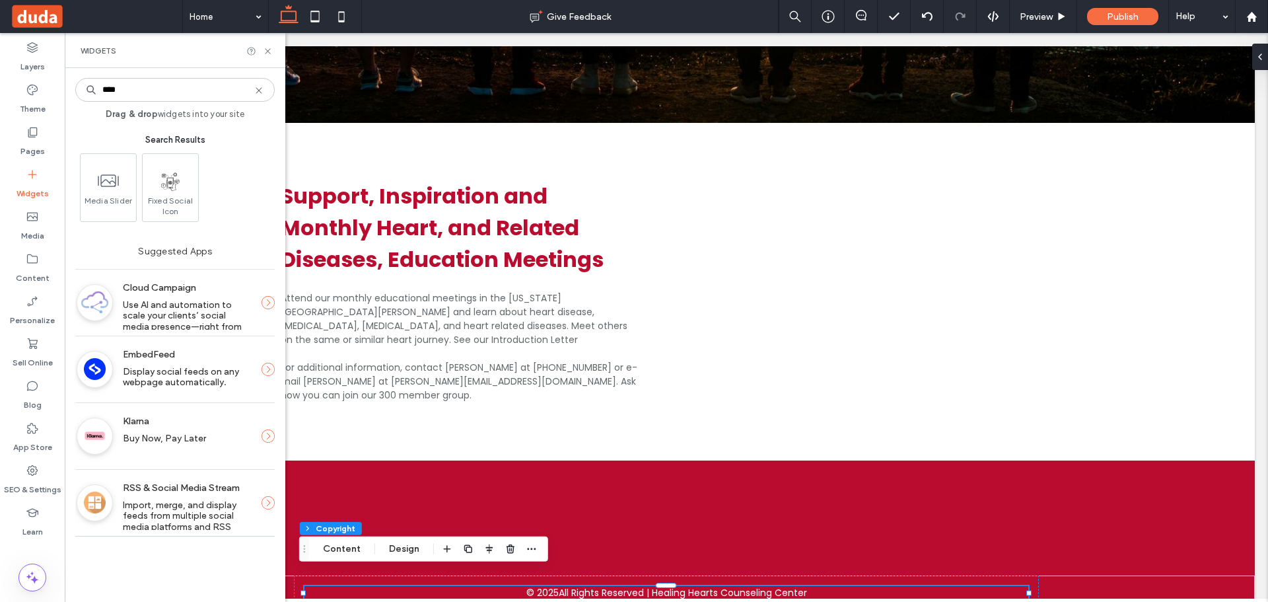
type input "****"
click at [267, 52] on use at bounding box center [267, 50] width 5 height 5
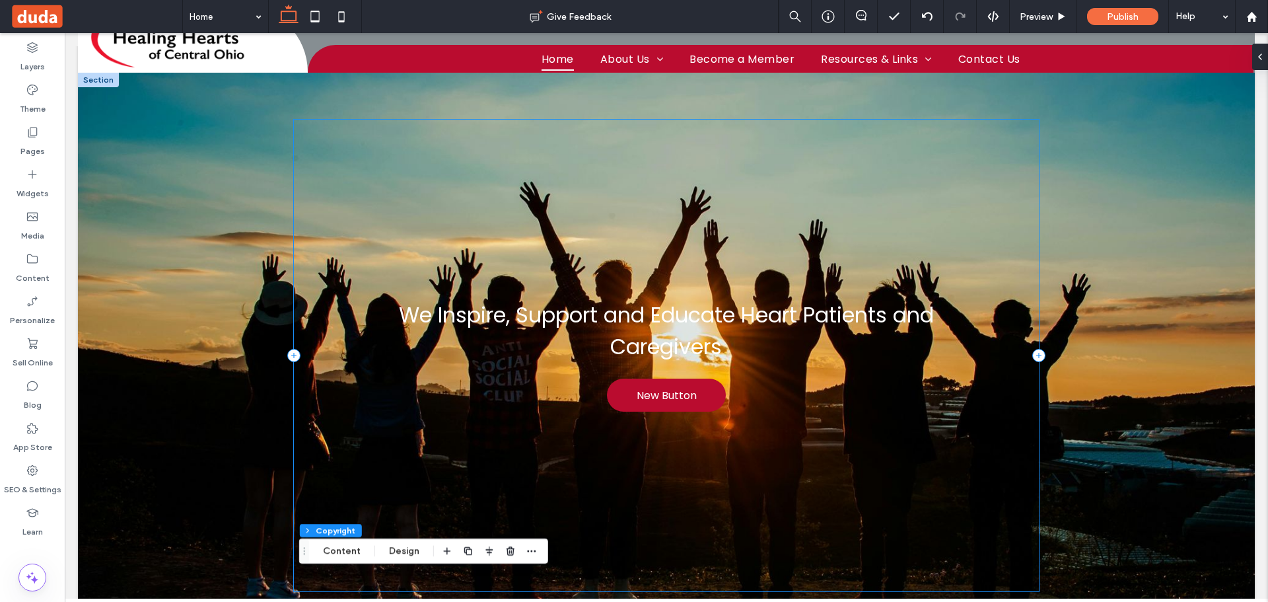
scroll to position [0, 0]
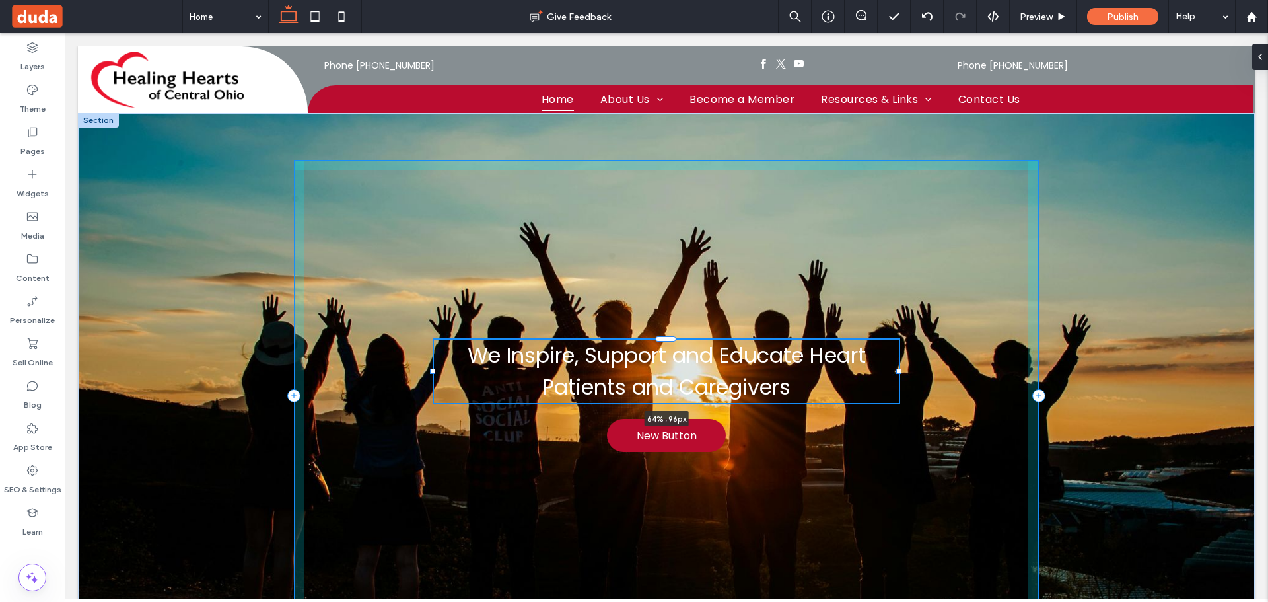
drag, startPoint x: 955, startPoint y: 370, endPoint x: 890, endPoint y: 370, distance: 64.7
click at [896, 370] on div at bounding box center [898, 370] width 5 height 5
type input "**"
type input "****"
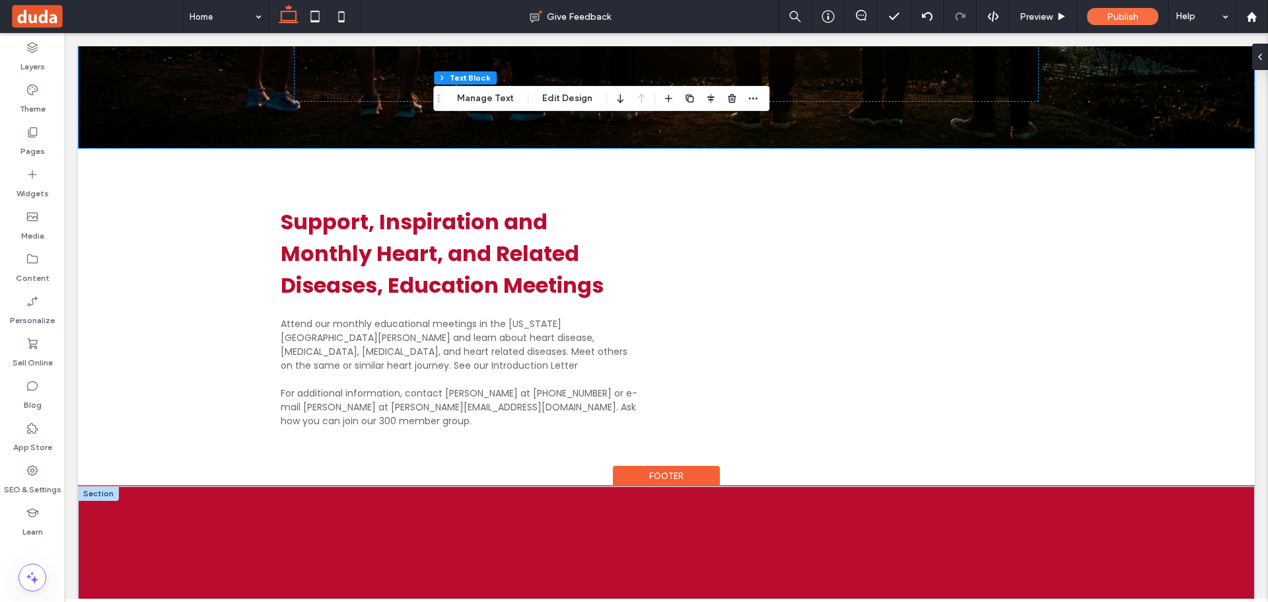
scroll to position [555, 0]
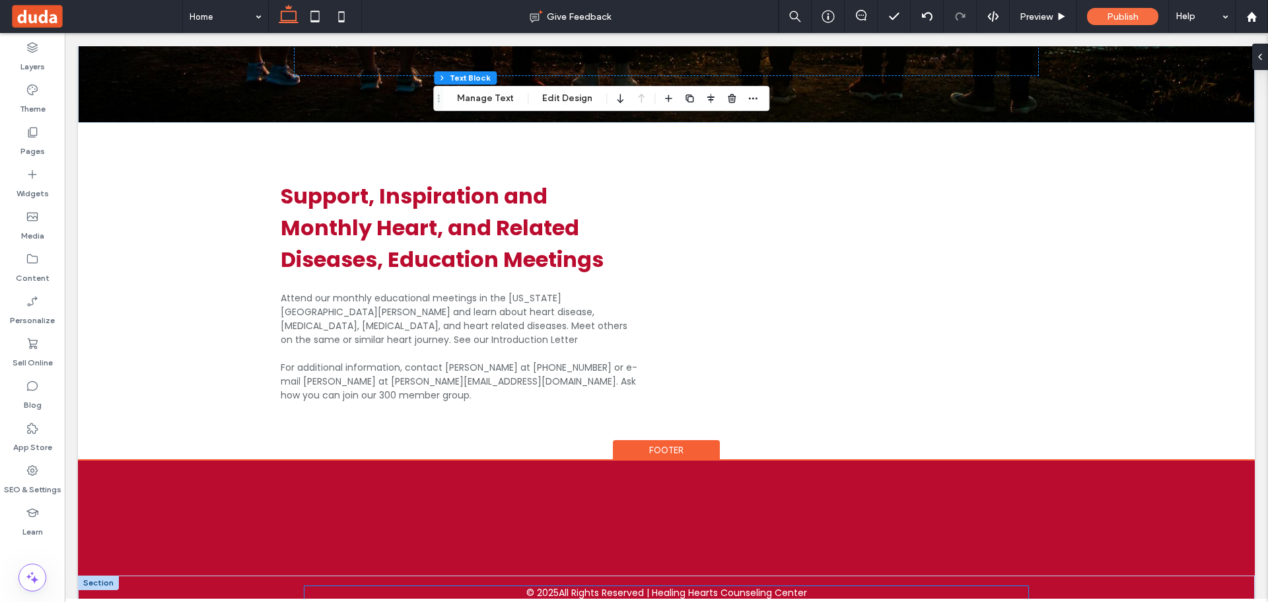
click at [705, 586] on p "All Rights Reserved | Healing Hearts Counseling Center" at bounding box center [683, 593] width 248 height 14
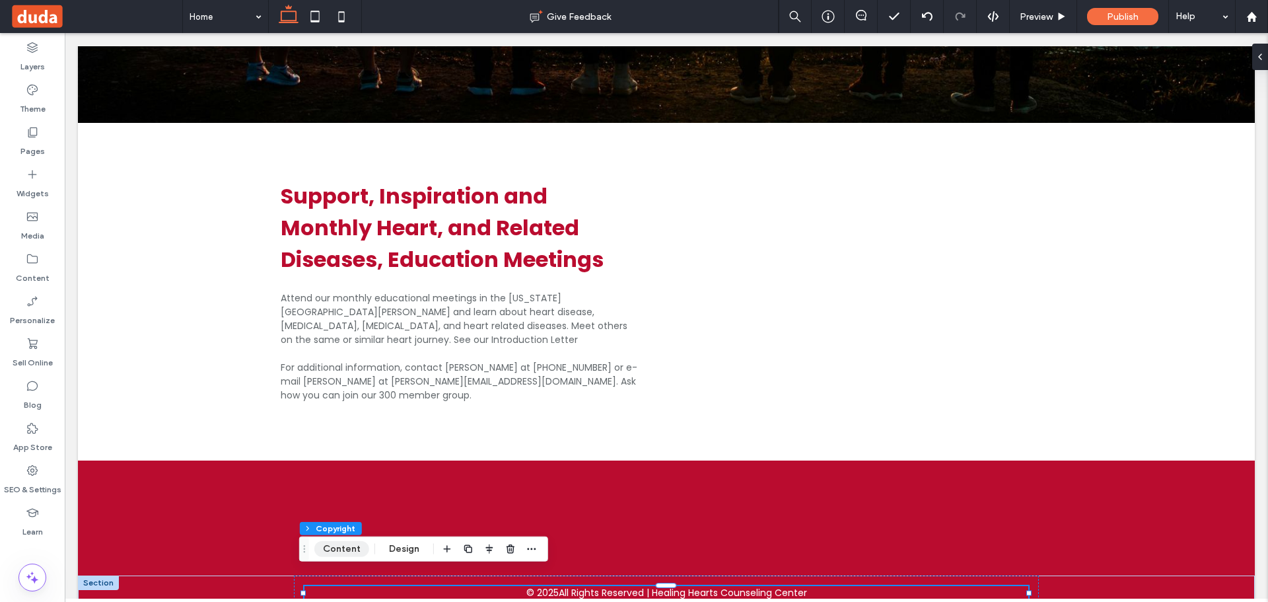
click at [355, 551] on button "Content" at bounding box center [341, 549] width 55 height 16
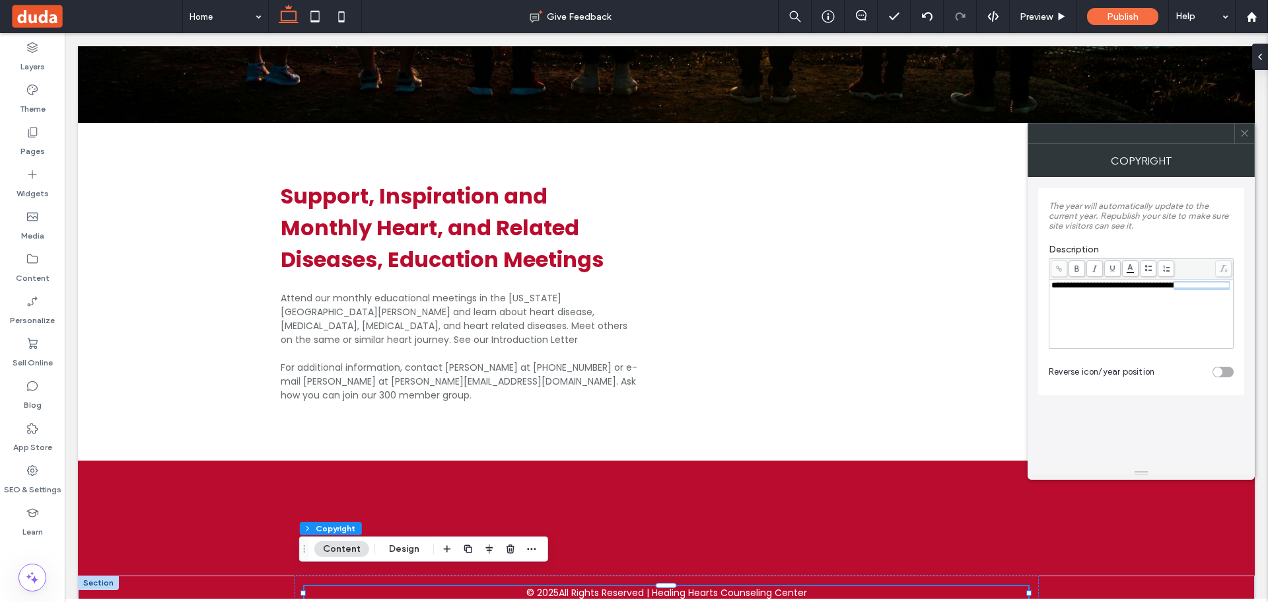
drag, startPoint x: 1121, startPoint y: 298, endPoint x: 1031, endPoint y: 307, distance: 90.2
click at [1031, 307] on div "**********" at bounding box center [1140, 321] width 227 height 289
drag, startPoint x: 1113, startPoint y: 298, endPoint x: 1134, endPoint y: 283, distance: 26.0
click at [1134, 283] on div "**********" at bounding box center [1141, 314] width 180 height 66
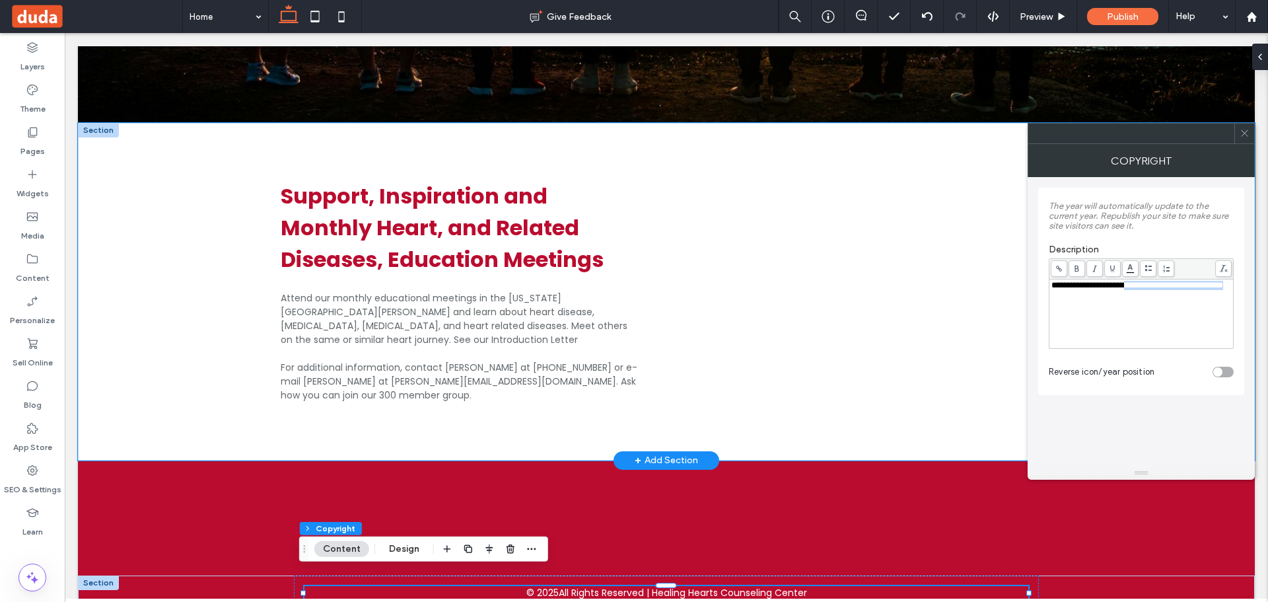
copy span "**********"
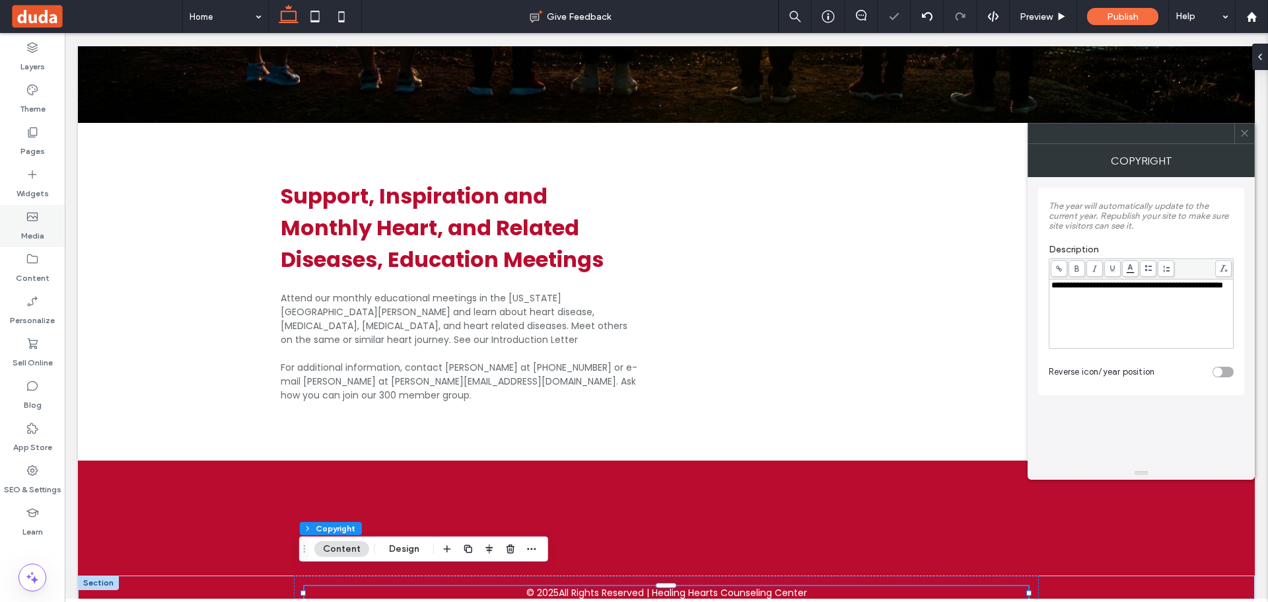
drag, startPoint x: 33, startPoint y: 270, endPoint x: 43, endPoint y: 240, distance: 31.9
click at [34, 269] on label "Content" at bounding box center [33, 274] width 34 height 18
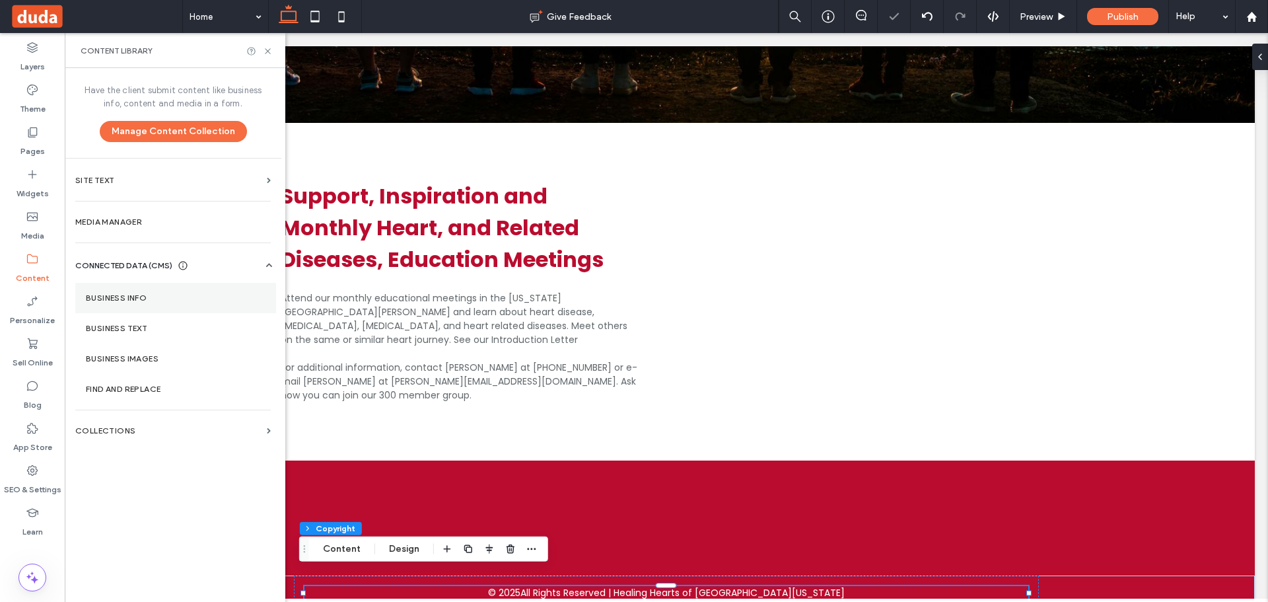
click at [149, 300] on label "Business Info" at bounding box center [176, 297] width 180 height 9
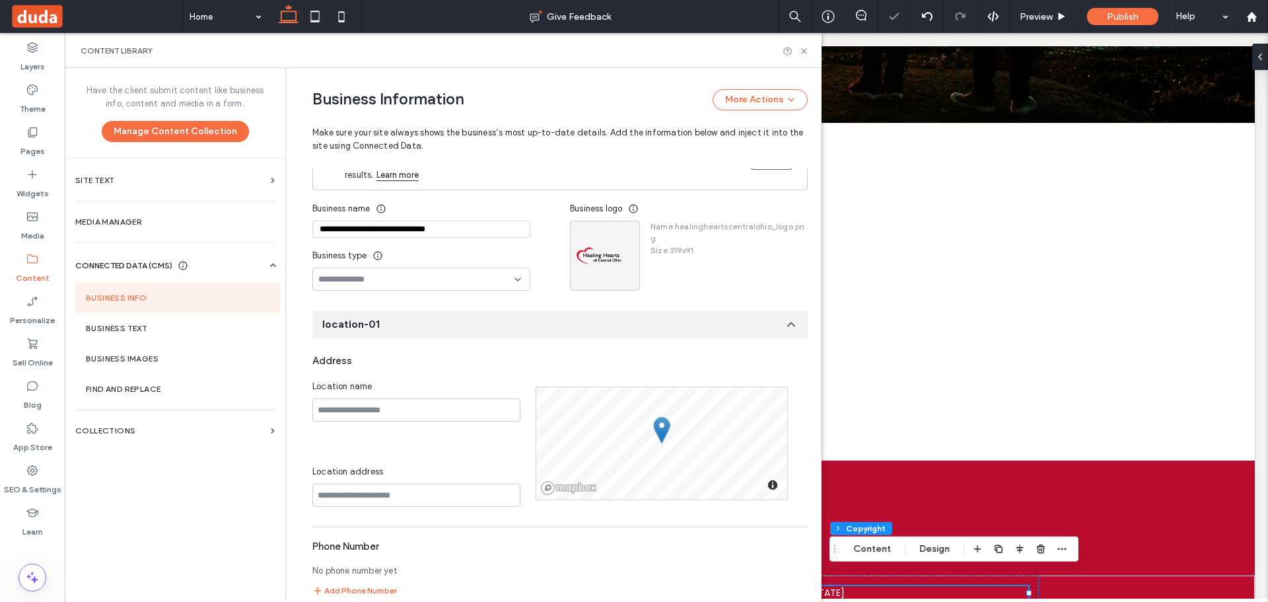
scroll to position [0, 0]
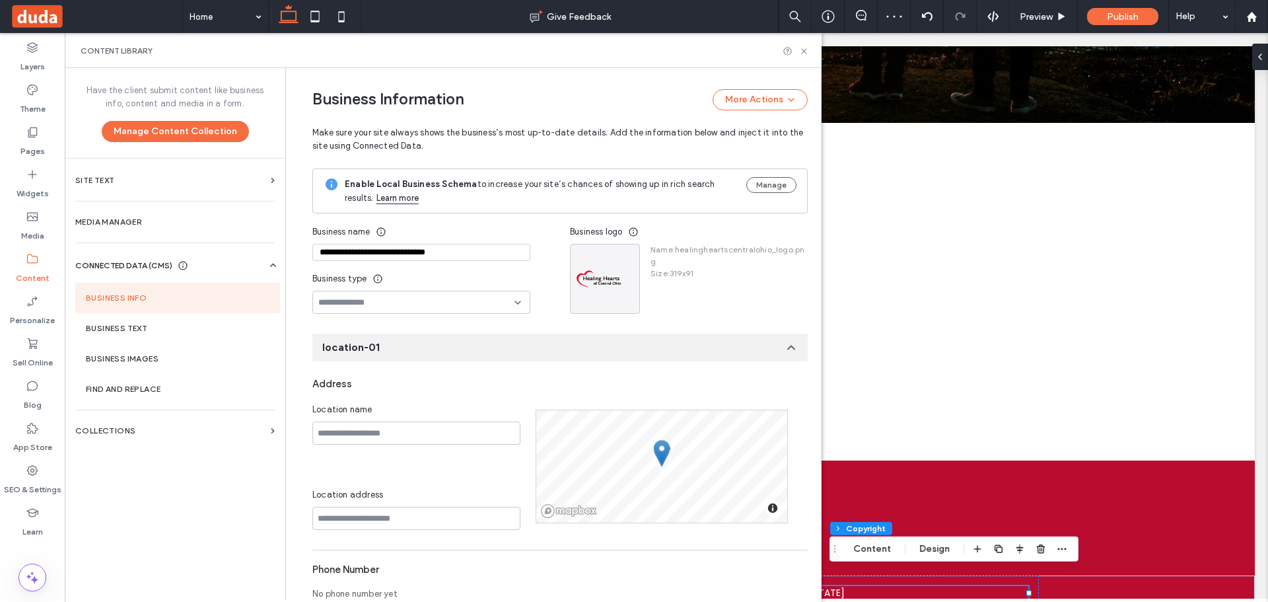
click at [442, 253] on input "**********" at bounding box center [421, 252] width 218 height 17
paste input
type input "**********"
click at [804, 52] on icon at bounding box center [804, 51] width 10 height 10
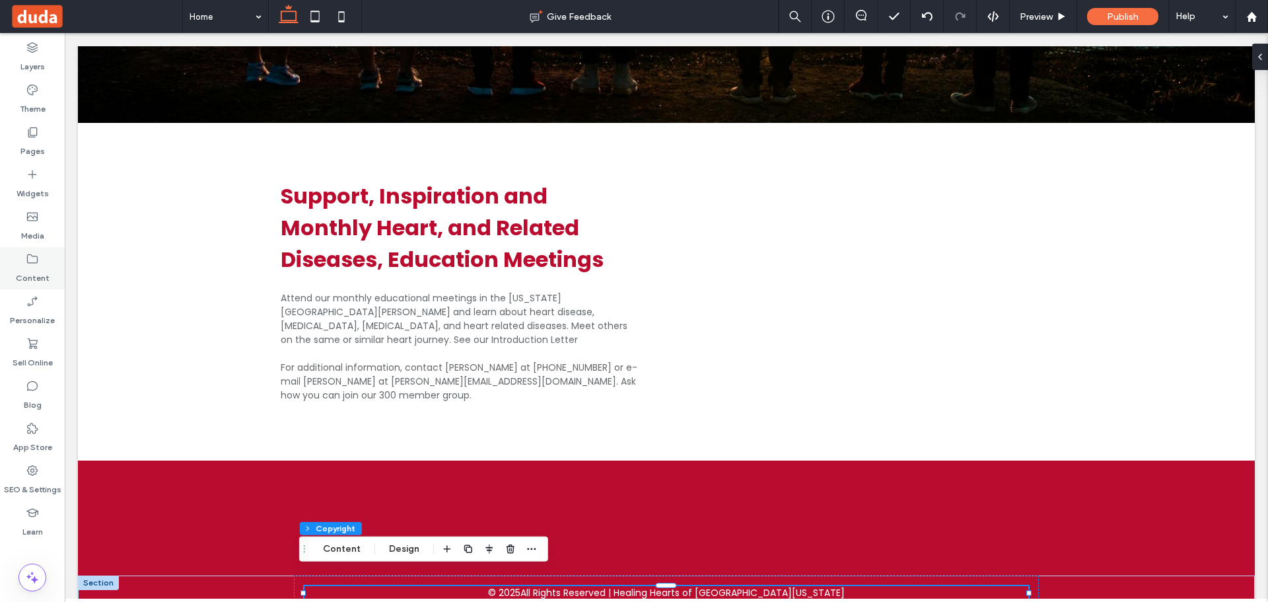
drag, startPoint x: 35, startPoint y: 264, endPoint x: 47, endPoint y: 263, distance: 12.0
click at [35, 264] on icon at bounding box center [32, 258] width 13 height 13
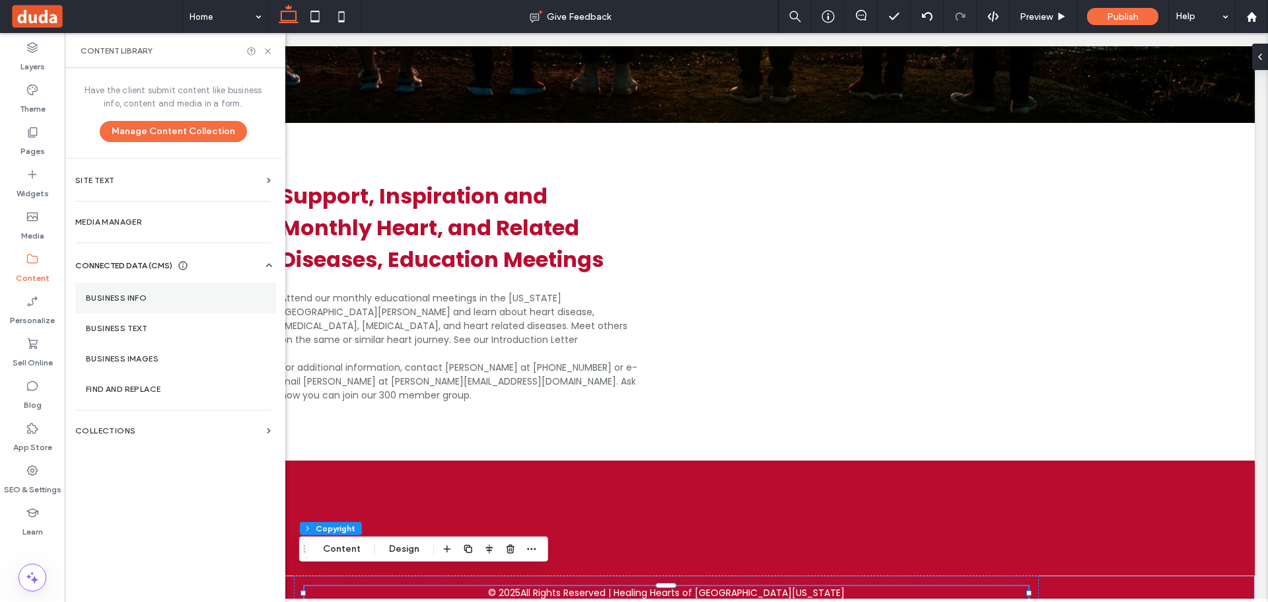
click at [124, 300] on label "Business Info" at bounding box center [176, 297] width 180 height 9
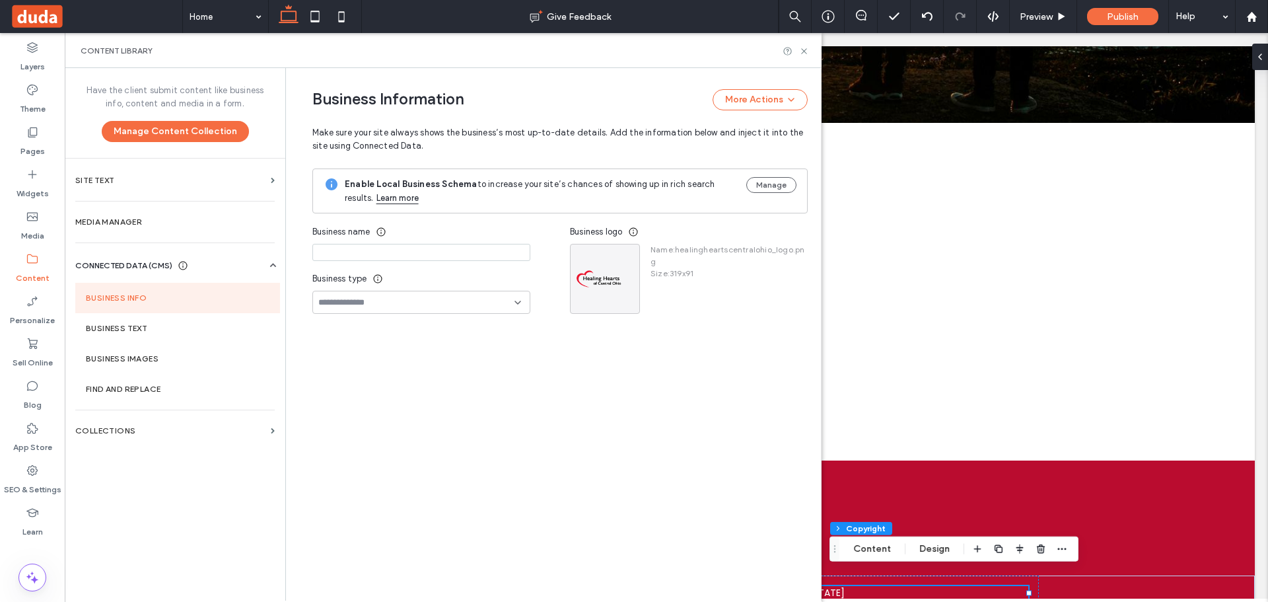
type input "**********"
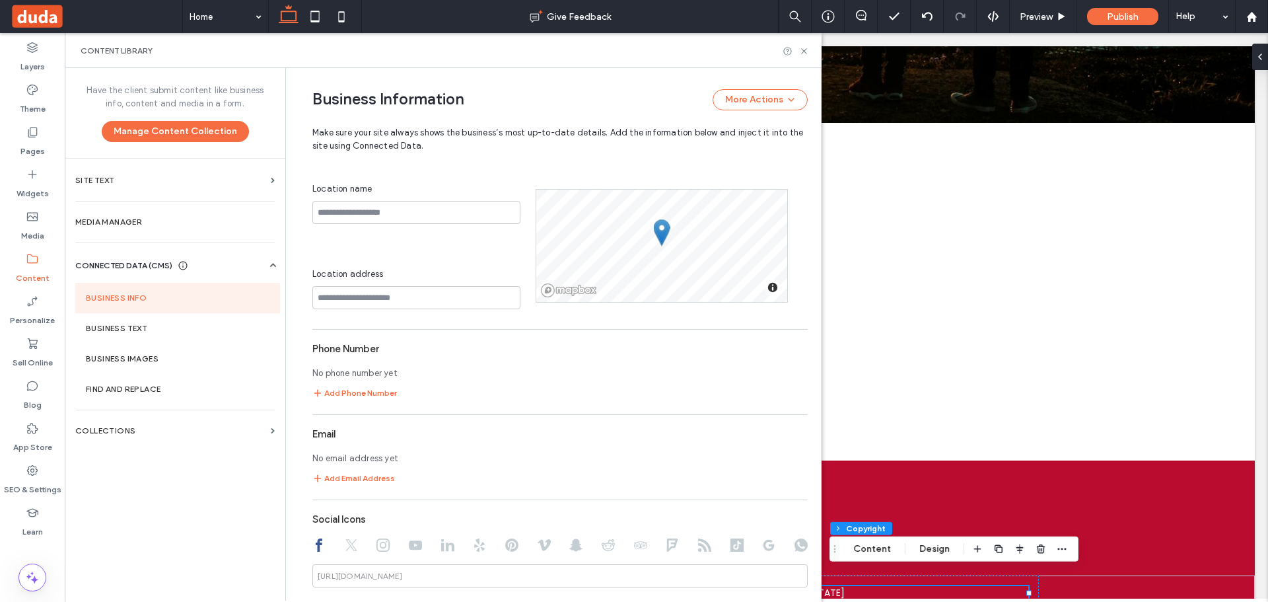
scroll to position [330, 0]
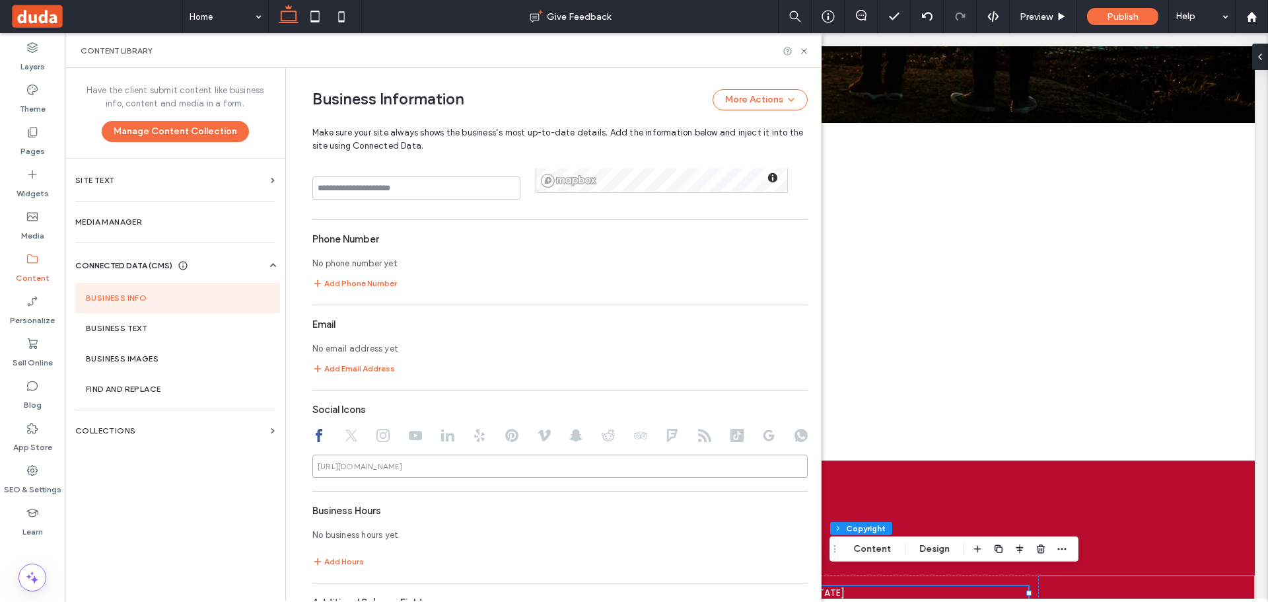
click at [394, 473] on input at bounding box center [559, 465] width 495 height 23
paste input "**********"
type input "**********"
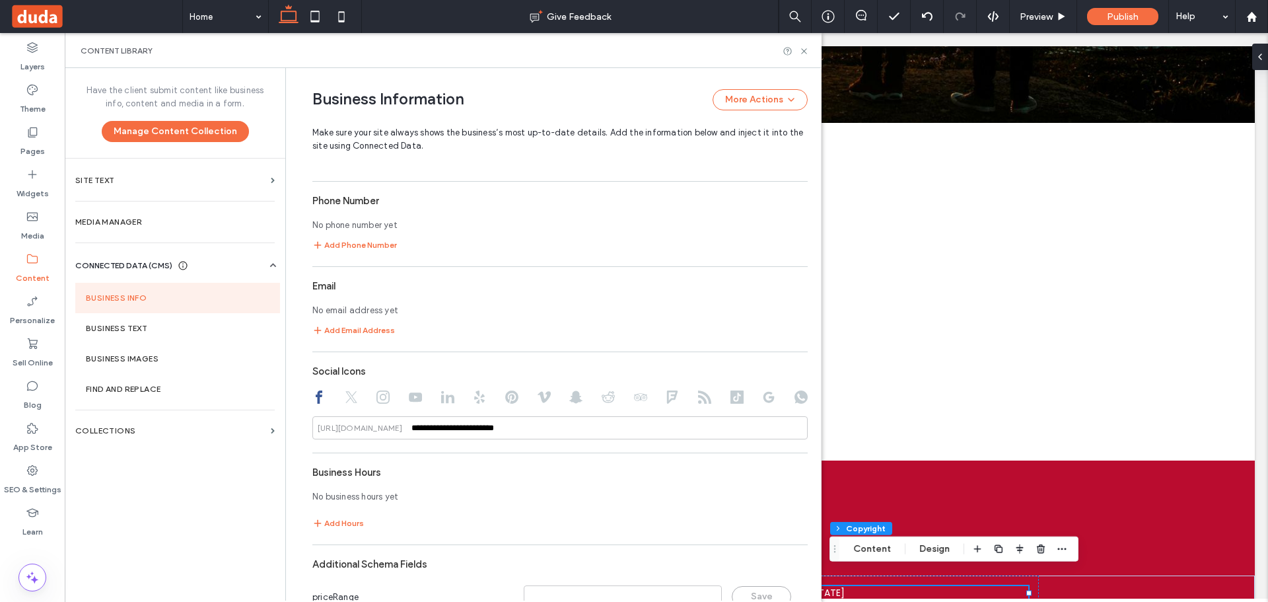
scroll to position [430, 0]
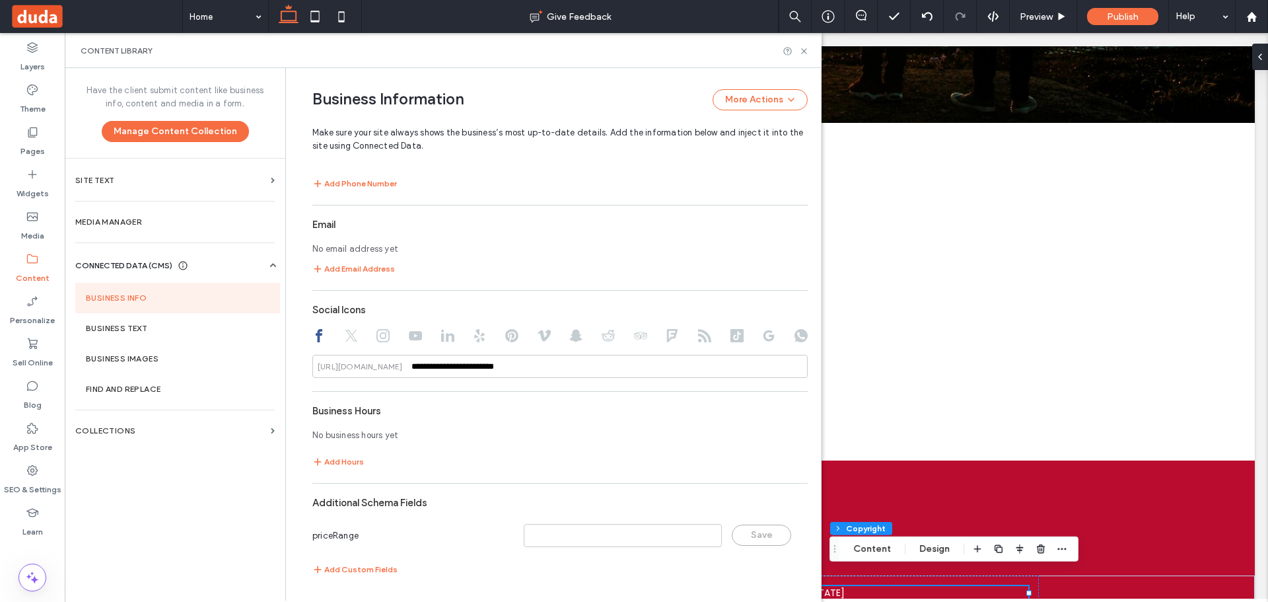
drag, startPoint x: 805, startPoint y: 45, endPoint x: 798, endPoint y: 52, distance: 9.3
click at [804, 48] on div "Content Library" at bounding box center [443, 50] width 757 height 35
click at [800, 51] on div at bounding box center [795, 51] width 26 height 10
drag, startPoint x: 800, startPoint y: 51, endPoint x: 514, endPoint y: 248, distance: 347.6
click at [800, 51] on icon at bounding box center [804, 51] width 10 height 10
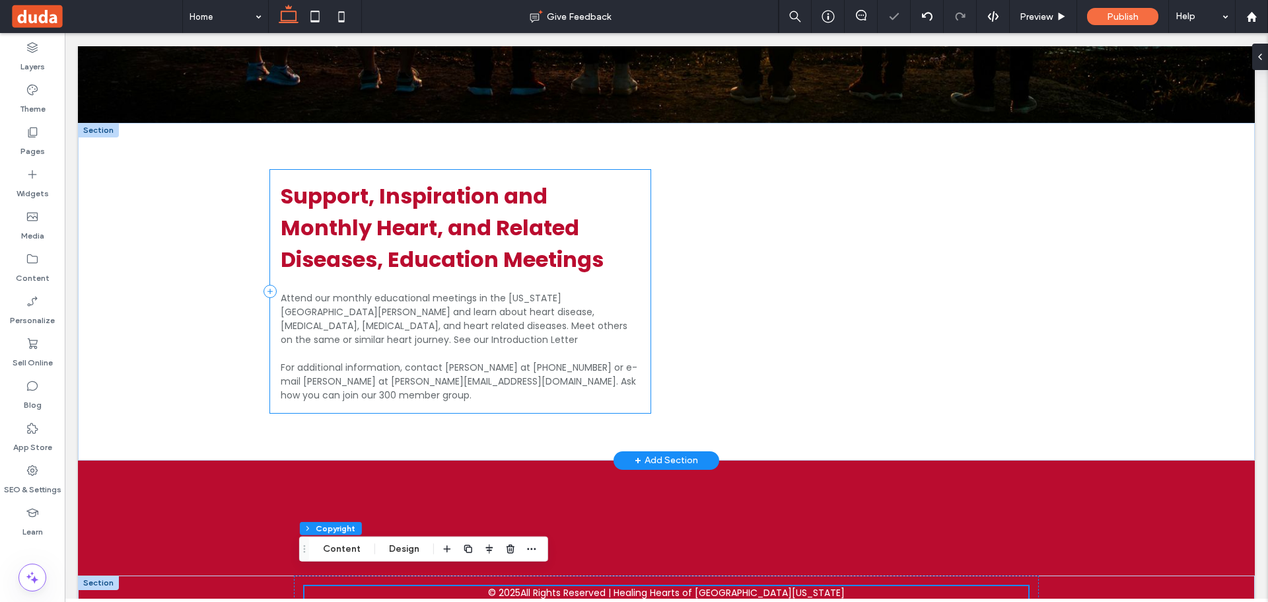
scroll to position [555, 0]
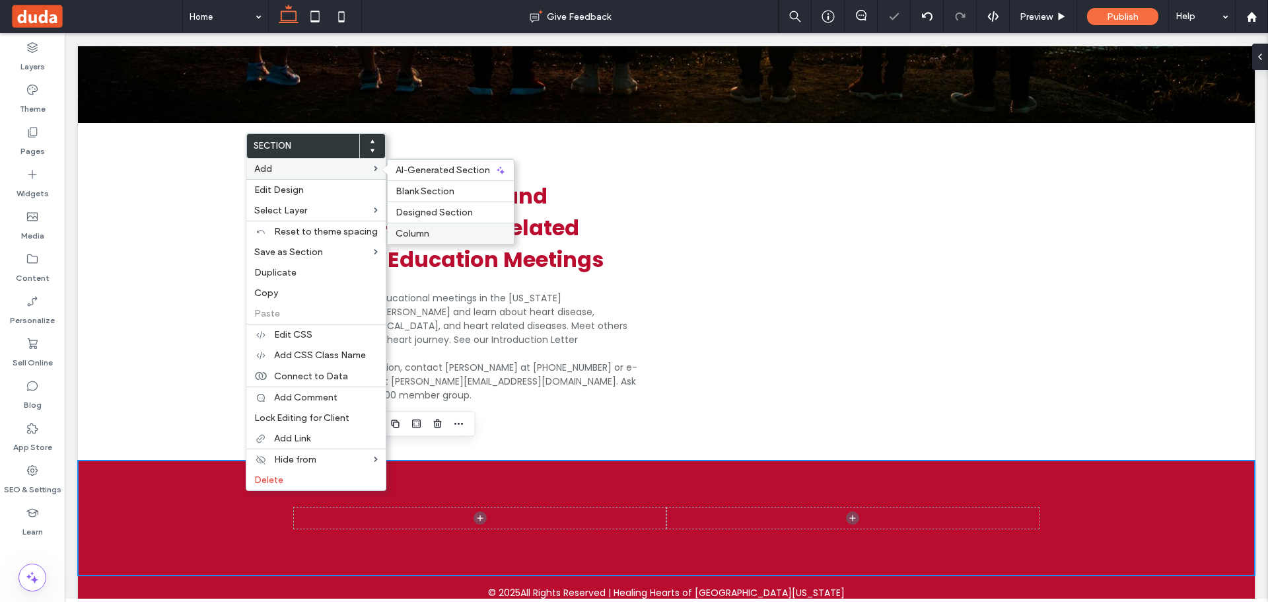
click at [421, 228] on span "Column" at bounding box center [413, 233] width 34 height 11
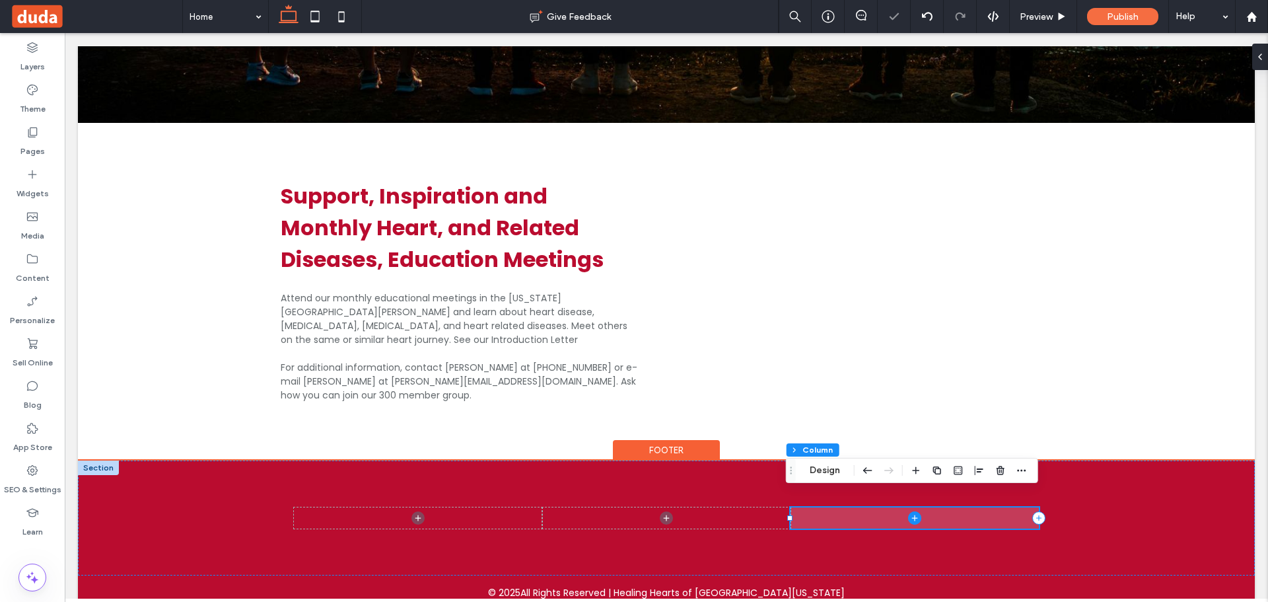
drag, startPoint x: 1033, startPoint y: 503, endPoint x: 566, endPoint y: 493, distance: 467.6
click at [1032, 511] on icon at bounding box center [1038, 517] width 13 height 13
type input "**"
type input "***"
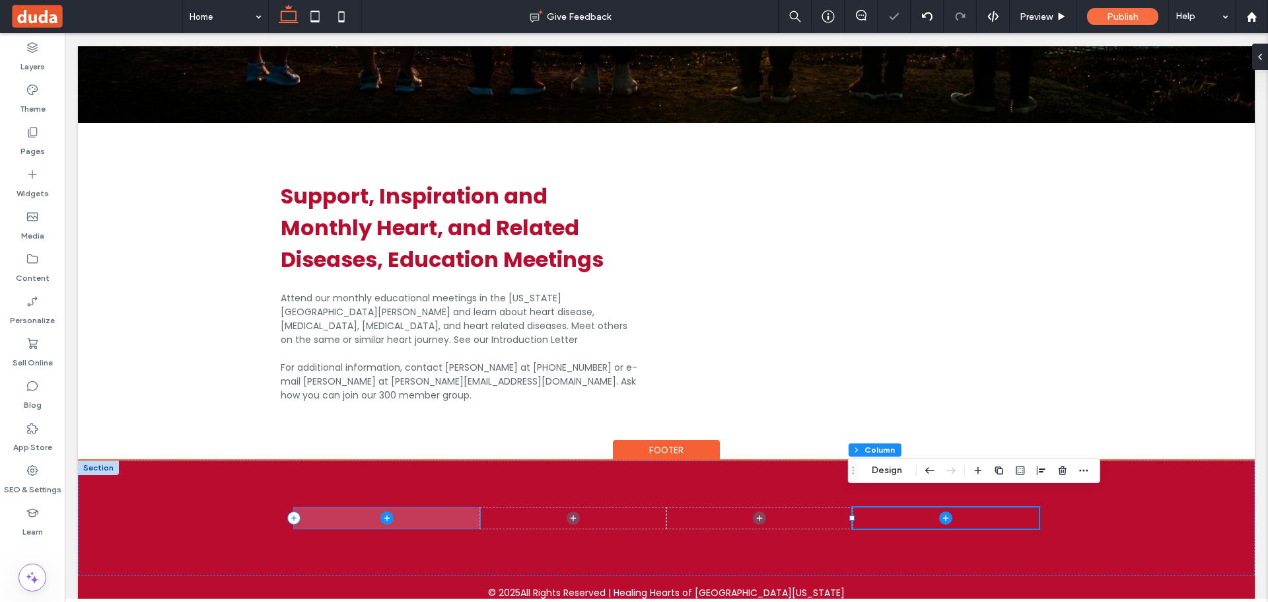
click at [386, 514] on icon at bounding box center [386, 517] width 1 height 6
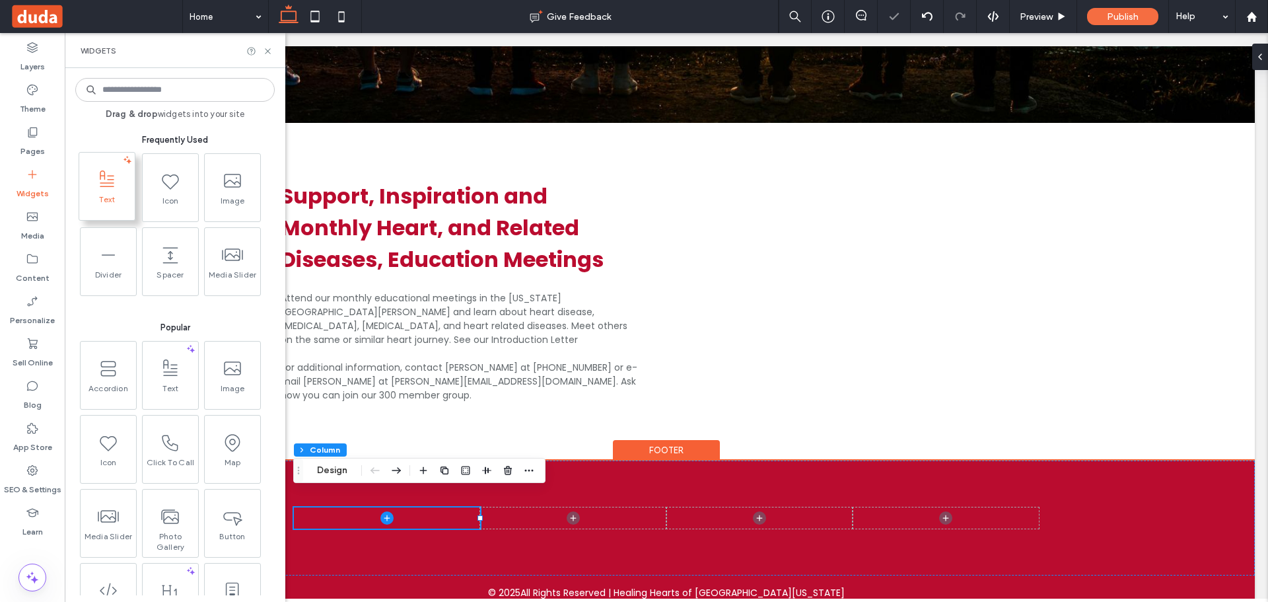
click at [116, 187] on icon at bounding box center [106, 179] width 21 height 21
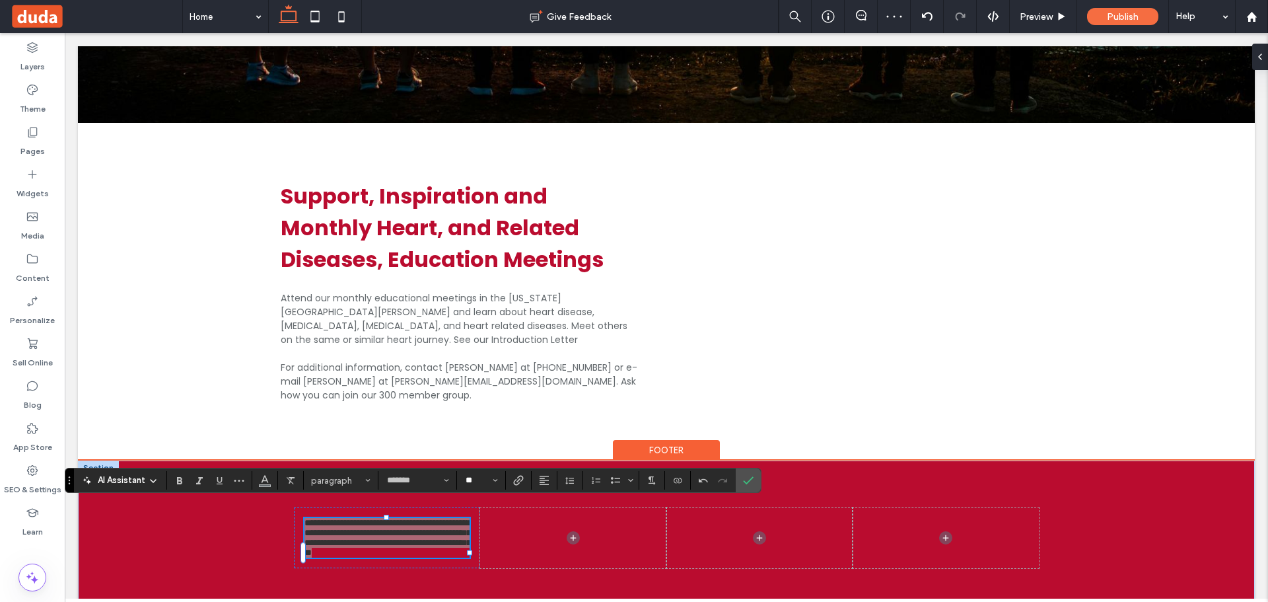
drag, startPoint x: 484, startPoint y: 480, endPoint x: 458, endPoint y: 482, distance: 25.8
click at [480, 480] on input "**" at bounding box center [477, 480] width 26 height 11
click at [268, 485] on span "Color" at bounding box center [264, 478] width 11 height 17
type input "**"
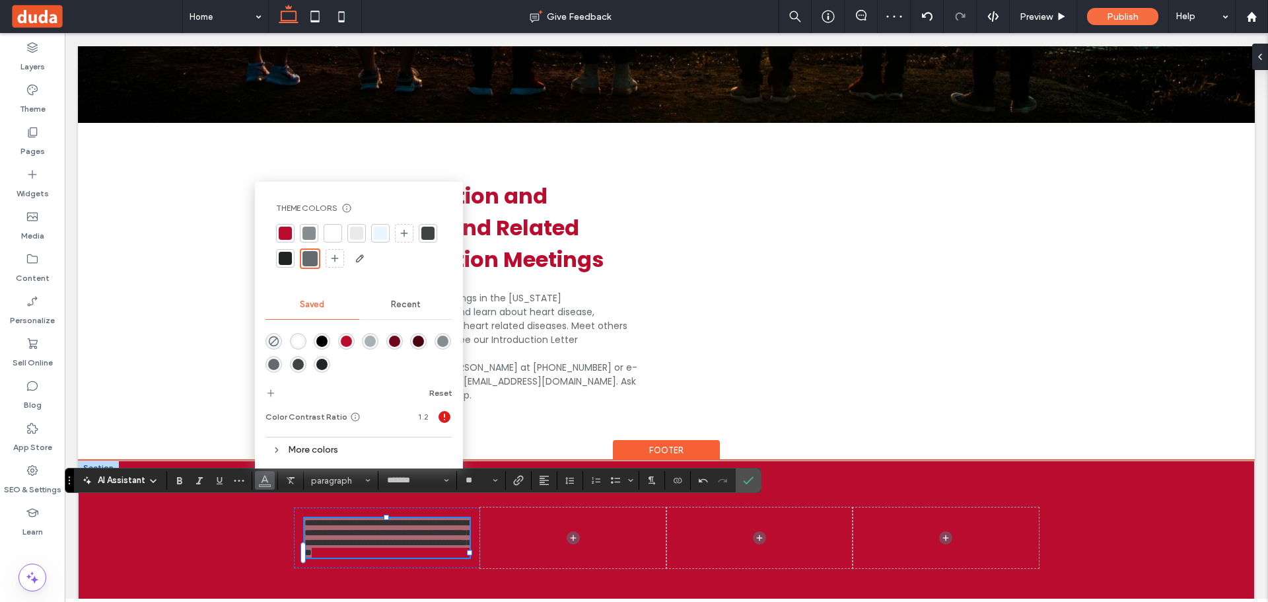
click at [329, 238] on div at bounding box center [332, 232] width 13 height 13
drag, startPoint x: 755, startPoint y: 480, endPoint x: 689, endPoint y: 430, distance: 82.9
click at [755, 480] on label "Confirm" at bounding box center [748, 480] width 20 height 24
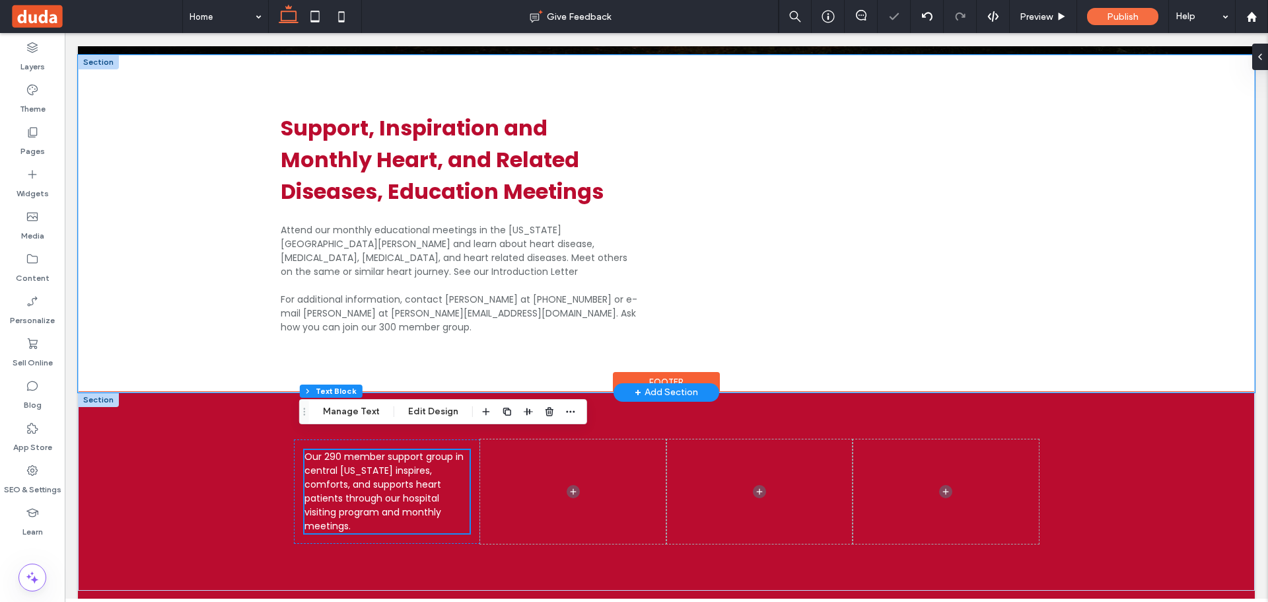
scroll to position [625, 0]
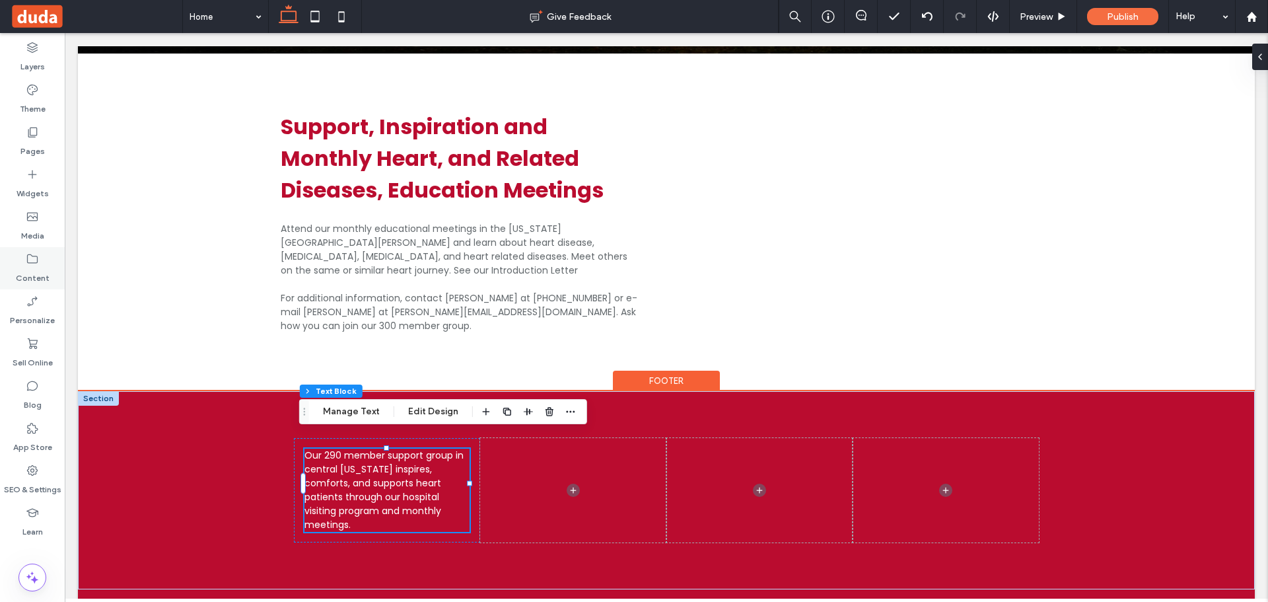
drag, startPoint x: 24, startPoint y: 271, endPoint x: 32, endPoint y: 269, distance: 7.5
click at [25, 271] on label "Content" at bounding box center [33, 274] width 34 height 18
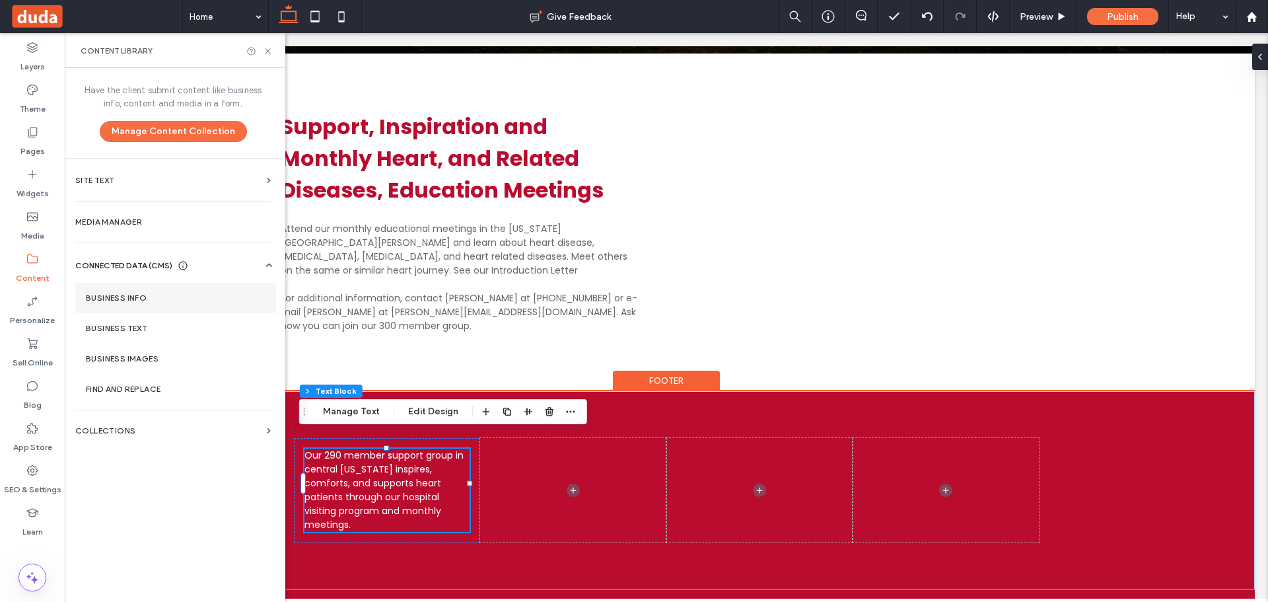
click at [147, 299] on label "Business Info" at bounding box center [176, 297] width 180 height 9
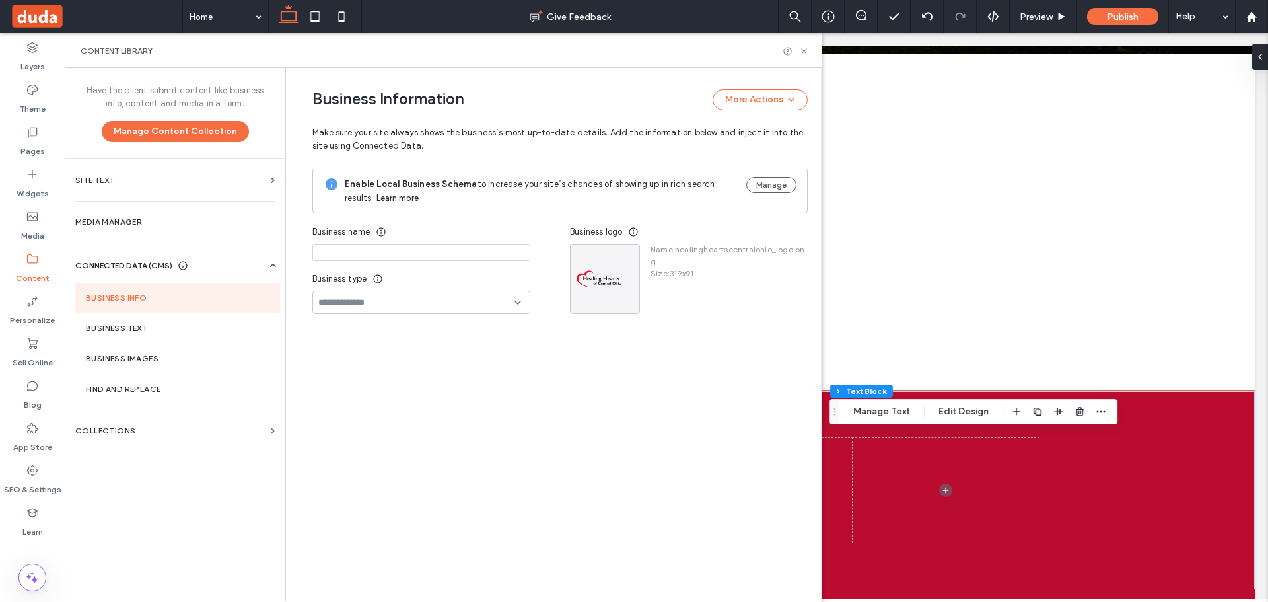
type input "**********"
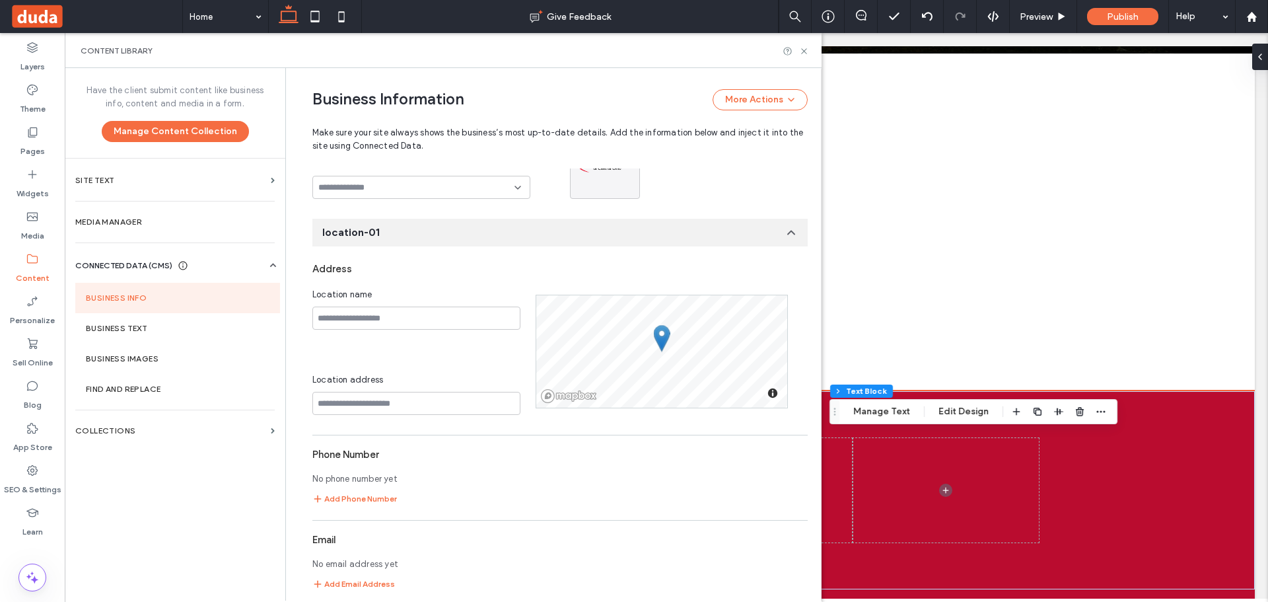
scroll to position [306, 0]
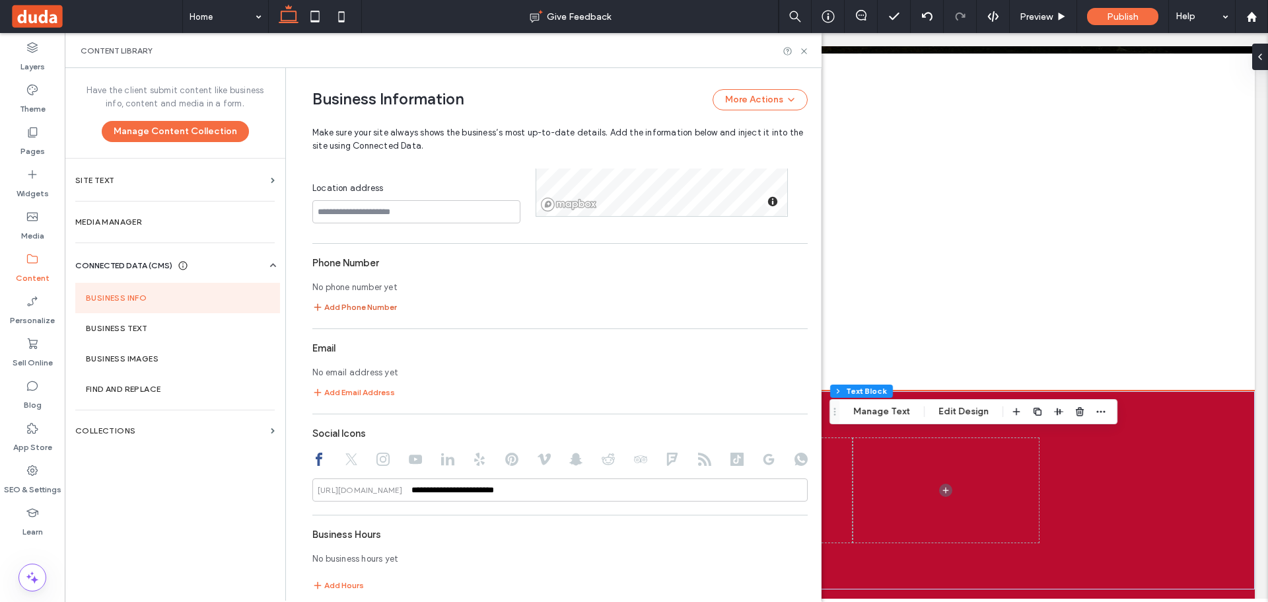
click at [368, 308] on button "Add Phone Number" at bounding box center [354, 307] width 85 height 16
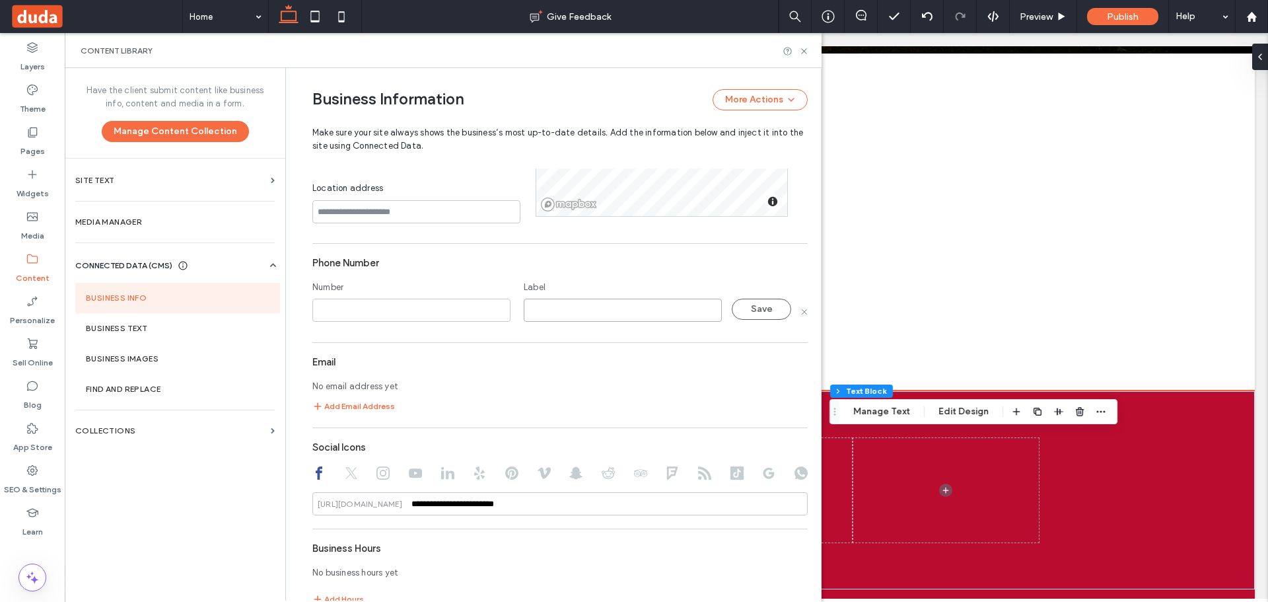
click at [548, 308] on input at bounding box center [623, 309] width 198 height 23
type input "*****"
click at [440, 307] on input at bounding box center [411, 309] width 198 height 23
paste input "**********"
click at [329, 310] on input "**********" at bounding box center [411, 309] width 198 height 23
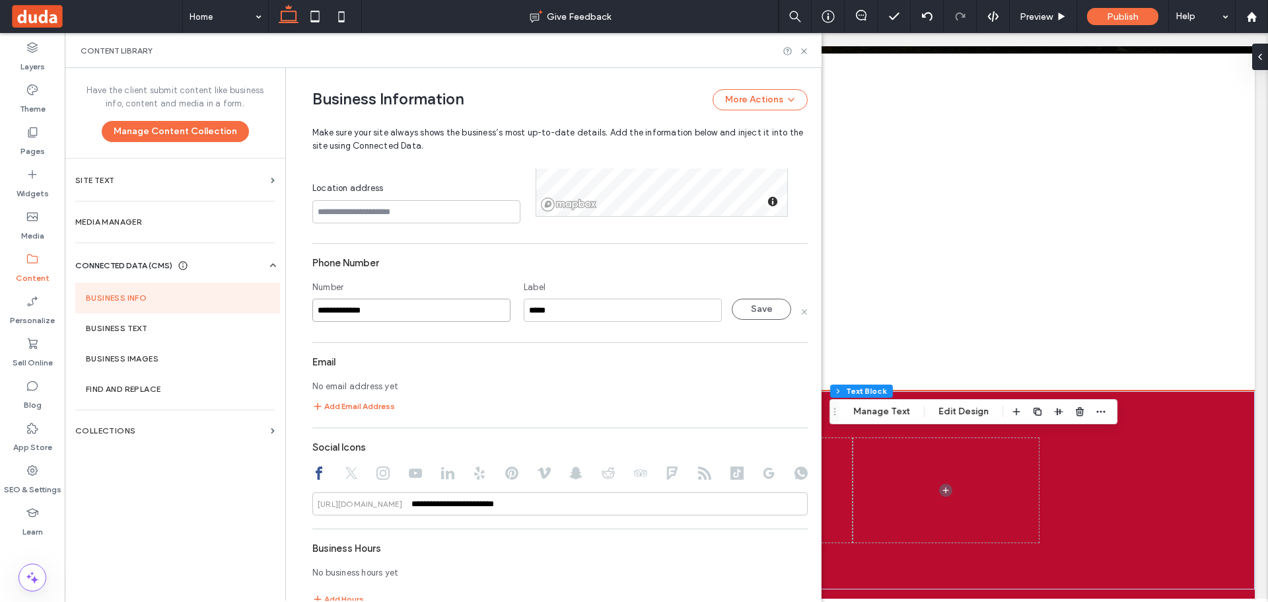
click at [314, 311] on input "**********" at bounding box center [411, 309] width 198 height 23
type input "**********"
click at [743, 318] on button "Save" at bounding box center [761, 308] width 59 height 21
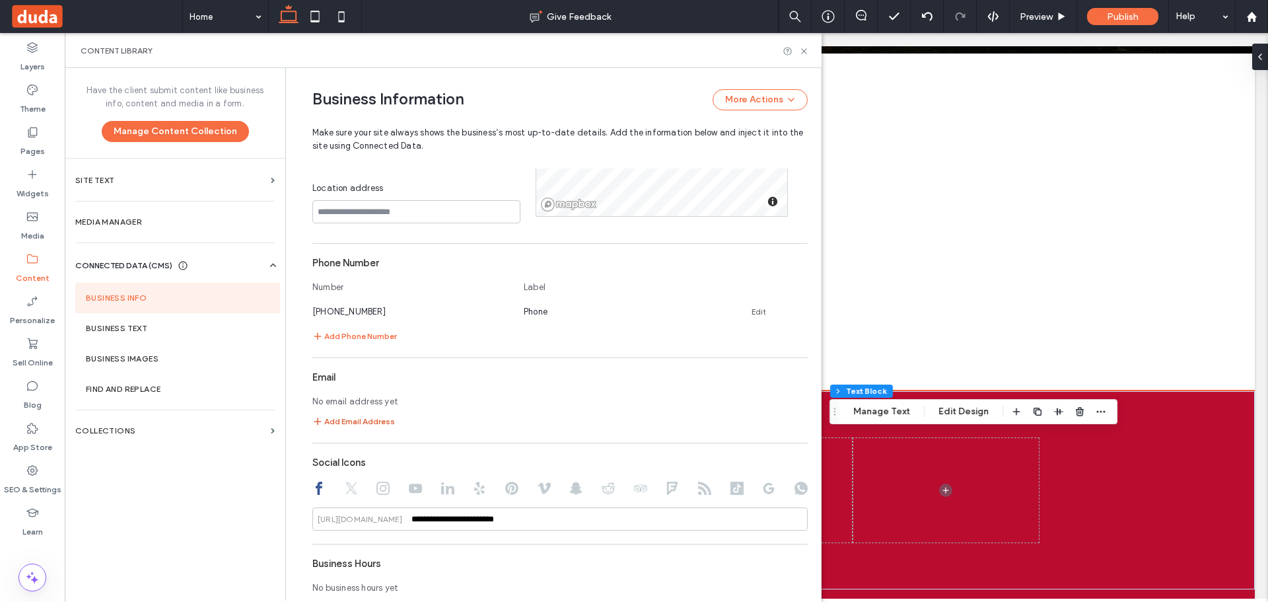
click at [355, 424] on button "Add Email Address" at bounding box center [353, 421] width 83 height 16
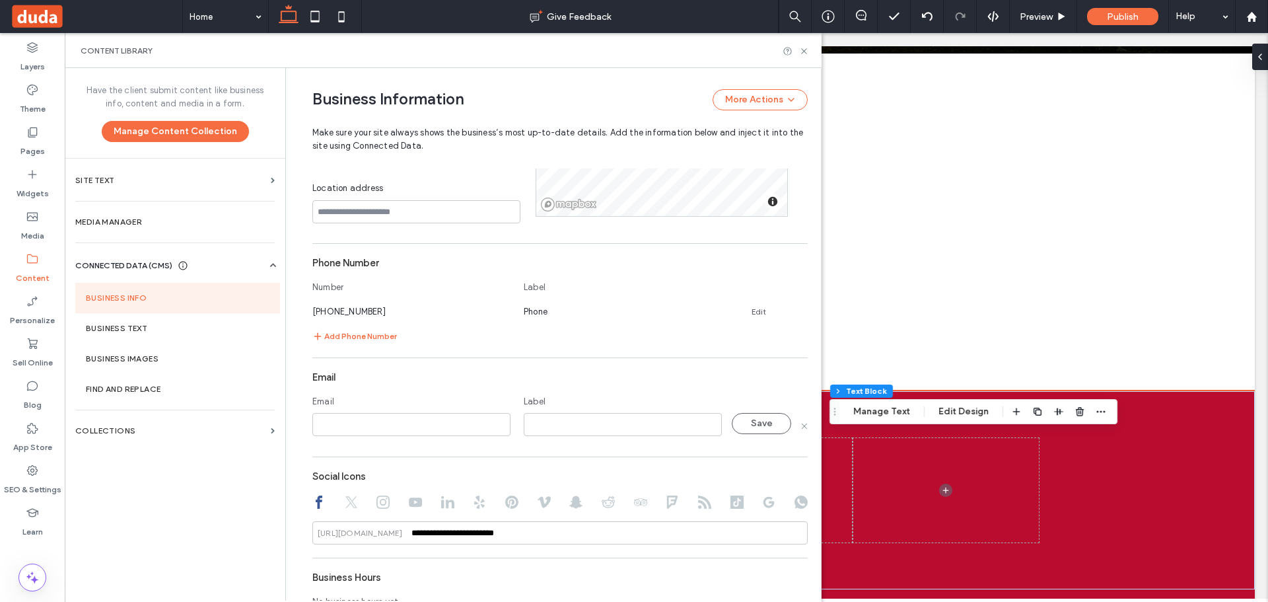
click at [377, 415] on input at bounding box center [411, 424] width 198 height 23
type input "**********"
click at [585, 425] on input at bounding box center [623, 424] width 198 height 23
type input "*****"
click at [763, 425] on button "Save" at bounding box center [761, 423] width 59 height 21
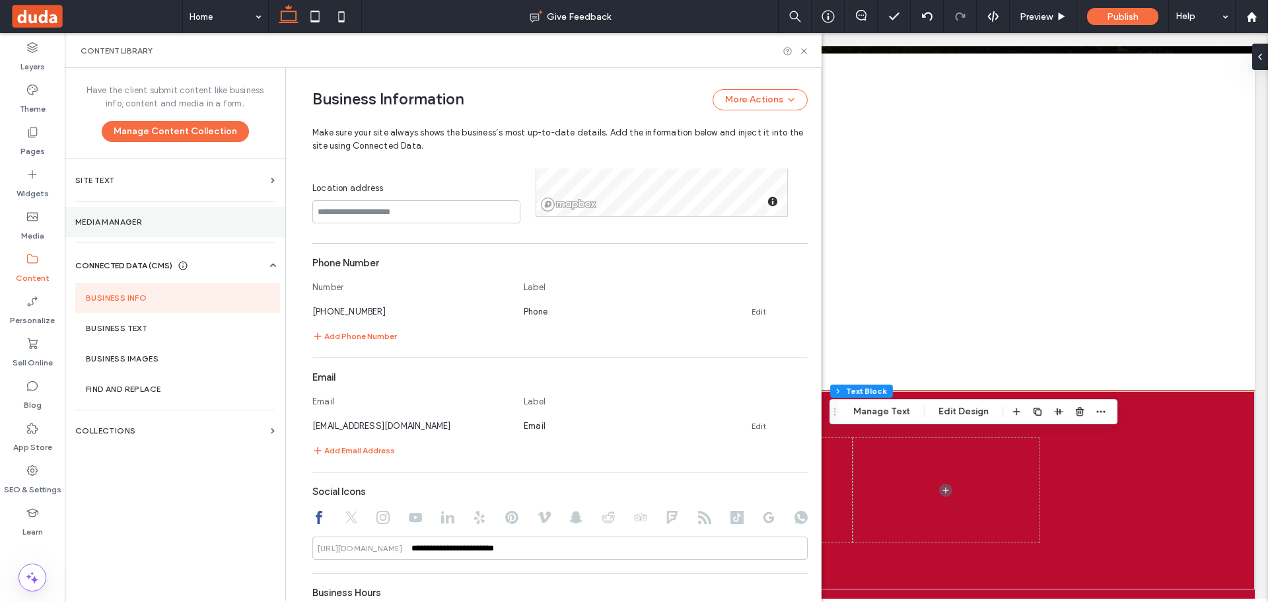
click at [142, 218] on label "Media Manager" at bounding box center [174, 221] width 199 height 9
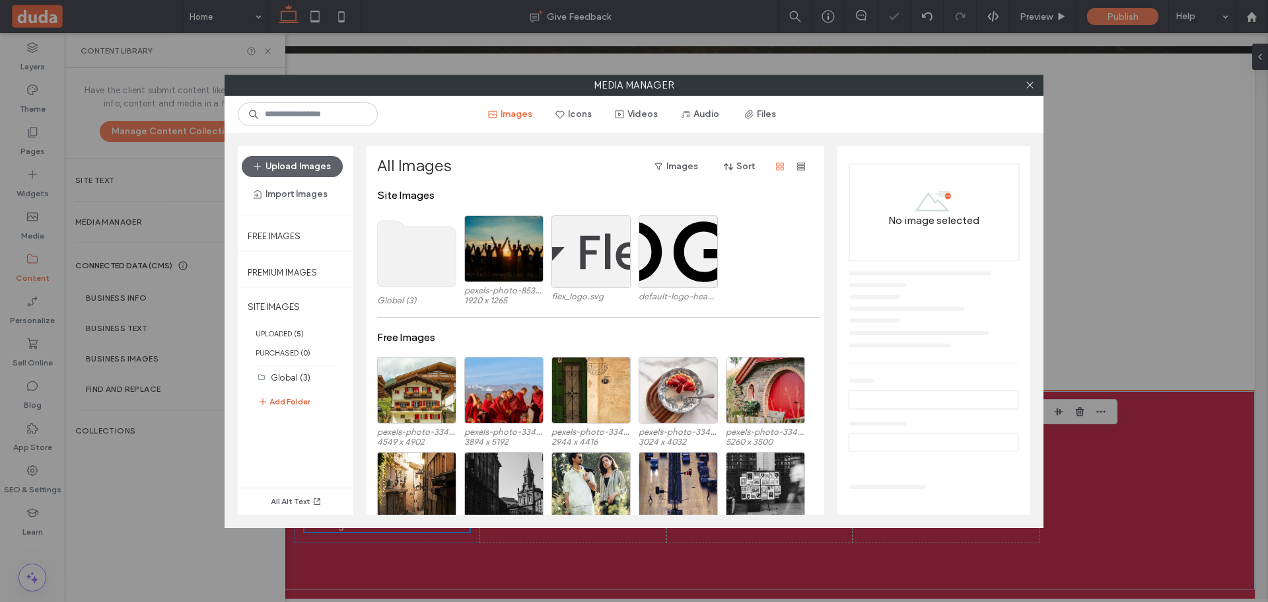
click at [288, 402] on button "Add Folder" at bounding box center [284, 402] width 53 height 16
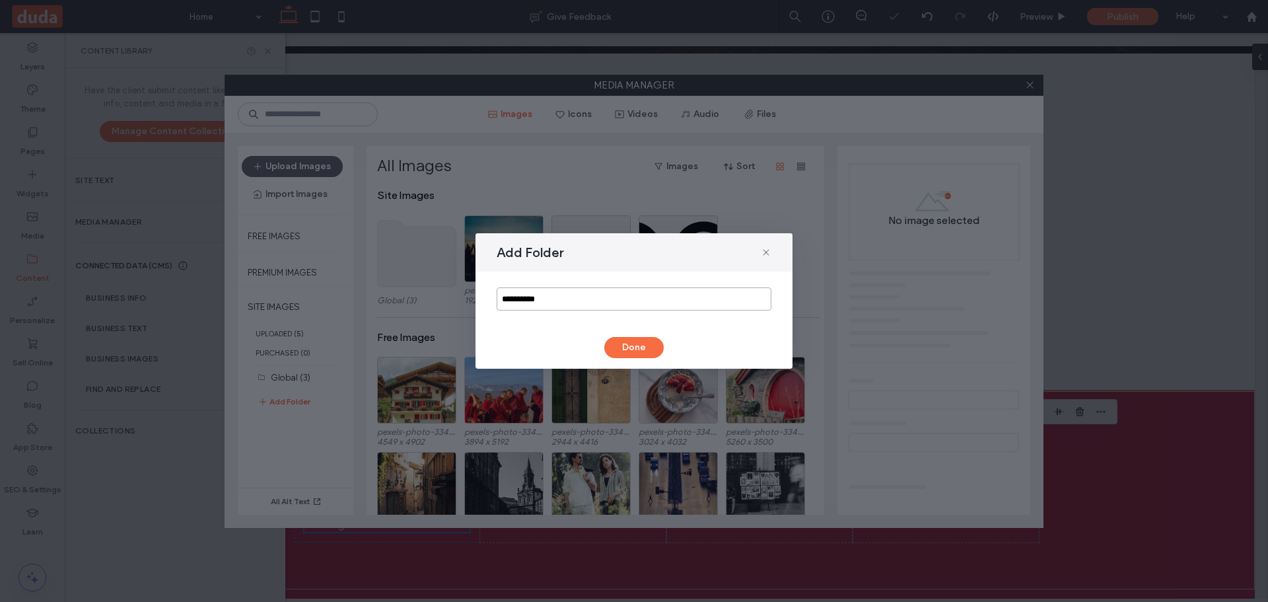
click at [592, 301] on input "**********" at bounding box center [634, 298] width 275 height 23
type input "**********"
drag, startPoint x: 630, startPoint y: 347, endPoint x: 619, endPoint y: 347, distance: 11.2
click at [630, 347] on button "Done" at bounding box center [633, 347] width 59 height 21
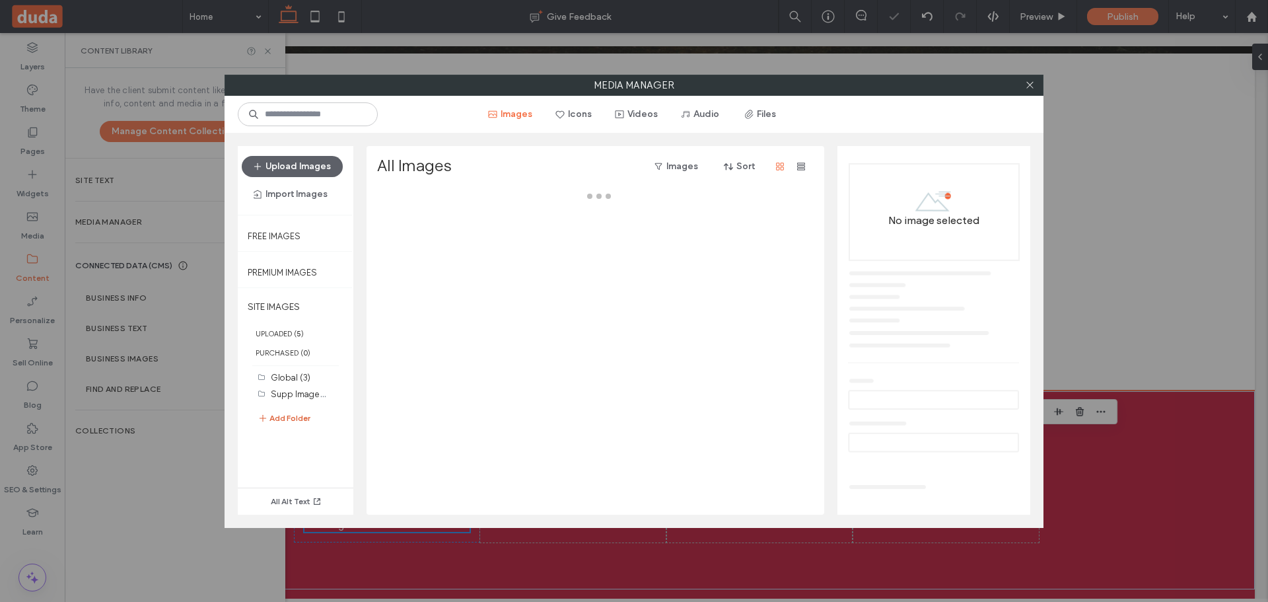
click at [303, 417] on button "Add Folder" at bounding box center [284, 418] width 53 height 16
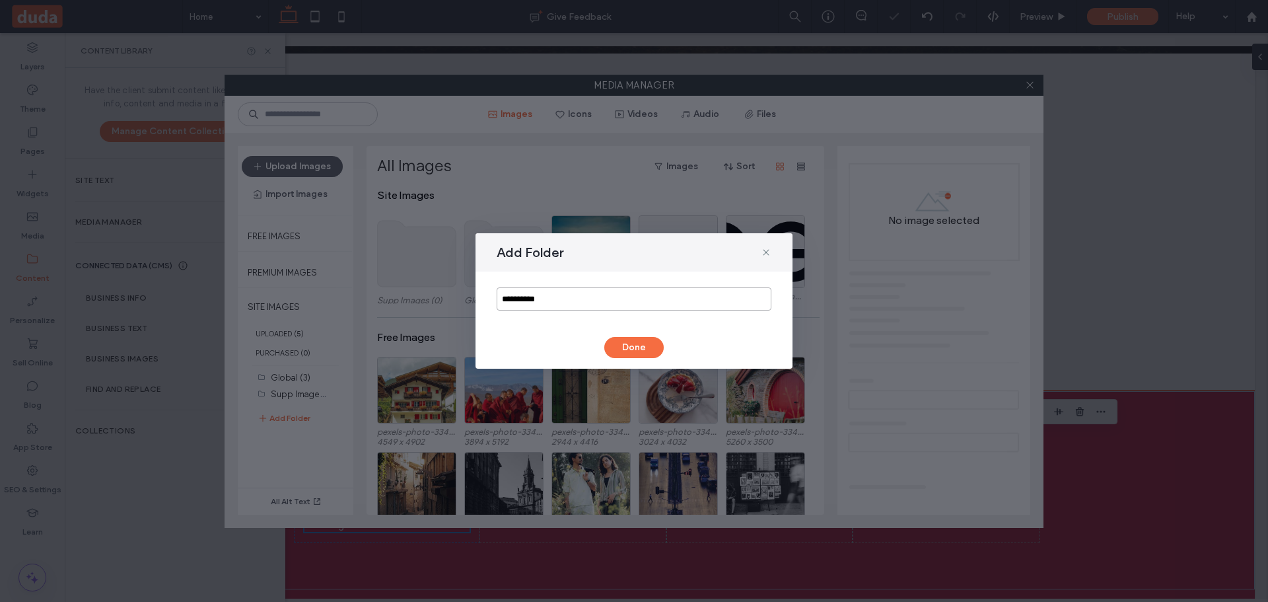
click at [545, 291] on input "**********" at bounding box center [634, 298] width 275 height 23
type input "**********"
click at [641, 354] on button "Done" at bounding box center [633, 347] width 59 height 21
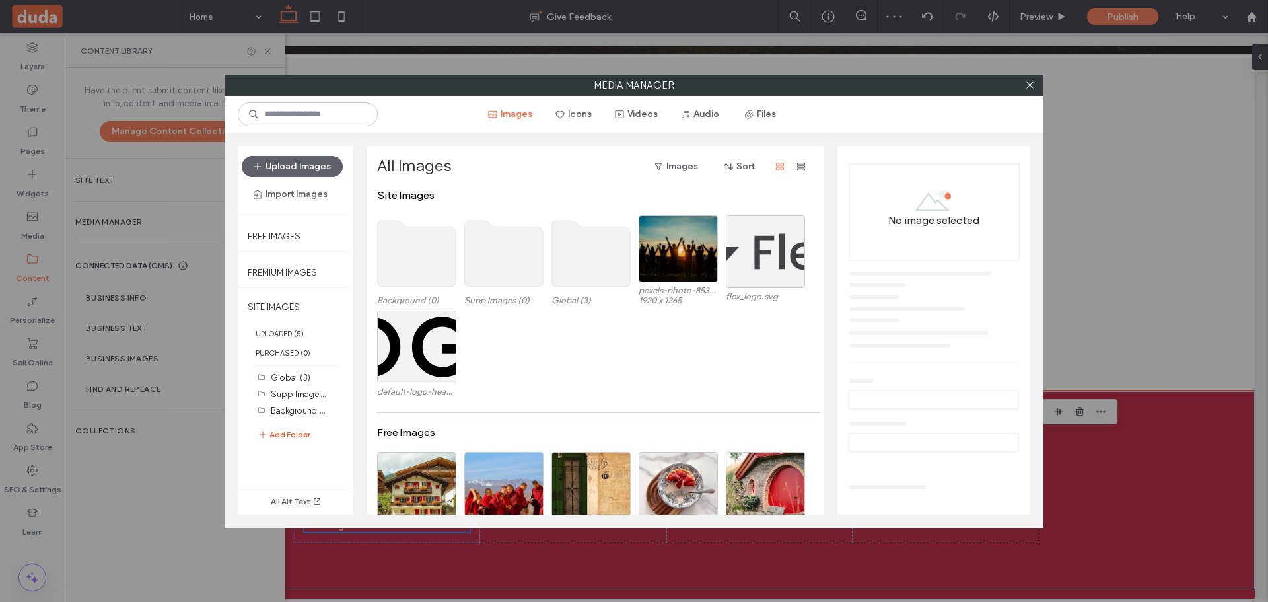
click at [299, 434] on button "Add Folder" at bounding box center [284, 435] width 53 height 16
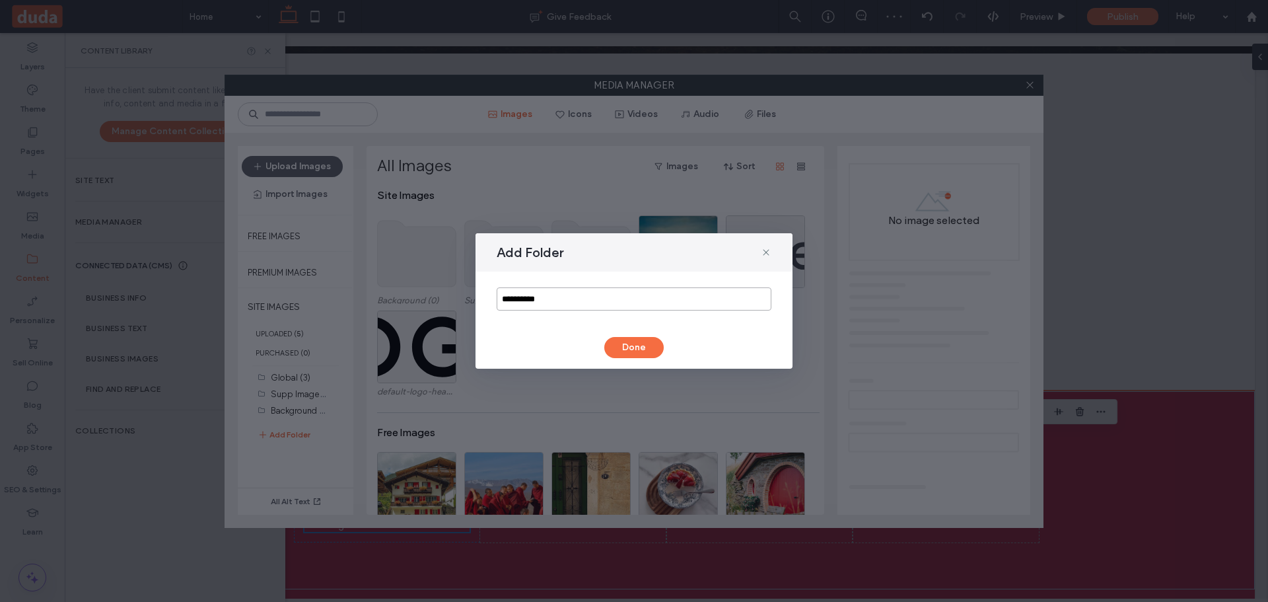
click at [571, 300] on input "**********" at bounding box center [634, 298] width 275 height 23
type input "*********"
drag, startPoint x: 635, startPoint y: 344, endPoint x: 683, endPoint y: 316, distance: 56.2
click at [635, 344] on button "Done" at bounding box center [633, 347] width 59 height 21
